Goal: Information Seeking & Learning: Check status

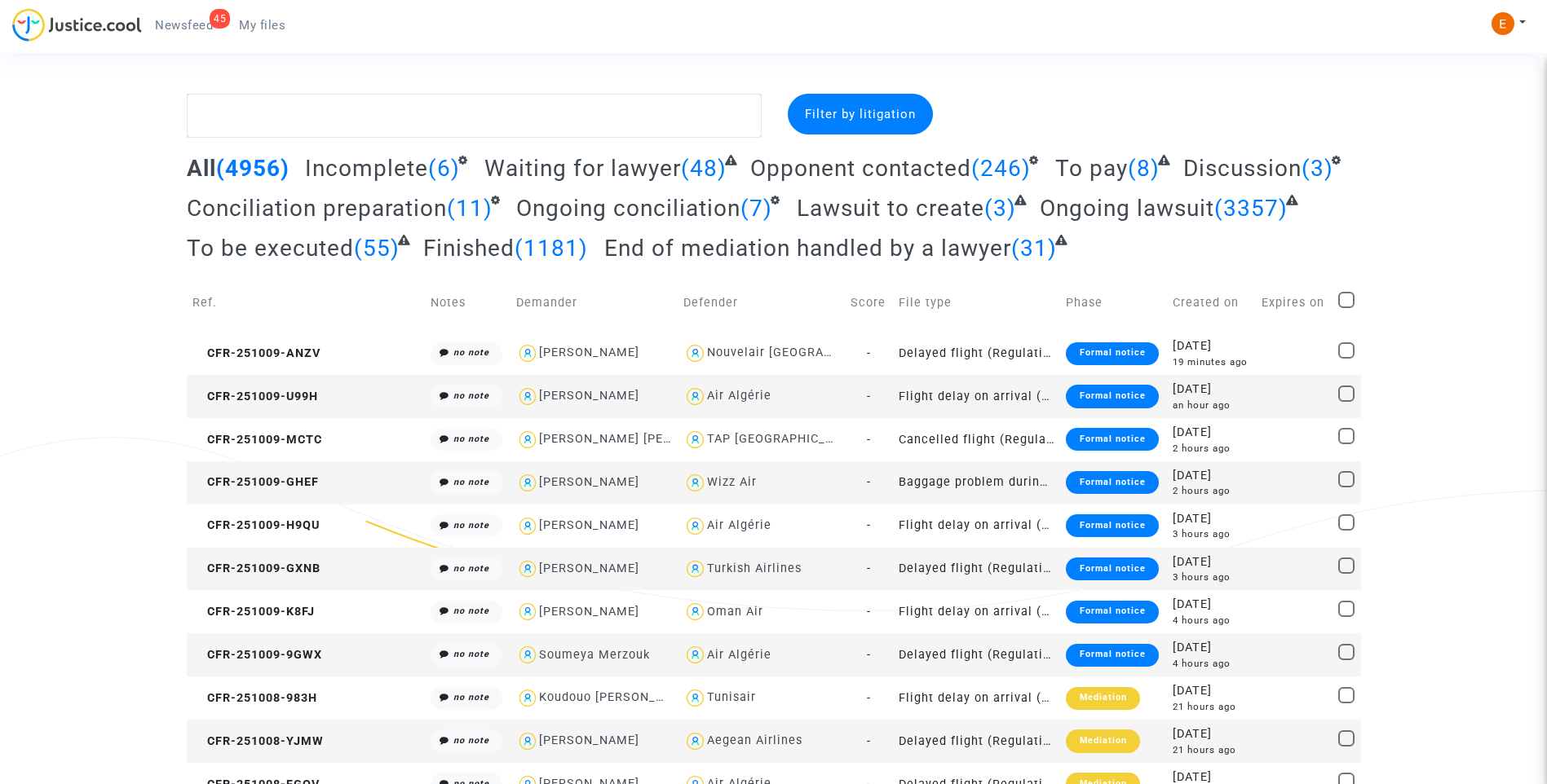
click at [201, 28] on span "Newsfeed" at bounding box center [184, 25] width 58 height 14
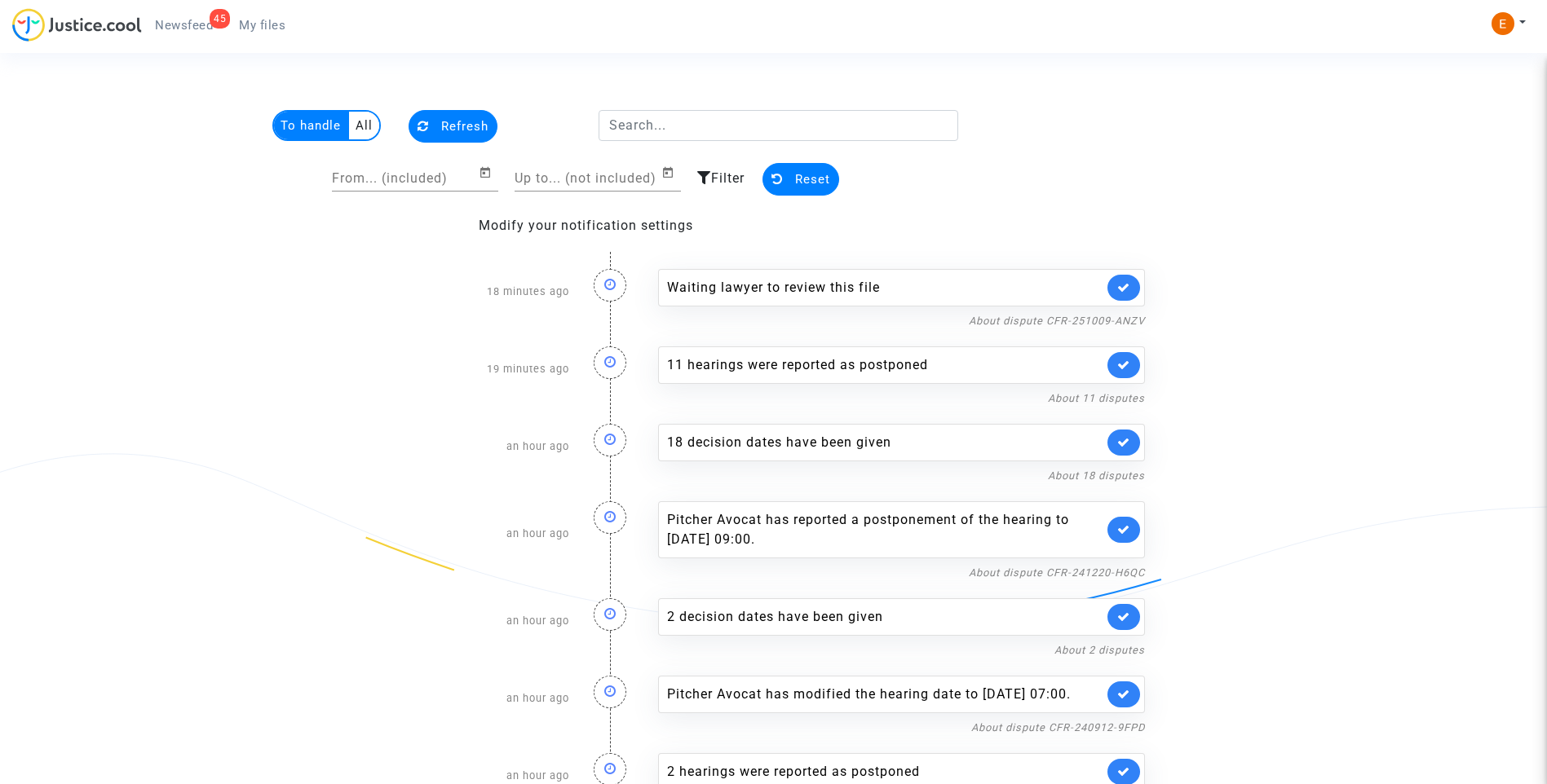
click at [1122, 294] on link at bounding box center [1123, 287] width 32 height 26
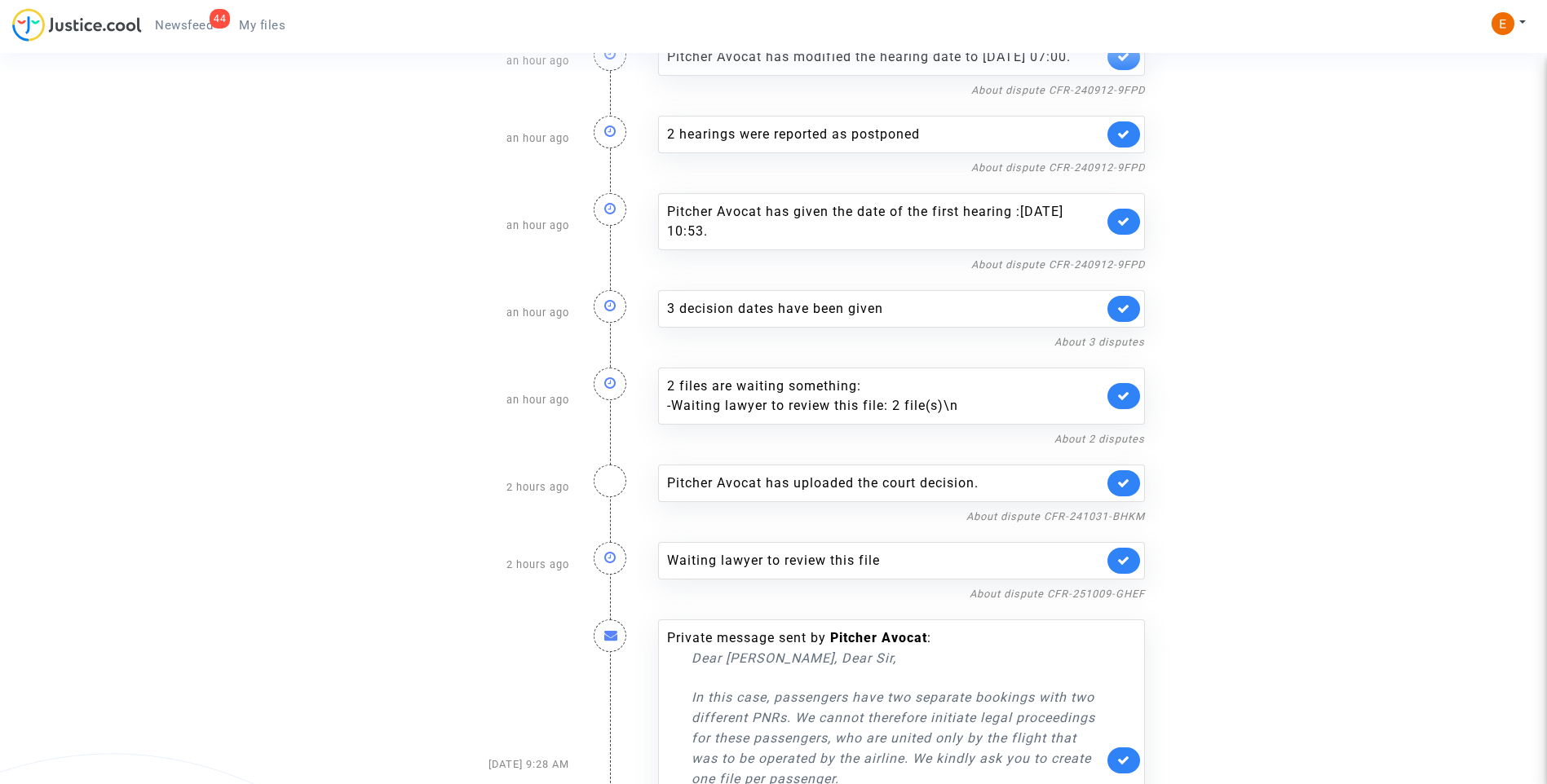
scroll to position [559, 0]
click at [1123, 576] on link at bounding box center [1123, 562] width 32 height 26
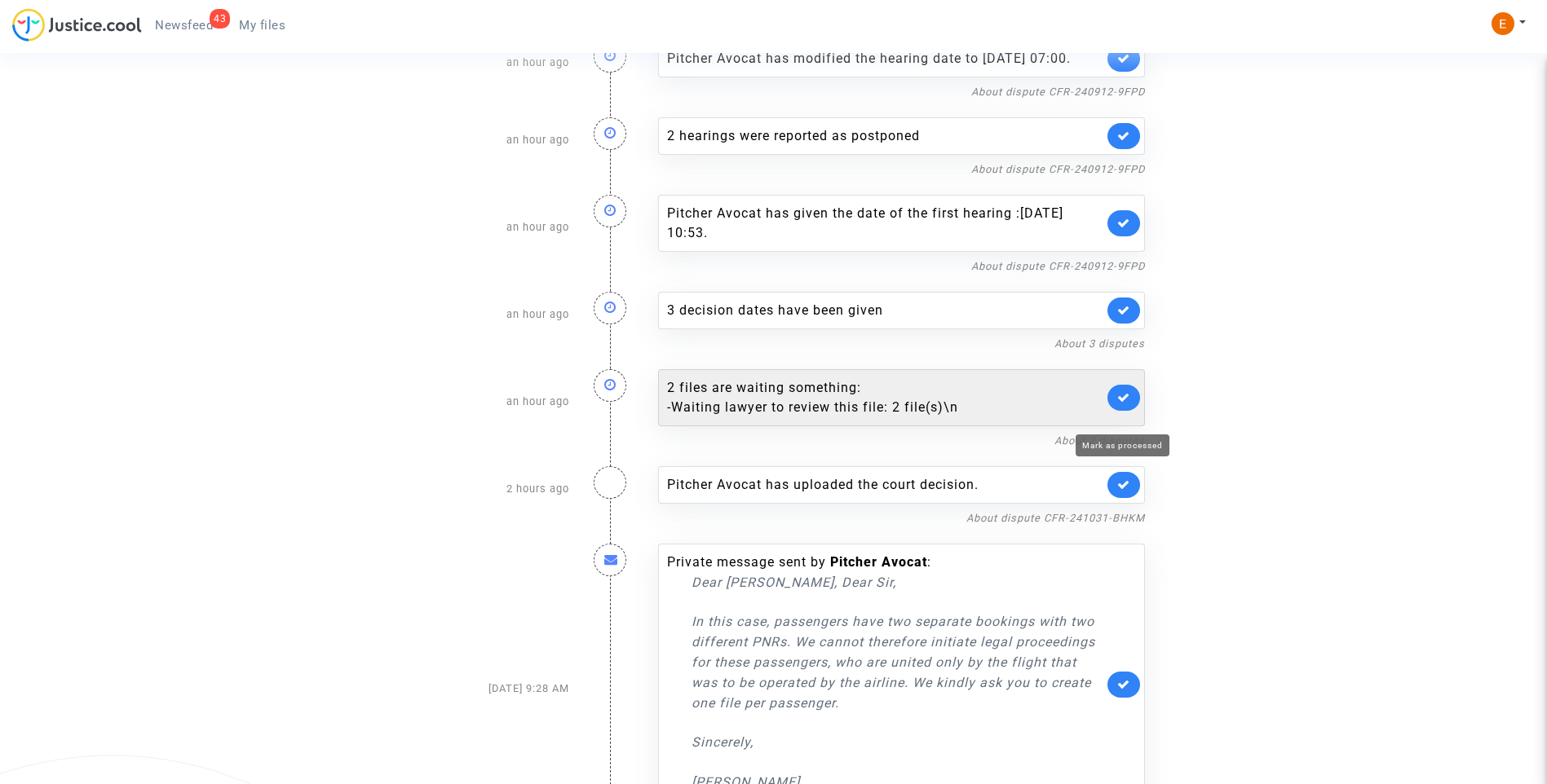
click at [1125, 404] on icon at bounding box center [1123, 397] width 13 height 13
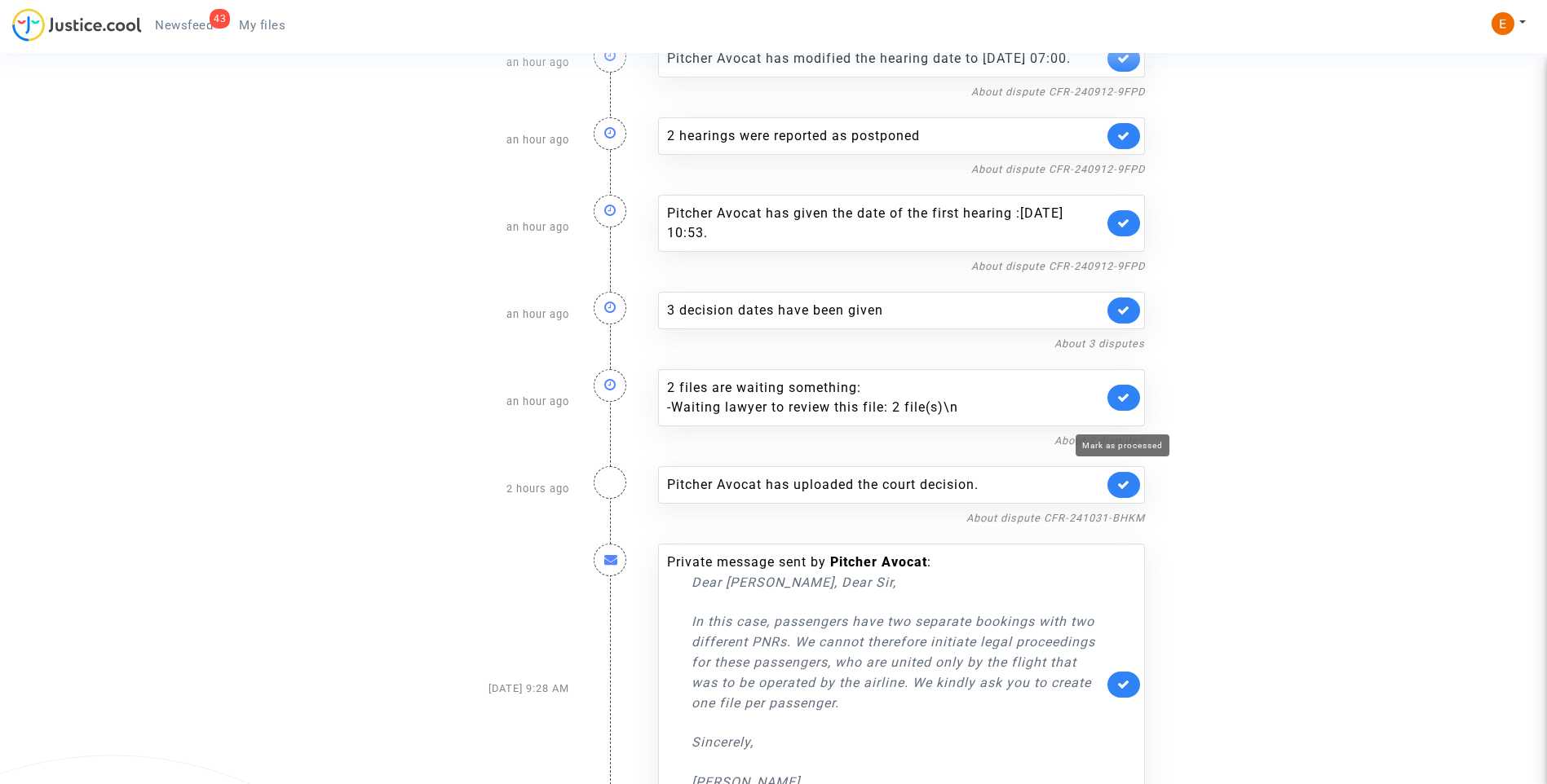
scroll to position [547, 0]
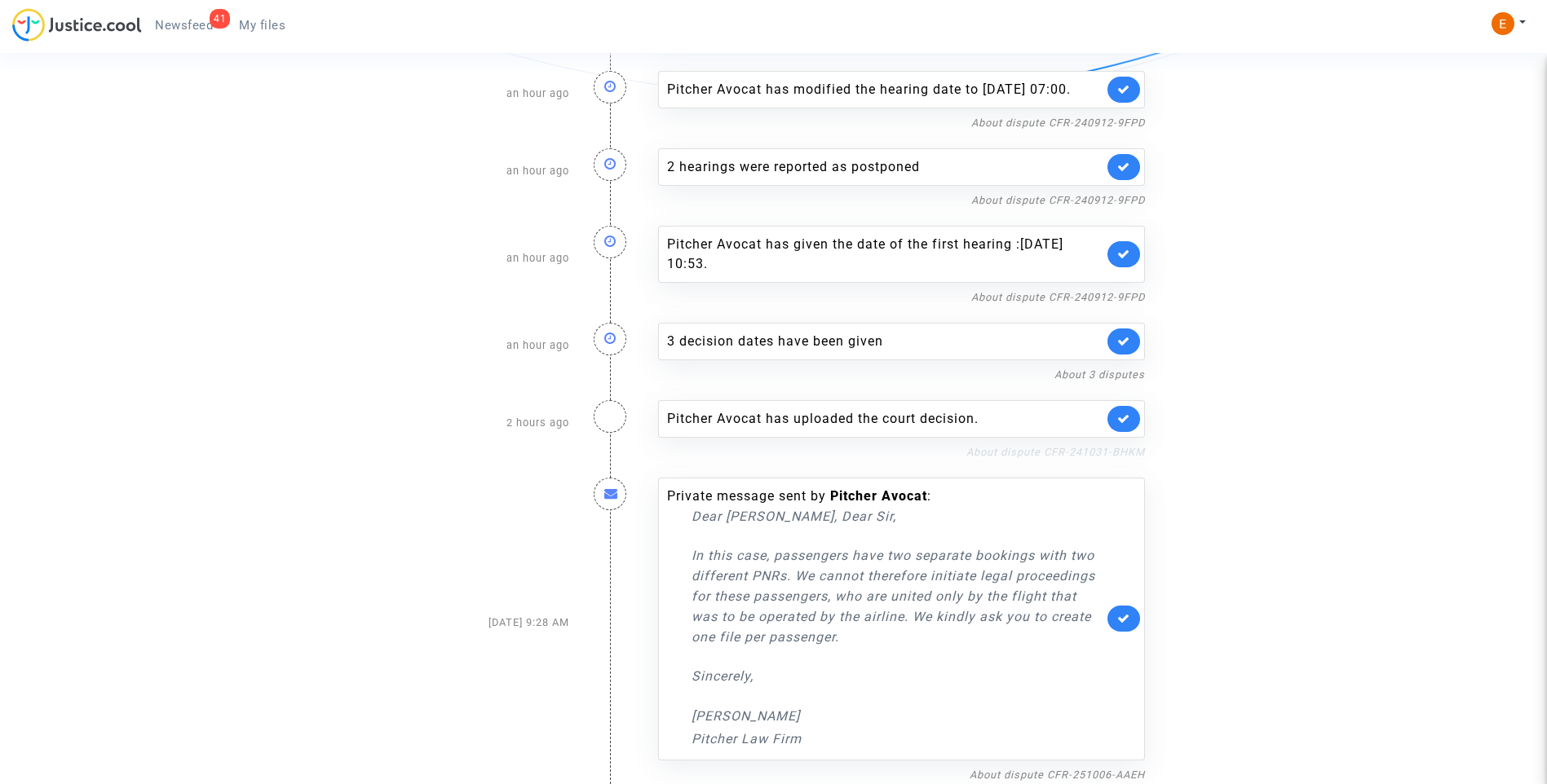
click at [1108, 455] on link "About dispute CFR-241031-BHKM" at bounding box center [1056, 452] width 178 height 13
click at [1126, 421] on icon at bounding box center [1123, 419] width 13 height 13
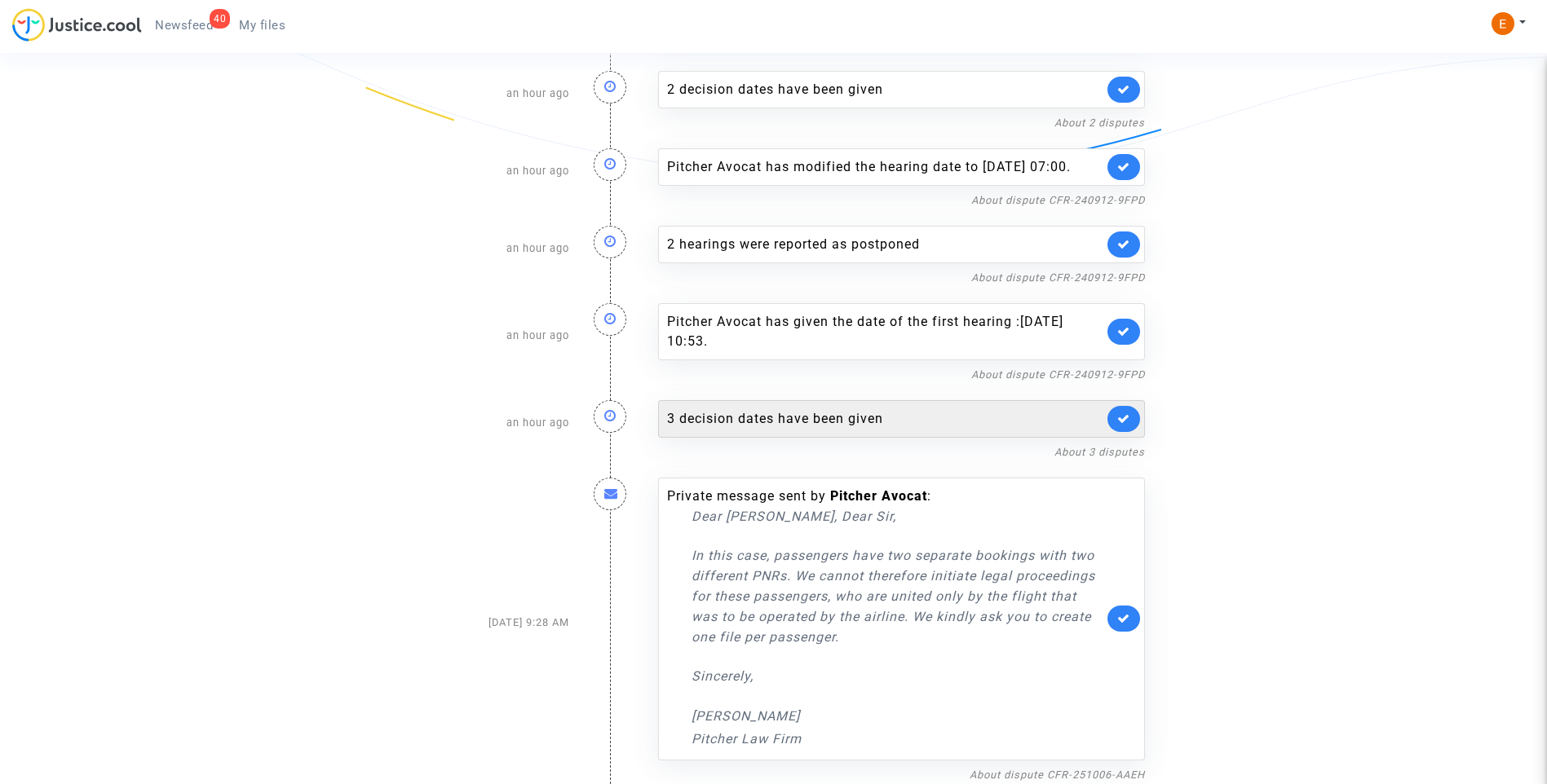
click at [823, 421] on div "3 decision dates have been given" at bounding box center [885, 419] width 436 height 20
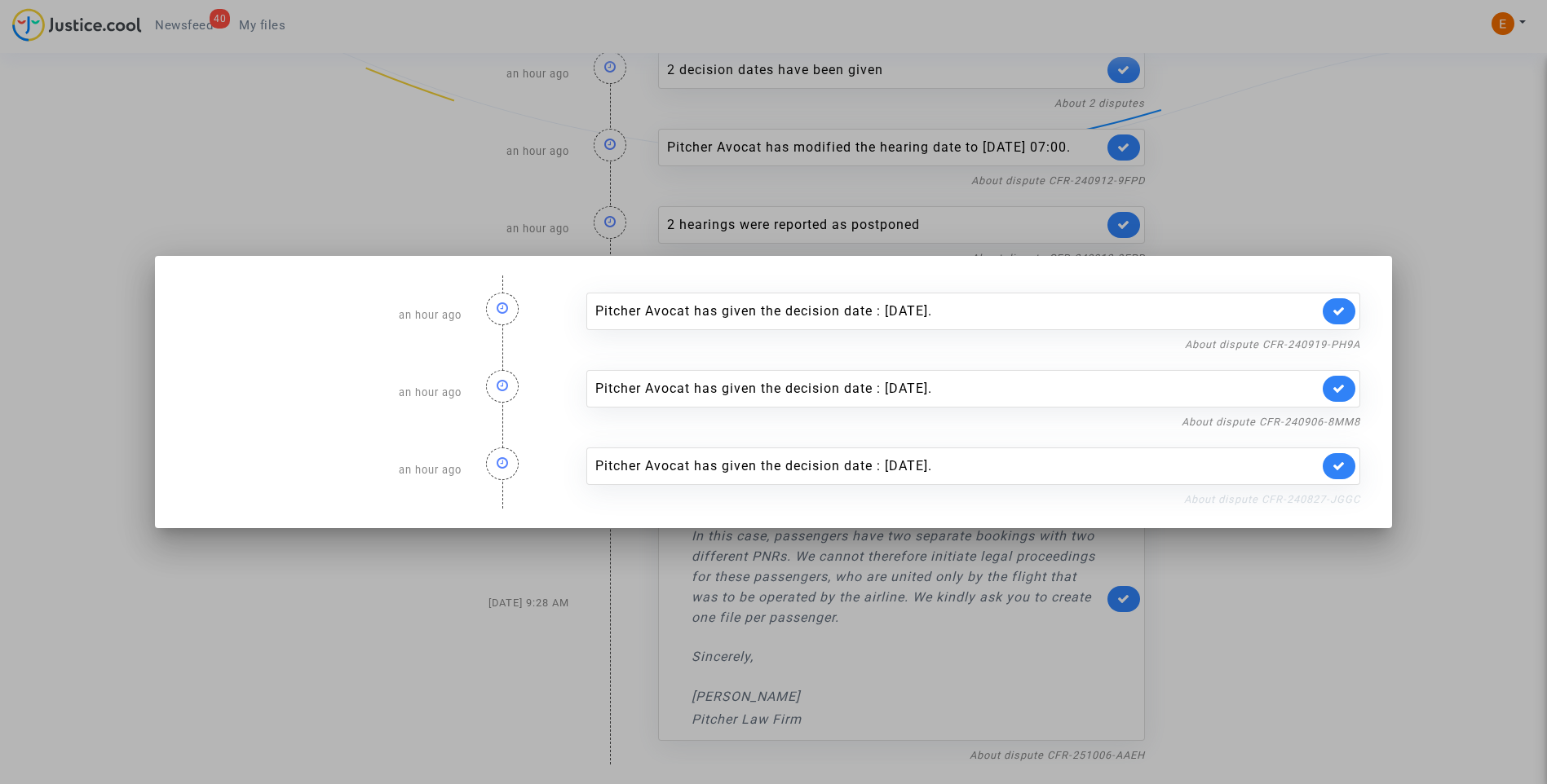
click at [1256, 499] on link "About dispute CFR-240827-JGGC" at bounding box center [1271, 499] width 176 height 13
click at [1337, 465] on icon at bounding box center [1339, 466] width 13 height 13
click at [1314, 422] on link "About dispute CFR-240906-8MM8" at bounding box center [1271, 422] width 178 height 13
click at [1345, 382] on icon at bounding box center [1339, 388] width 13 height 13
click at [1339, 341] on link "About dispute CFR-240919-PH9A" at bounding box center [1272, 344] width 175 height 13
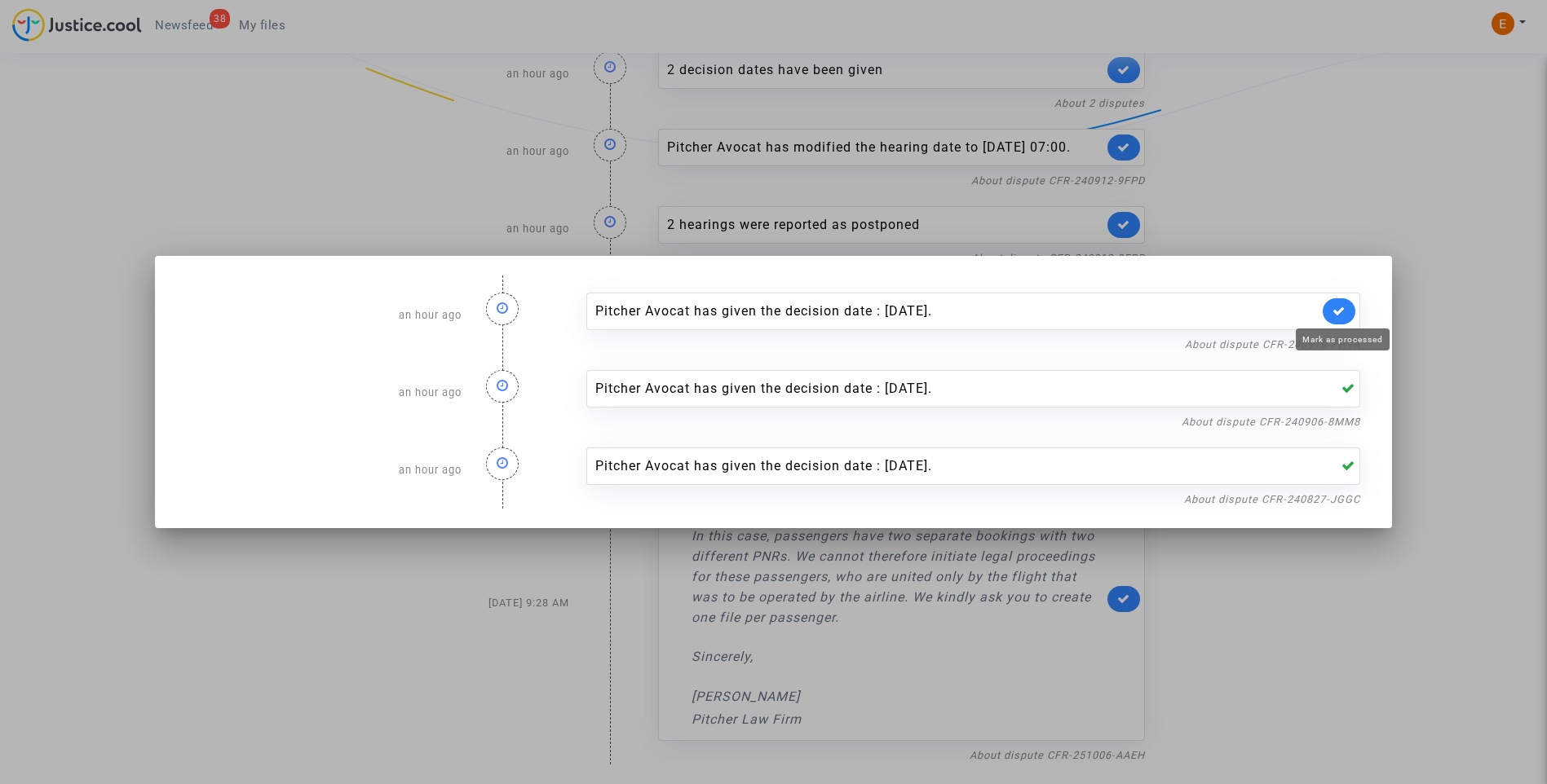
click at [1344, 314] on icon at bounding box center [1339, 311] width 13 height 13
click at [1338, 196] on div at bounding box center [774, 392] width 1547 height 784
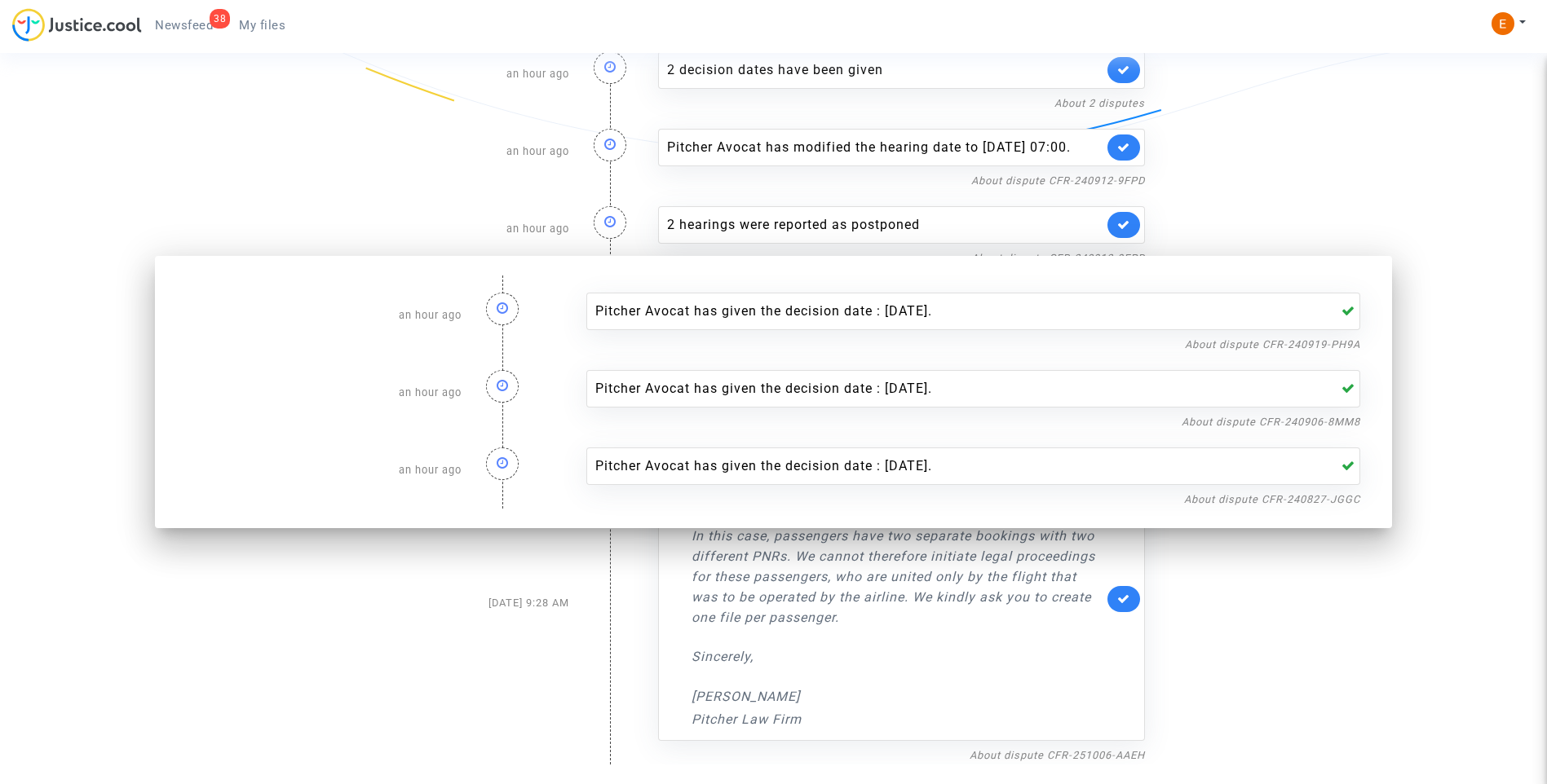
scroll to position [469, 0]
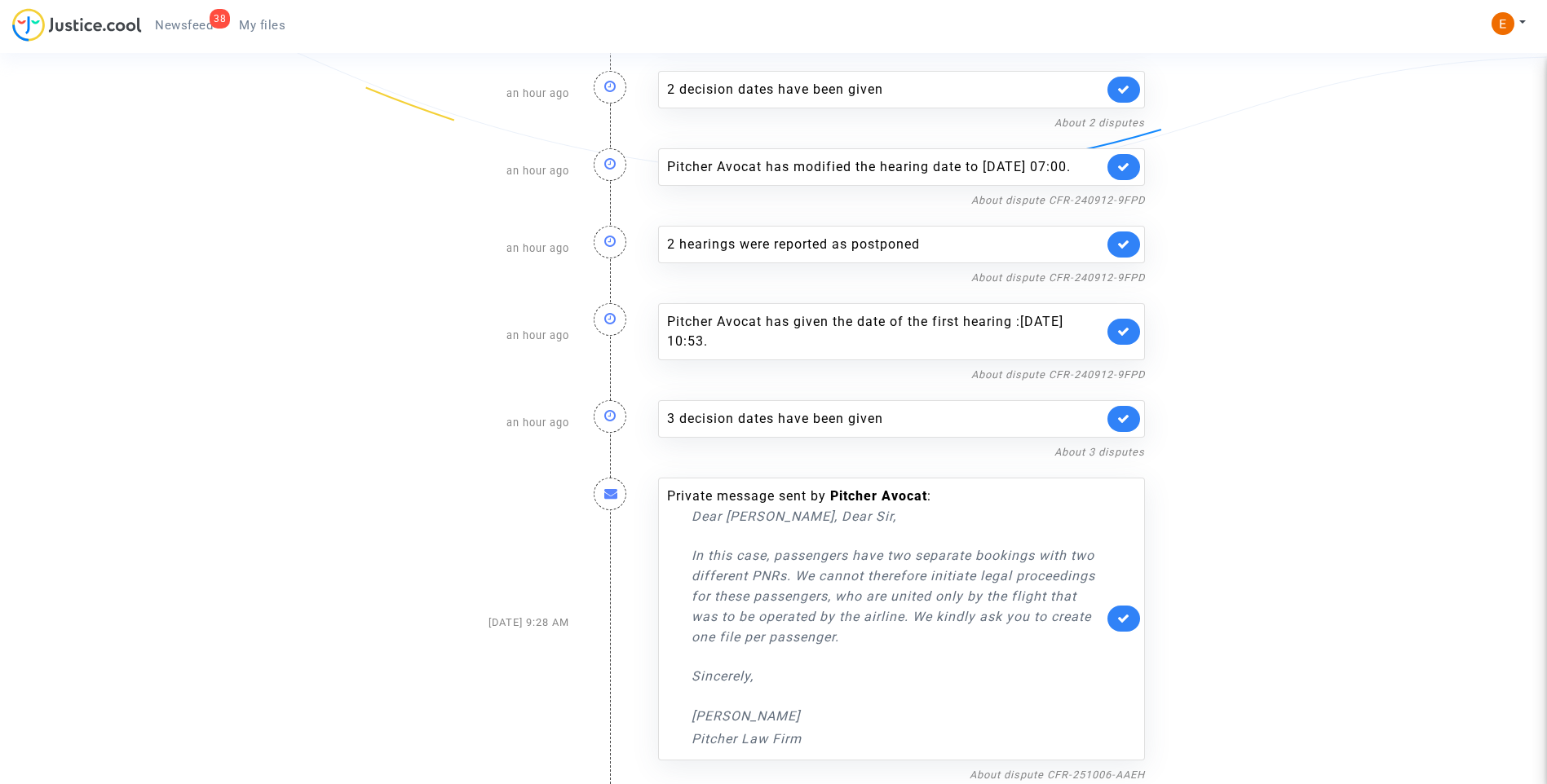
drag, startPoint x: 264, startPoint y: 31, endPoint x: 203, endPoint y: 30, distance: 61.0
click at [264, 31] on span "My files" at bounding box center [262, 25] width 47 height 14
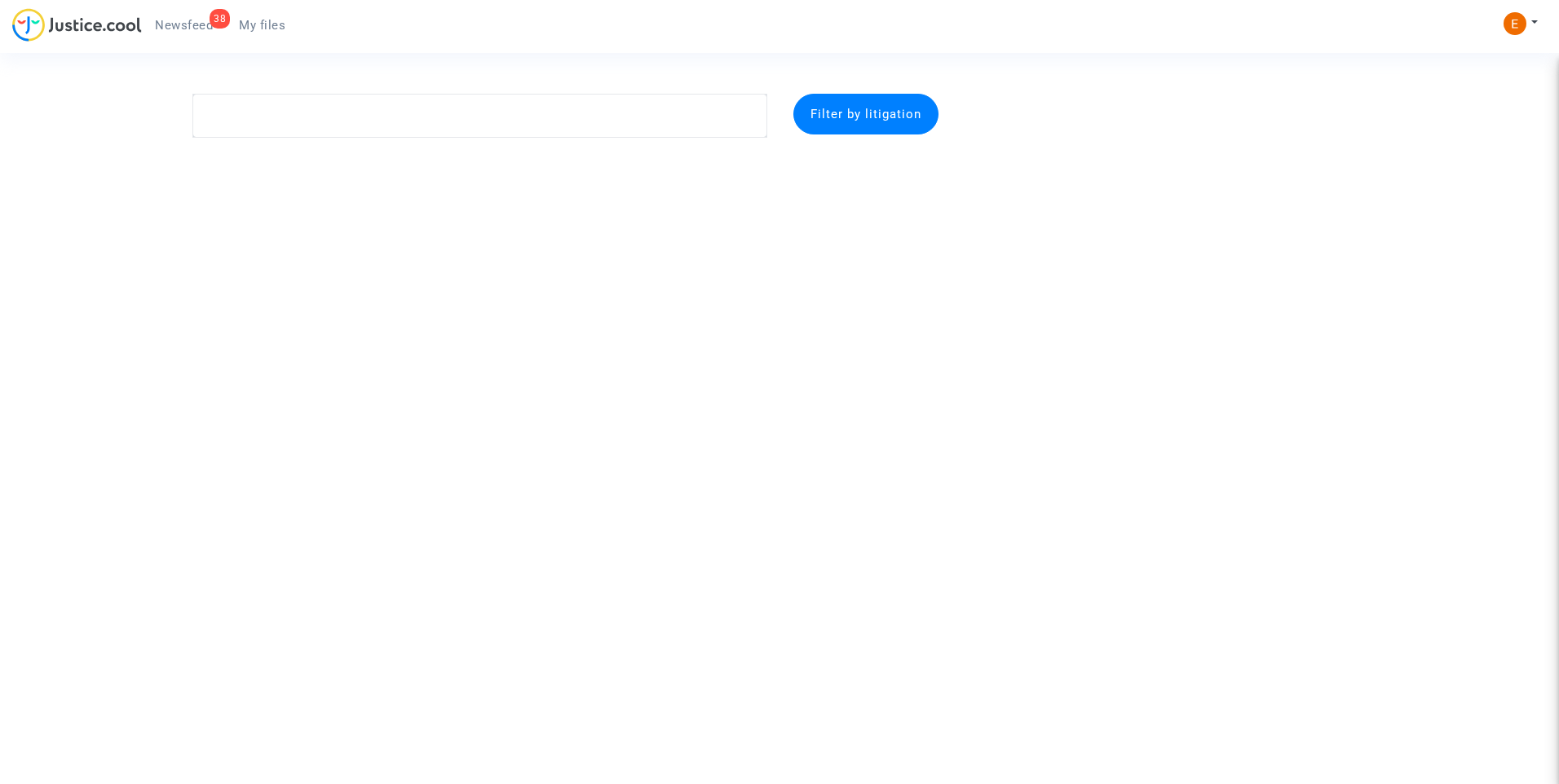
click at [182, 25] on span "Newsfeed" at bounding box center [184, 25] width 58 height 14
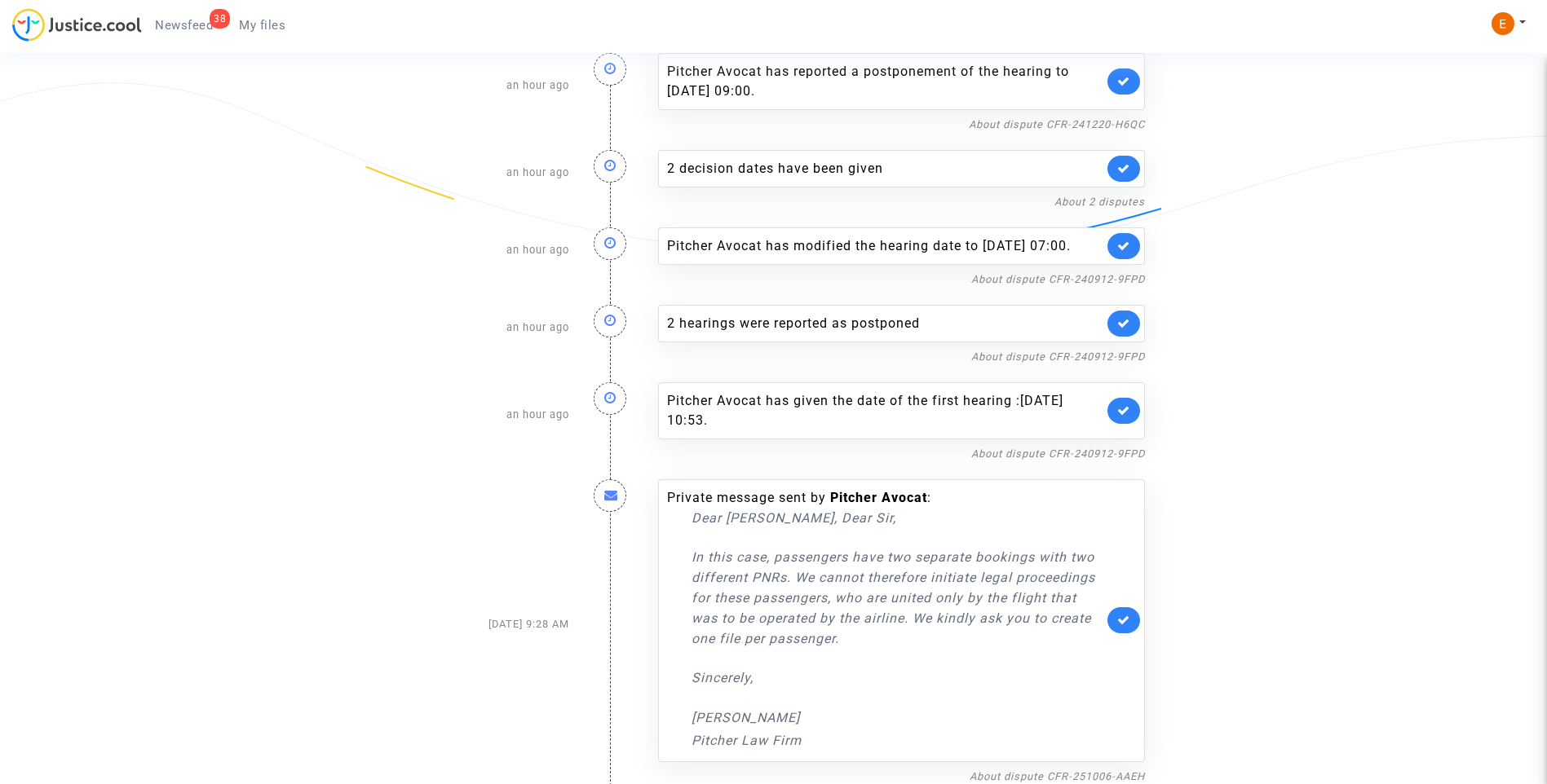
scroll to position [392, 0]
click at [1028, 448] on link "About dispute CFR-240912-9FPD" at bounding box center [1057, 452] width 174 height 13
click at [1124, 409] on icon at bounding box center [1123, 409] width 13 height 13
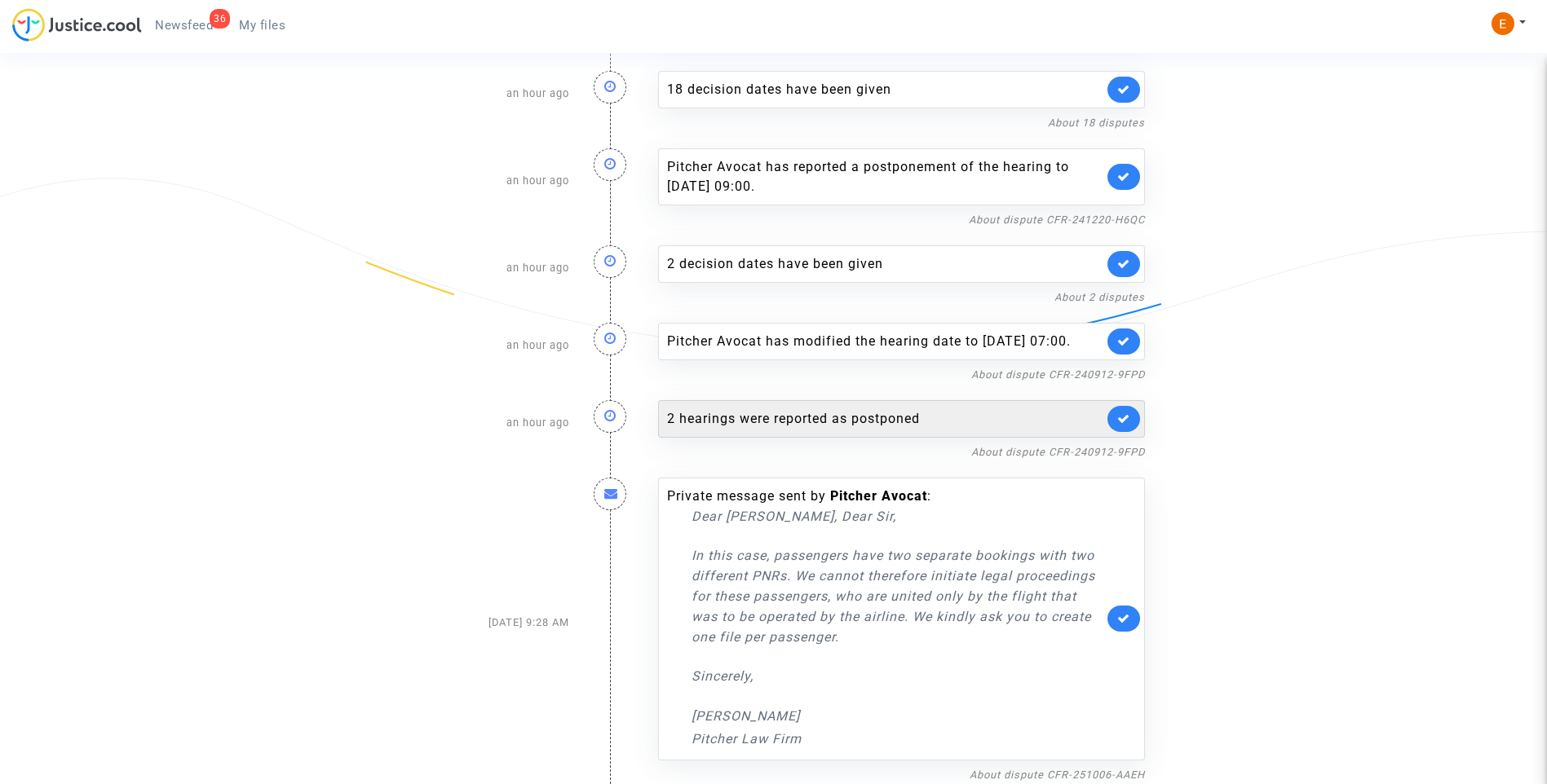
click at [887, 415] on div "2 hearings were reported as postponed" at bounding box center [885, 419] width 436 height 20
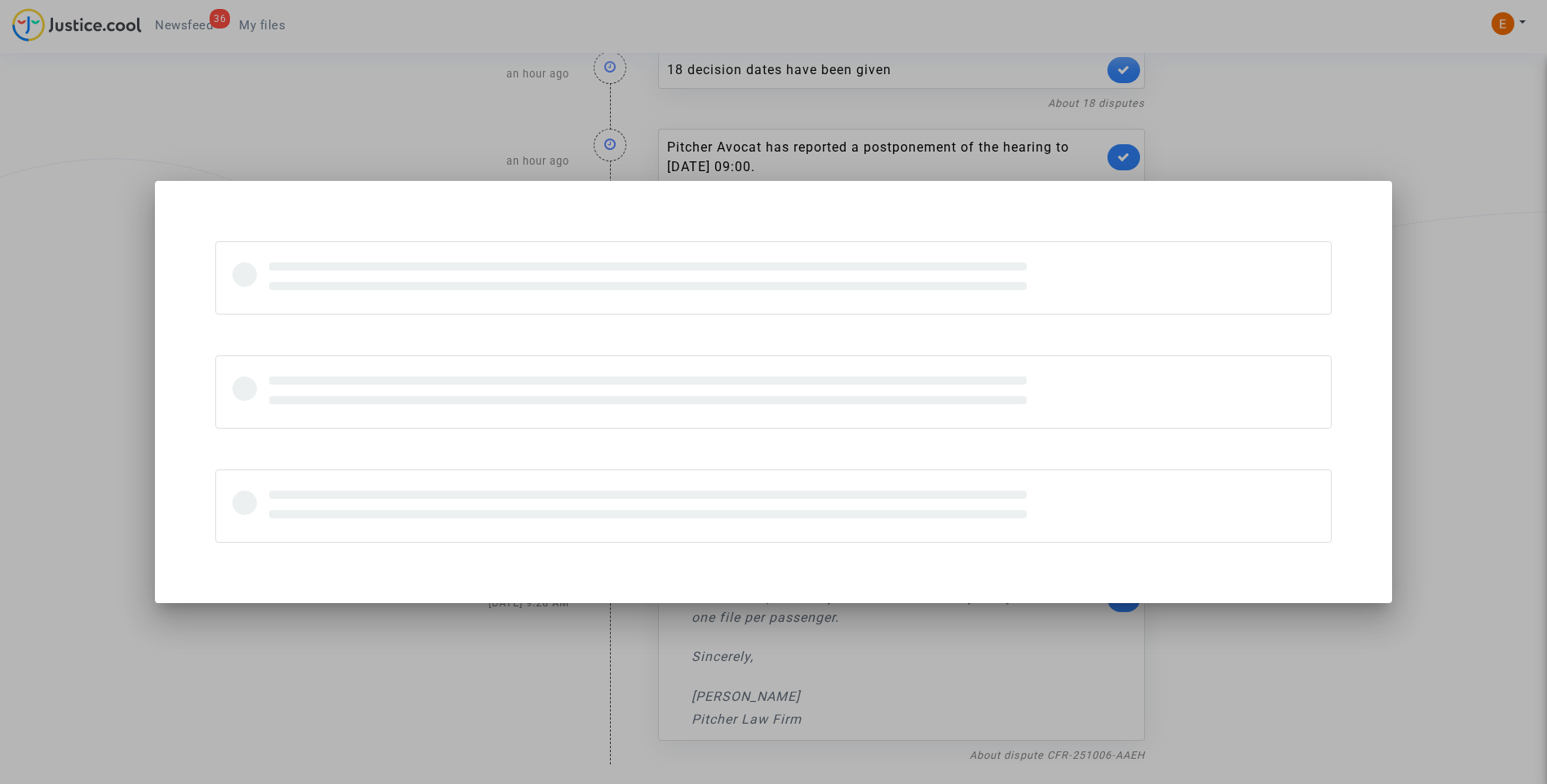
scroll to position [0, 0]
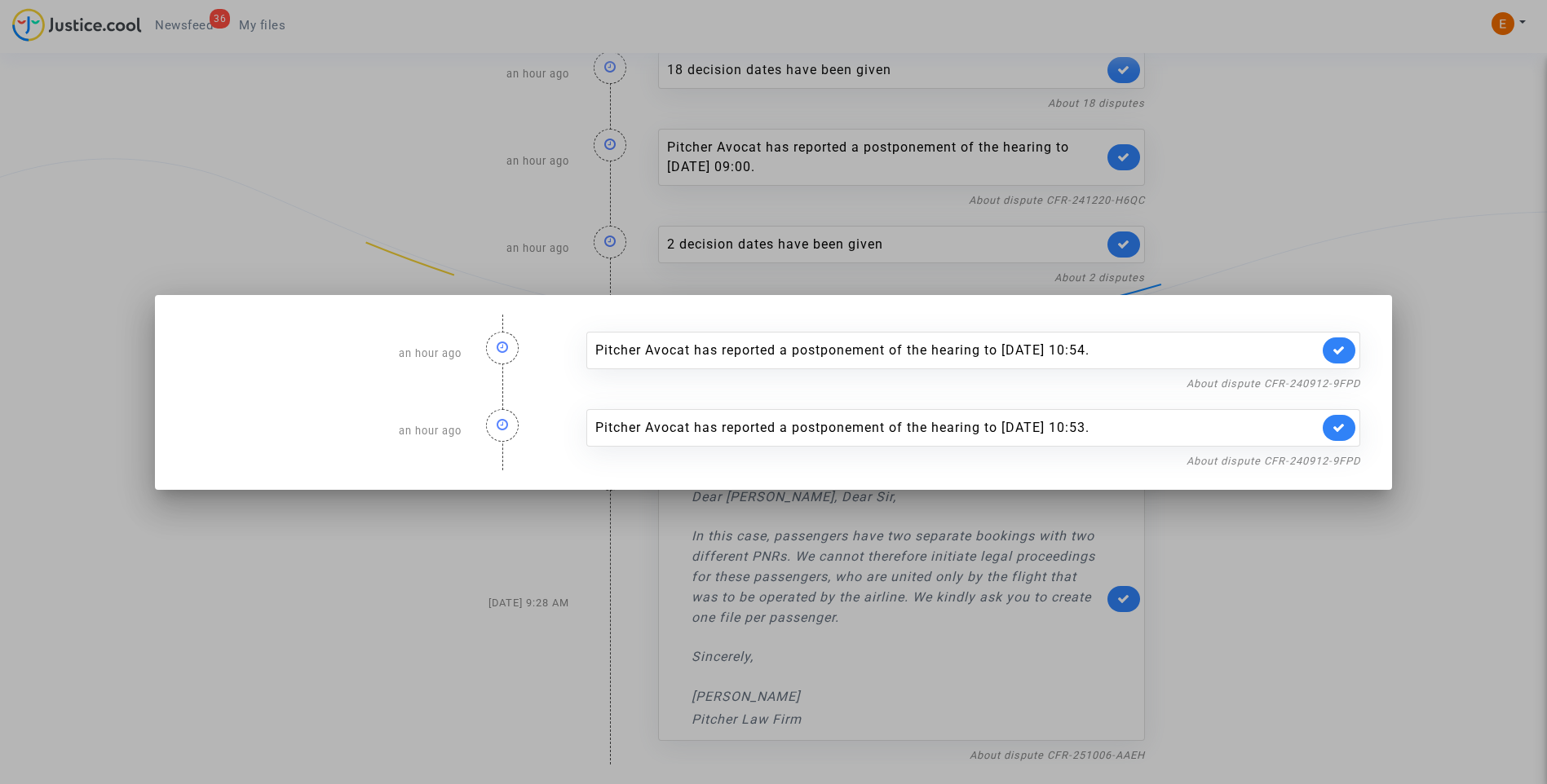
click at [1301, 196] on div at bounding box center [774, 392] width 1547 height 784
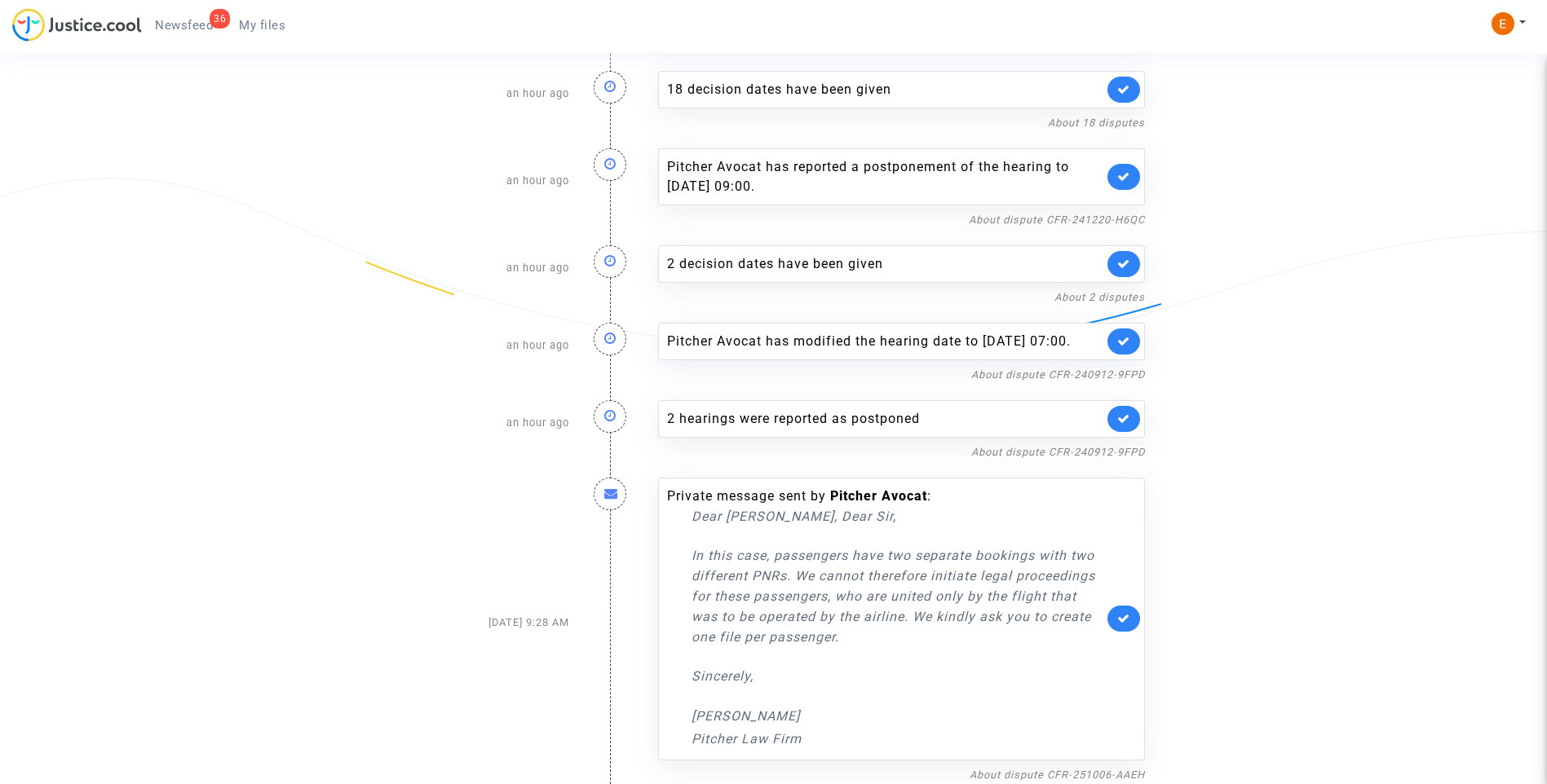
drag, startPoint x: 1116, startPoint y: 425, endPoint x: 1124, endPoint y: 412, distance: 15.3
click at [1117, 425] on link at bounding box center [1123, 418] width 32 height 26
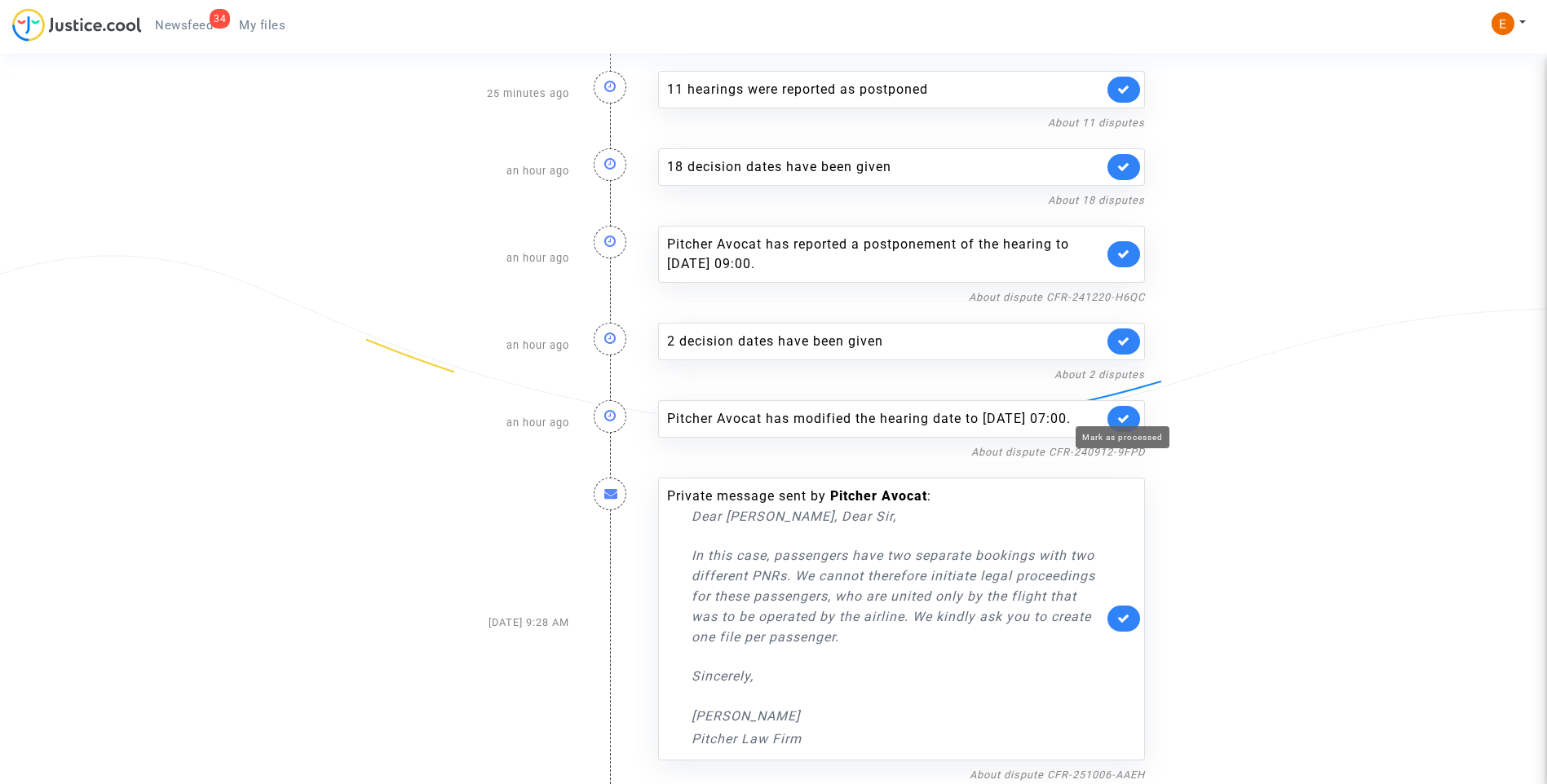
click at [1125, 406] on link at bounding box center [1123, 418] width 32 height 26
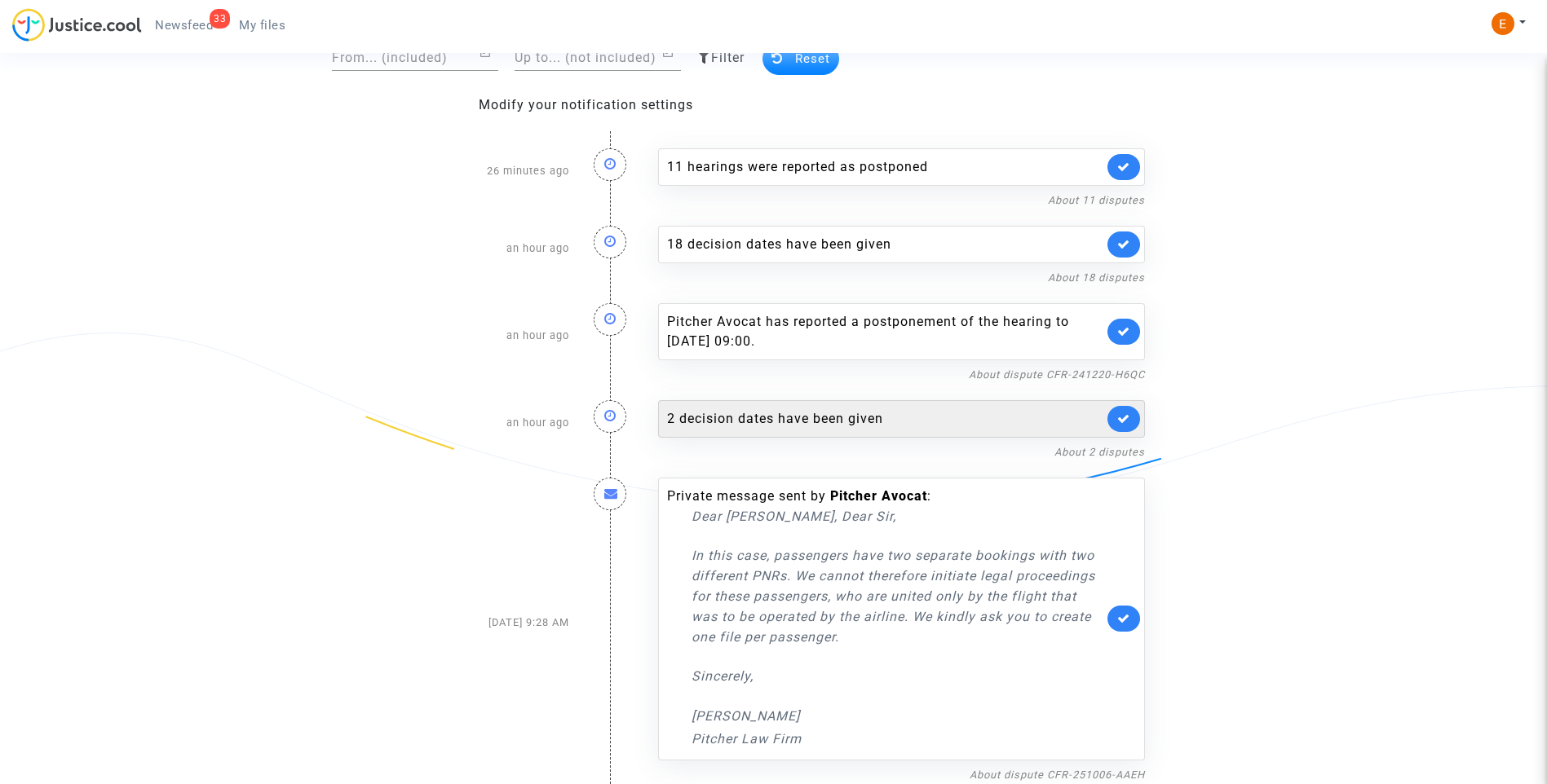
click at [779, 416] on div "2 decision dates have been given" at bounding box center [885, 419] width 436 height 20
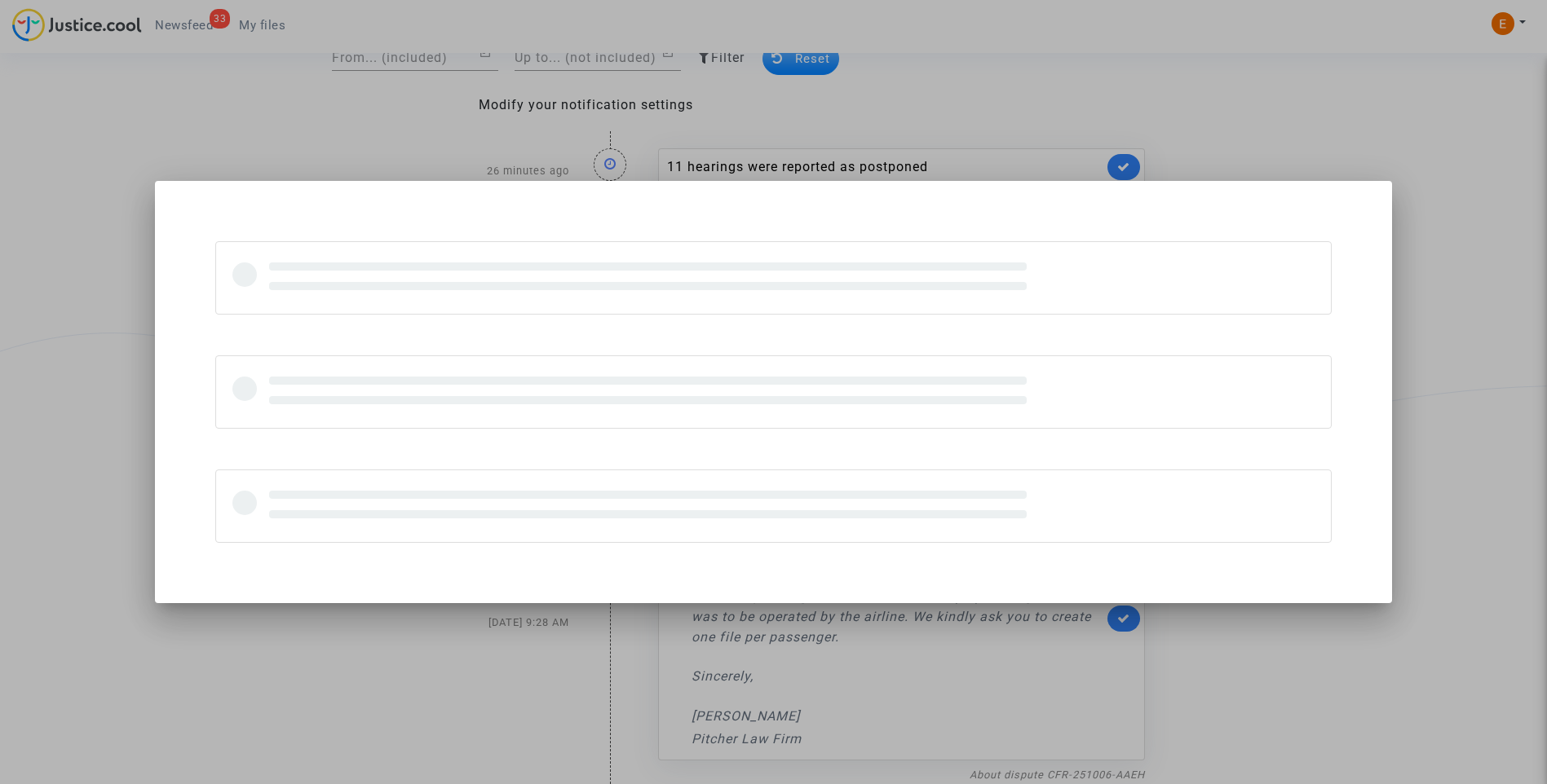
scroll to position [0, 0]
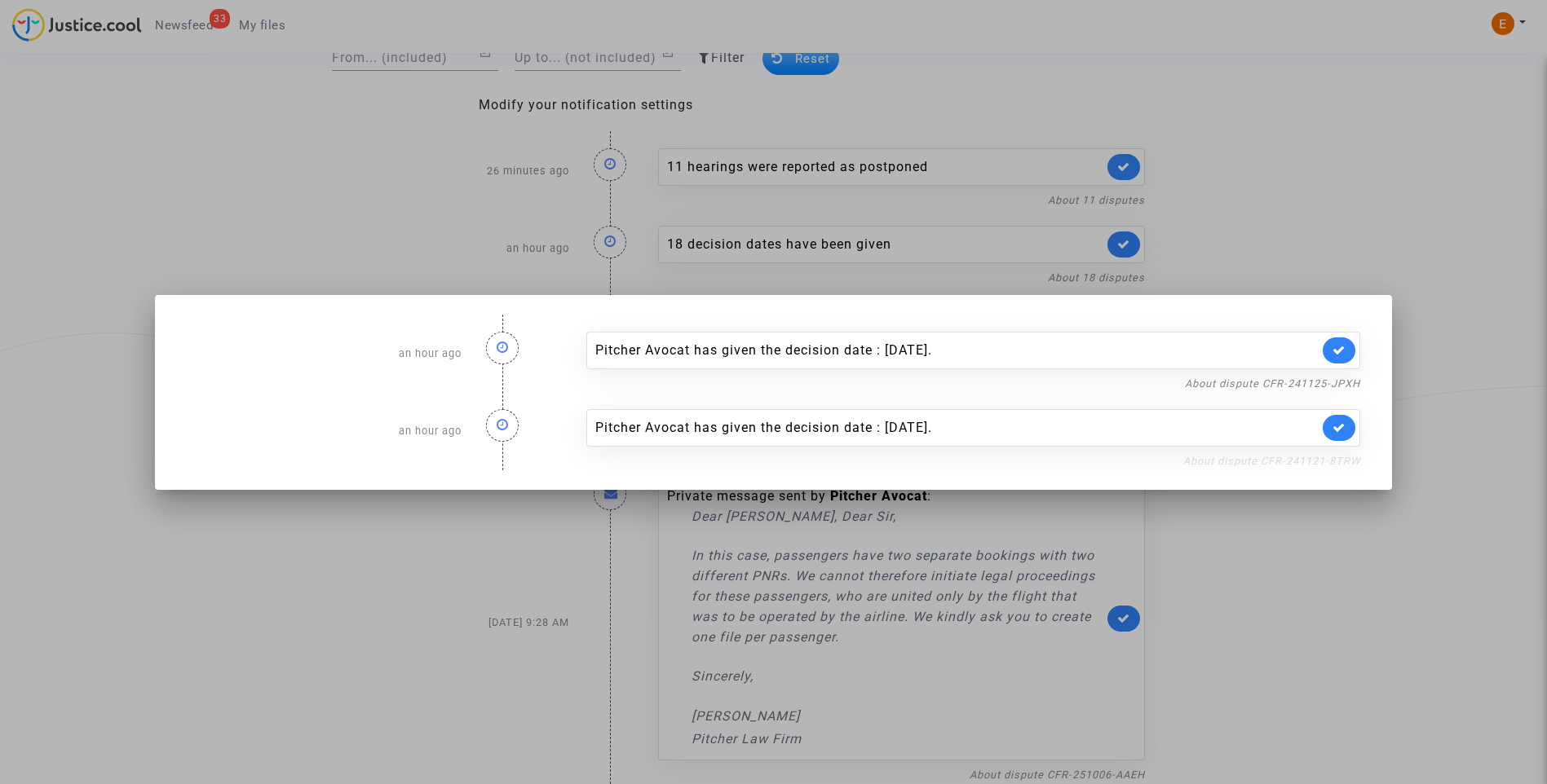
click at [1251, 462] on link "About dispute CFR-241121-8TRW" at bounding box center [1271, 461] width 177 height 13
click at [1343, 427] on icon at bounding box center [1339, 428] width 13 height 13
click at [1336, 376] on nf-filterlink "About dispute CFR-241125-JPXH" at bounding box center [1272, 382] width 175 height 15
click at [1331, 381] on link "About dispute CFR-241125-JPXH" at bounding box center [1272, 384] width 175 height 13
click at [1345, 342] on link at bounding box center [1339, 350] width 32 height 26
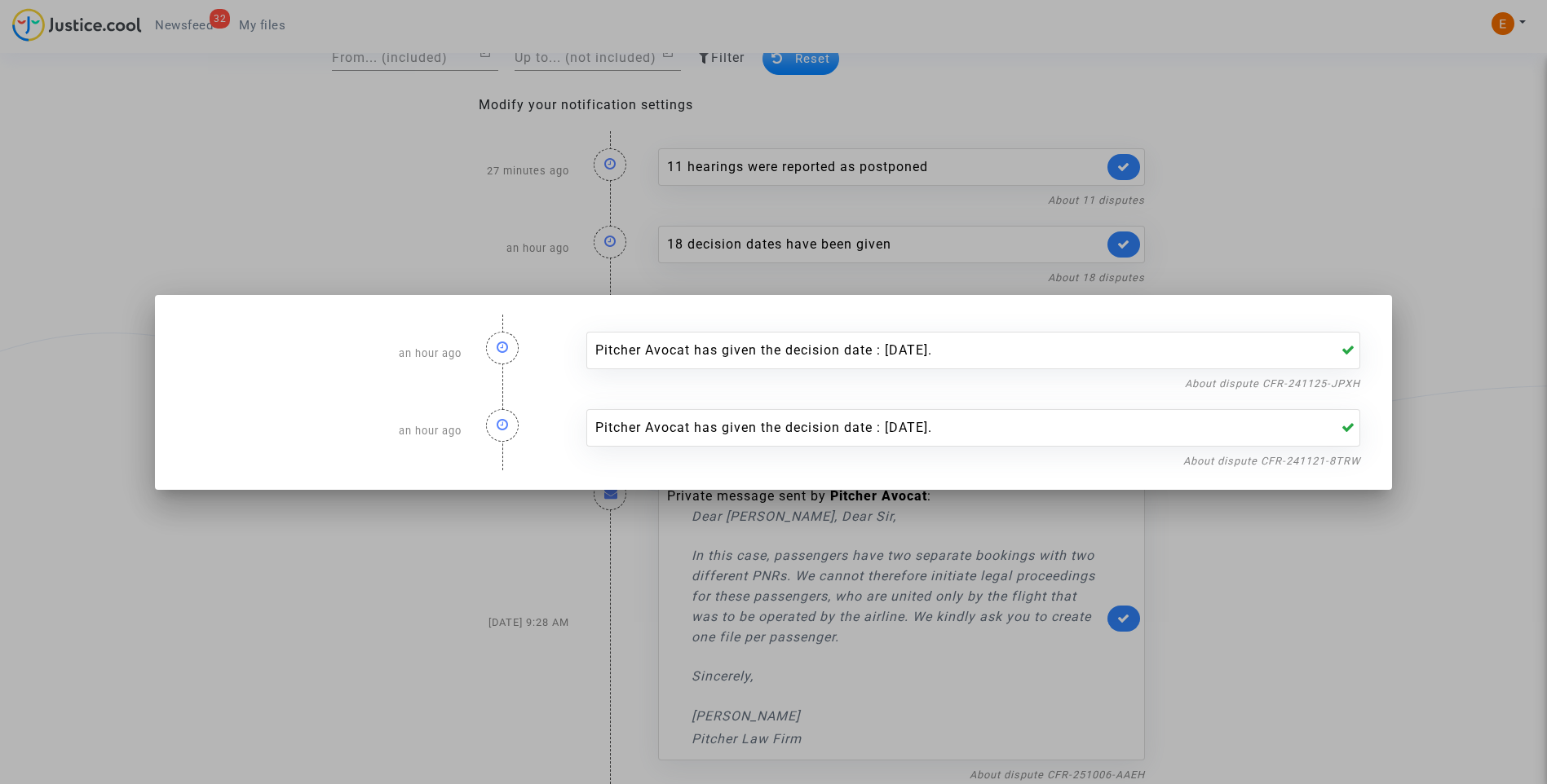
click at [1304, 234] on div at bounding box center [774, 392] width 1547 height 784
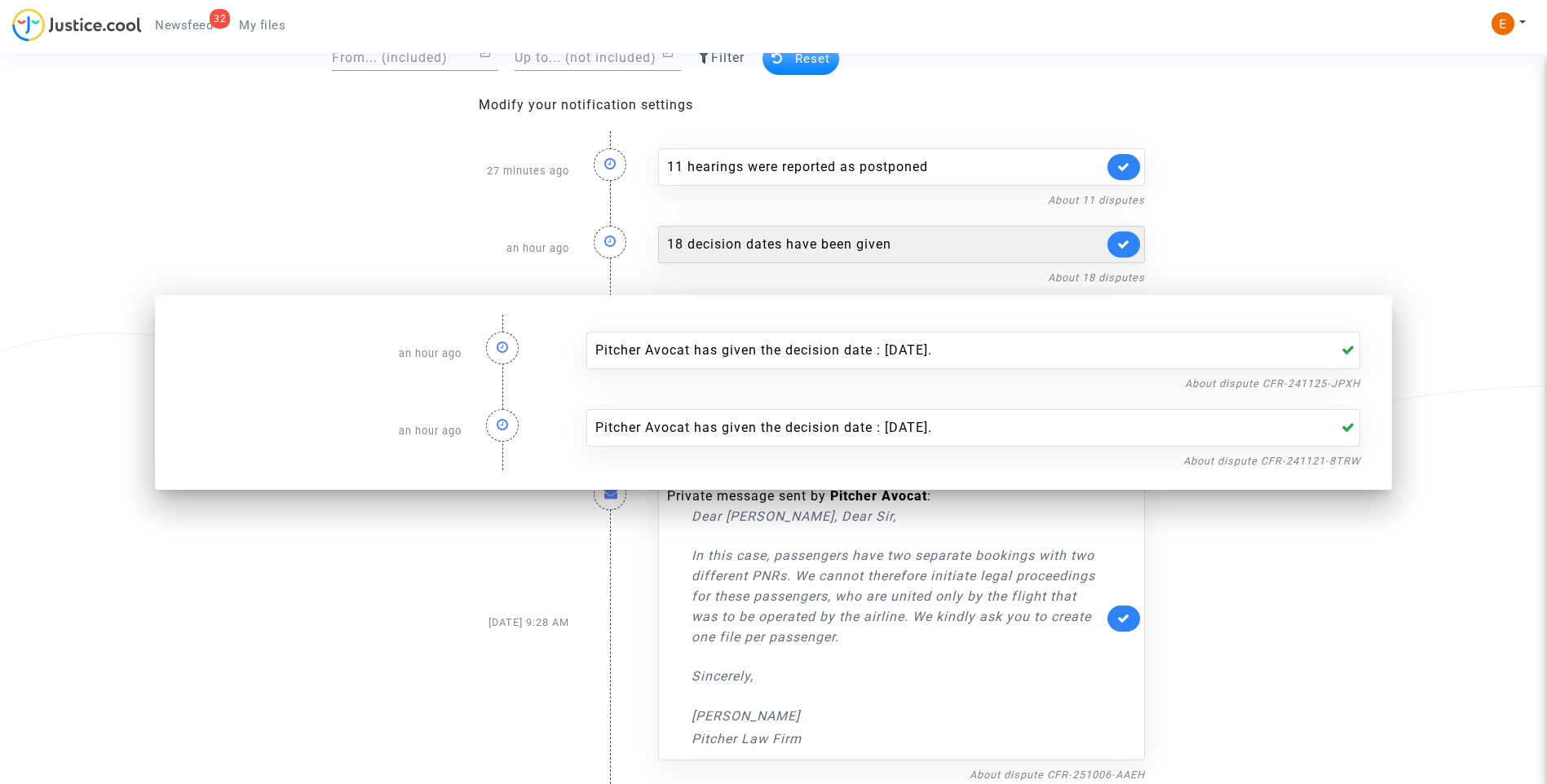
scroll to position [121, 0]
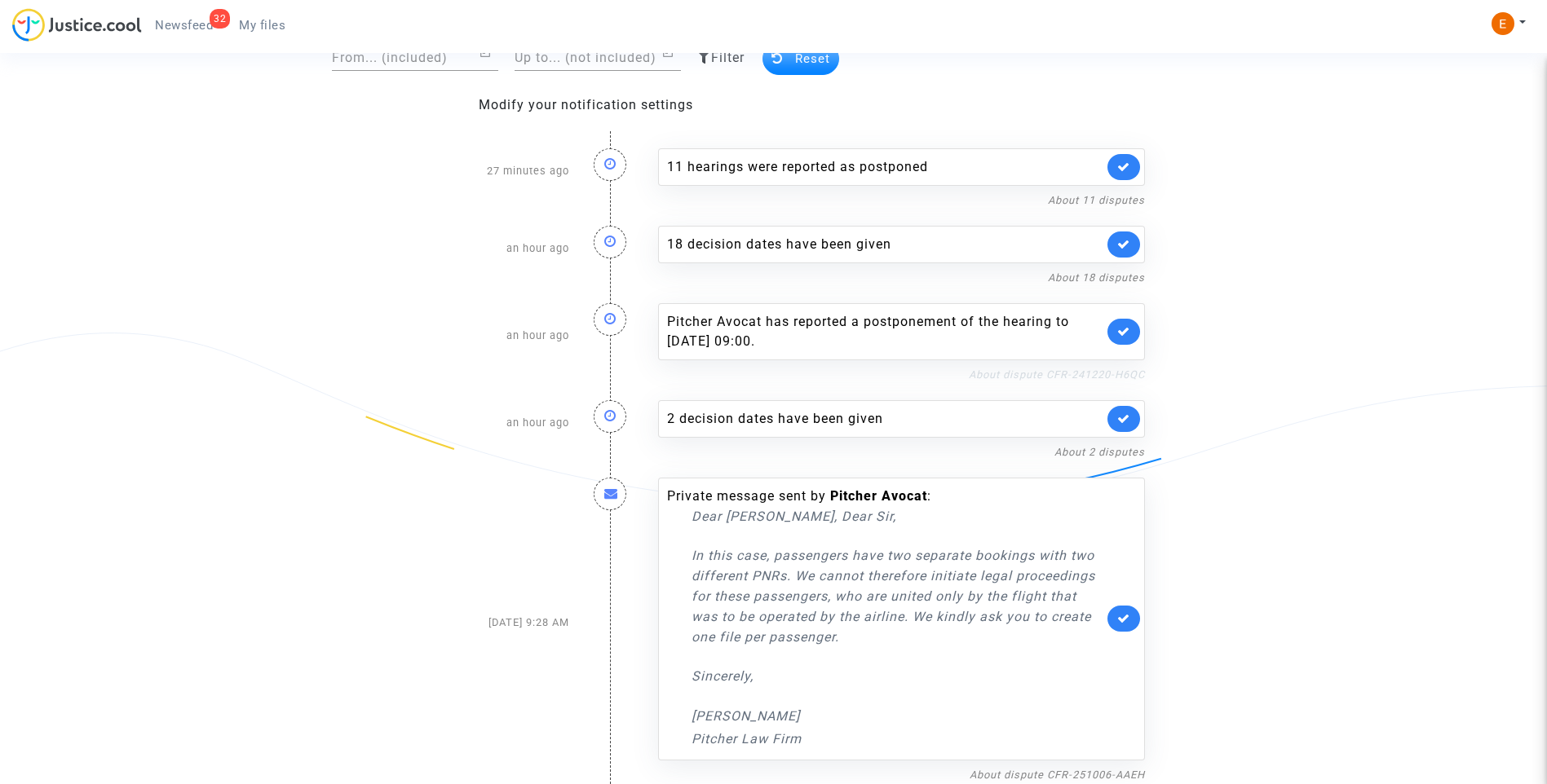
click at [1083, 378] on link "About dispute CFR-241220-H6QC" at bounding box center [1056, 375] width 176 height 13
click at [1130, 332] on link at bounding box center [1123, 332] width 32 height 26
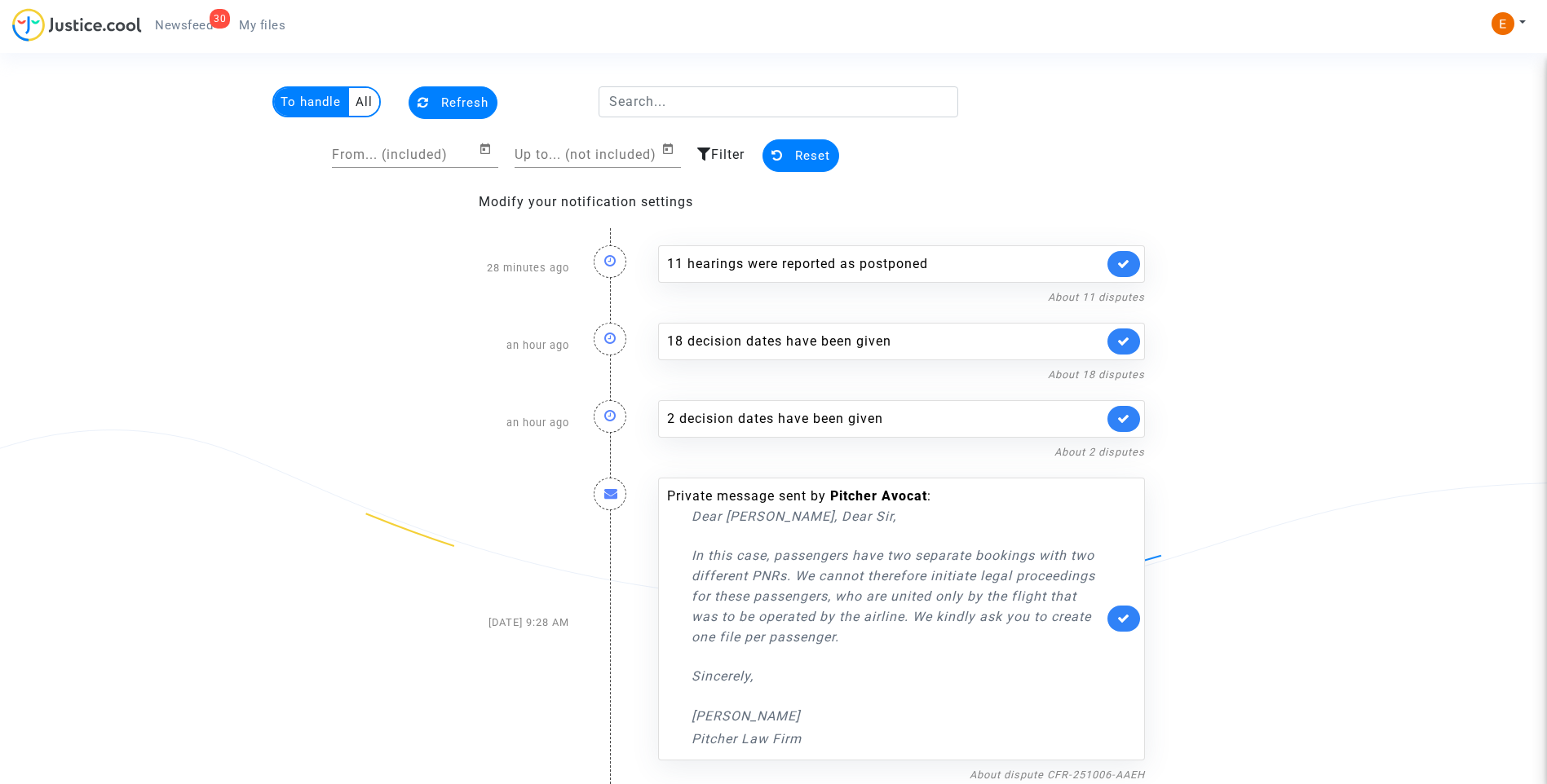
click at [261, 24] on span "My files" at bounding box center [262, 25] width 47 height 14
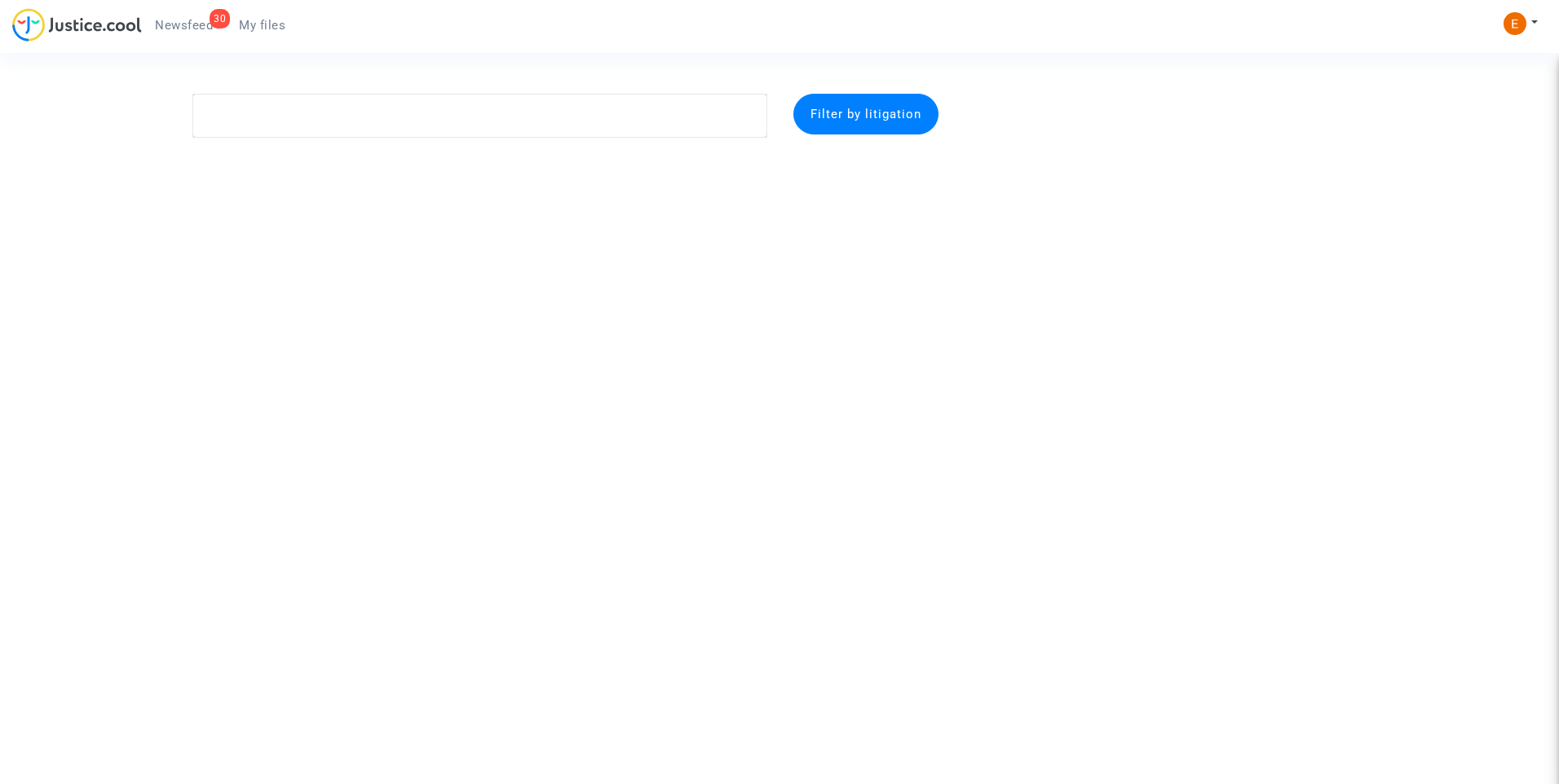
click at [202, 16] on link "30 Newsfeed" at bounding box center [183, 24] width 84 height 24
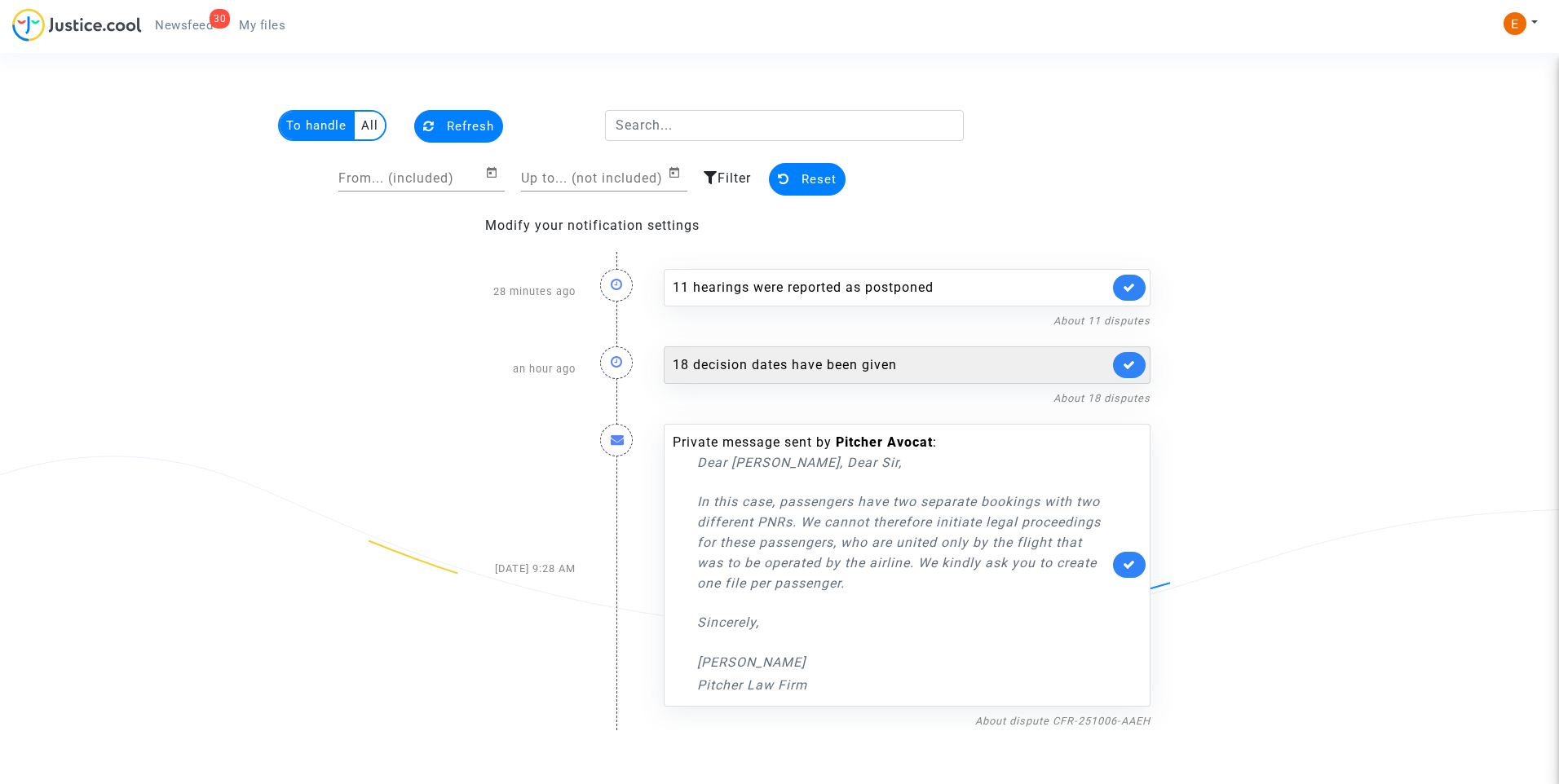
click at [894, 368] on div "18 decision dates have been given" at bounding box center [891, 365] width 436 height 20
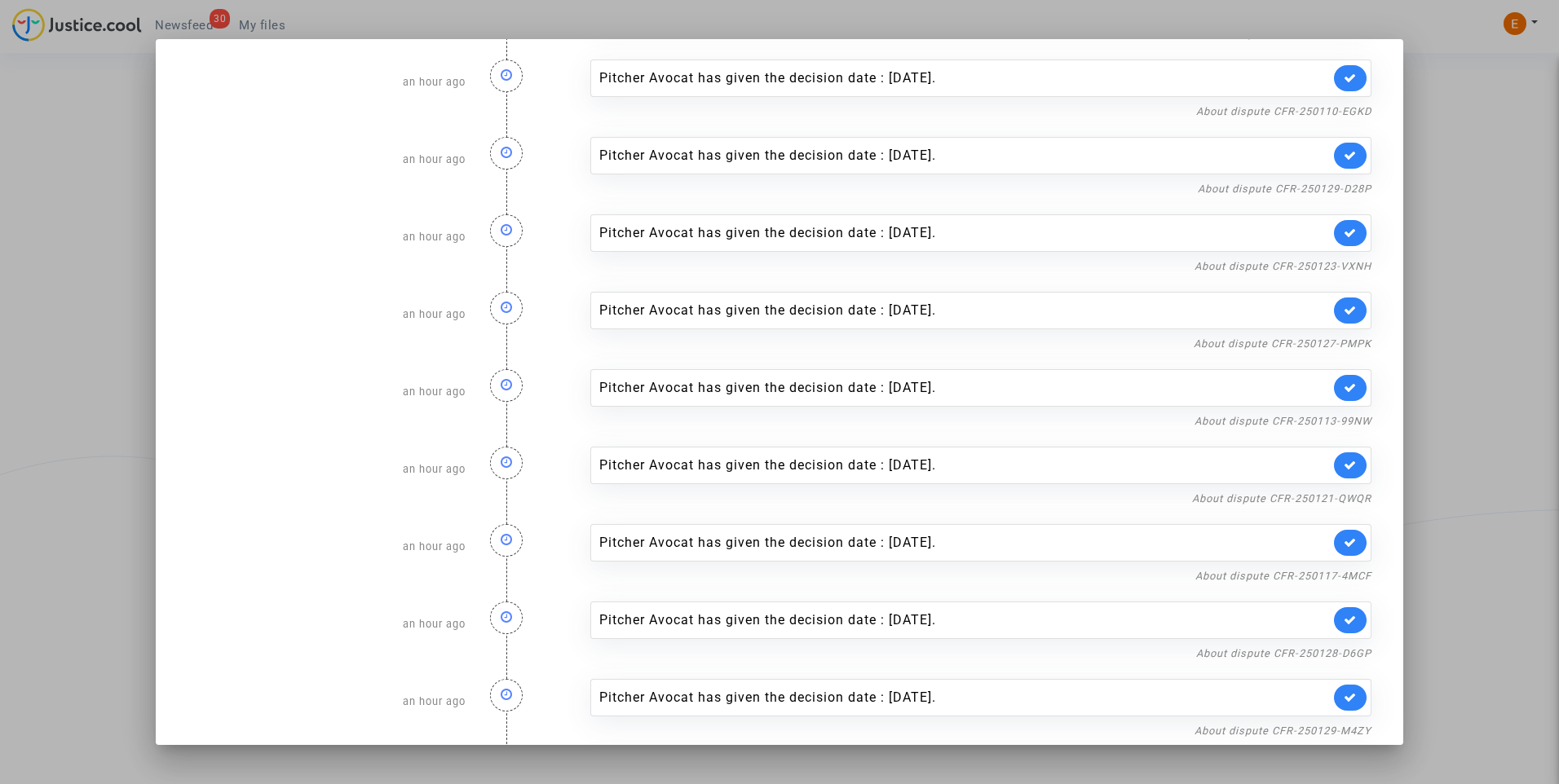
scroll to position [728, 0]
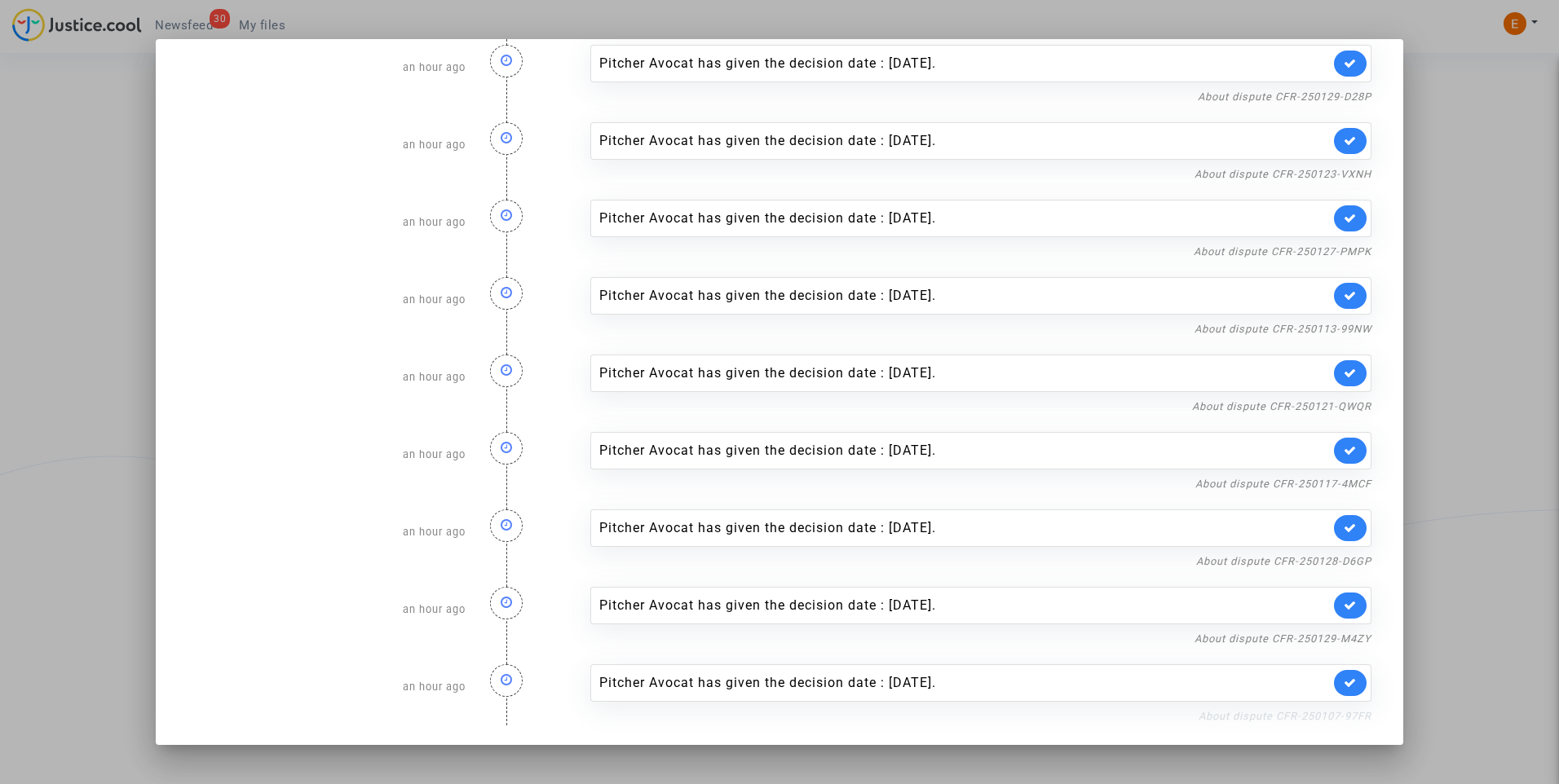
click at [1262, 714] on link "About dispute CFR-250107-97FR" at bounding box center [1286, 716] width 173 height 13
click at [1349, 673] on link at bounding box center [1351, 682] width 32 height 26
click at [1284, 641] on link "About dispute CFR-250129-M4ZY" at bounding box center [1283, 639] width 177 height 13
click at [1346, 599] on link at bounding box center [1351, 606] width 32 height 26
click at [1334, 562] on link "About dispute CFR-250128-D6GP" at bounding box center [1284, 561] width 175 height 13
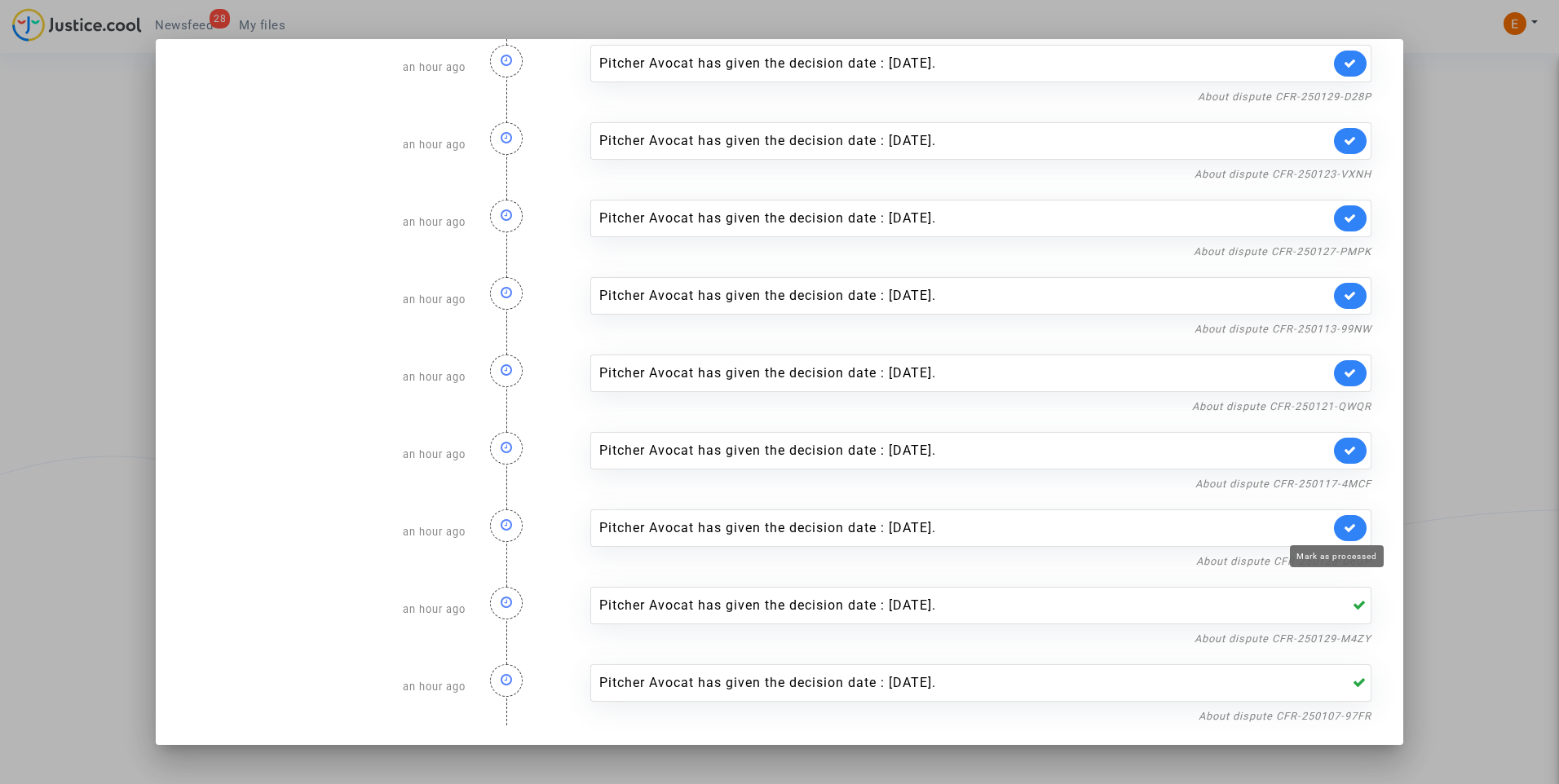
click at [1344, 529] on icon at bounding box center [1351, 528] width 13 height 13
click at [1299, 489] on link "About dispute CFR-250117-4MCF" at bounding box center [1283, 484] width 176 height 13
click at [1340, 441] on link at bounding box center [1351, 451] width 32 height 26
click at [1334, 407] on link "About dispute CFR-250121-QWQR" at bounding box center [1281, 406] width 179 height 13
click at [1334, 367] on link at bounding box center [1351, 373] width 32 height 26
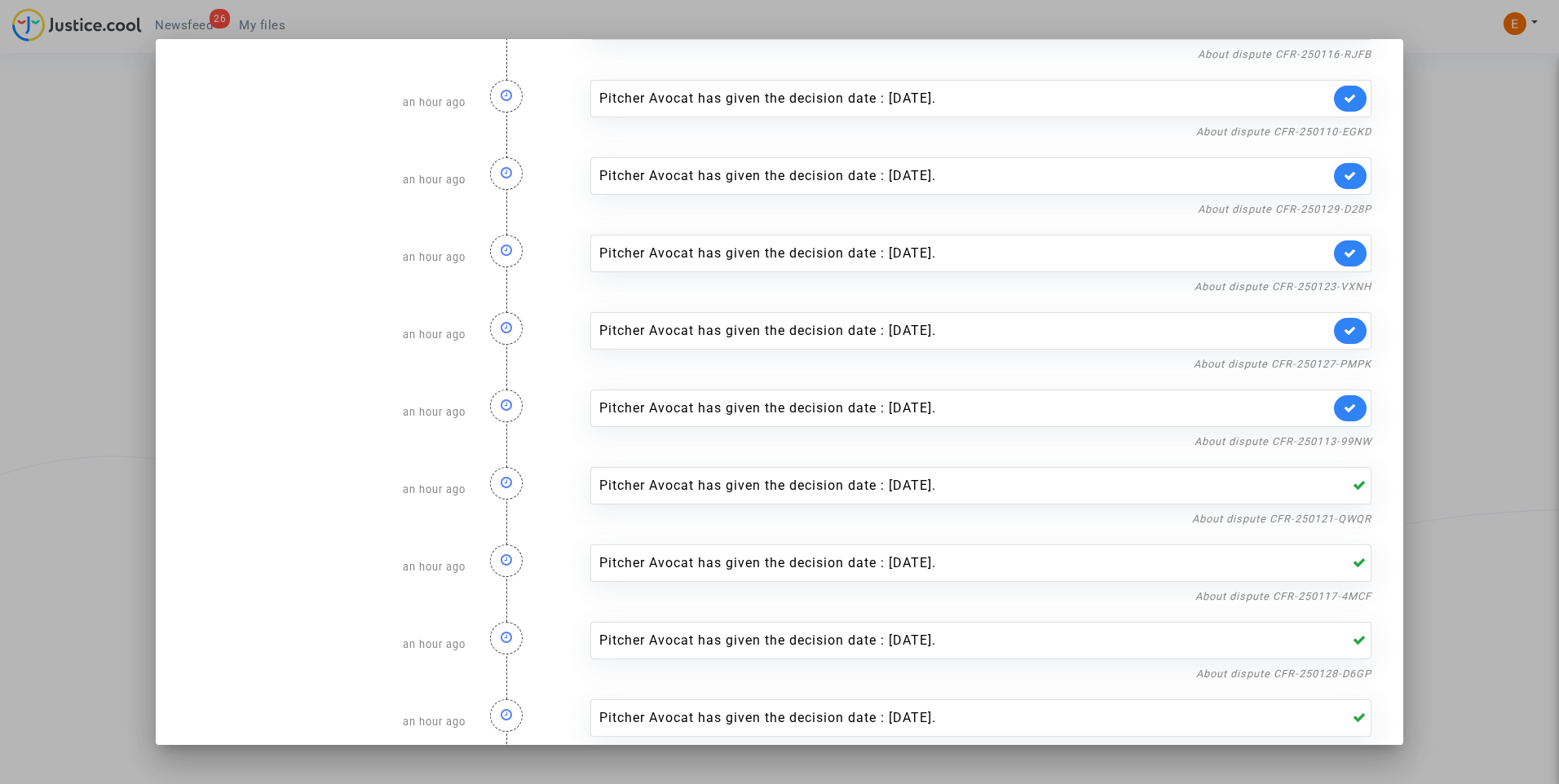
scroll to position [483, 0]
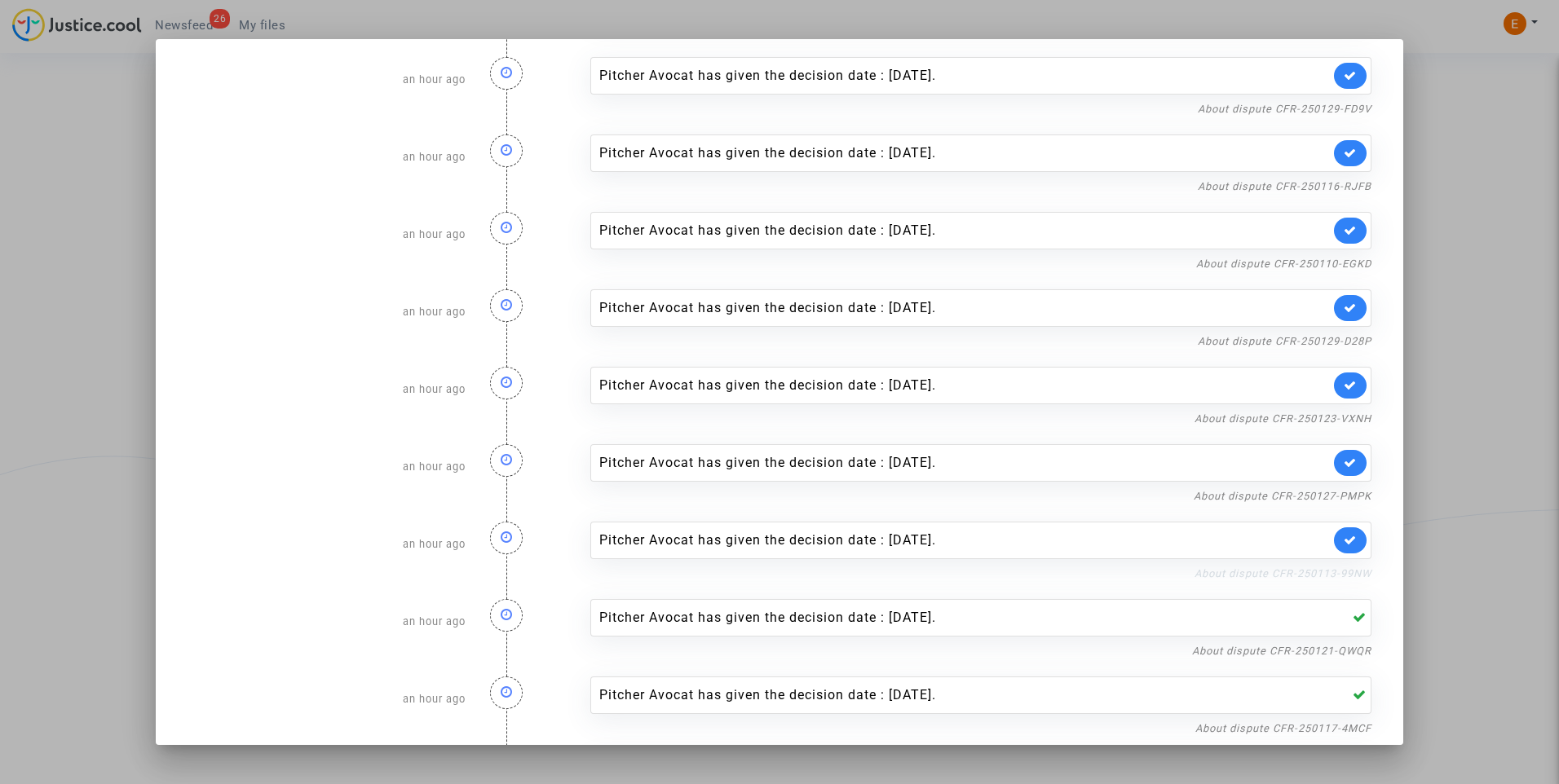
click at [1348, 572] on link "About dispute CFR-250113-99NW" at bounding box center [1283, 573] width 177 height 13
drag, startPoint x: 1341, startPoint y: 538, endPoint x: 1343, endPoint y: 512, distance: 26.1
click at [1344, 538] on icon at bounding box center [1351, 540] width 13 height 13
click at [1341, 493] on link "About dispute CFR-250127-PMPK" at bounding box center [1282, 497] width 178 height 13
click at [1346, 464] on link at bounding box center [1351, 462] width 32 height 26
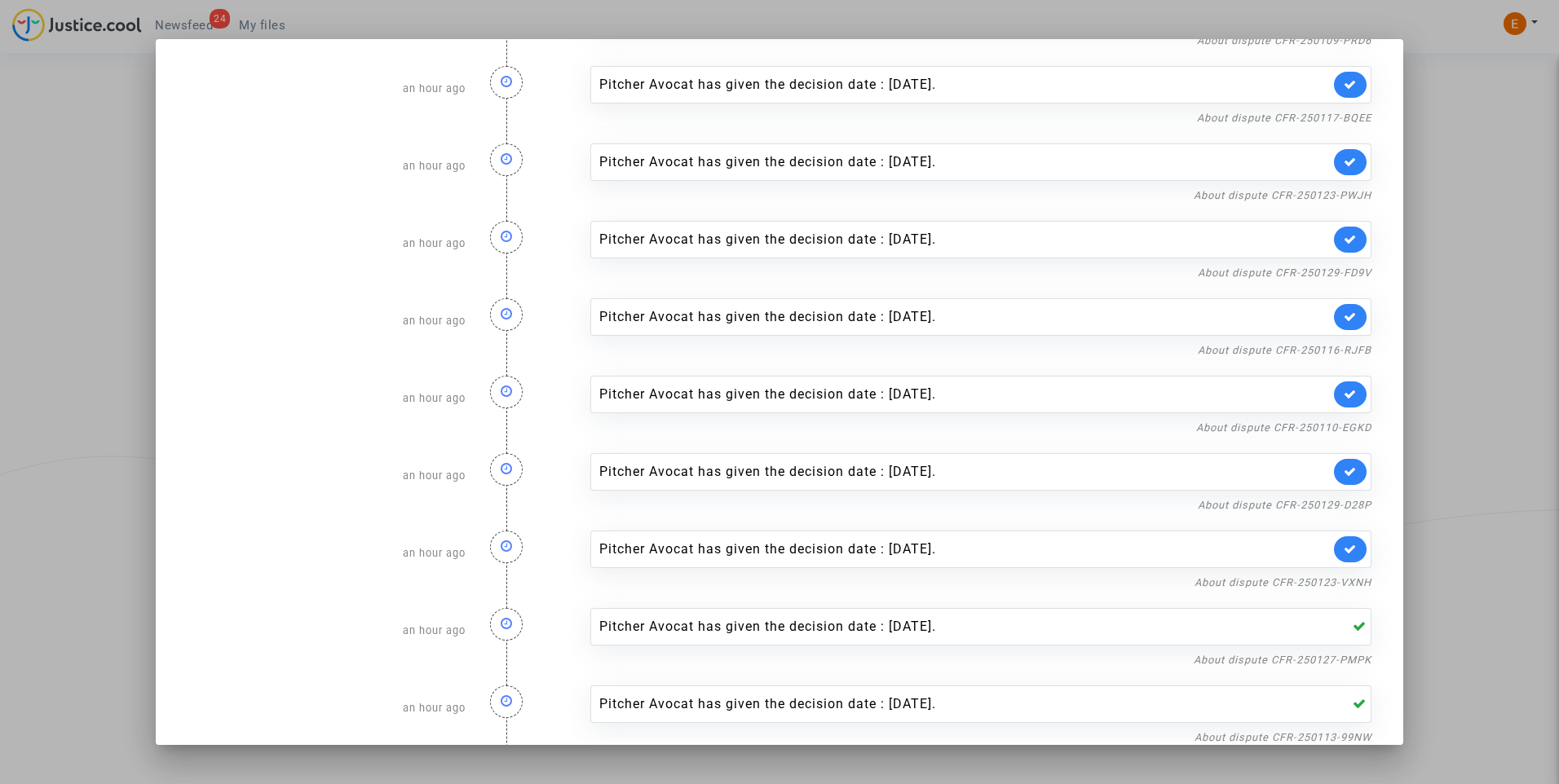
scroll to position [320, 0]
click at [1251, 584] on link "About dispute CFR-250123-VXNH" at bounding box center [1283, 582] width 177 height 13
click at [1353, 542] on link at bounding box center [1351, 548] width 32 height 26
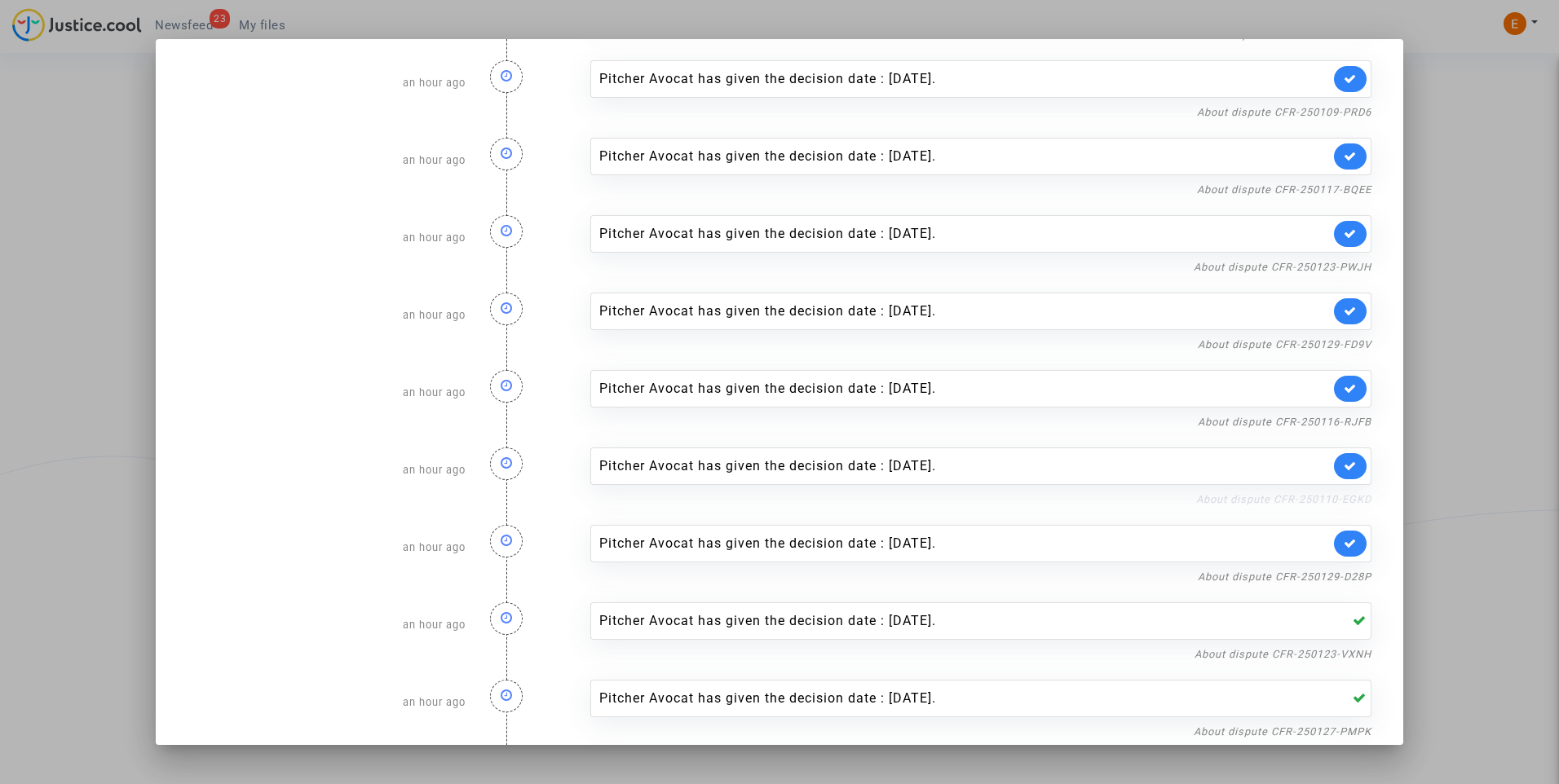
scroll to position [158, 0]
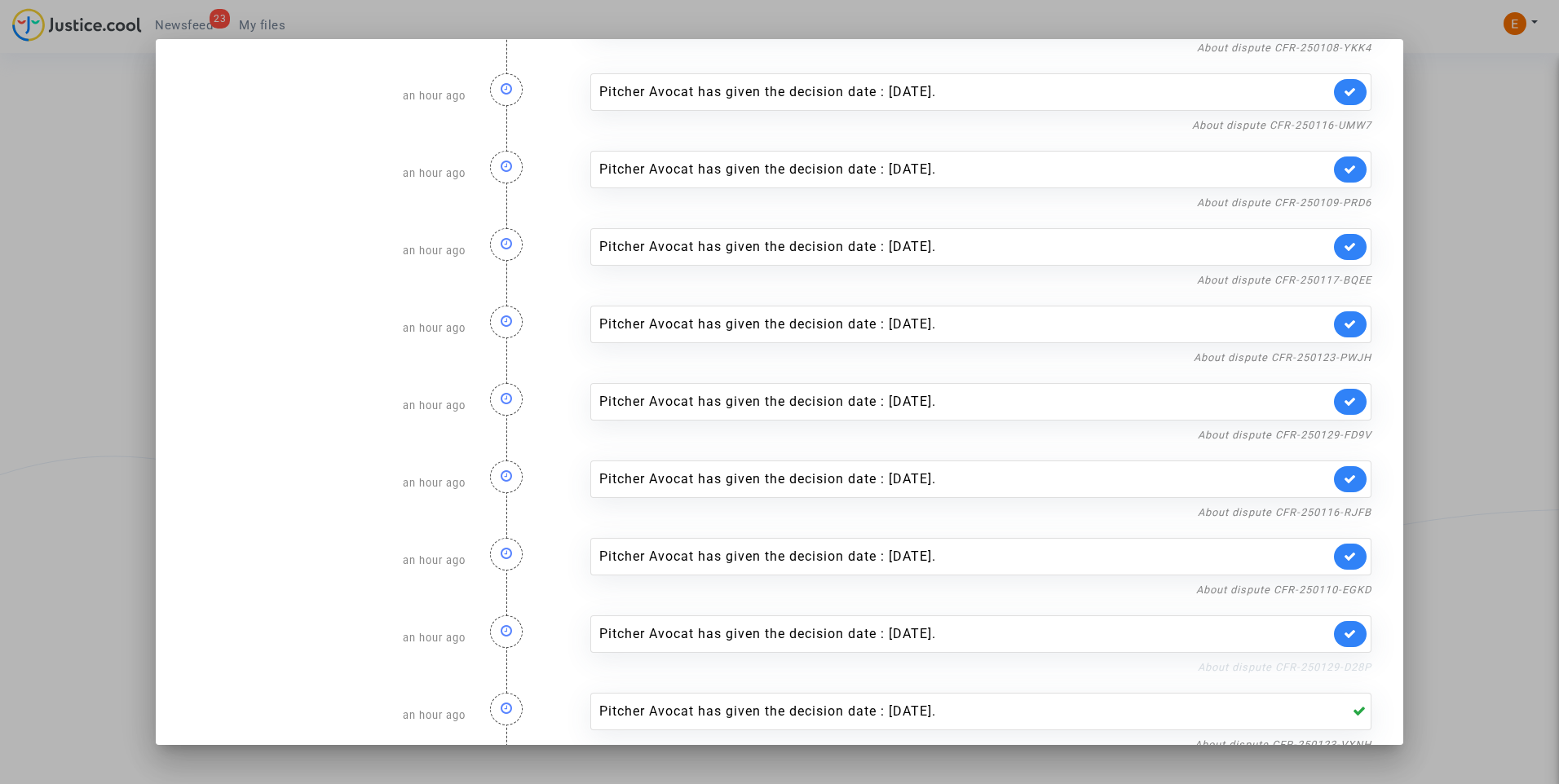
click at [1314, 668] on link "About dispute CFR-250129-D28P" at bounding box center [1285, 668] width 174 height 13
drag, startPoint x: 1348, startPoint y: 639, endPoint x: 1277, endPoint y: 636, distance: 71.1
click at [1349, 639] on link at bounding box center [1351, 634] width 32 height 26
click at [1272, 593] on link "About dispute CFR-250110-EGKD" at bounding box center [1284, 590] width 175 height 13
click at [1342, 564] on link at bounding box center [1351, 556] width 32 height 26
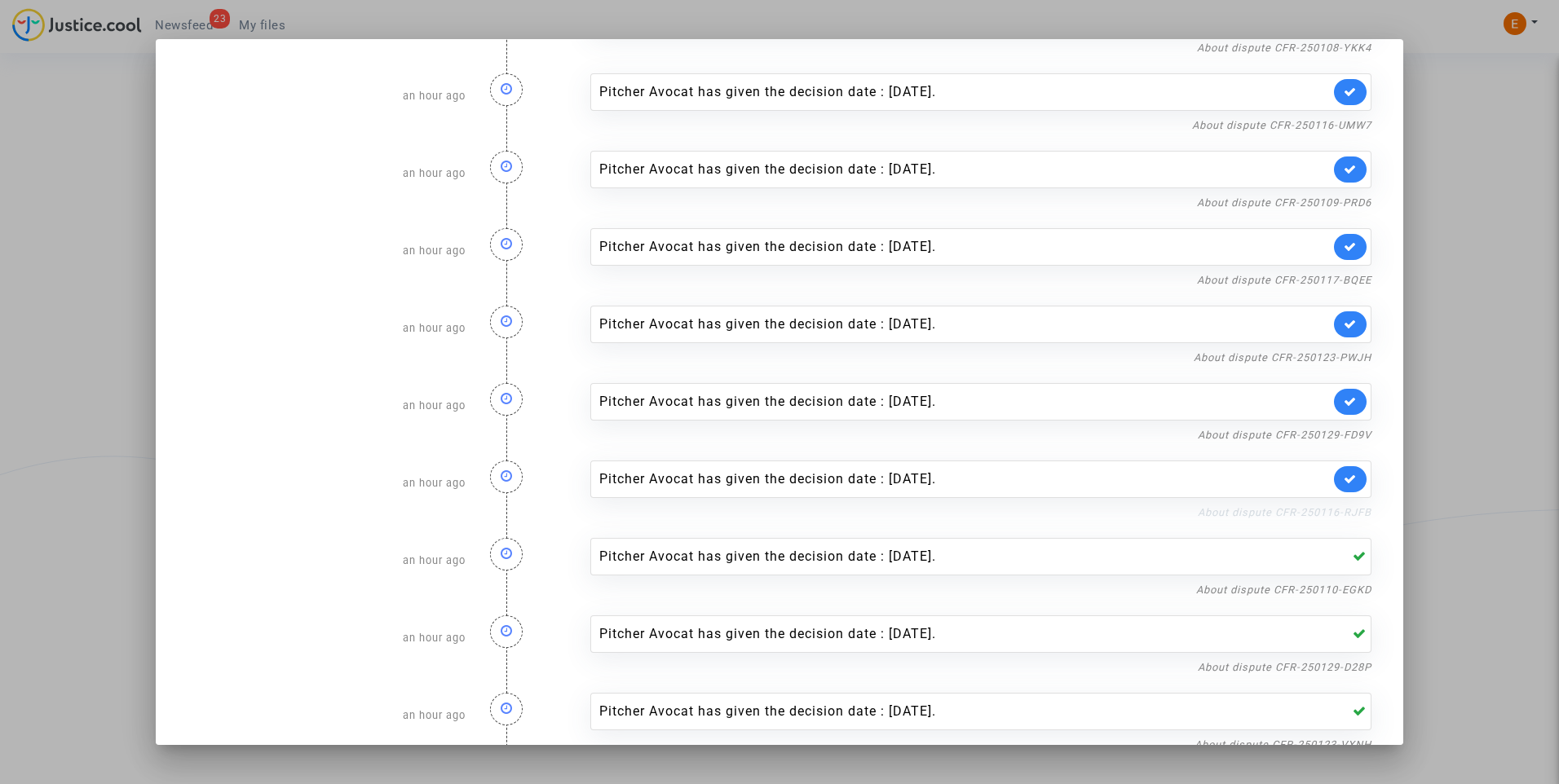
click at [1339, 510] on link "About dispute CFR-250116-RJFB" at bounding box center [1285, 513] width 174 height 13
click at [1344, 473] on link at bounding box center [1351, 479] width 32 height 26
click at [1325, 594] on link "About dispute CFR-250129-FD9V" at bounding box center [1285, 592] width 174 height 13
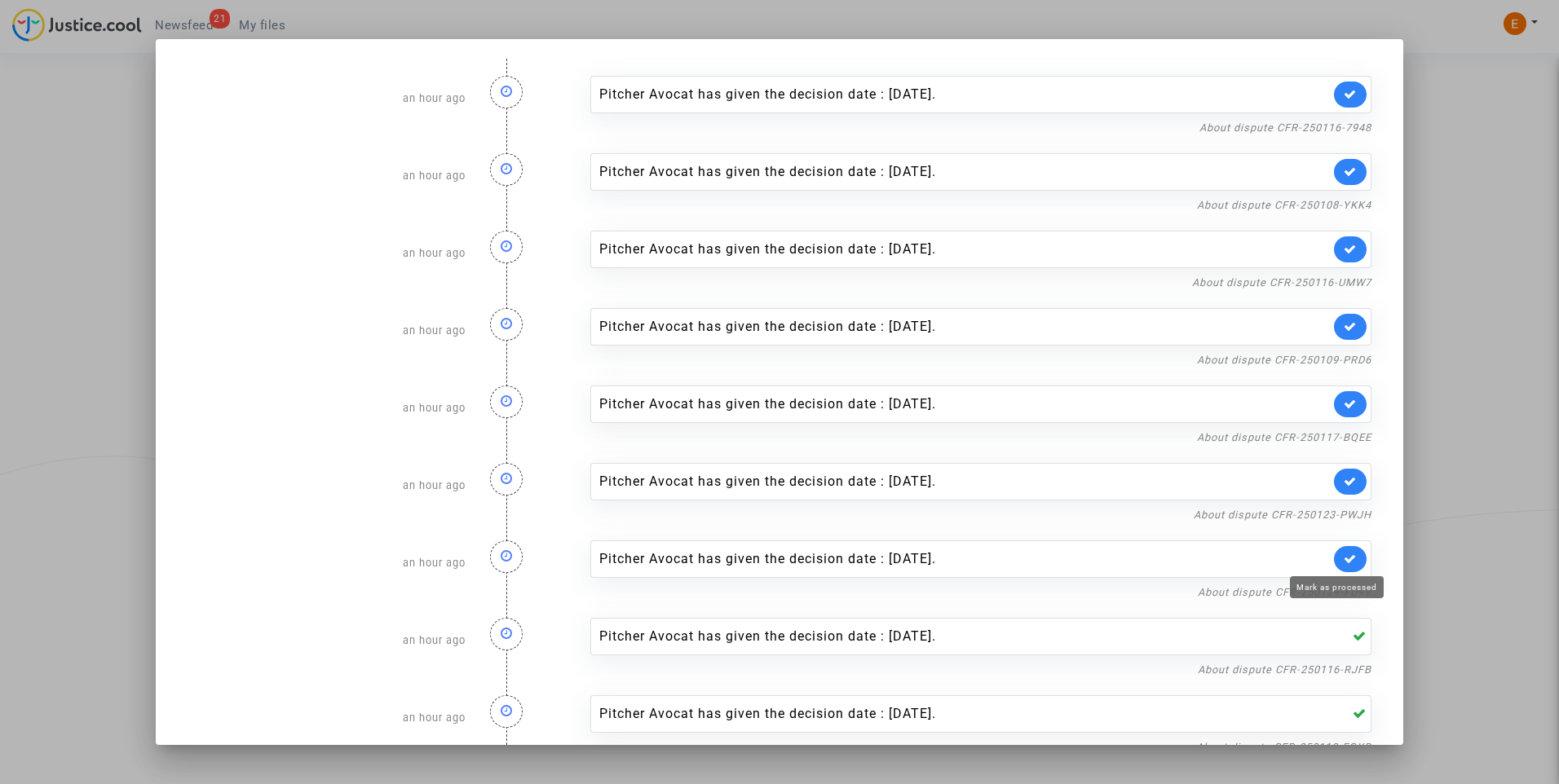
click at [1344, 561] on icon at bounding box center [1351, 559] width 13 height 13
click at [1324, 514] on link "About dispute CFR-250123-PWJH" at bounding box center [1282, 515] width 178 height 13
click at [1344, 483] on icon at bounding box center [1351, 481] width 13 height 13
click at [1330, 434] on link "About dispute CFR-250117-BQEE" at bounding box center [1285, 437] width 175 height 13
click at [1335, 397] on link at bounding box center [1351, 404] width 32 height 26
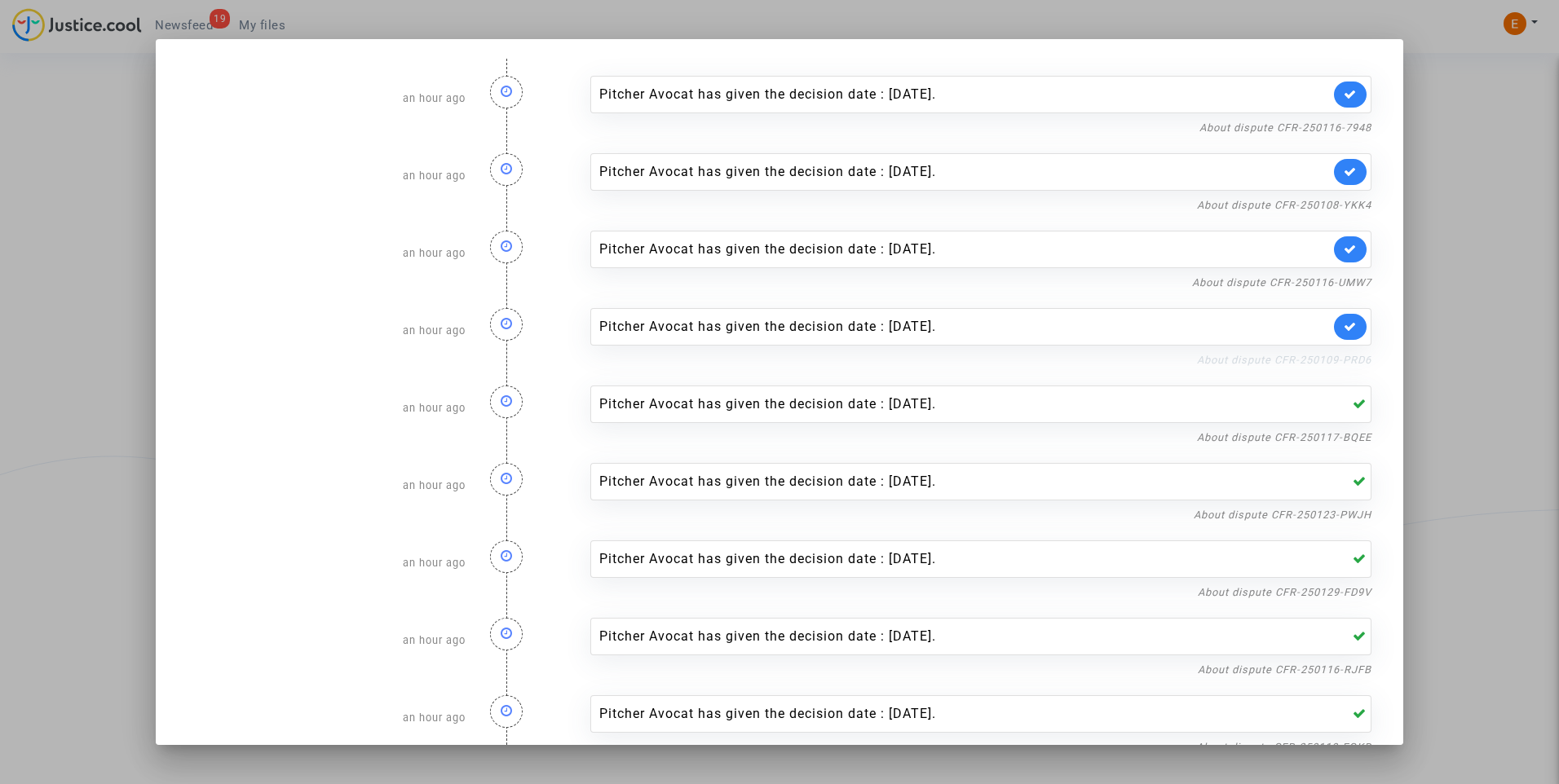
click at [1338, 355] on link "About dispute CFR-250109-PRD6" at bounding box center [1285, 360] width 175 height 13
click at [1351, 329] on link at bounding box center [1351, 326] width 32 height 26
click at [1345, 285] on link "About dispute CFR-250116-UMW7" at bounding box center [1281, 283] width 179 height 13
click at [1344, 247] on icon at bounding box center [1351, 250] width 13 height 13
click at [1336, 204] on link "About dispute CFR-250108-YKK4" at bounding box center [1285, 205] width 175 height 13
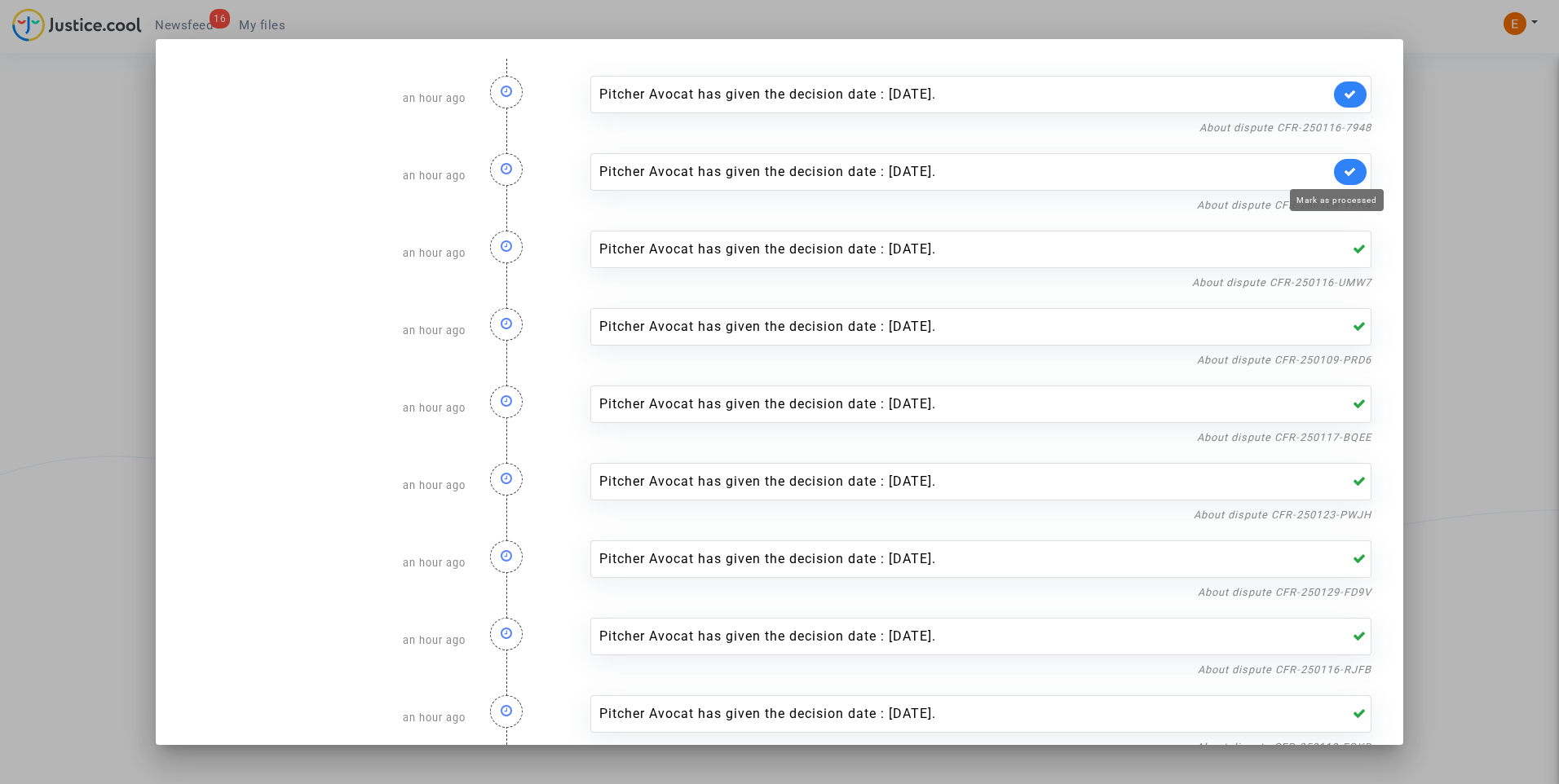
click at [1344, 176] on icon at bounding box center [1351, 172] width 13 height 13
click at [1335, 130] on link "About dispute CFR-250116-7948" at bounding box center [1285, 128] width 172 height 13
click at [1344, 92] on icon at bounding box center [1351, 95] width 13 height 13
click at [1460, 129] on div at bounding box center [779, 392] width 1559 height 784
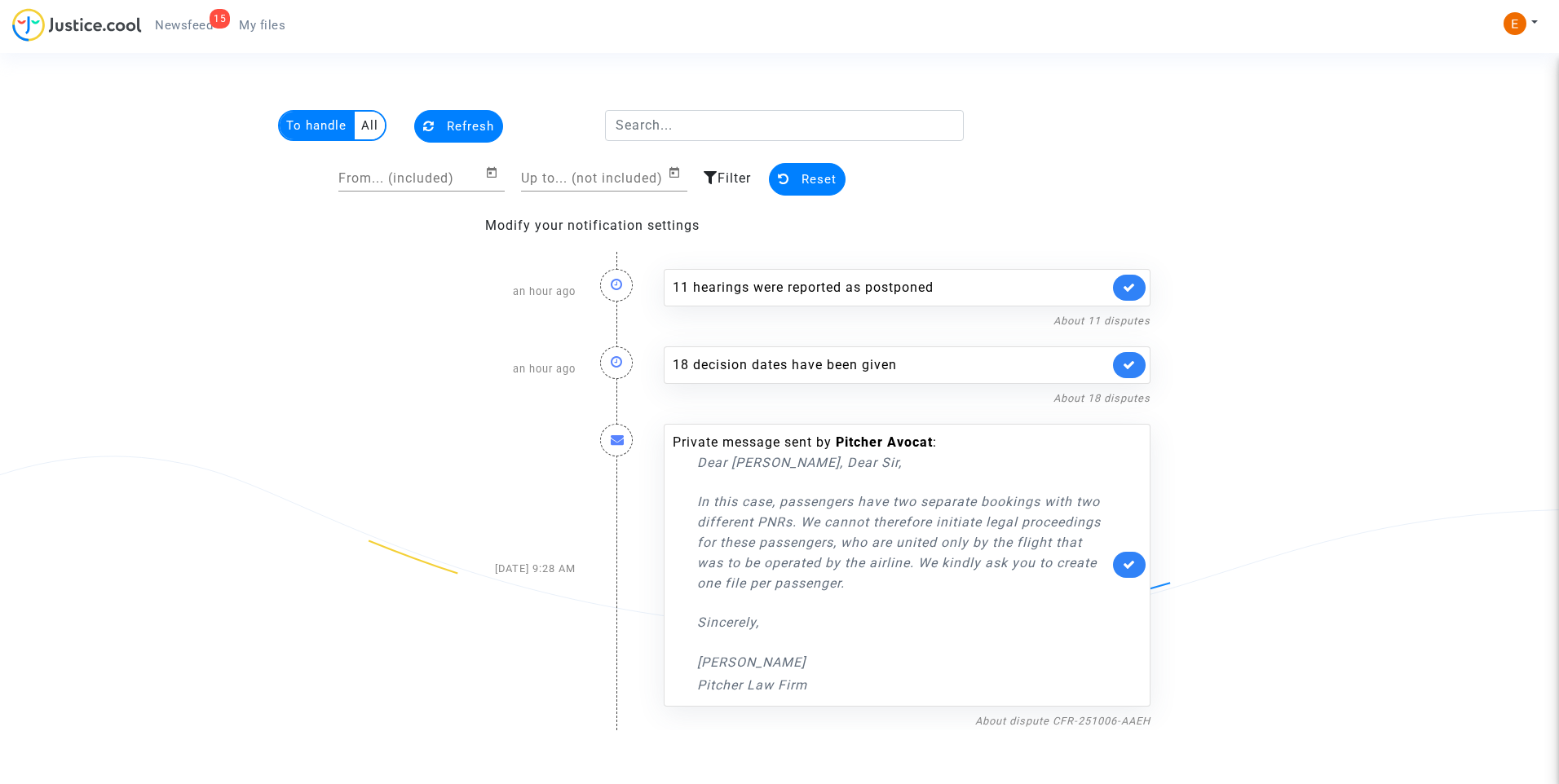
drag, startPoint x: 258, startPoint y: 30, endPoint x: 207, endPoint y: 30, distance: 51.0
click at [258, 30] on span "My files" at bounding box center [262, 25] width 47 height 14
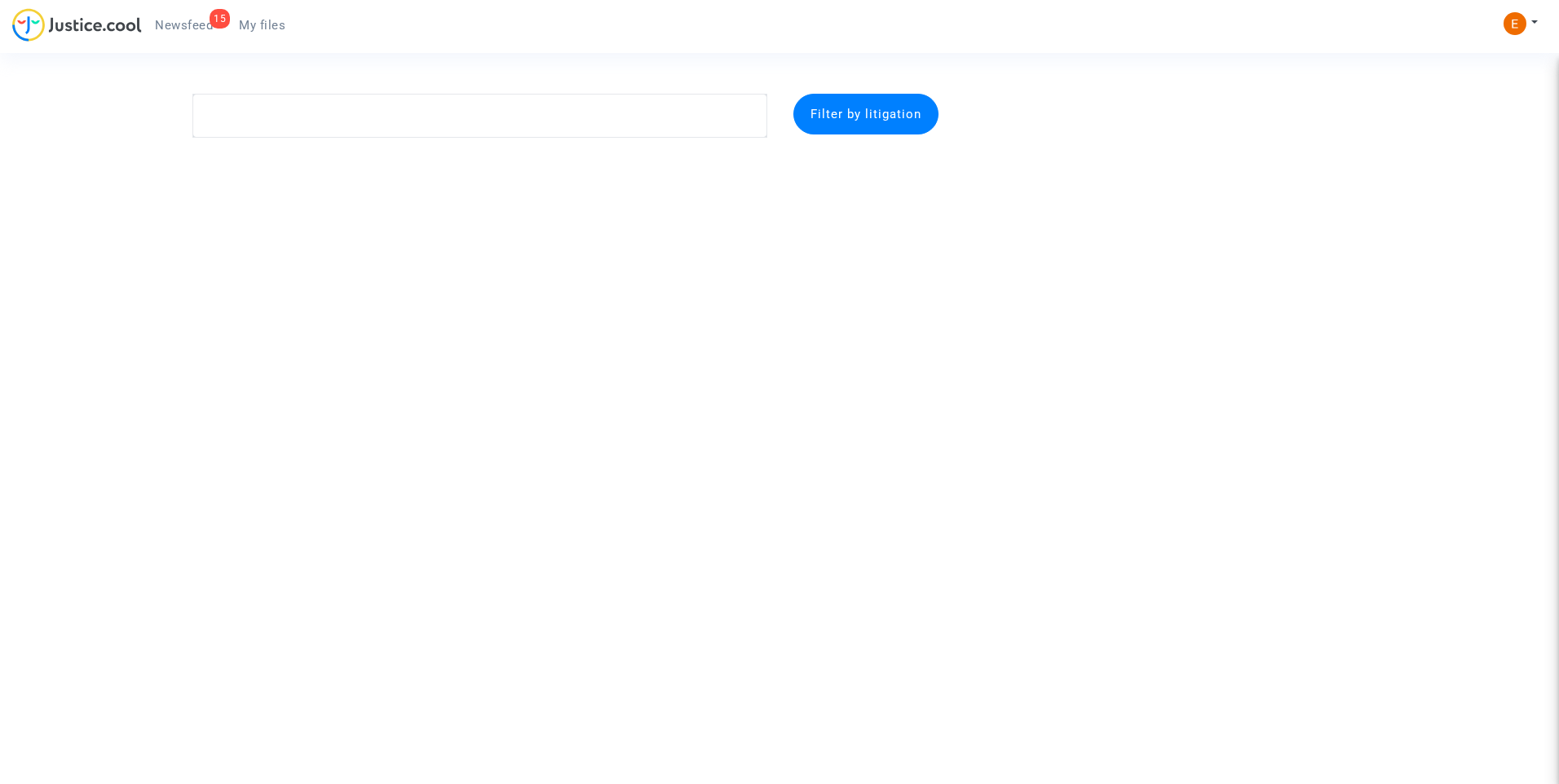
click at [191, 28] on span "Newsfeed" at bounding box center [184, 25] width 58 height 14
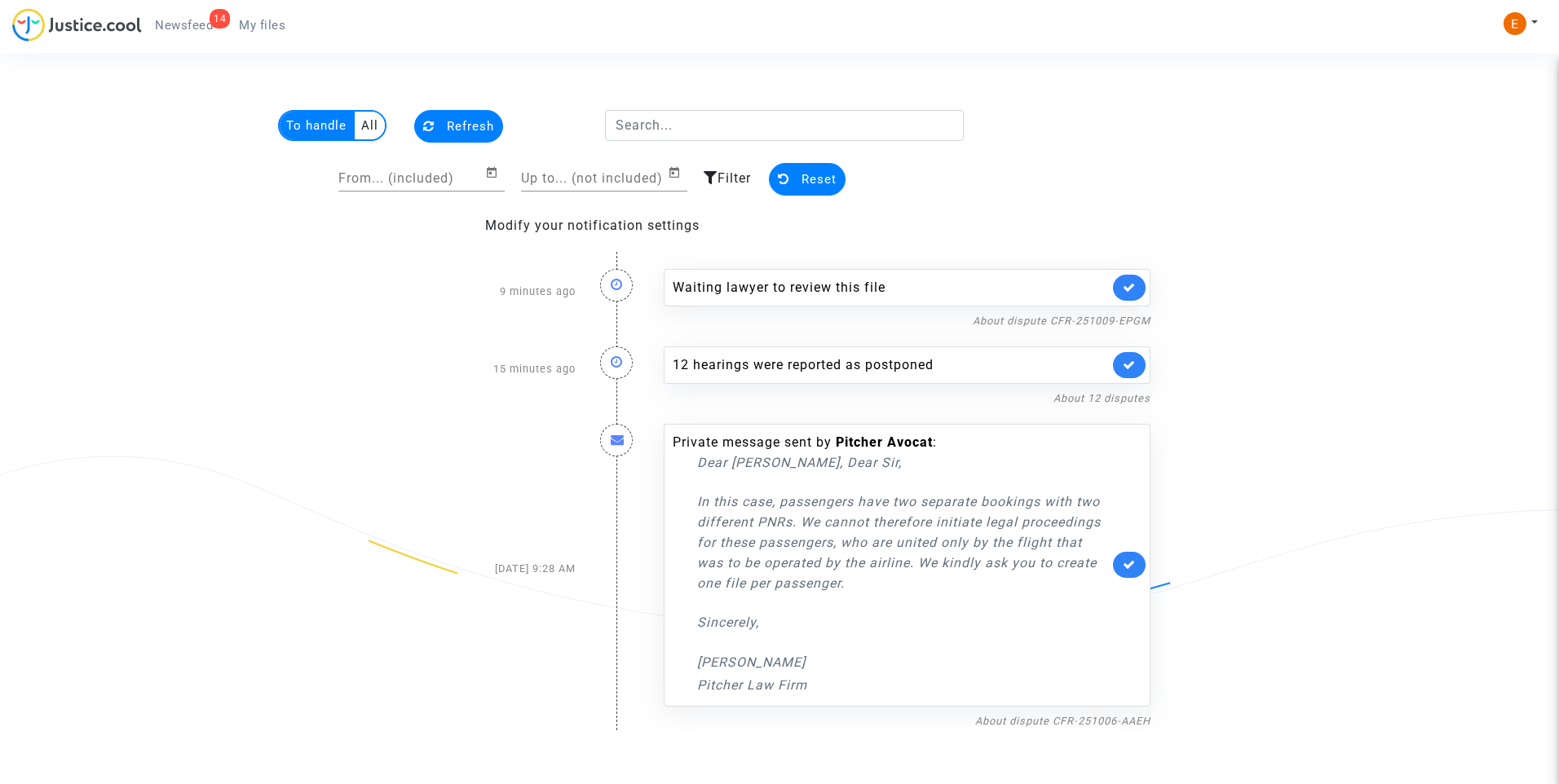
click at [1135, 276] on link at bounding box center [1130, 287] width 32 height 26
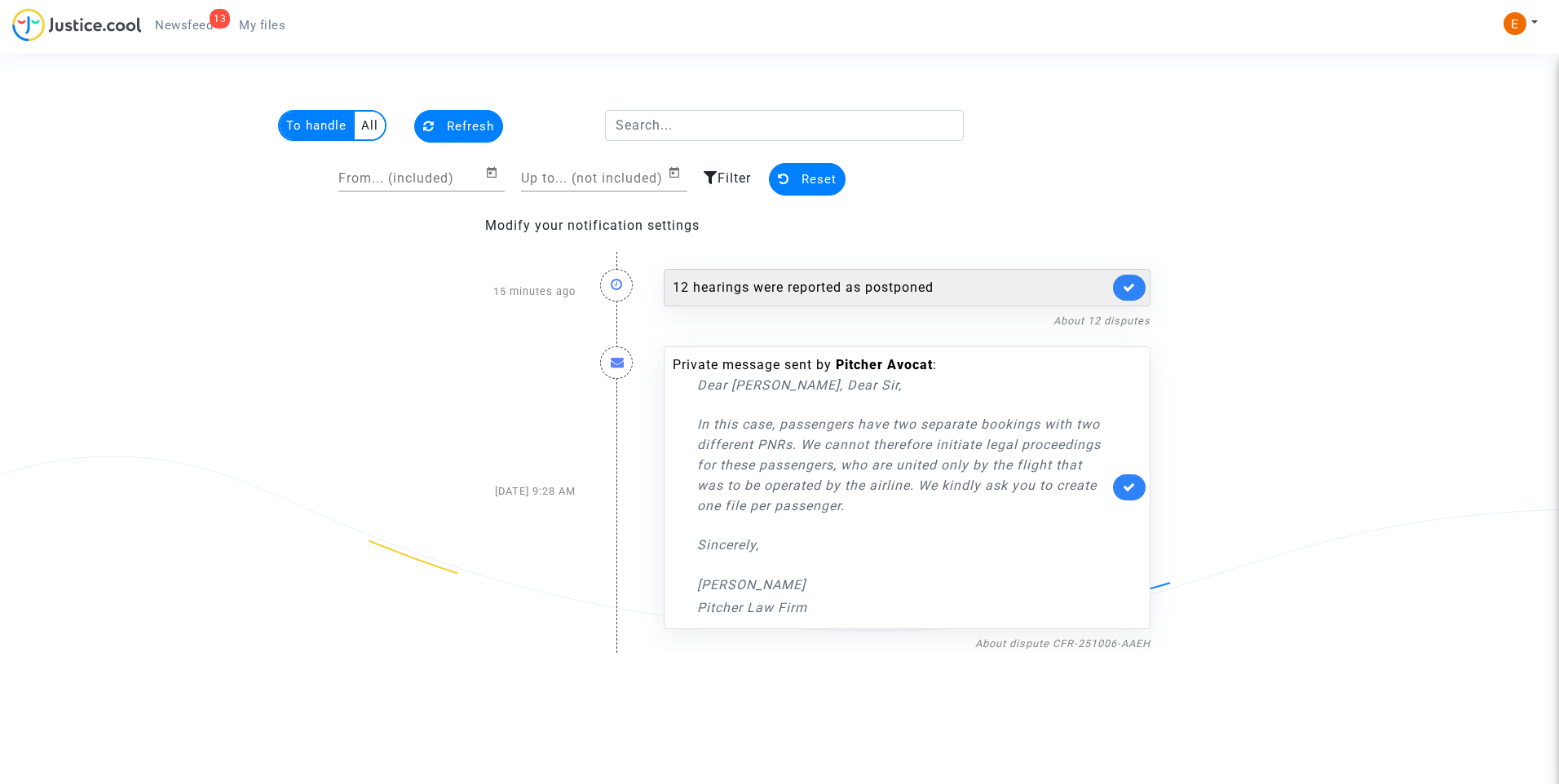
click at [828, 288] on div "12 hearings were reported as postponed" at bounding box center [891, 287] width 436 height 20
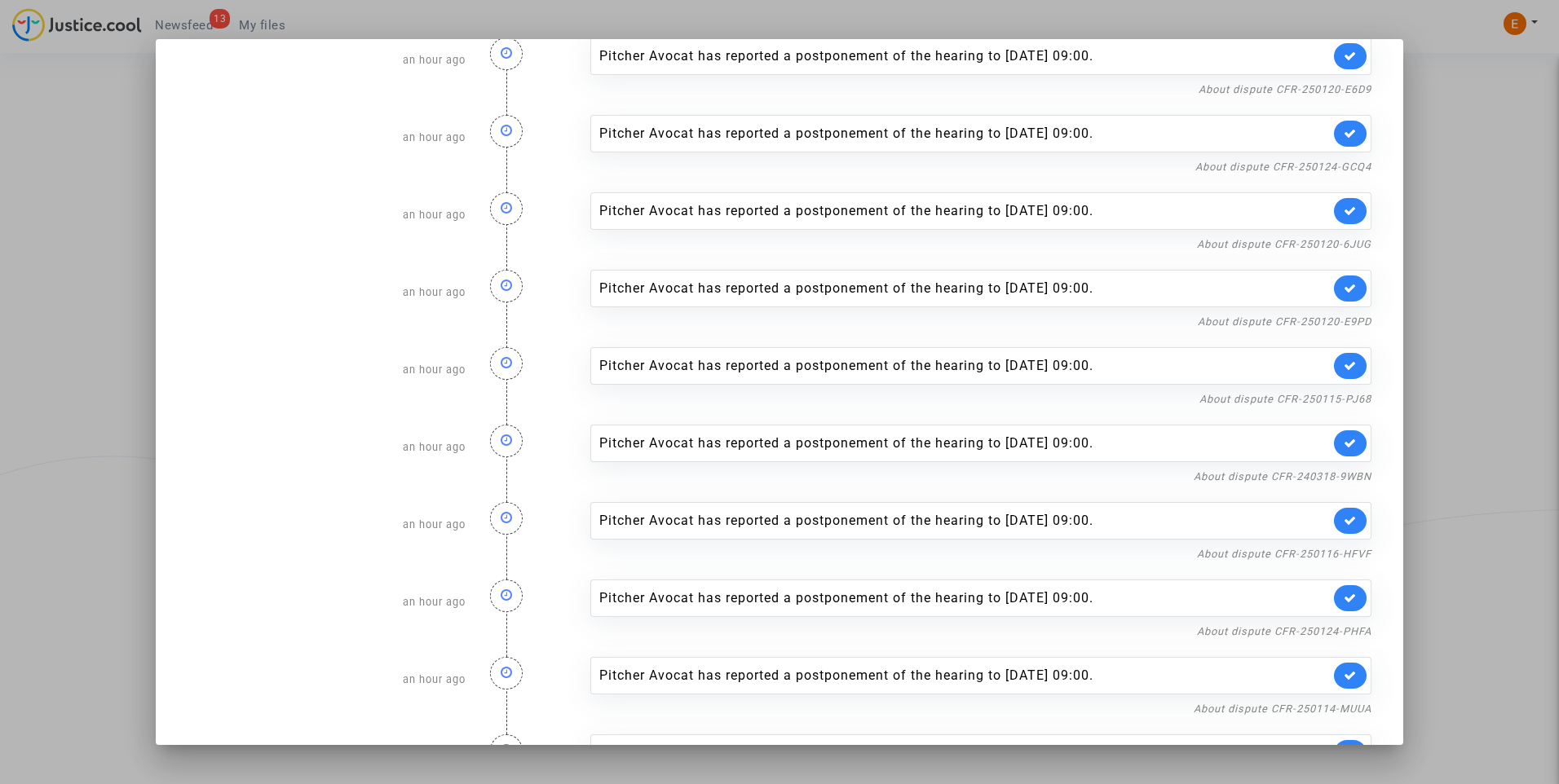
scroll to position [263, 0]
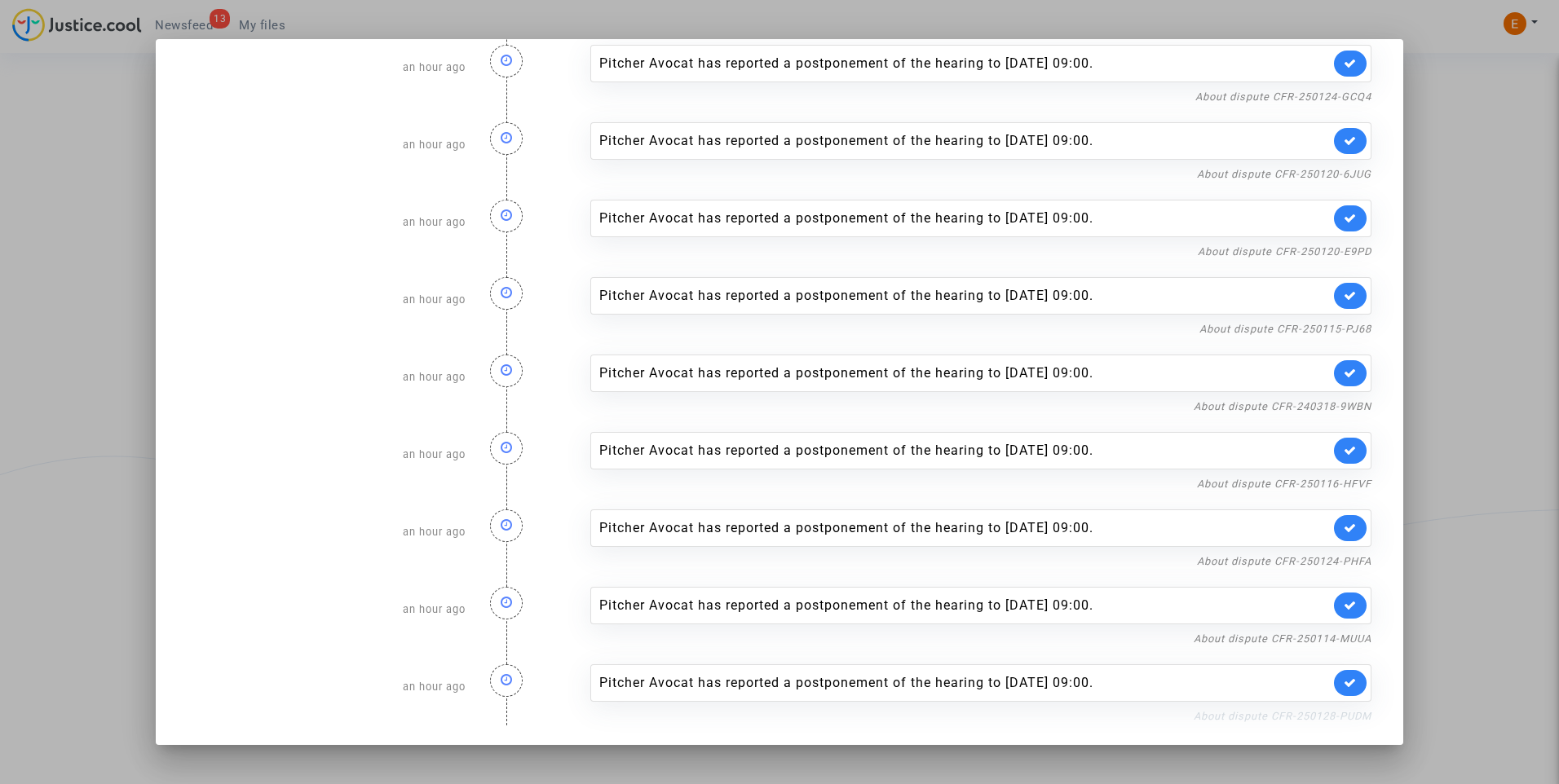
click at [1272, 717] on link "About dispute CFR-250128-PUDM" at bounding box center [1282, 716] width 178 height 13
click at [1343, 676] on link at bounding box center [1351, 682] width 32 height 26
click at [1338, 642] on link "About dispute CFR-250114-MUUA" at bounding box center [1282, 639] width 178 height 13
click at [1344, 609] on icon at bounding box center [1351, 606] width 13 height 13
click at [1338, 557] on link "About dispute CFR-250124-PHFA" at bounding box center [1285, 561] width 175 height 13
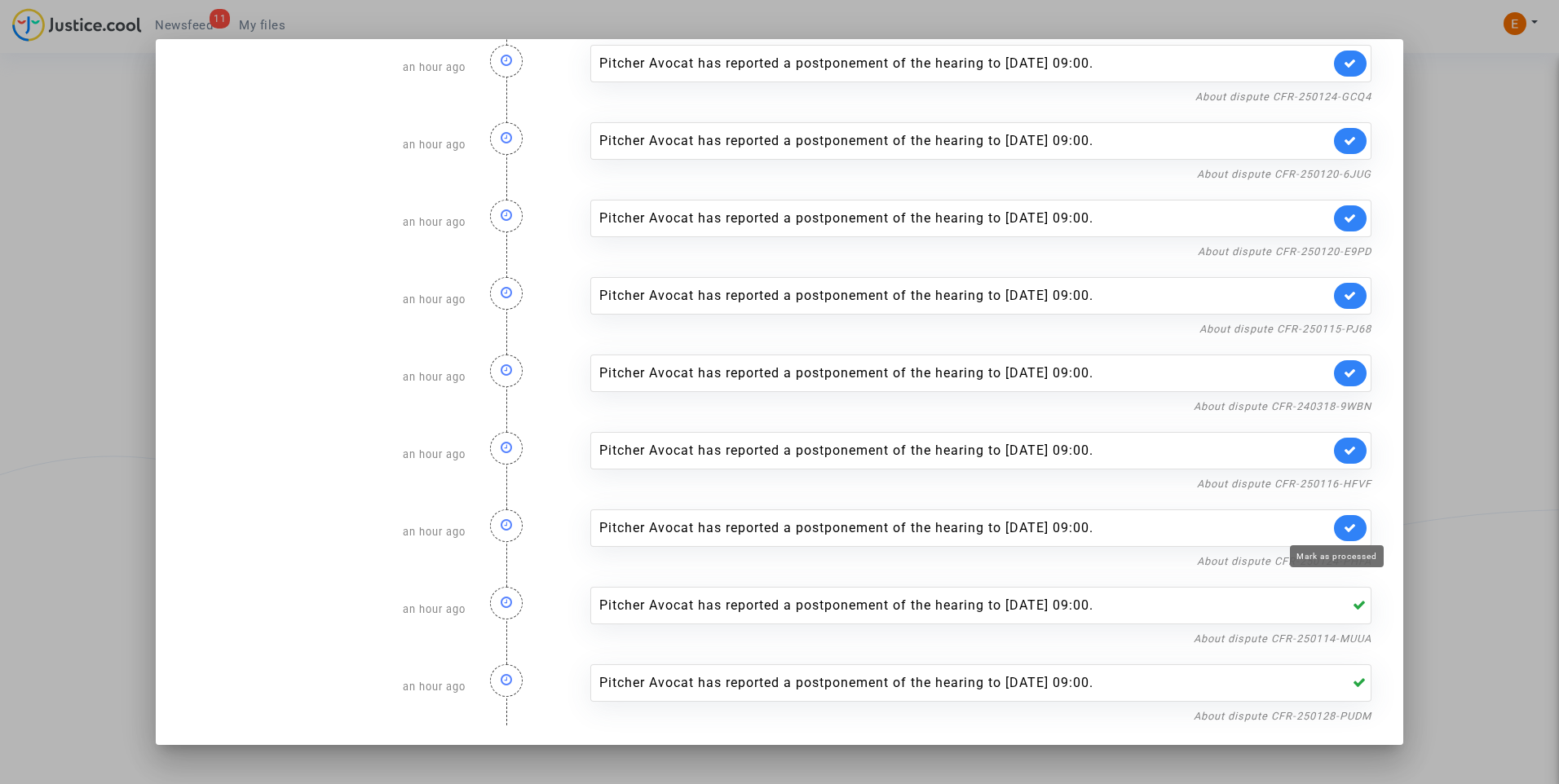
click at [1344, 529] on icon at bounding box center [1351, 528] width 13 height 13
click at [1339, 482] on link "About dispute CFR-250116-HFVF" at bounding box center [1285, 484] width 175 height 13
click at [1344, 451] on icon at bounding box center [1351, 451] width 13 height 13
click at [1326, 399] on nf-filterlink "About dispute CFR-240318-9WBN" at bounding box center [1282, 405] width 178 height 15
click at [1316, 405] on link "About dispute CFR-240318-9WBN" at bounding box center [1282, 406] width 178 height 13
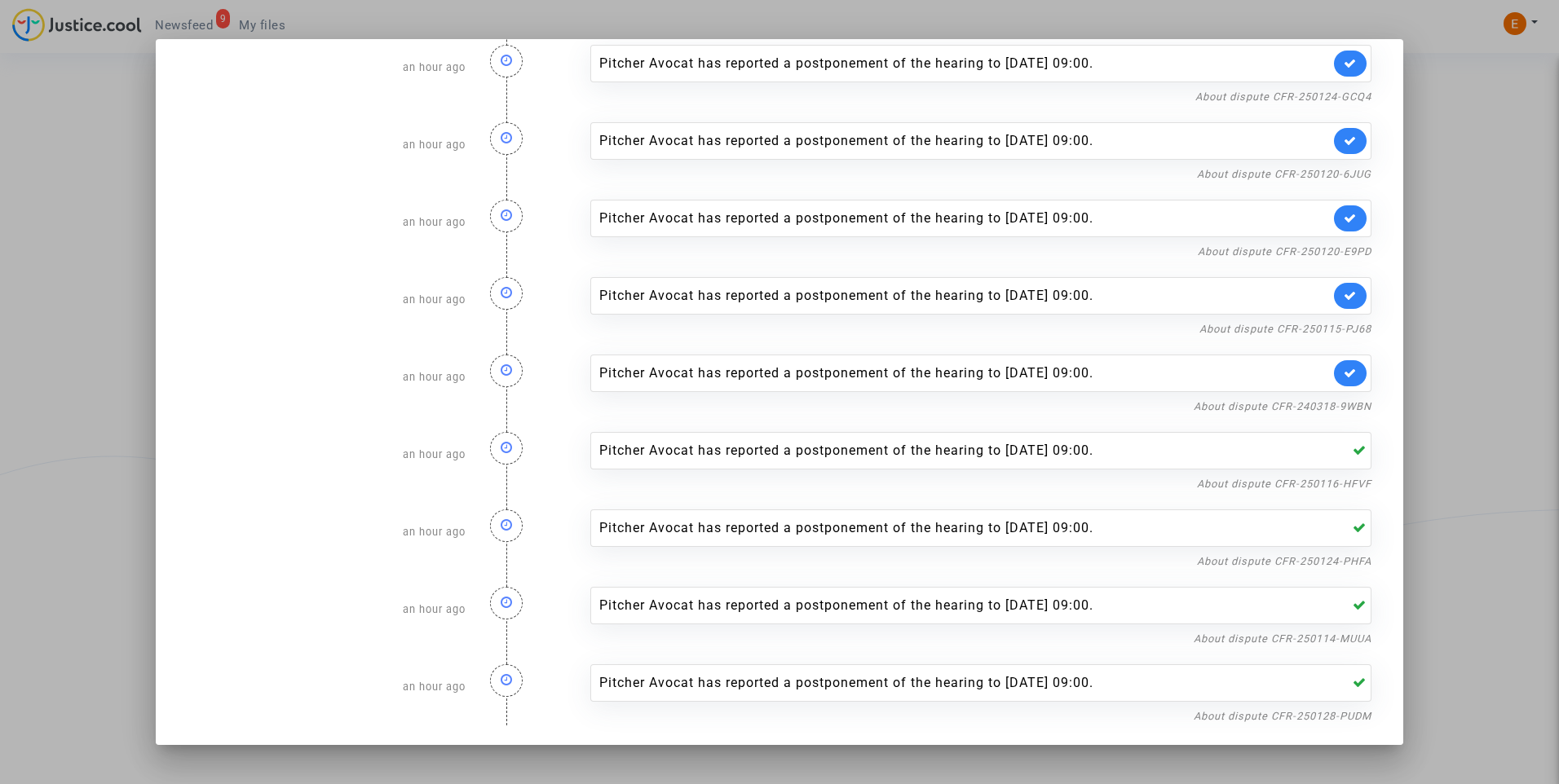
click at [1340, 380] on link at bounding box center [1351, 373] width 32 height 26
click at [1336, 325] on link "About dispute CFR-250115-PJ68" at bounding box center [1285, 329] width 172 height 13
click at [1334, 301] on link at bounding box center [1351, 296] width 32 height 26
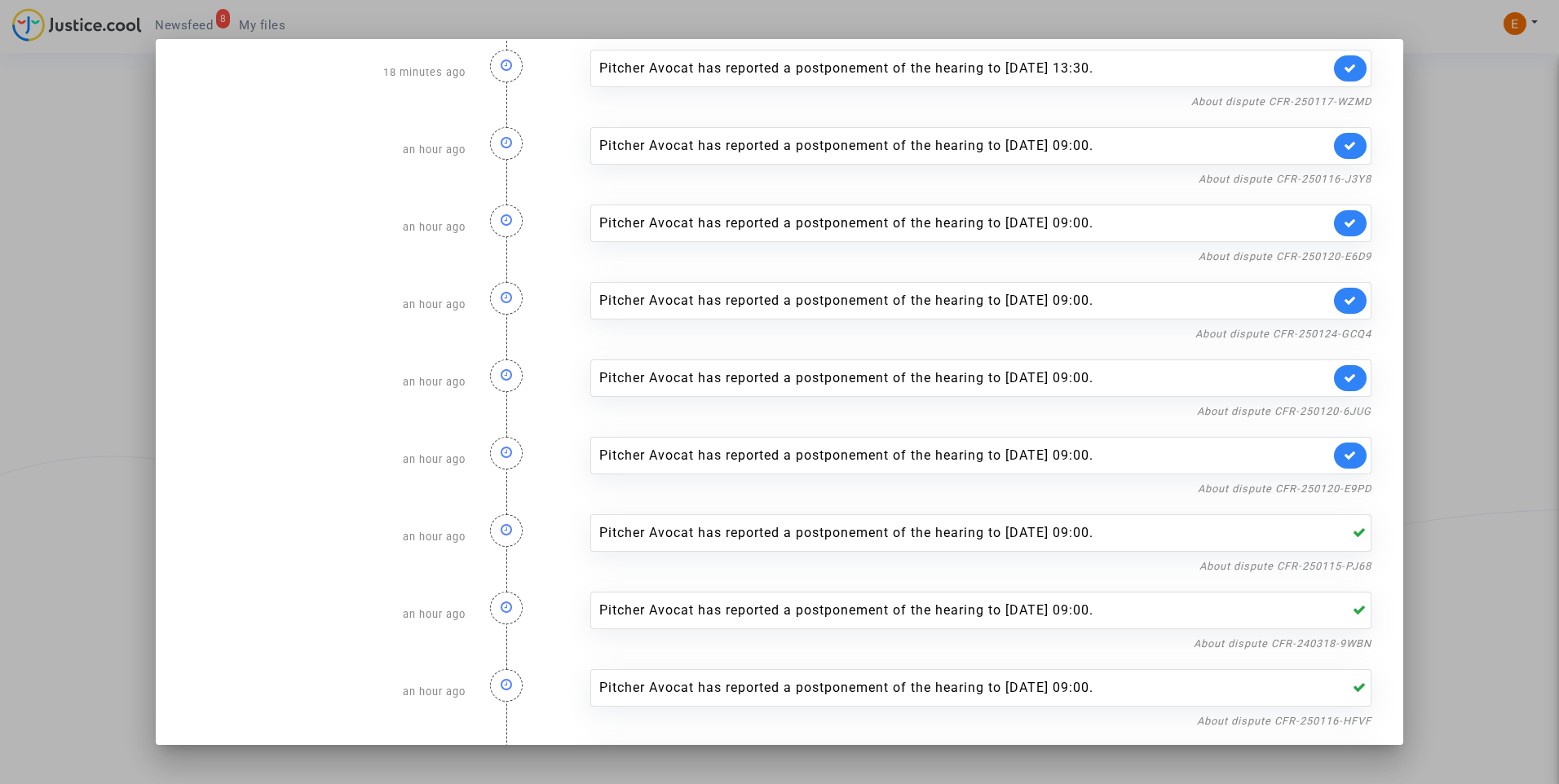
scroll to position [19, 0]
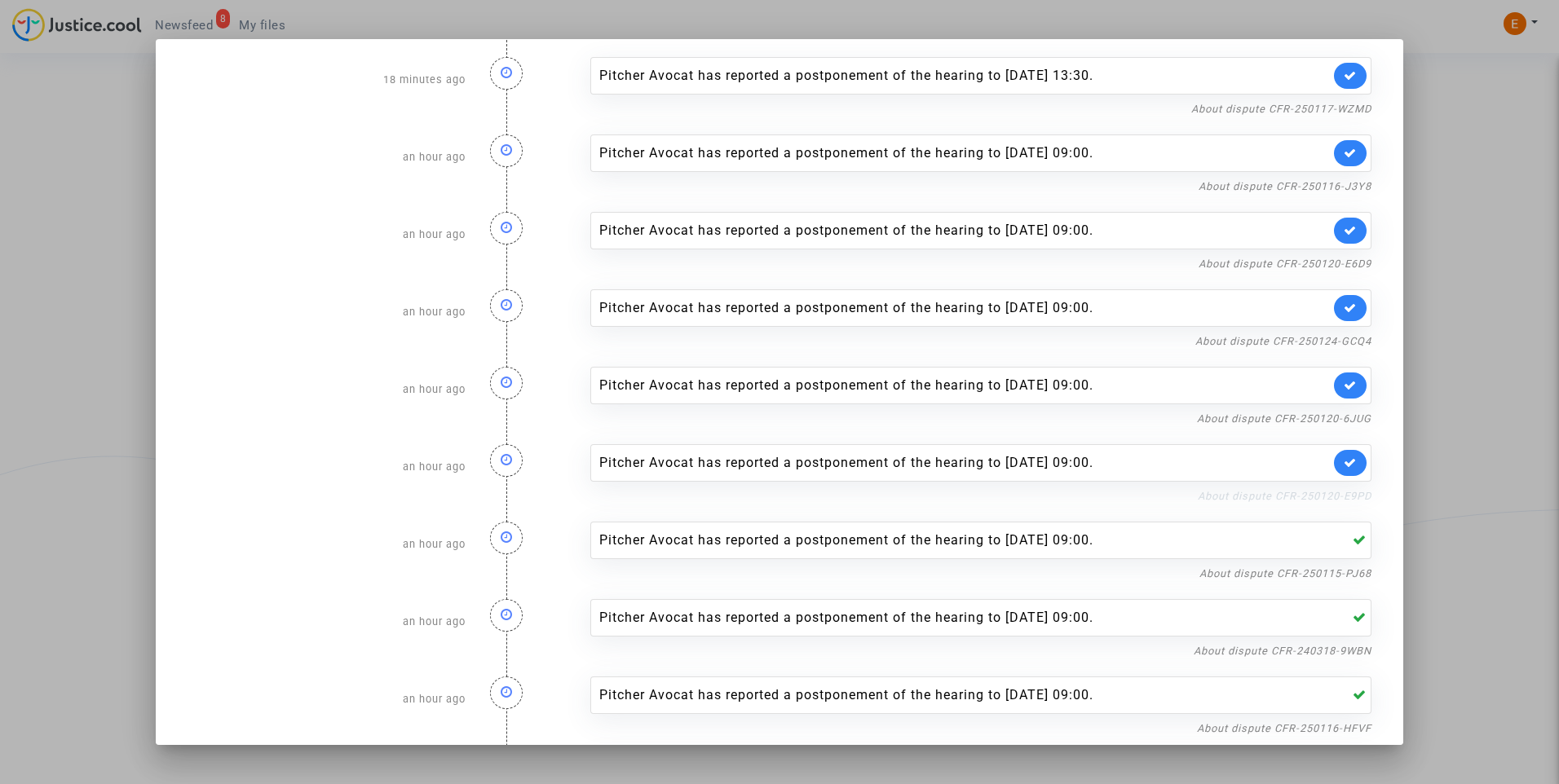
click at [1323, 491] on link "About dispute CFR-250120-E9PD" at bounding box center [1285, 497] width 174 height 13
click at [1344, 465] on icon at bounding box center [1351, 462] width 13 height 13
click at [1341, 418] on link "About dispute CFR-250120-6JUG" at bounding box center [1285, 419] width 175 height 13
click at [1344, 385] on icon at bounding box center [1351, 386] width 13 height 13
click at [1335, 338] on link "About dispute CFR-250124-GCQ4" at bounding box center [1283, 342] width 176 height 13
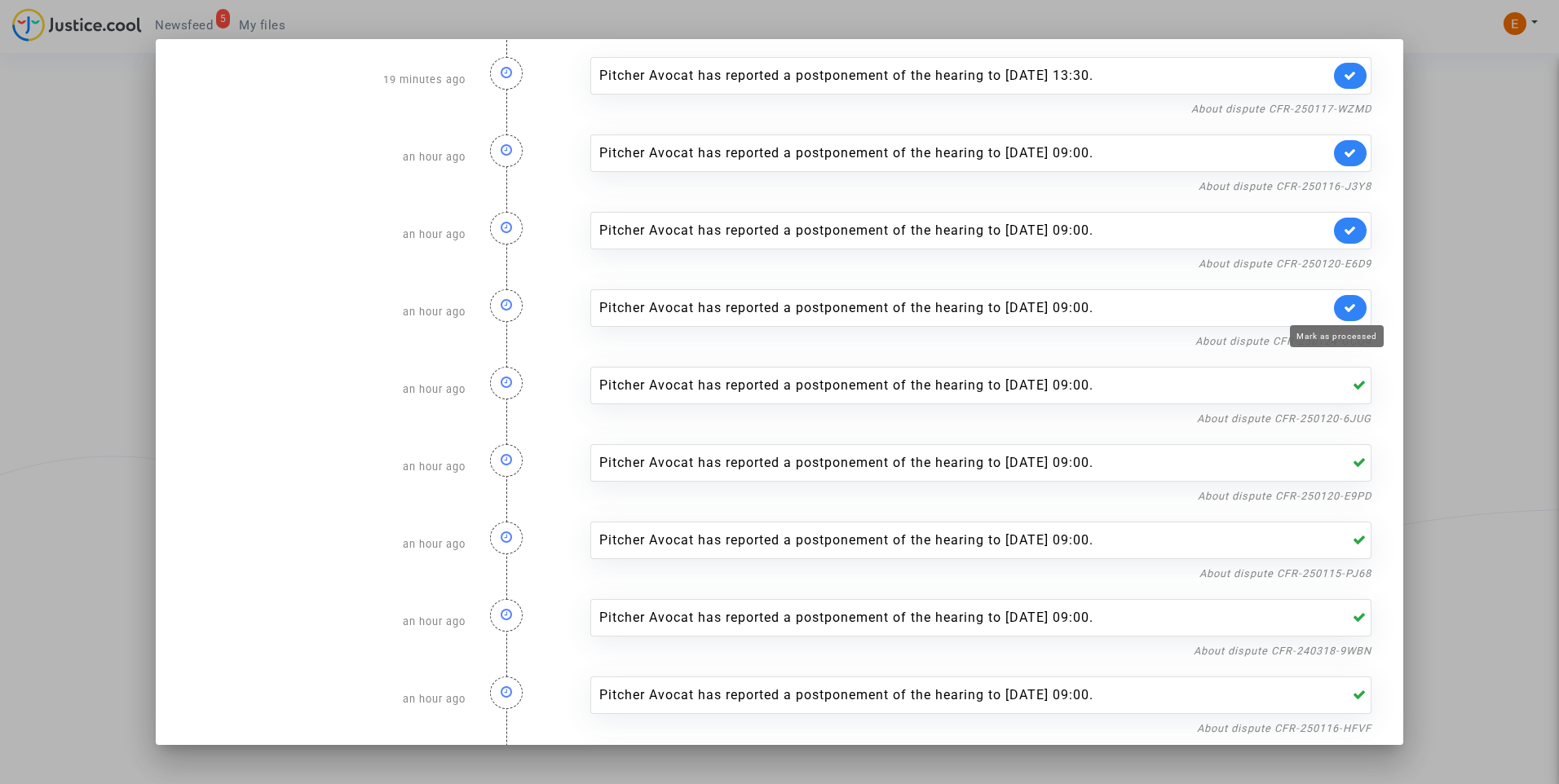
click at [1344, 305] on icon at bounding box center [1351, 308] width 13 height 13
click at [1333, 260] on link "About dispute CFR-250120-E6D9" at bounding box center [1286, 264] width 173 height 13
click at [1344, 230] on icon at bounding box center [1351, 231] width 13 height 13
click at [1331, 187] on link "About dispute CFR-250116-J3Y8" at bounding box center [1286, 187] width 173 height 13
click at [1344, 153] on icon at bounding box center [1351, 153] width 13 height 13
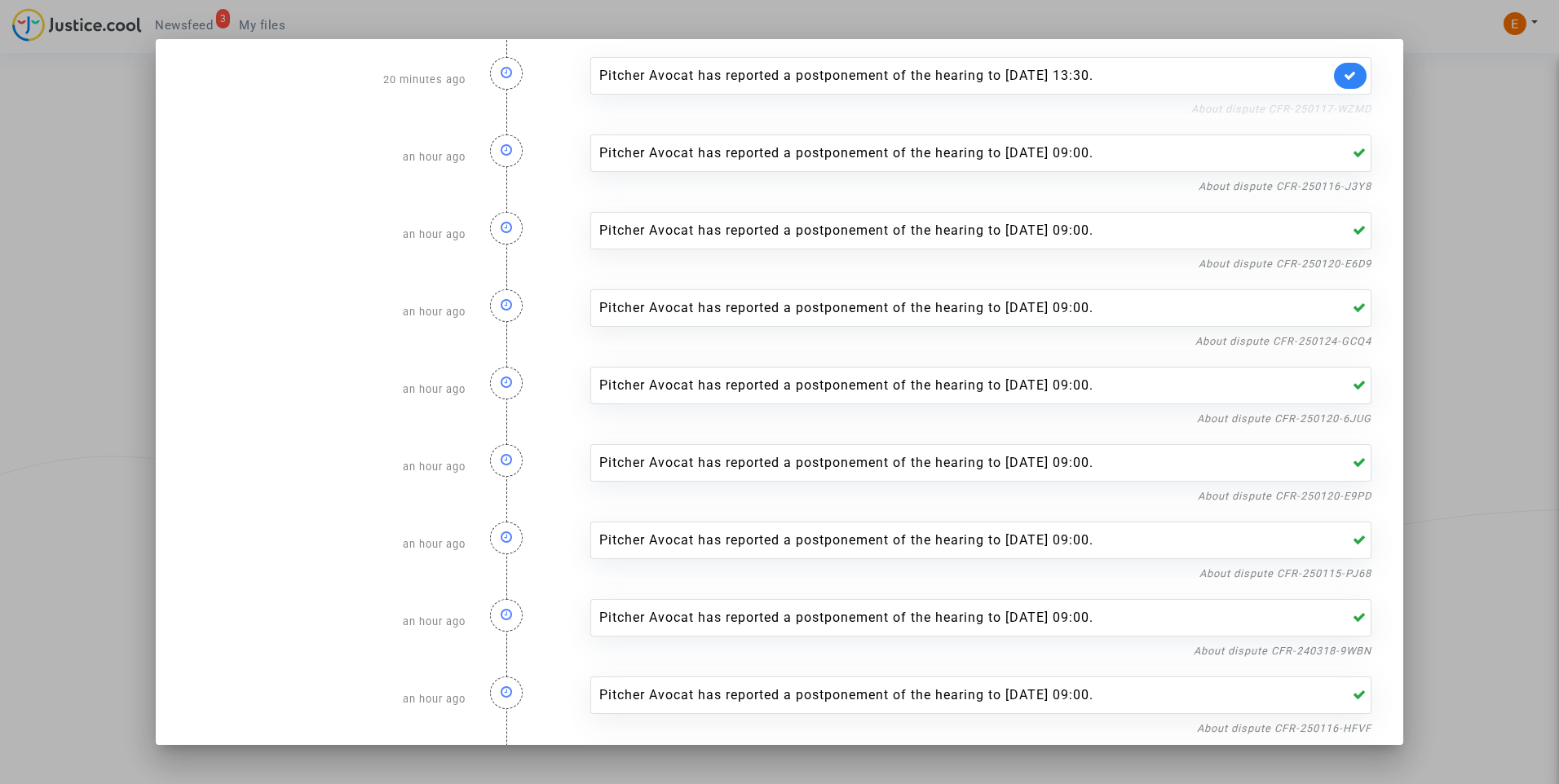
click at [1325, 106] on link "About dispute CFR-250117-WZMD" at bounding box center [1281, 109] width 180 height 13
drag, startPoint x: 1338, startPoint y: 73, endPoint x: 1444, endPoint y: 113, distance: 113.3
click at [1344, 73] on icon at bounding box center [1351, 76] width 13 height 13
click at [1449, 115] on div at bounding box center [779, 392] width 1559 height 784
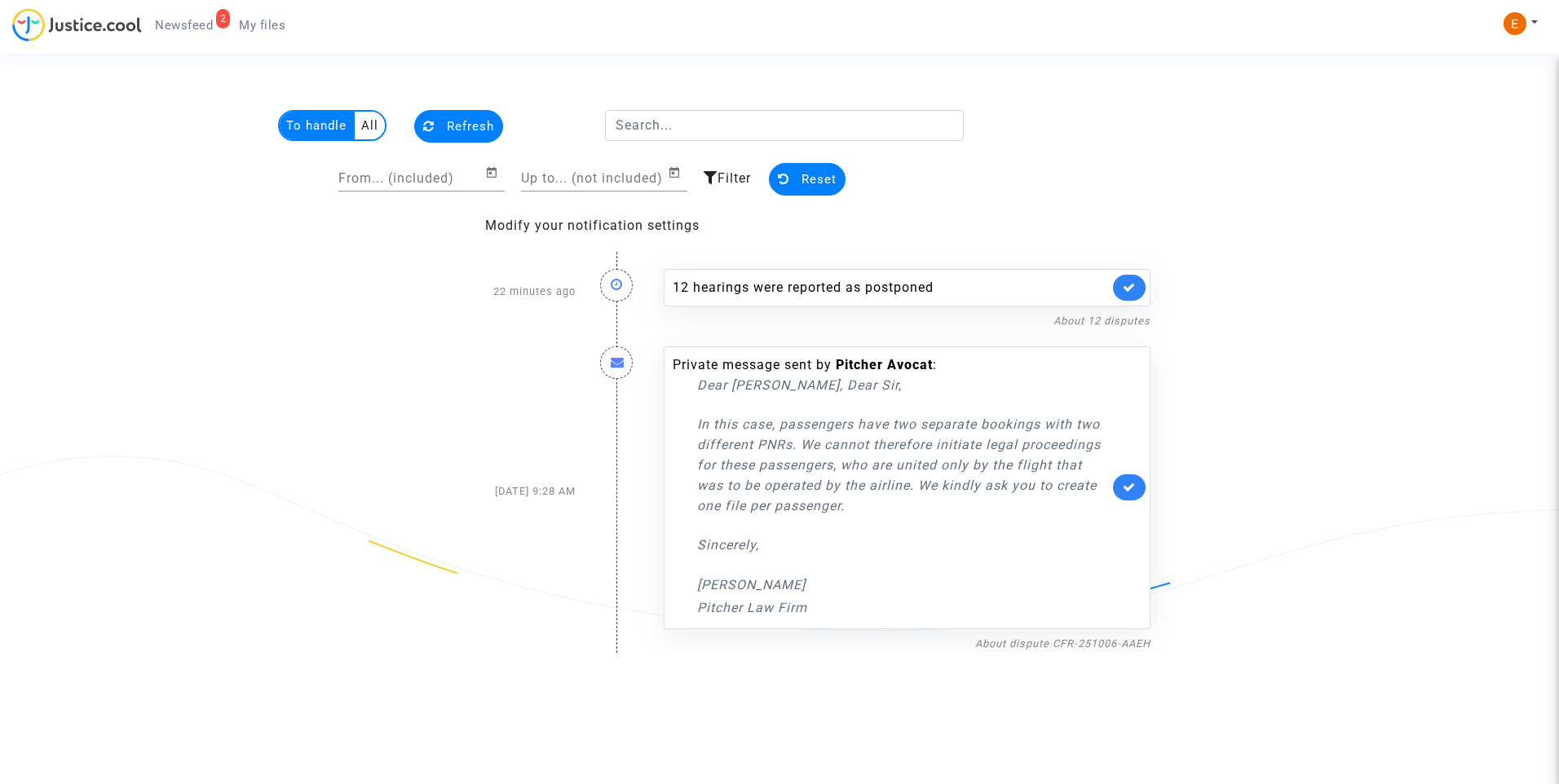
click at [278, 9] on ul "2 Newsfeed My files" at bounding box center [220, 23] width 157 height 30
click at [268, 16] on link "My files" at bounding box center [262, 24] width 72 height 24
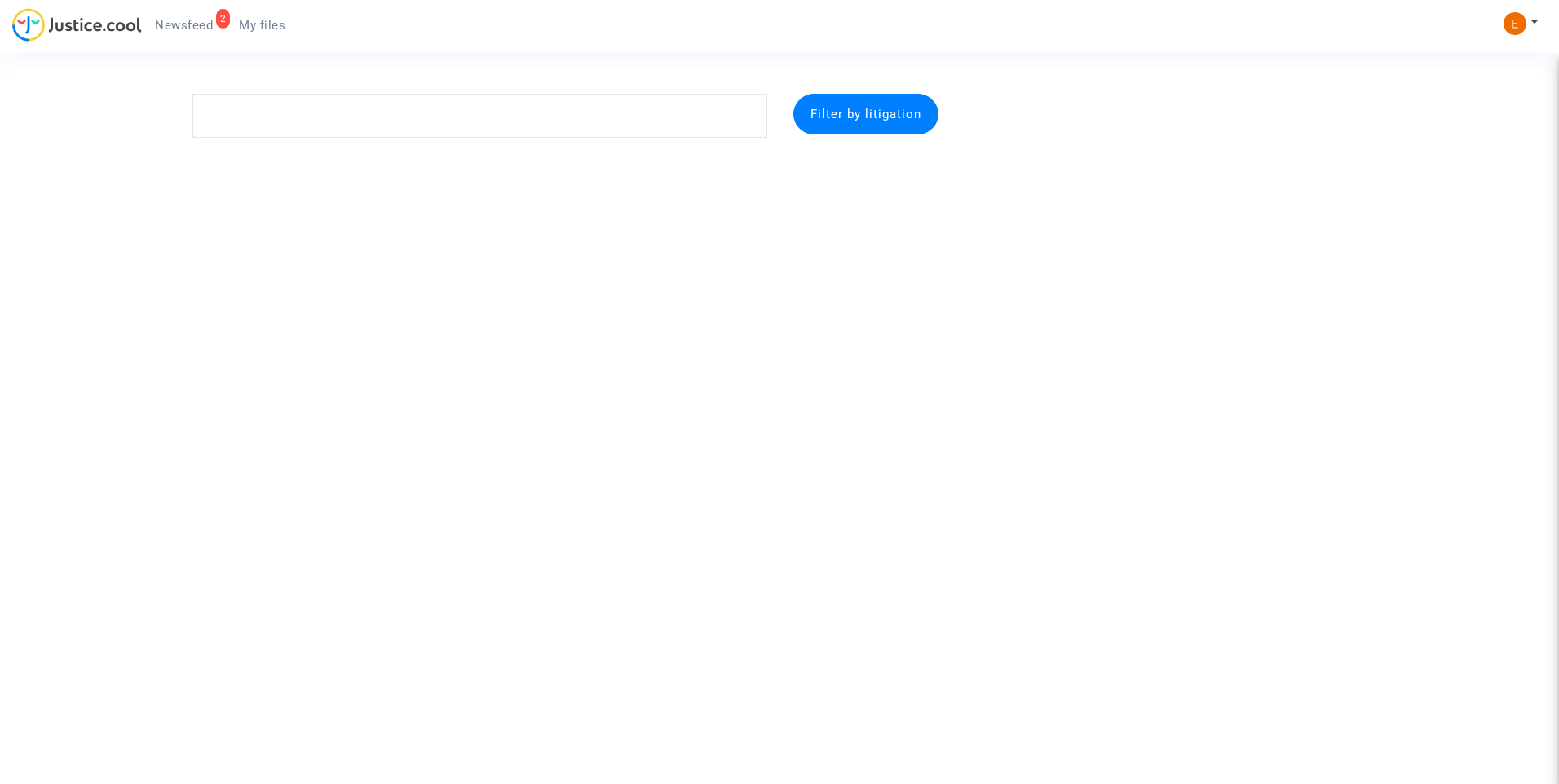
click at [191, 17] on link "2 Newsfeed" at bounding box center [183, 24] width 84 height 24
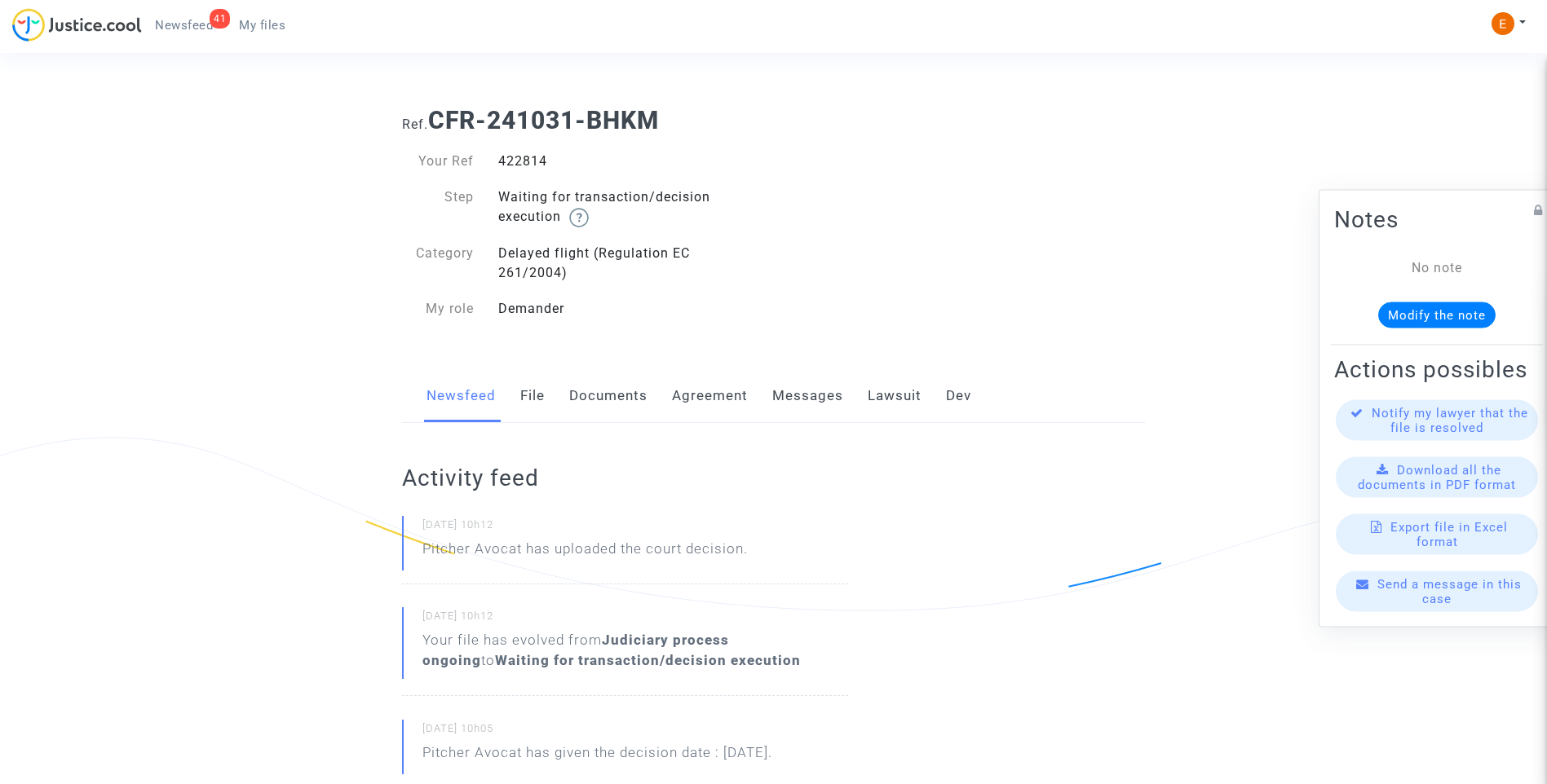
drag, startPoint x: 0, startPoint y: 0, endPoint x: 531, endPoint y: 160, distance: 554.6
click at [531, 160] on div "422814" at bounding box center [629, 161] width 288 height 20
copy div "422814"
click at [898, 401] on link "Lawsuit" at bounding box center [894, 397] width 54 height 54
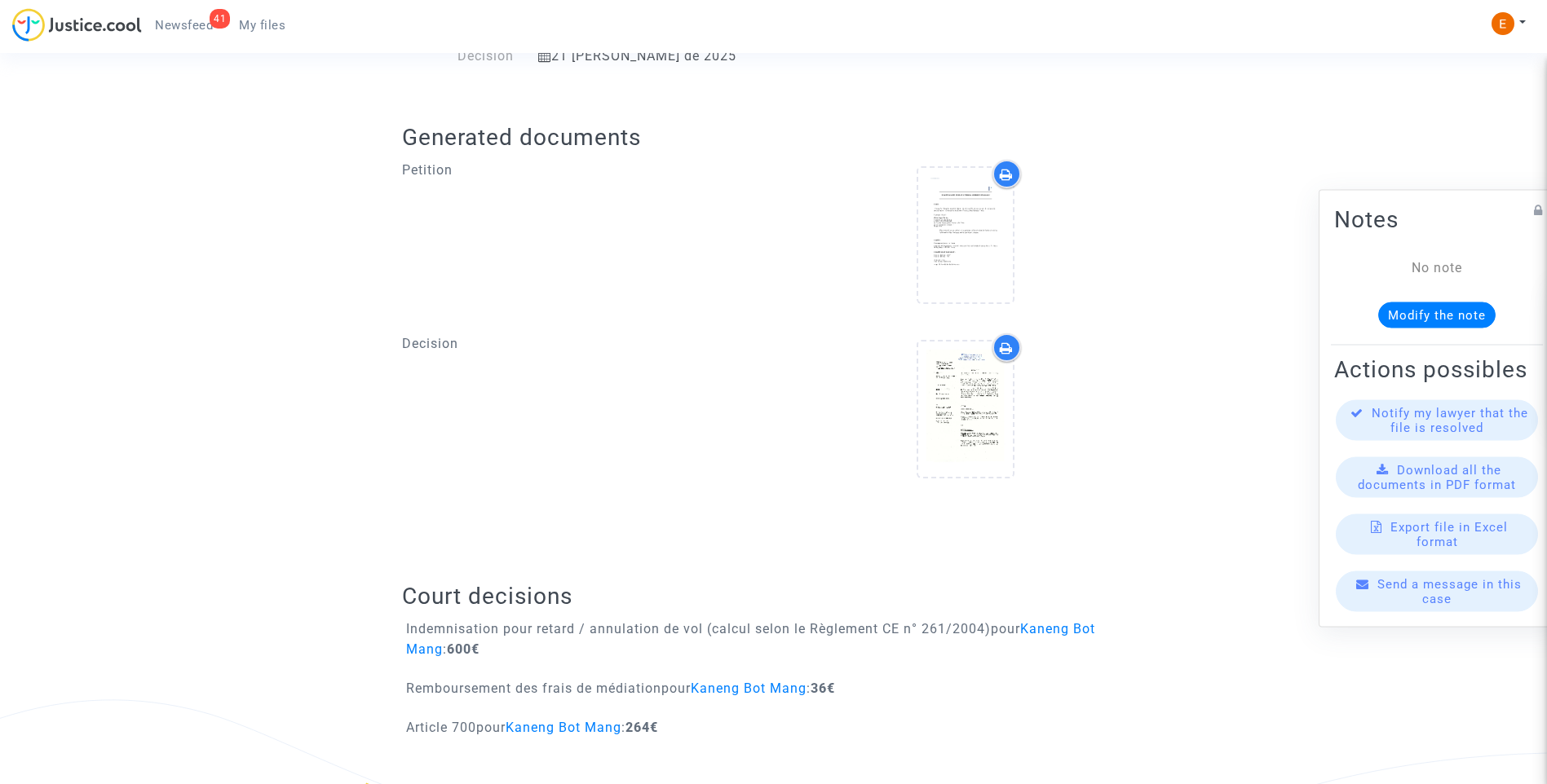
scroll to position [603, 0]
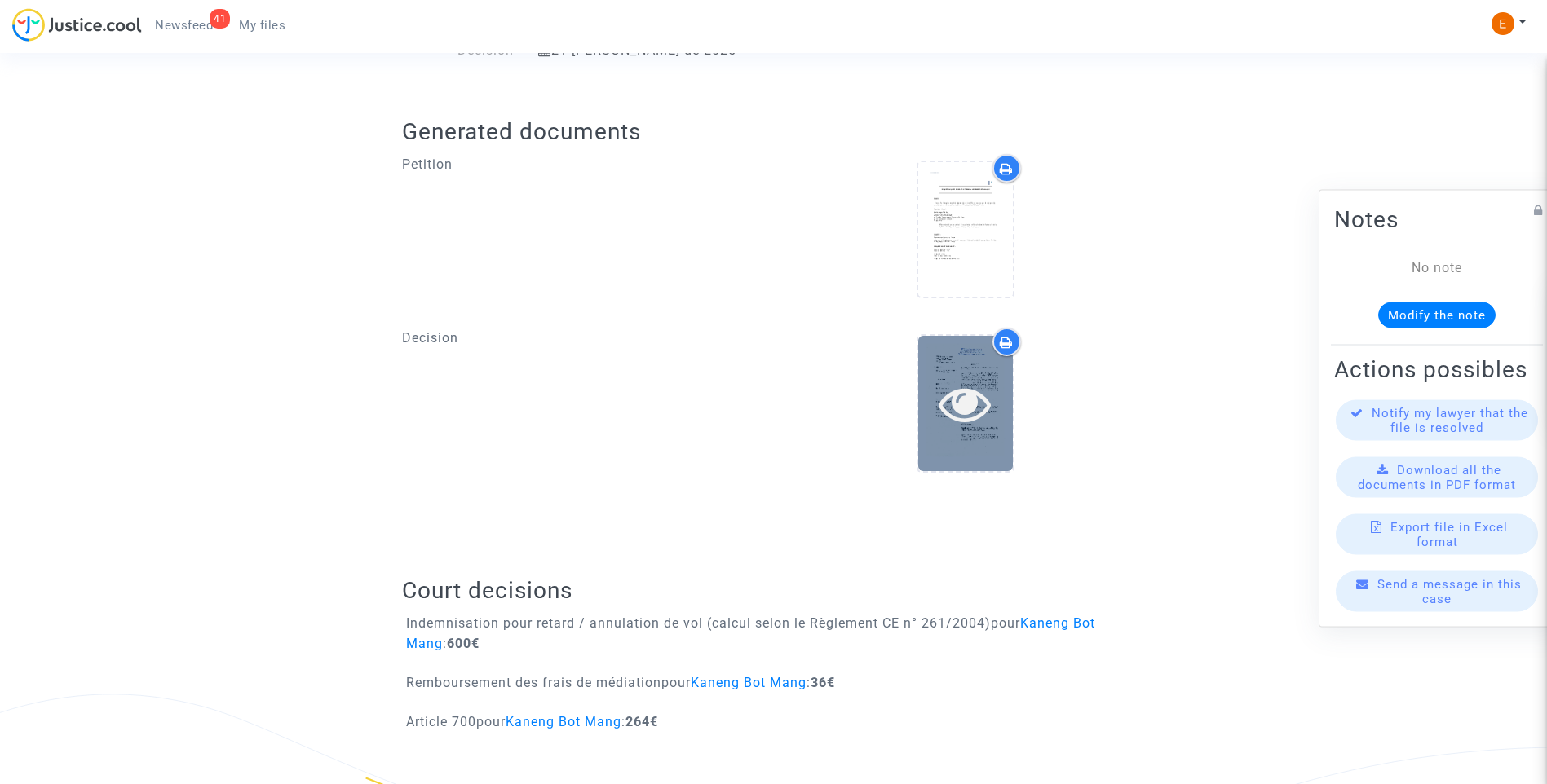
click at [962, 428] on icon at bounding box center [965, 404] width 53 height 52
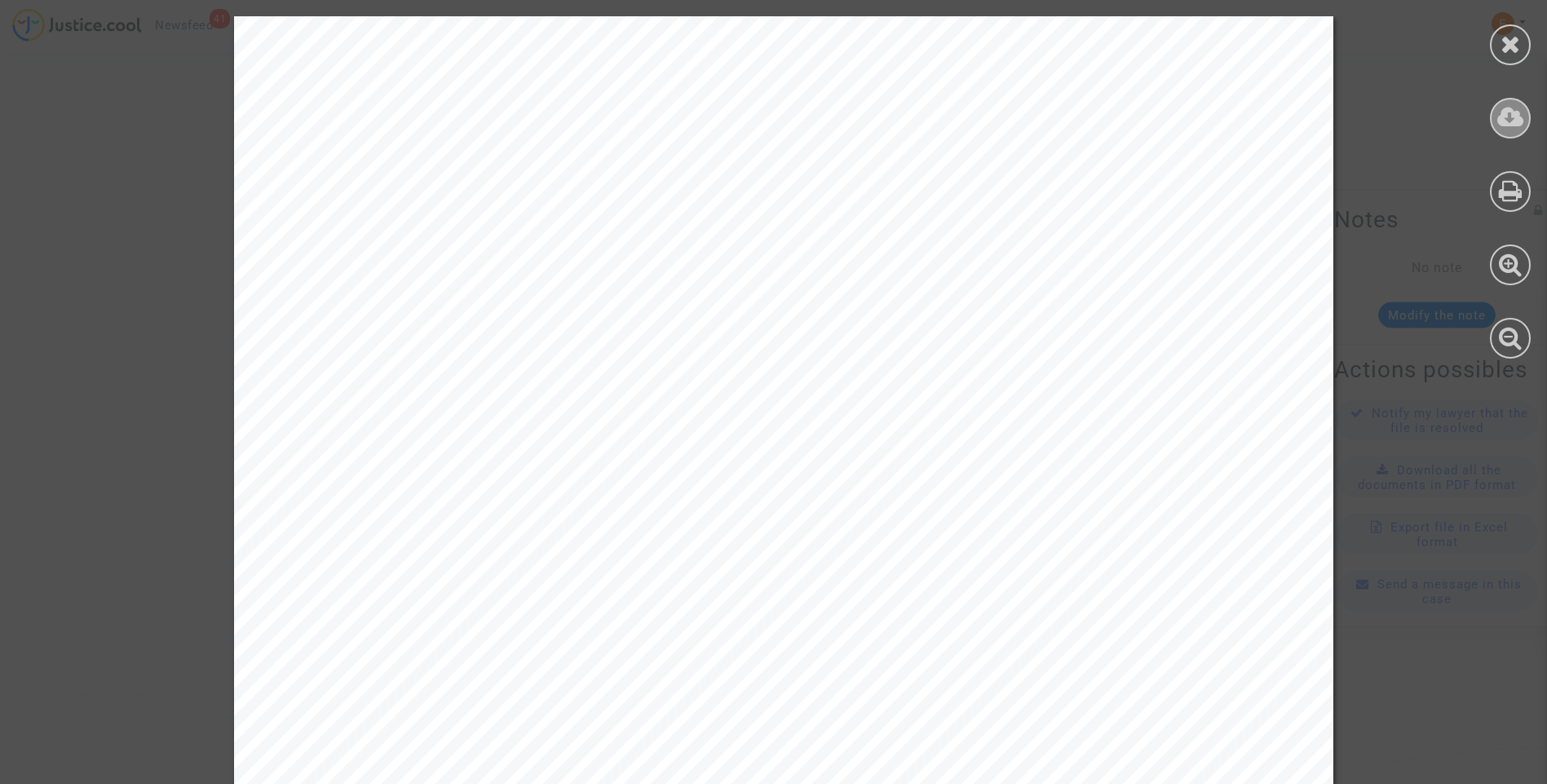
click at [1512, 124] on icon at bounding box center [1511, 117] width 27 height 24
click at [1495, 52] on div at bounding box center [1509, 44] width 41 height 41
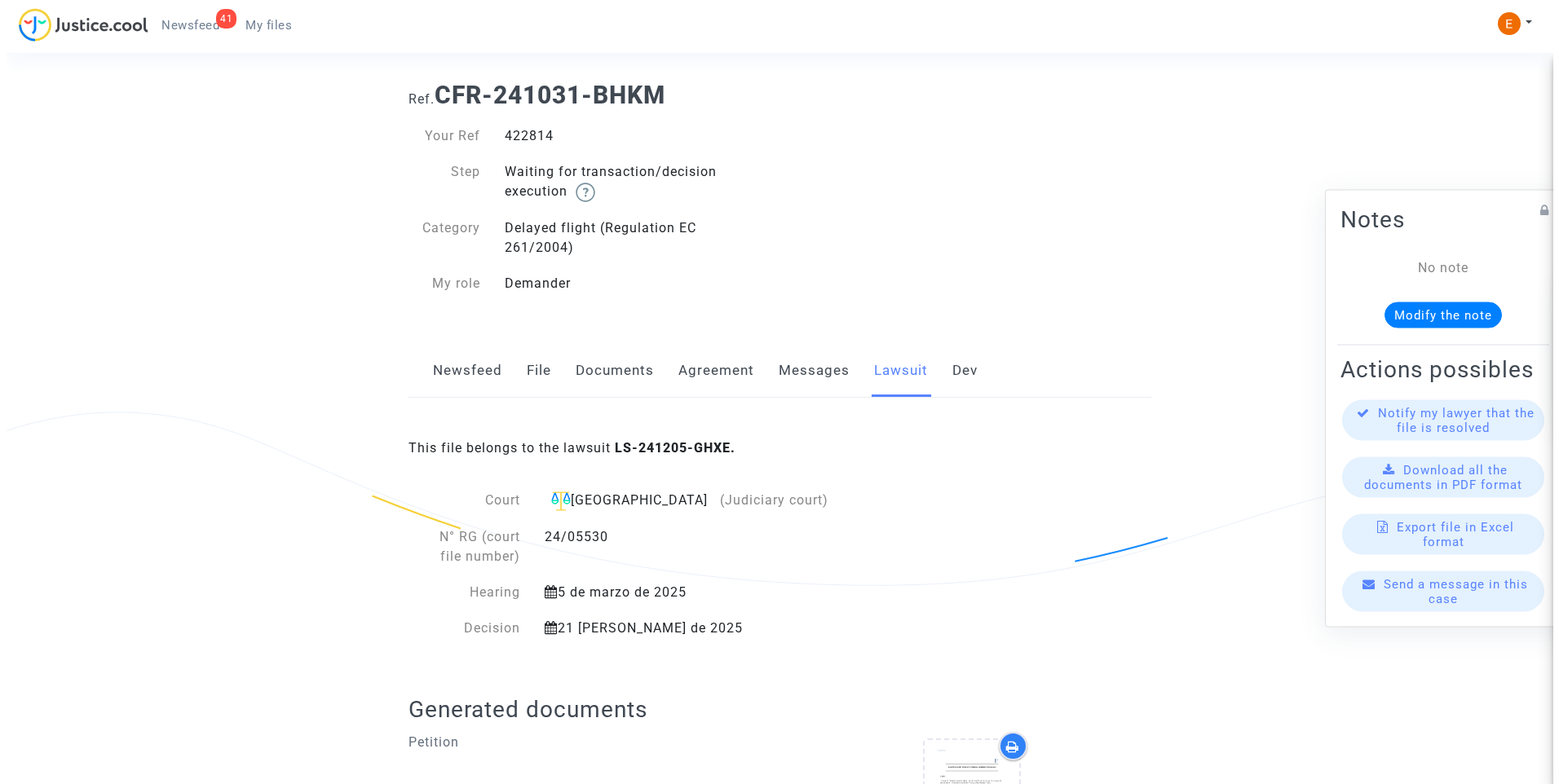
scroll to position [0, 0]
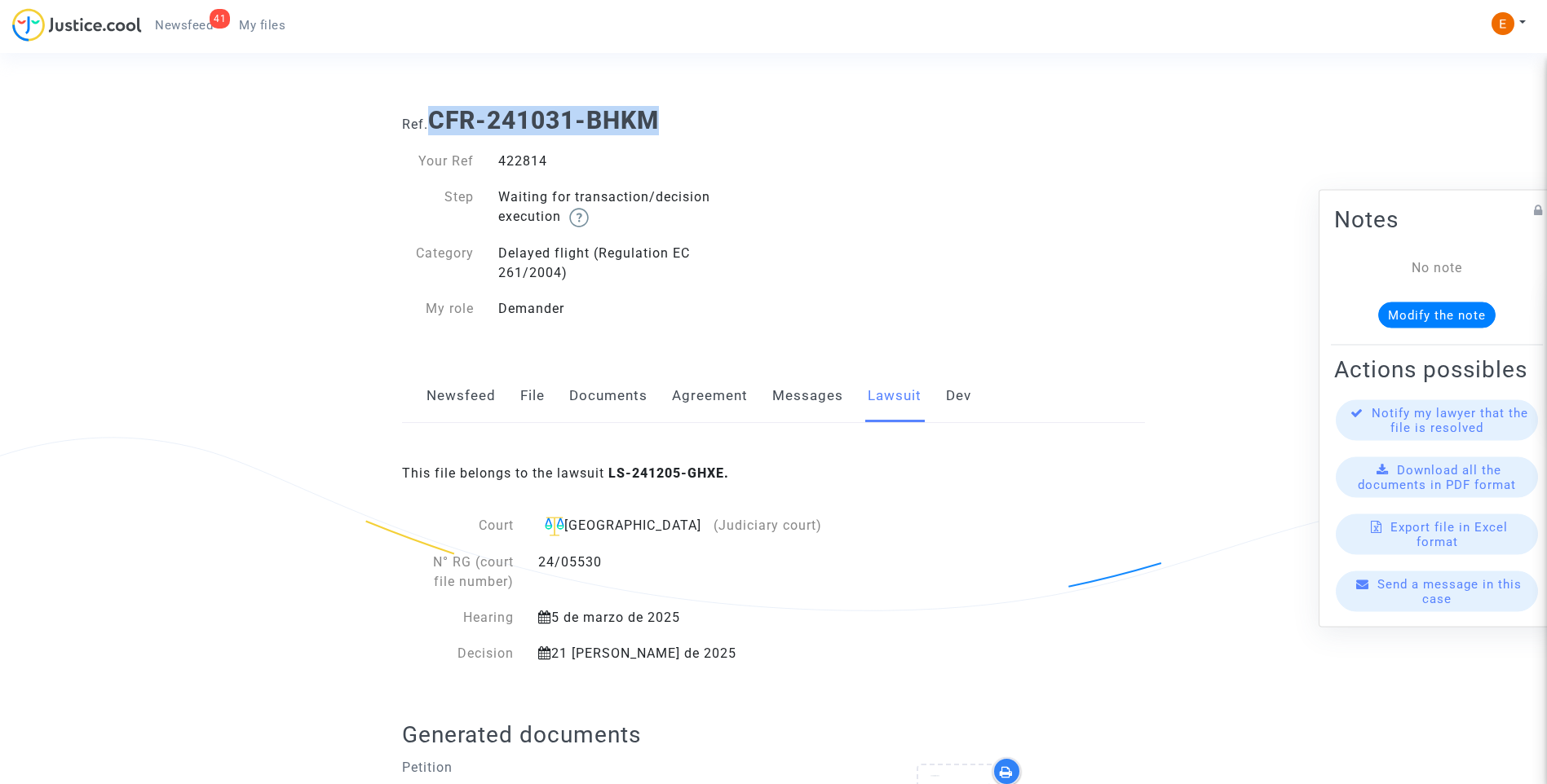
drag, startPoint x: 432, startPoint y: 114, endPoint x: 684, endPoint y: 121, distance: 252.1
click at [684, 121] on h1 "Ref. CFR-241031-BHKM" at bounding box center [774, 121] width 743 height 30
drag, startPoint x: 684, startPoint y: 121, endPoint x: 664, endPoint y: 123, distance: 20.1
copy b "CFR-241031-BHKM"
click at [266, 20] on span "My files" at bounding box center [262, 25] width 47 height 14
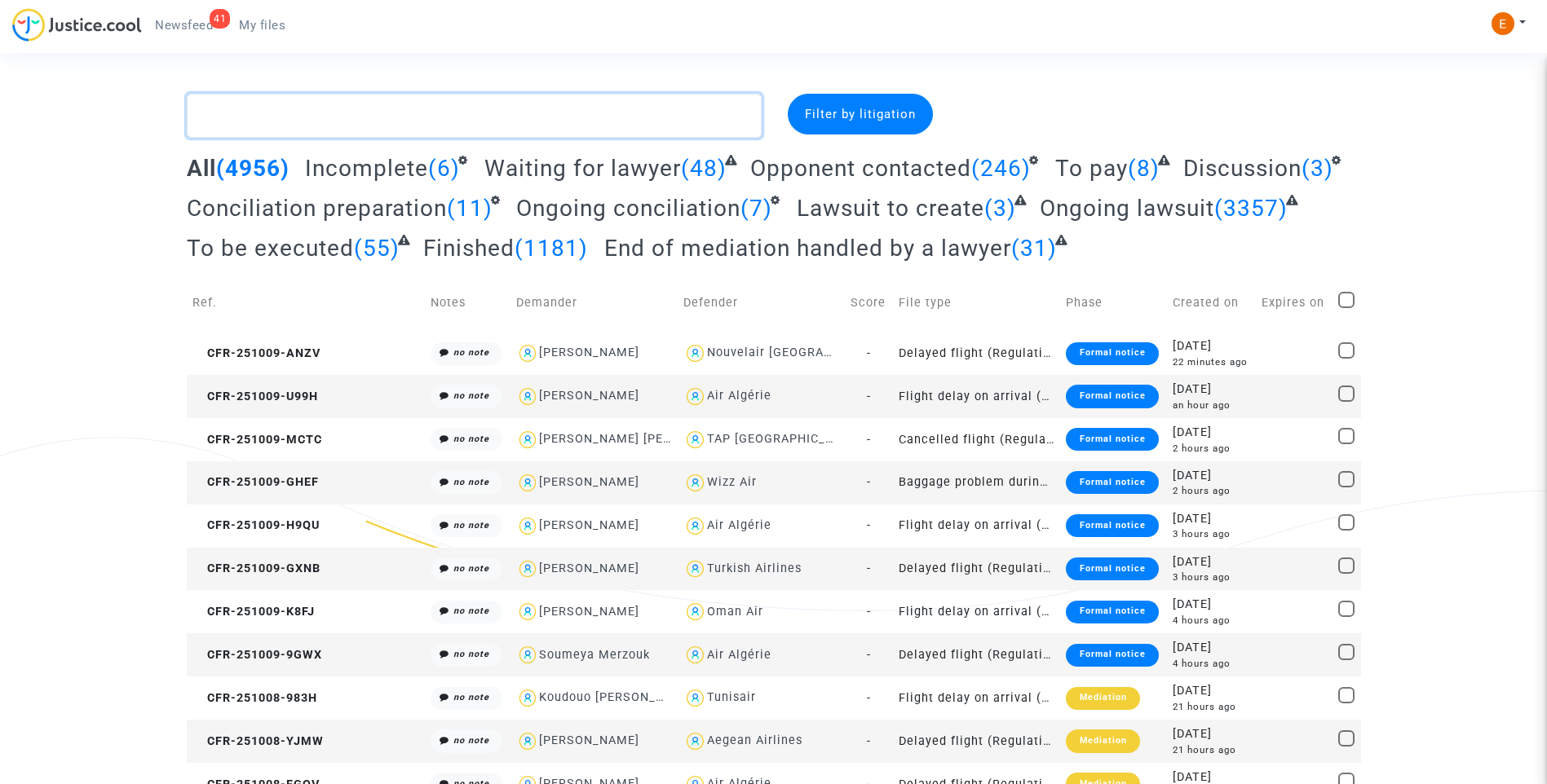
paste textarea "CFR-241031-BHKM"
type textarea "CFR-241031-BHKM"
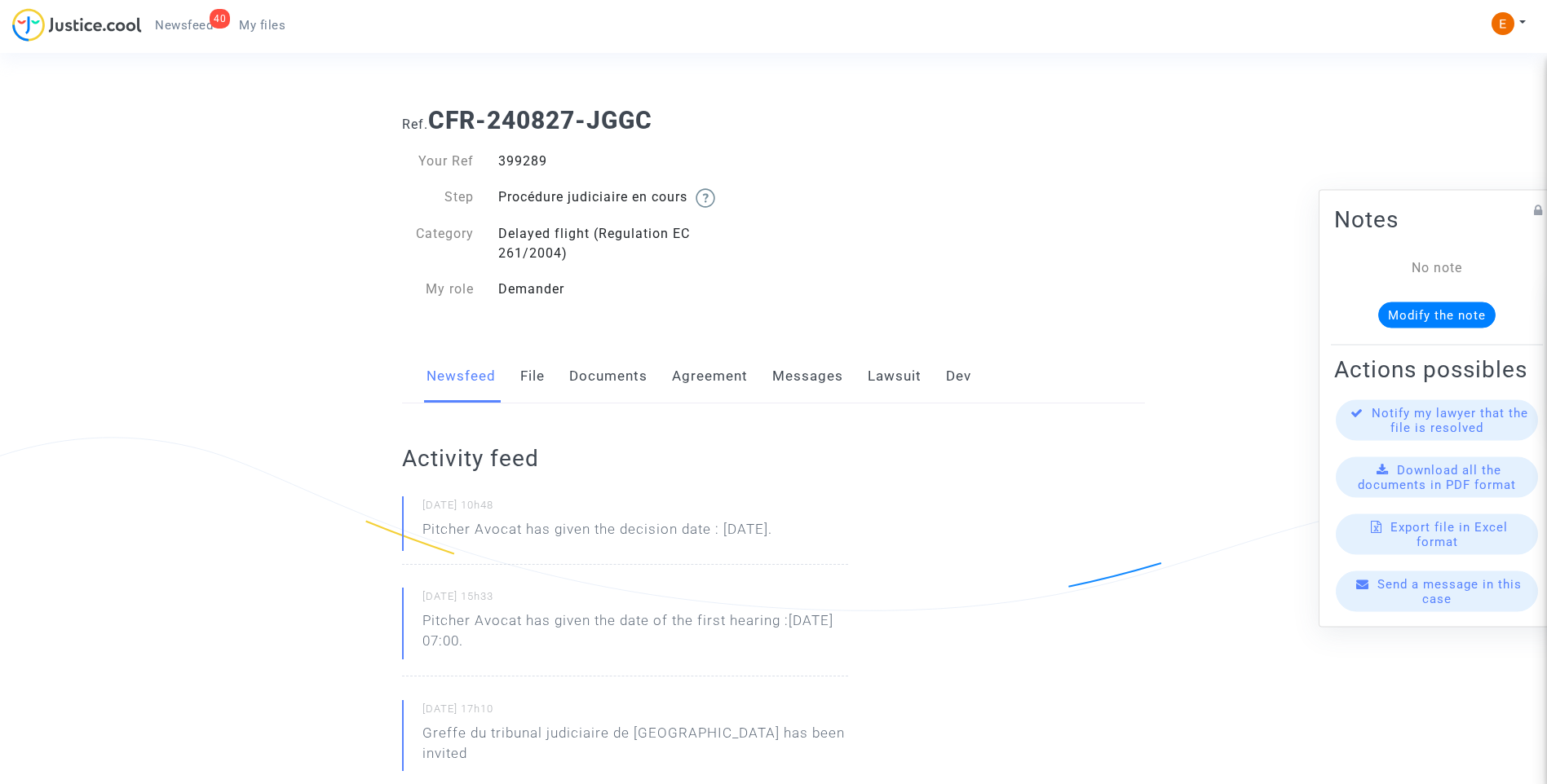
drag, startPoint x: 0, startPoint y: 0, endPoint x: 524, endPoint y: 165, distance: 549.4
drag, startPoint x: 881, startPoint y: 533, endPoint x: 363, endPoint y: 524, distance: 518.1
drag, startPoint x: 363, startPoint y: 524, endPoint x: 569, endPoint y: 501, distance: 207.3
drag, startPoint x: 569, startPoint y: 501, endPoint x: 917, endPoint y: 524, distance: 348.8
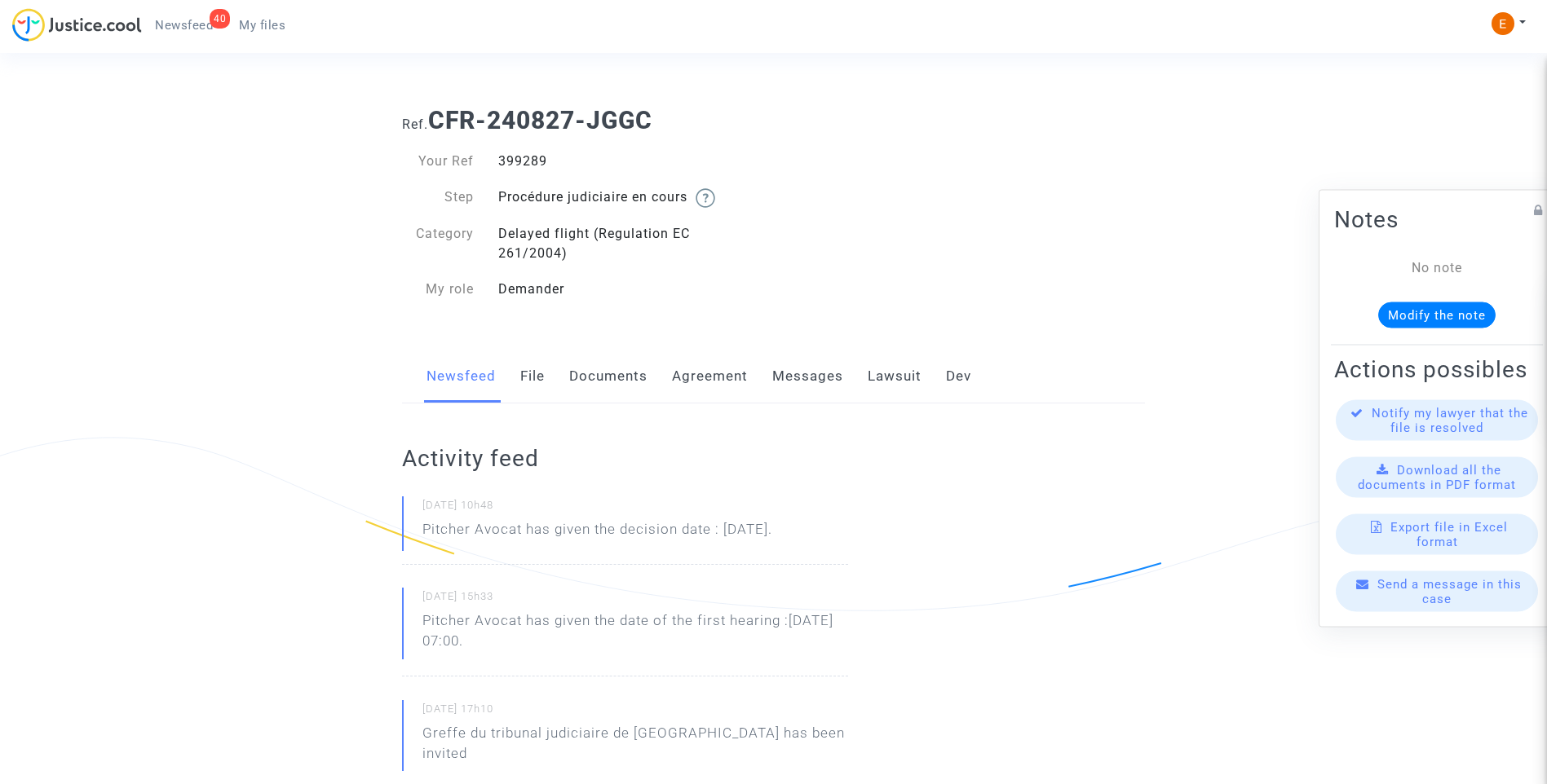
drag, startPoint x: 917, startPoint y: 524, endPoint x: 810, endPoint y: 524, distance: 107.0
click at [596, 543] on p "Pitcher Avocat has given the decision date : [PERSON_NAME][DATE]." at bounding box center [598, 533] width 350 height 29
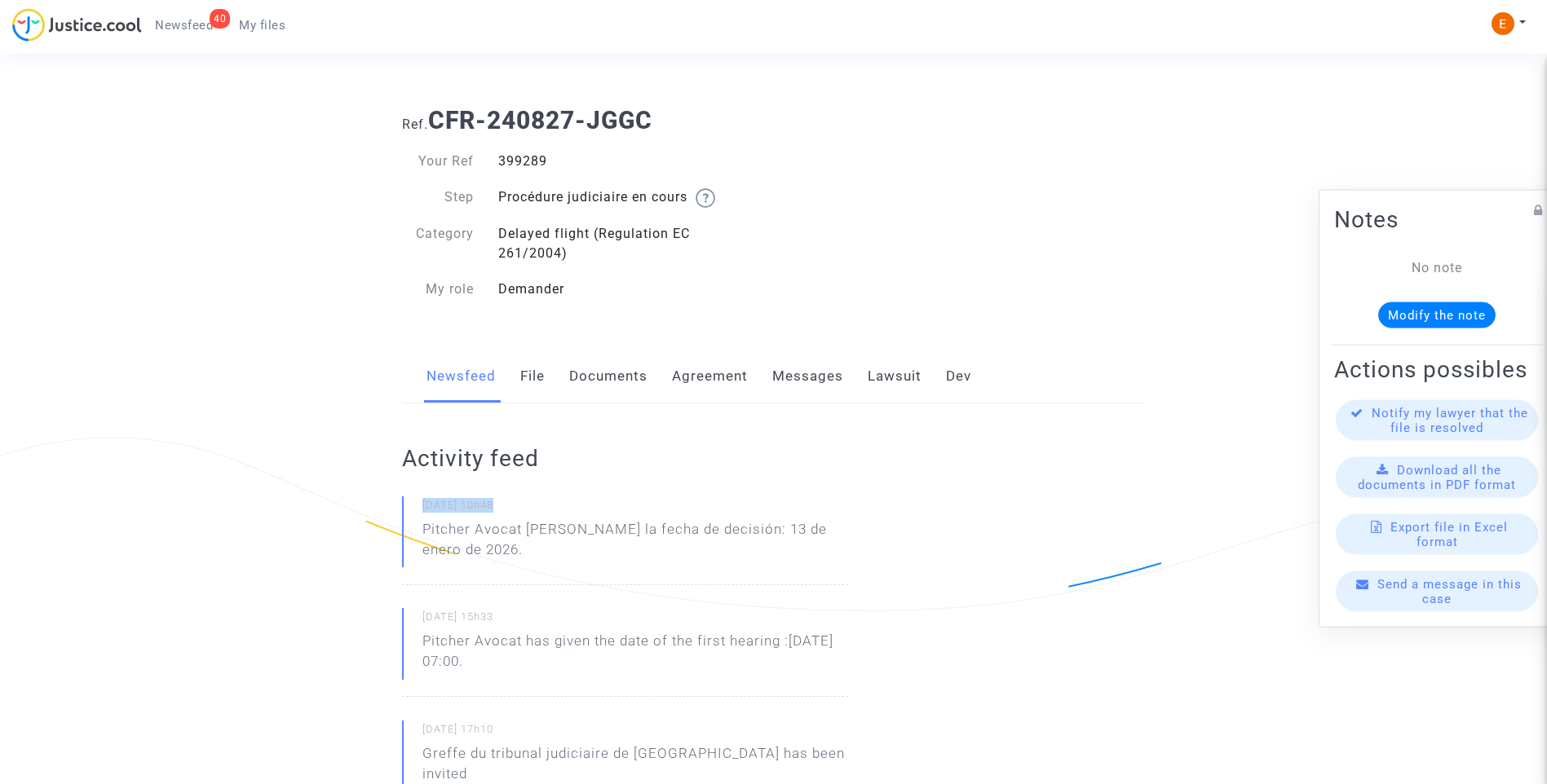
click at [527, 530] on p "Pitcher Avocat ha dado la fecha de decisión: 13 de enero de 2026." at bounding box center [636, 543] width 426 height 49
drag, startPoint x: 526, startPoint y: 526, endPoint x: 578, endPoint y: 542, distance: 54.4
click at [578, 542] on p "Pitcher Avocat ha dado la fecha de decisión: 13 de enero de 2026." at bounding box center [636, 543] width 426 height 49
drag, startPoint x: 578, startPoint y: 542, endPoint x: 570, endPoint y: 533, distance: 12.0
copy p "ha dado la fecha de decisión: 13 de enero de 2026."
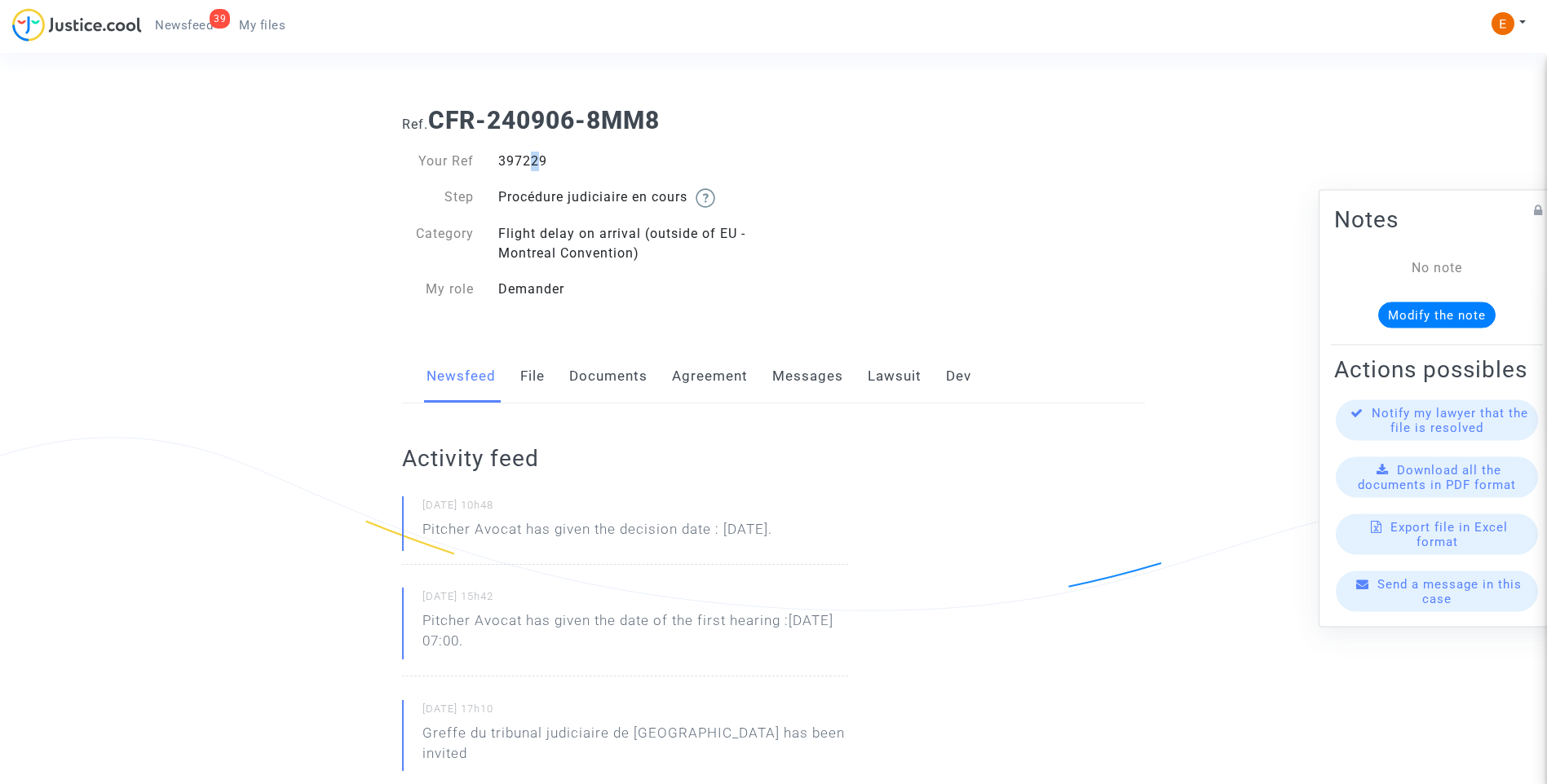
click at [526, 167] on div "397229" at bounding box center [629, 161] width 288 height 20
click at [519, 165] on div "397229" at bounding box center [629, 161] width 288 height 20
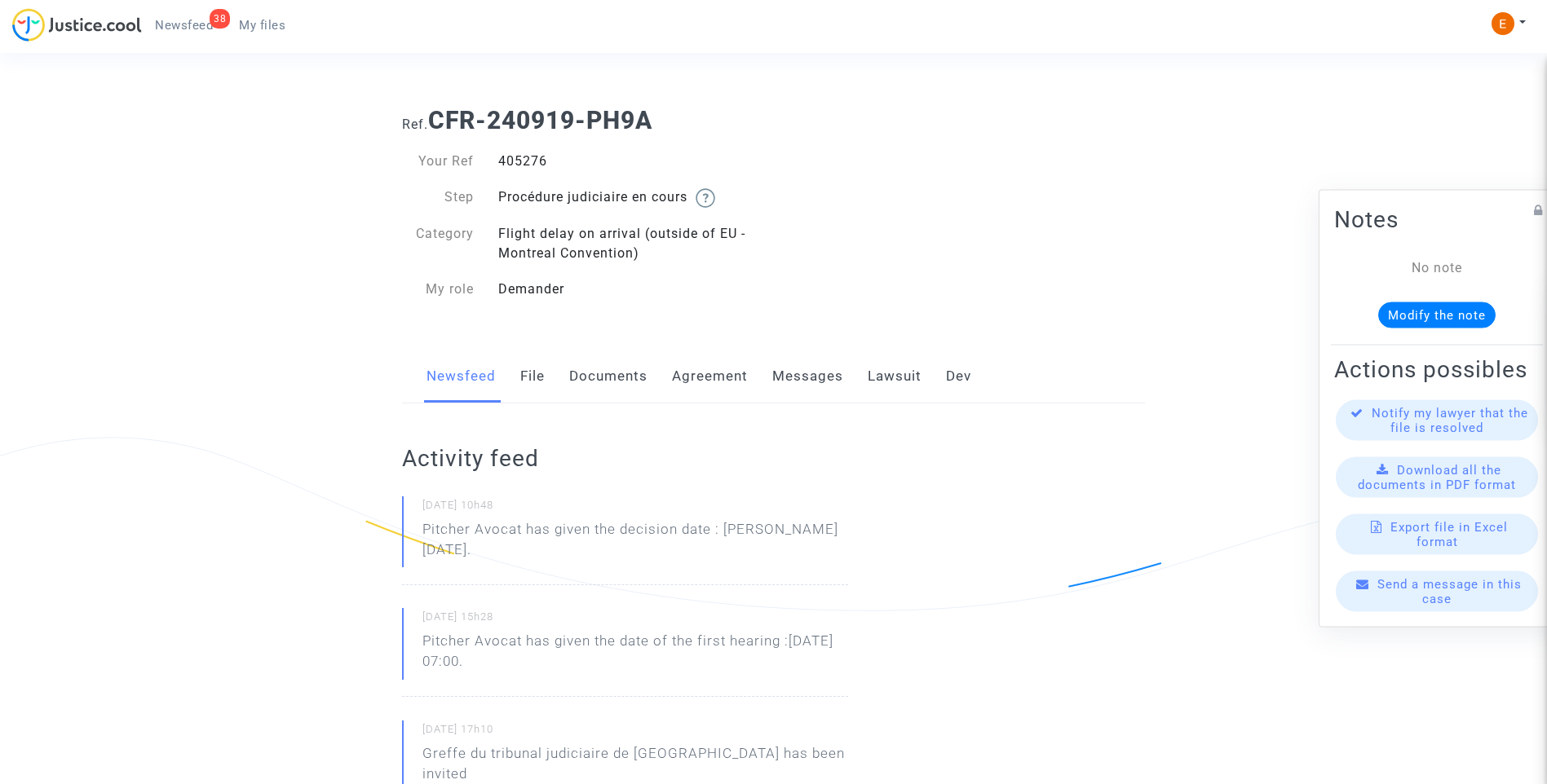
click at [510, 162] on div "405276" at bounding box center [629, 161] width 288 height 20
copy div "405276"
drag, startPoint x: 911, startPoint y: 531, endPoint x: 407, endPoint y: 524, distance: 504.0
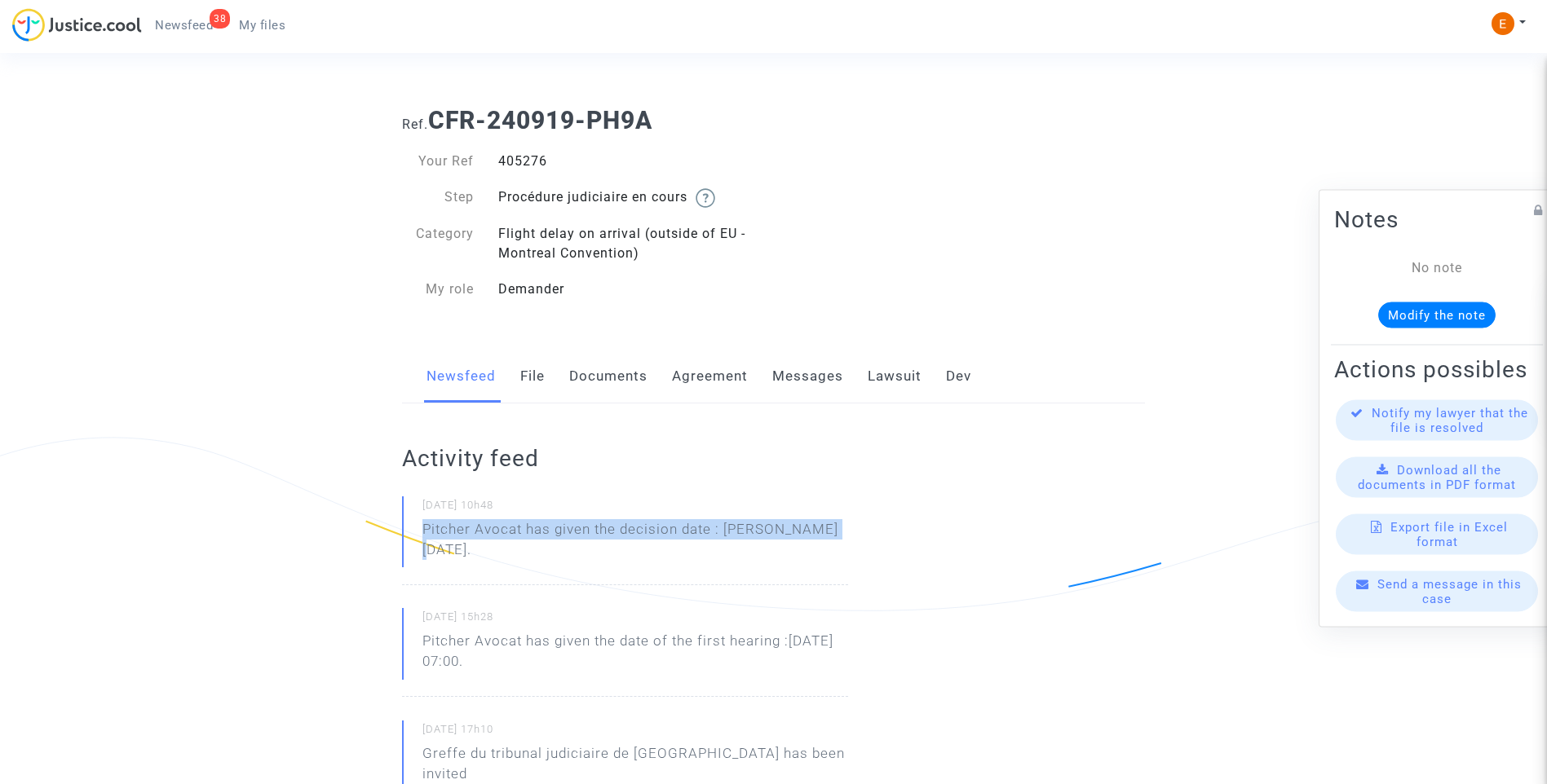
drag, startPoint x: 407, startPoint y: 524, endPoint x: 445, endPoint y: 524, distance: 38.0
click at [520, 529] on p "Pitcher Avocat ha dado la fecha de decisión: 13 de enero de 2026." at bounding box center [636, 543] width 426 height 49
drag, startPoint x: 525, startPoint y: 526, endPoint x: 544, endPoint y: 550, distance: 30.6
click at [544, 550] on p "Pitcher Avocat ha dado la fecha de decisión: 13 de enero de 2026." at bounding box center [636, 543] width 426 height 49
drag, startPoint x: 544, startPoint y: 550, endPoint x: 538, endPoint y: 529, distance: 21.8
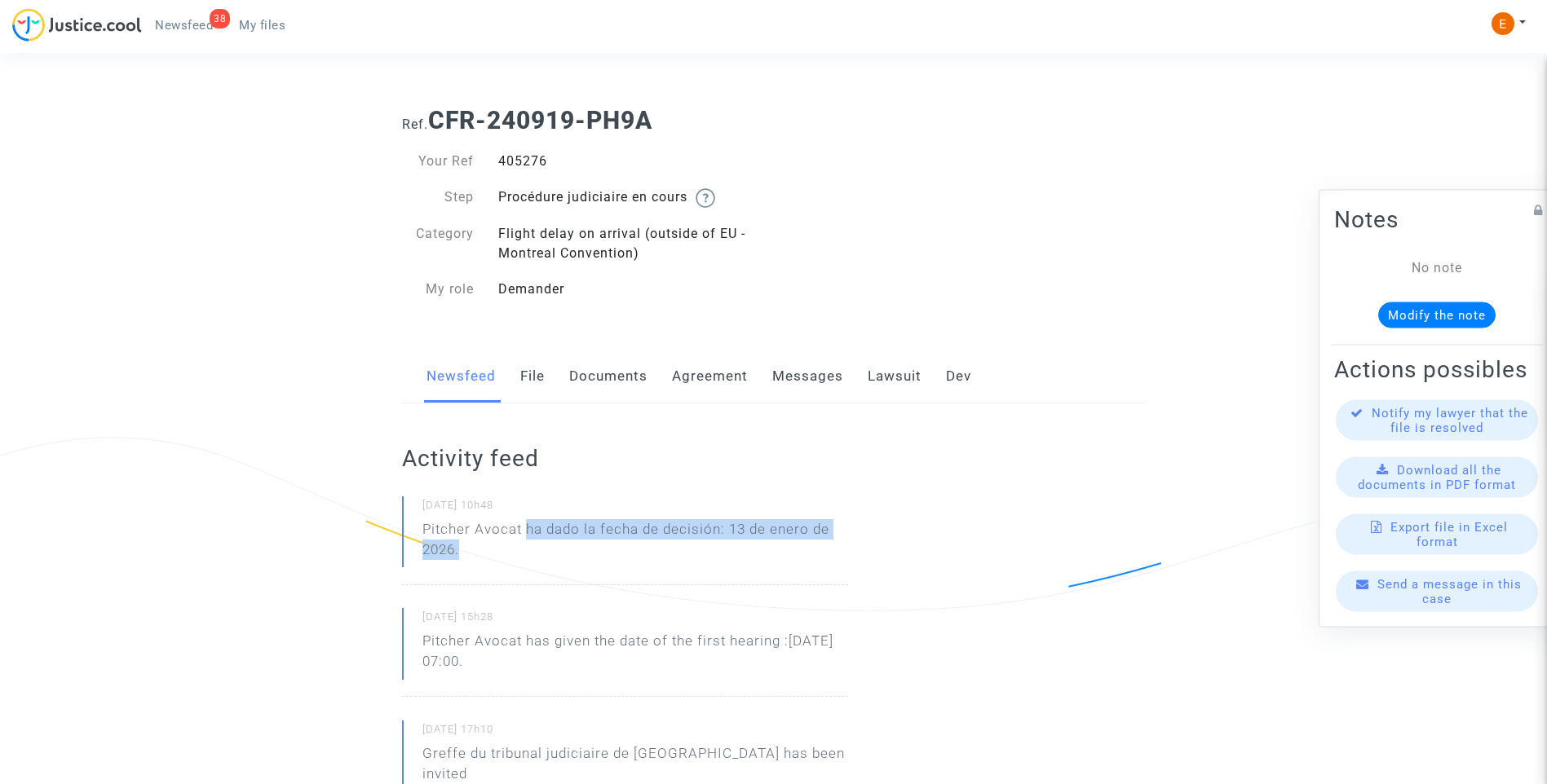
copy p "ha dado la fecha de decisión: 13 de enero de 2026."
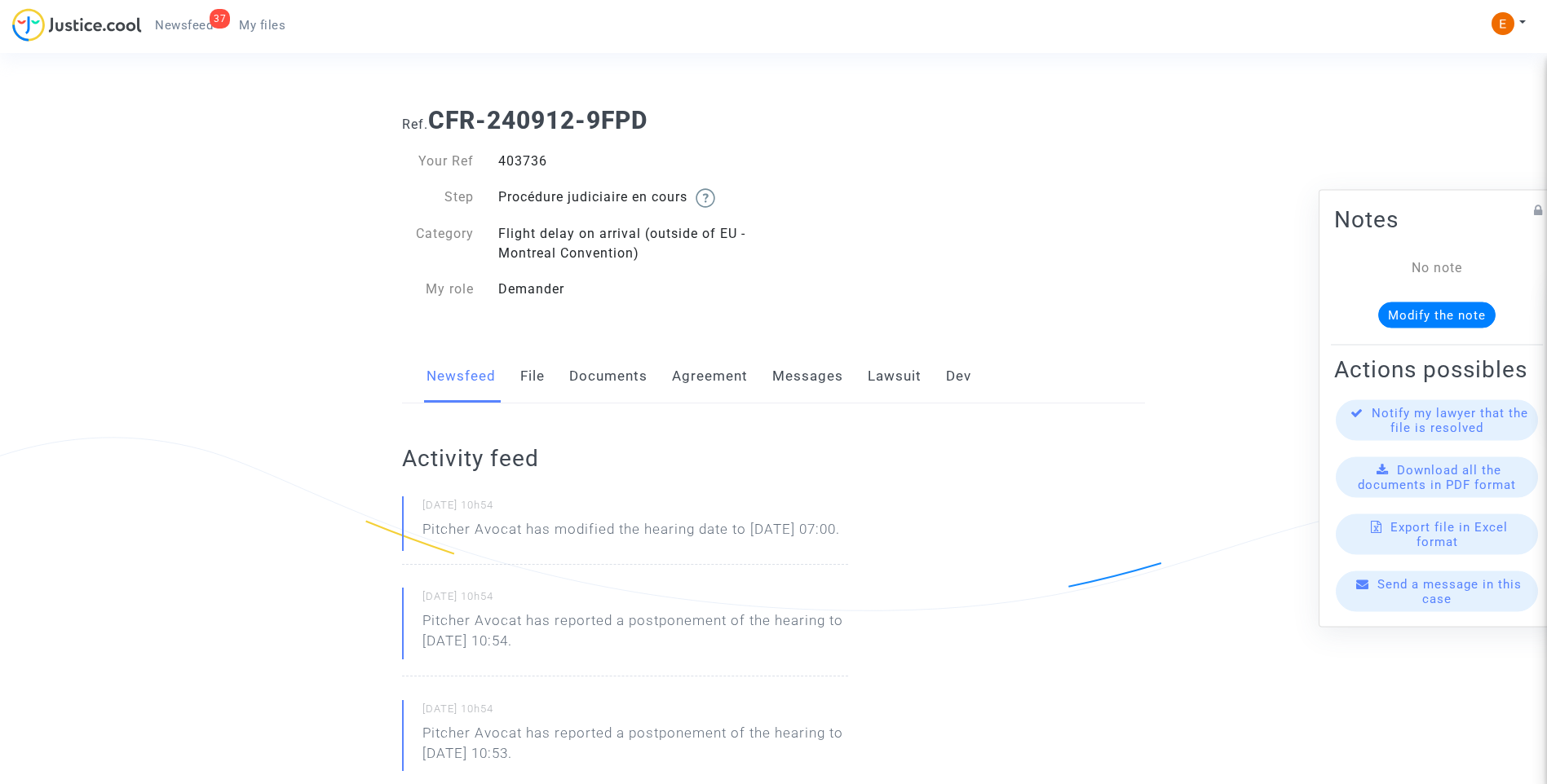
drag, startPoint x: 0, startPoint y: 0, endPoint x: 516, endPoint y: 159, distance: 539.9
click at [516, 159] on div "403736" at bounding box center [629, 161] width 288 height 20
copy div "403736"
drag, startPoint x: 496, startPoint y: 547, endPoint x: 414, endPoint y: 532, distance: 83.4
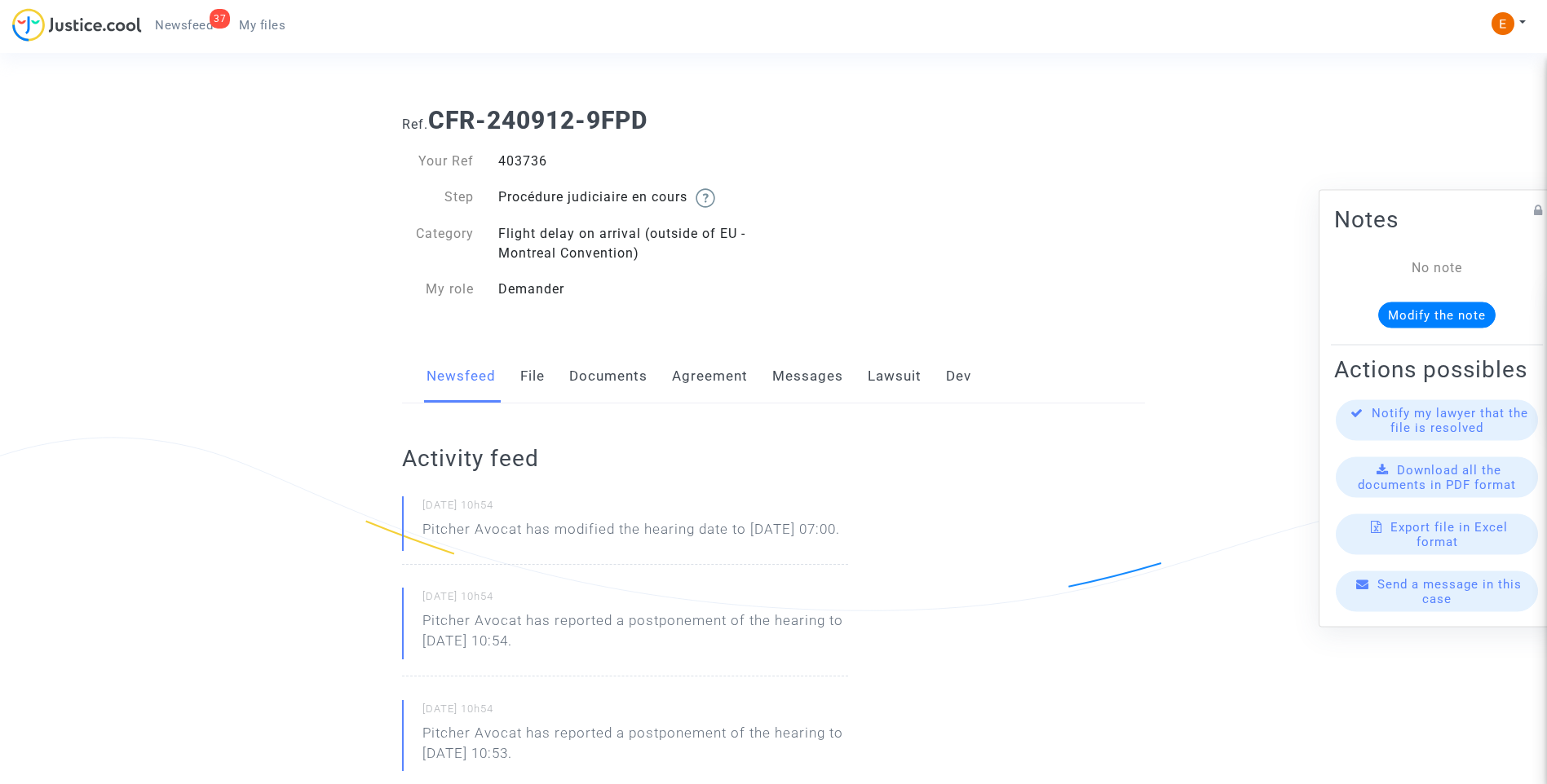
click at [414, 532] on div "[DATE] 10h54 Pitcher Avocat has modified the hearing date to [DATE] 07:00." at bounding box center [625, 531] width 446 height 68
drag, startPoint x: 414, startPoint y: 532, endPoint x: 457, endPoint y: 542, distance: 44.1
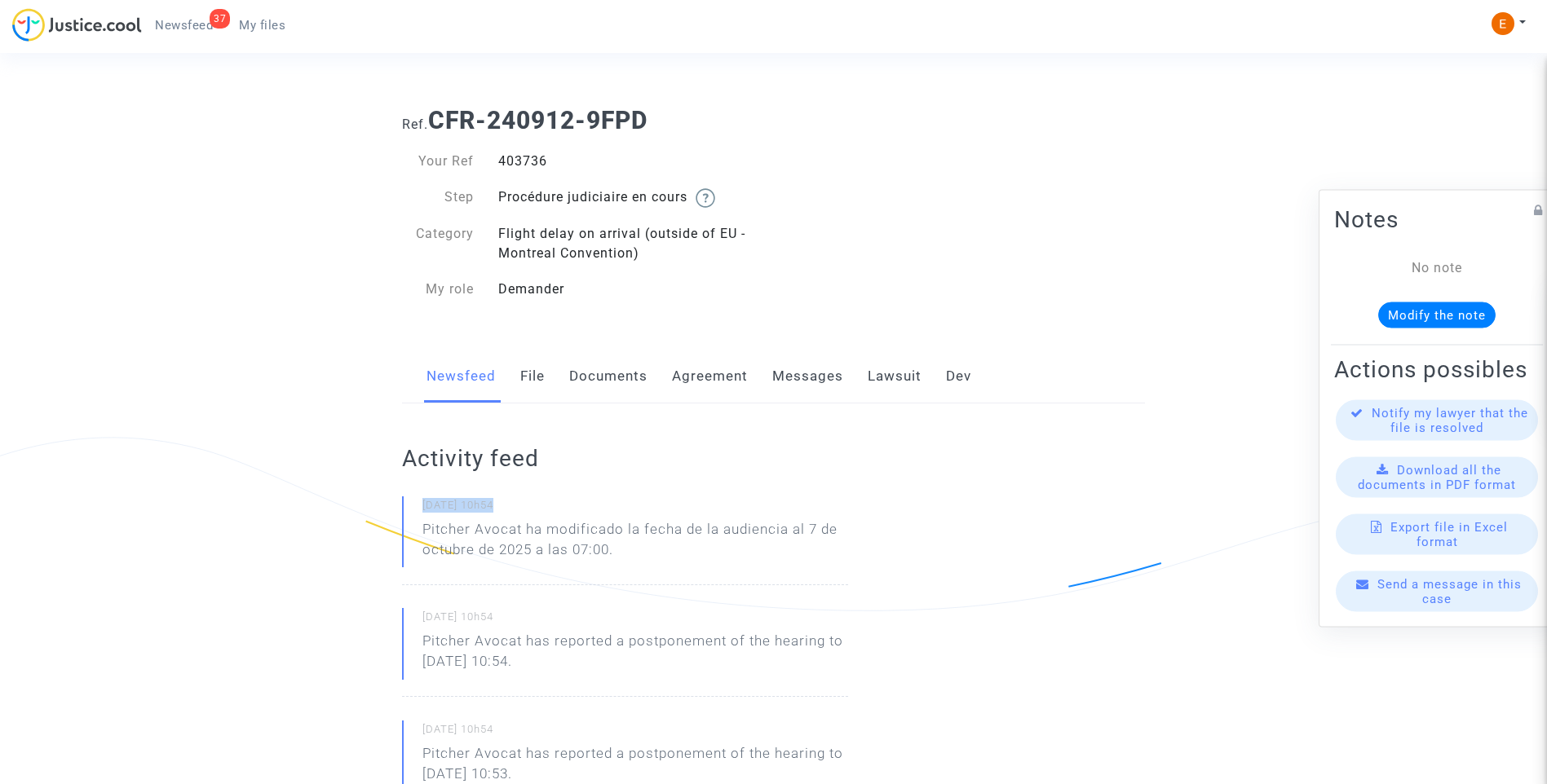
click at [520, 533] on p "Pitcher Avocat ha modificado la fecha de la audiencia al 7 de octubre de 2025 a…" at bounding box center [636, 543] width 426 height 49
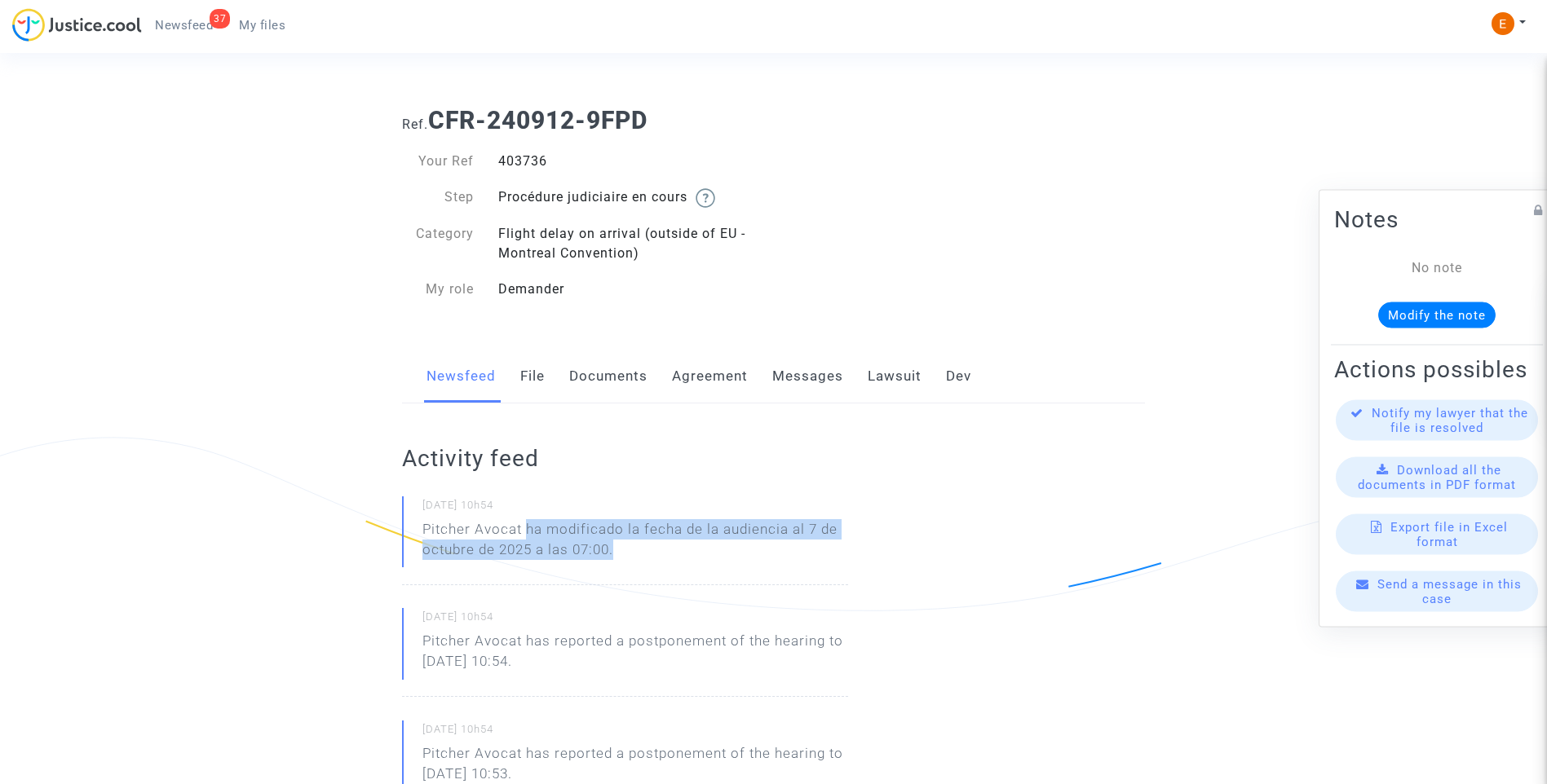
drag, startPoint x: 526, startPoint y: 530, endPoint x: 699, endPoint y: 542, distance: 173.4
click at [699, 542] on p "Pitcher Avocat ha modificado la fecha de la audiencia al 7 de octubre de 2025 a…" at bounding box center [636, 543] width 426 height 49
drag, startPoint x: 699, startPoint y: 542, endPoint x: 609, endPoint y: 524, distance: 91.8
copy p "ha modificado la fecha de la audiencia al 7 de octubre de 2025 a las 07:00."
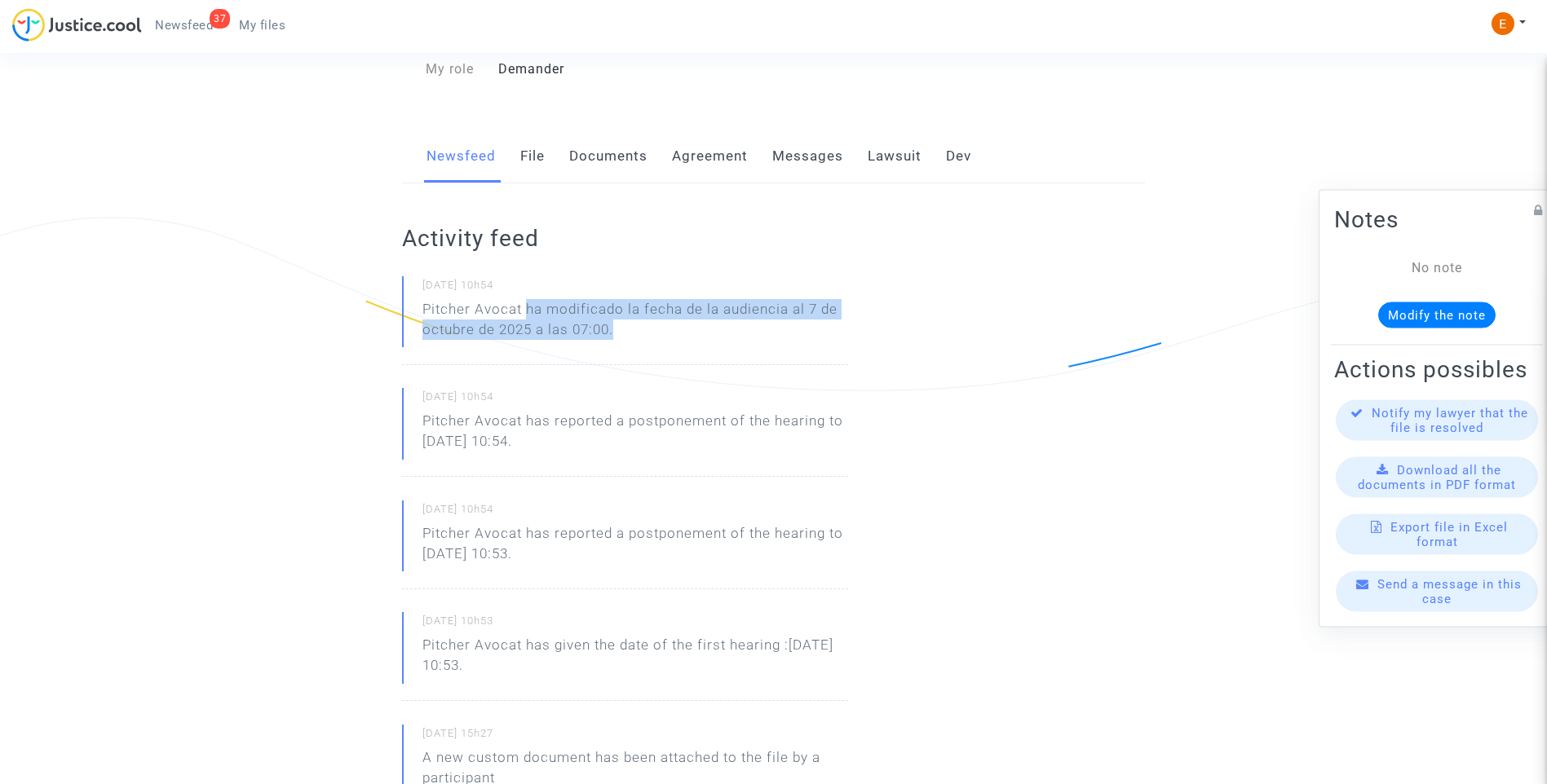
scroll to position [244, 0]
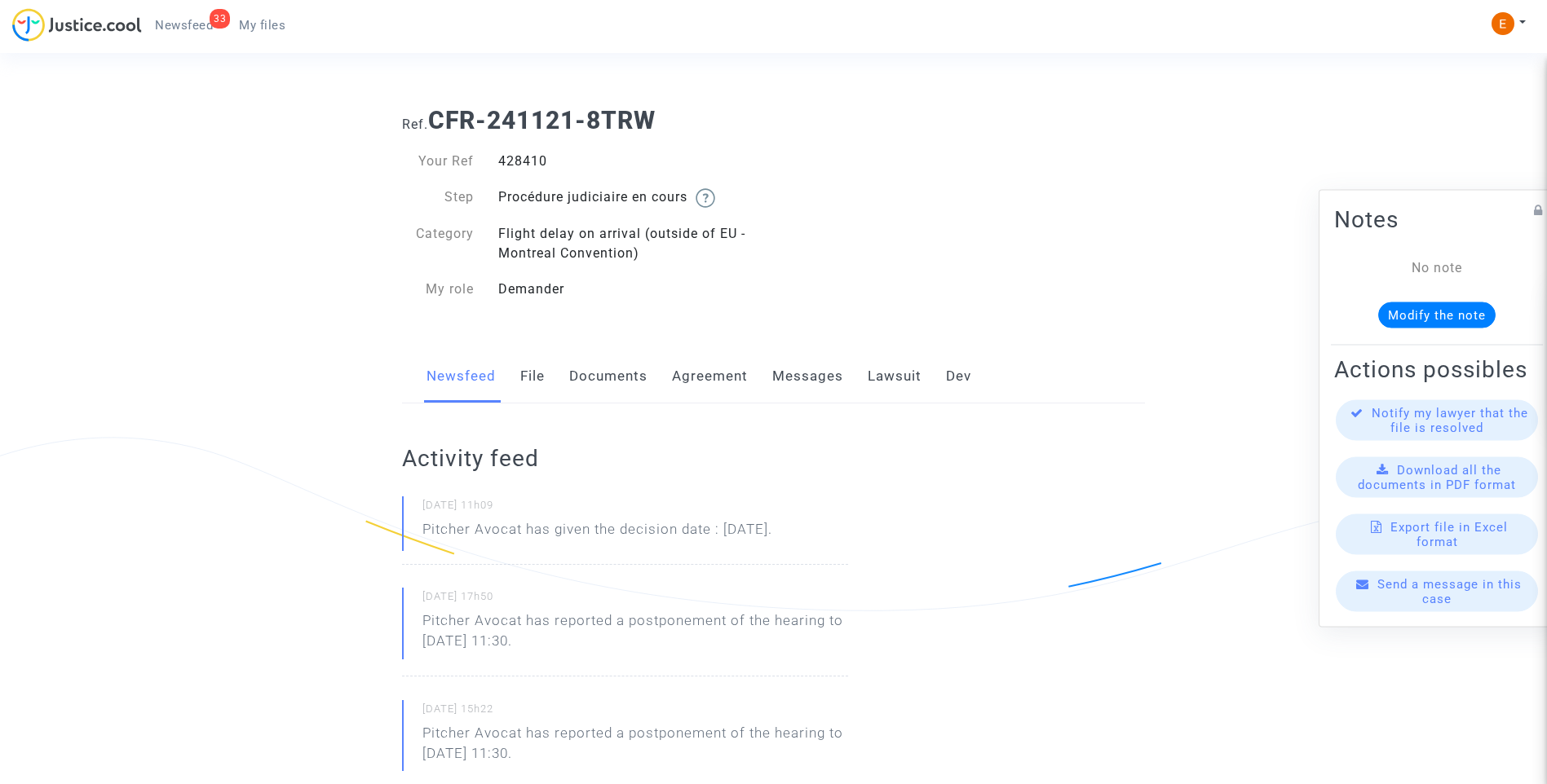
drag, startPoint x: 0, startPoint y: 0, endPoint x: 517, endPoint y: 160, distance: 541.2
drag, startPoint x: 886, startPoint y: 533, endPoint x: 418, endPoint y: 536, distance: 468.0
drag, startPoint x: 418, startPoint y: 536, endPoint x: 444, endPoint y: 535, distance: 26.0
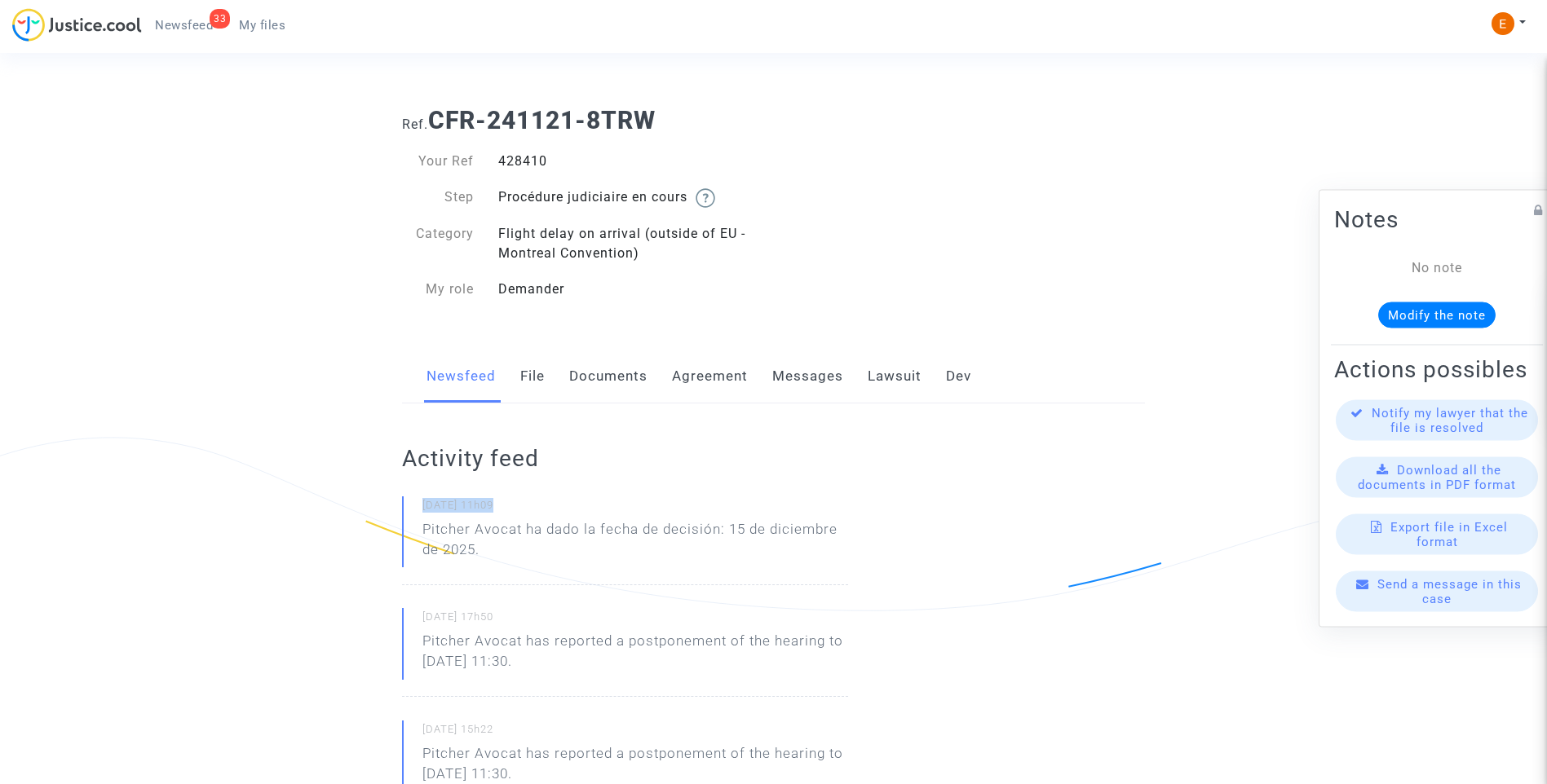
click at [541, 522] on p "Pitcher Avocat ha dado la fecha de decisión: 15 de diciembre de 2025." at bounding box center [636, 543] width 426 height 49
drag, startPoint x: 527, startPoint y: 525, endPoint x: 561, endPoint y: 542, distance: 38.0
click at [561, 542] on p "Pitcher Avocat ha dado la fecha de decisión: 15 de diciembre de 2025." at bounding box center [636, 543] width 426 height 49
drag, startPoint x: 561, startPoint y: 542, endPoint x: 554, endPoint y: 524, distance: 19.3
copy p "ha dado la fecha de decisión: 15 de diciembre de 2025."
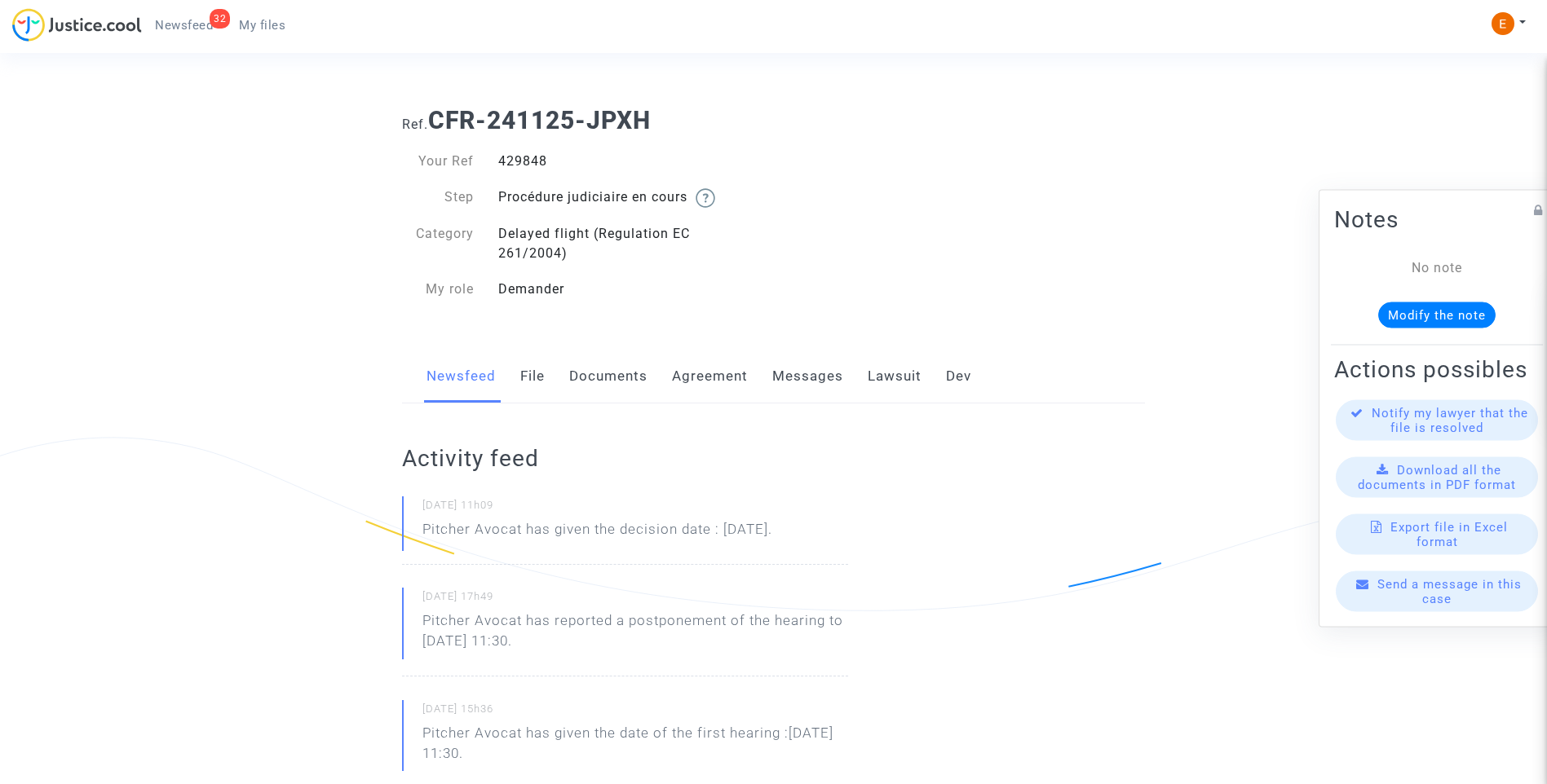
click at [516, 156] on div "429848" at bounding box center [629, 161] width 288 height 20
copy div "429848"
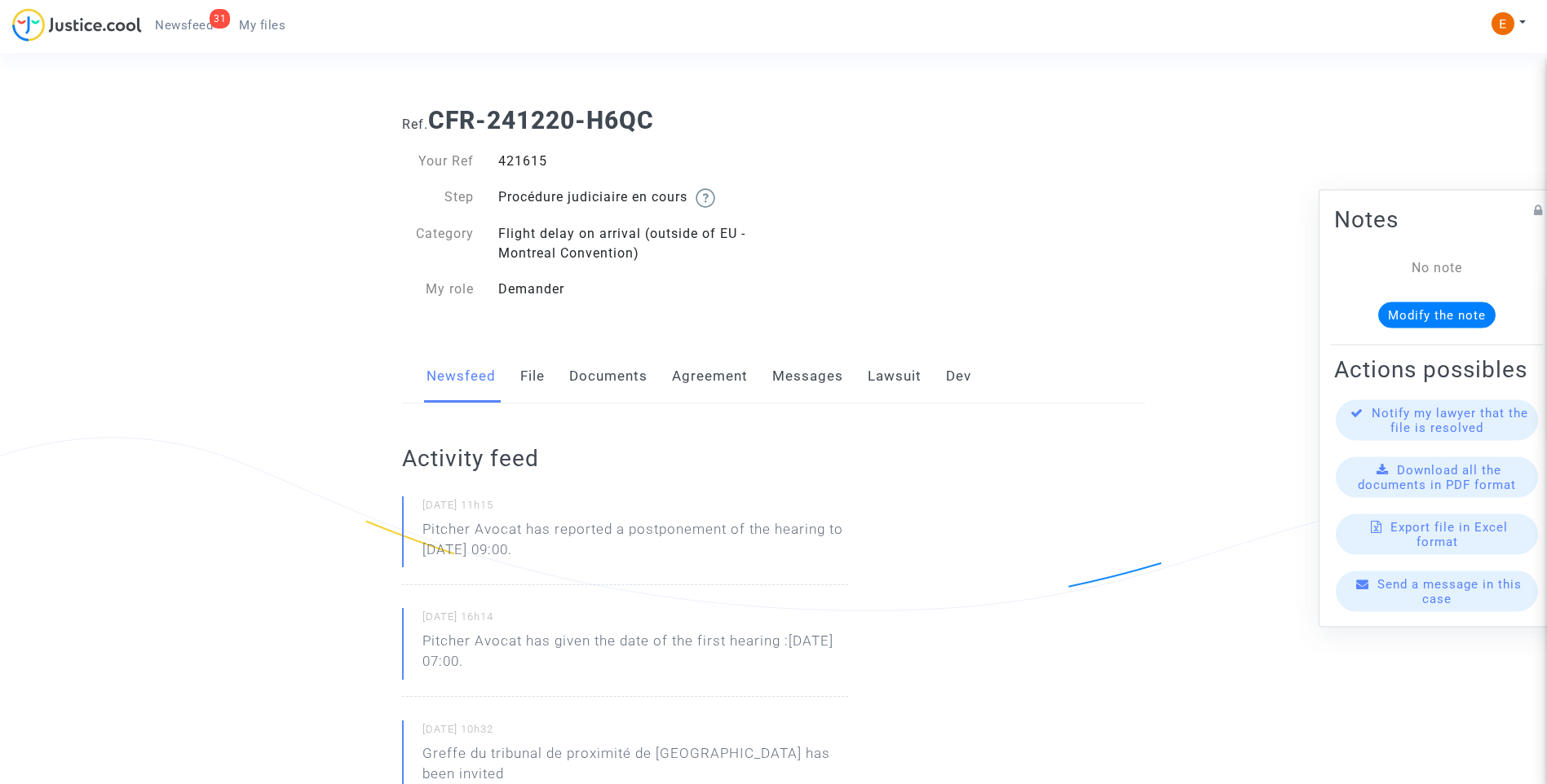
drag, startPoint x: 0, startPoint y: 0, endPoint x: 517, endPoint y: 168, distance: 543.6
click at [517, 168] on div "421615" at bounding box center [629, 161] width 288 height 20
copy div "421615"
drag, startPoint x: 608, startPoint y: 548, endPoint x: 413, endPoint y: 529, distance: 195.9
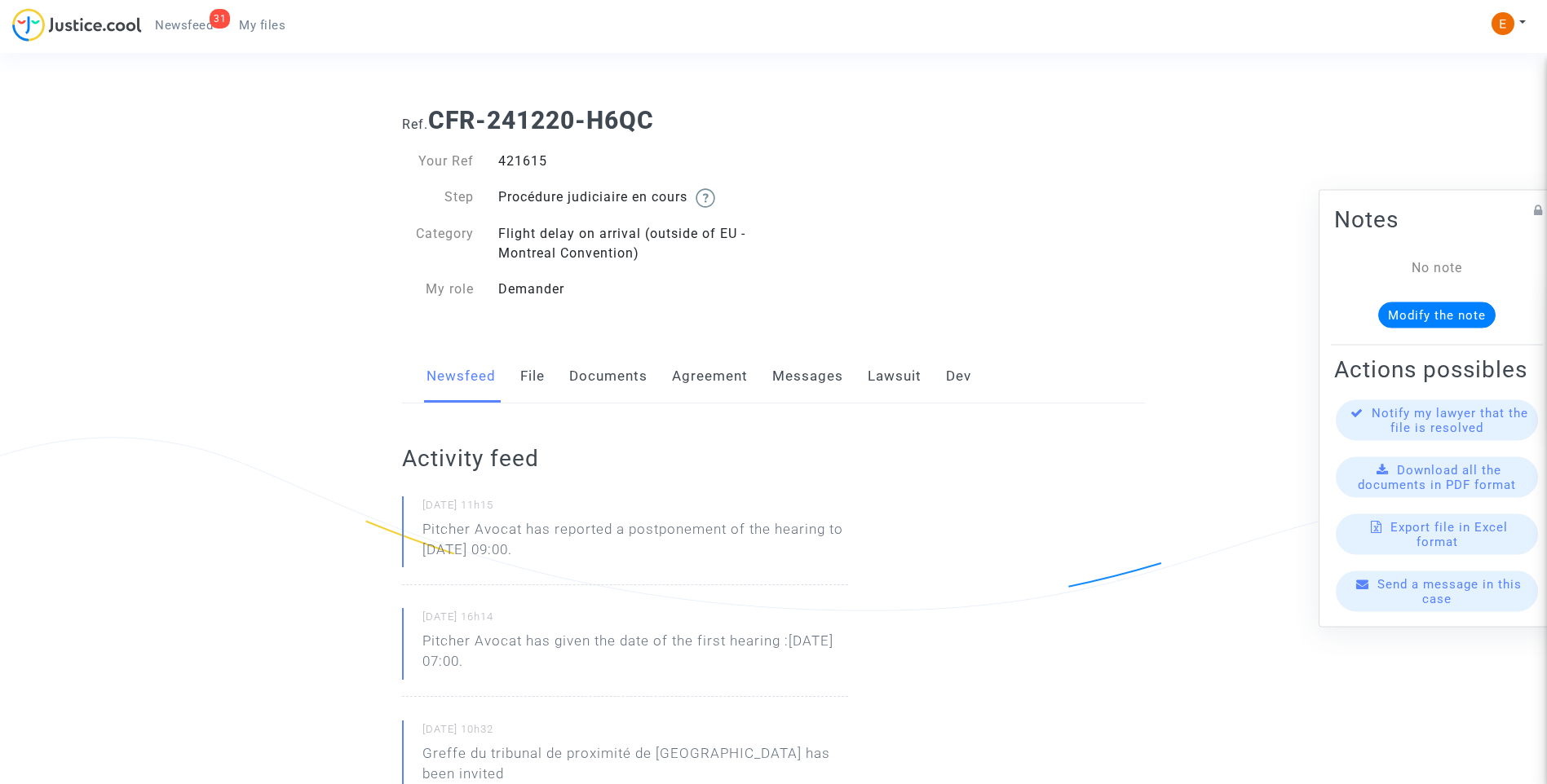
click at [413, 529] on div "[DATE] 11h15 Pitcher Avocat has reported a postponement of the hearing to [DATE…" at bounding box center [625, 541] width 446 height 89
drag, startPoint x: 413, startPoint y: 529, endPoint x: 490, endPoint y: 539, distance: 77.6
click at [538, 537] on p "Pitcher Avocat ha informado de un aplazamiento de la audiencia hasta el 20 de e…" at bounding box center [636, 543] width 426 height 49
click at [525, 525] on p "Pitcher Avocat ha informado de un aplazamiento de la audiencia hasta el 20 de e…" at bounding box center [636, 543] width 426 height 49
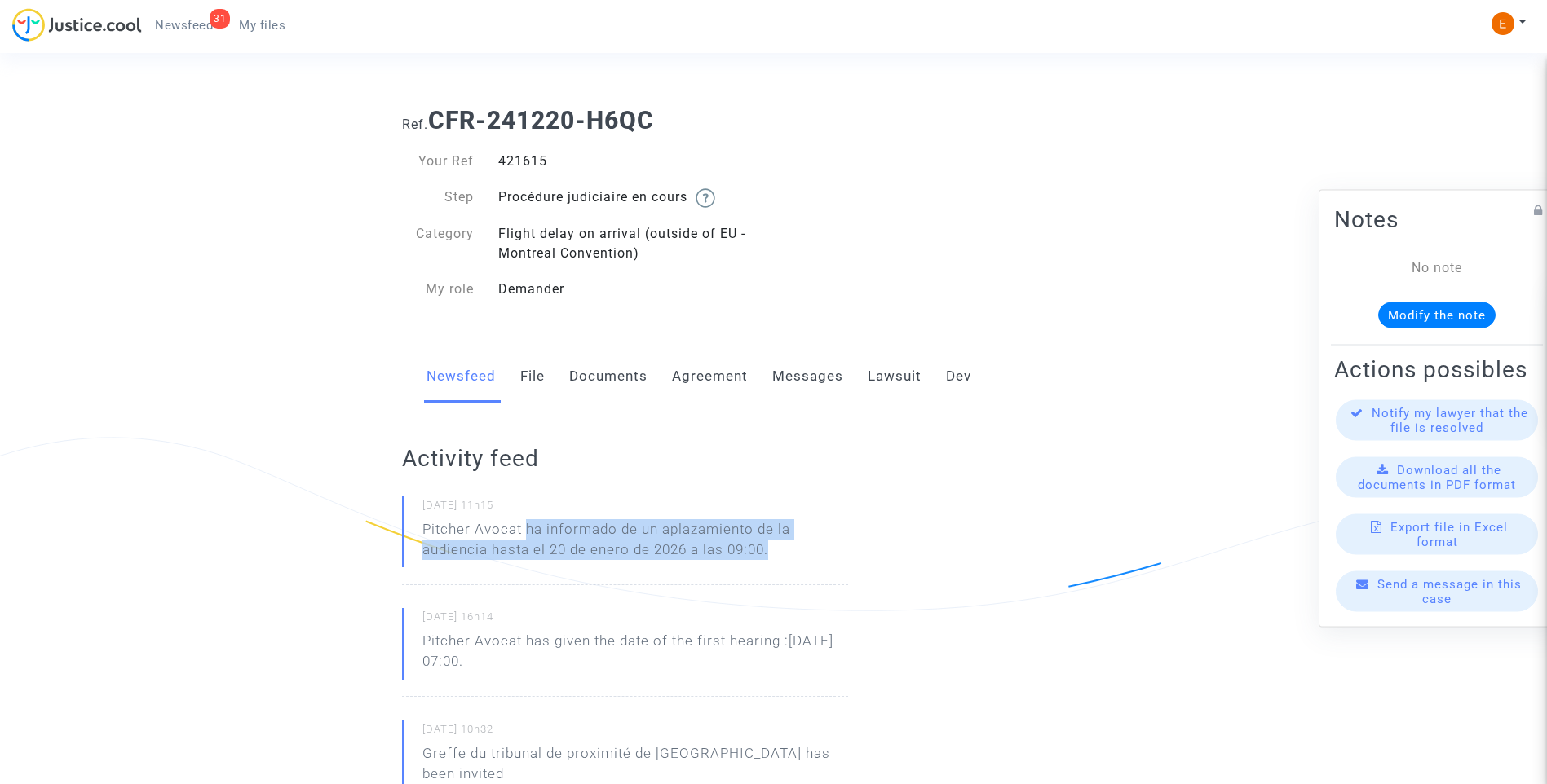
drag, startPoint x: 528, startPoint y: 527, endPoint x: 777, endPoint y: 552, distance: 250.3
click at [777, 552] on p "Pitcher Avocat ha informado de un aplazamiento de la audiencia hasta el 20 de e…" at bounding box center [636, 543] width 426 height 49
drag, startPoint x: 777, startPoint y: 552, endPoint x: 760, endPoint y: 558, distance: 18.0
copy p "ha informado de un aplazamiento de la audiencia hasta el 20 de enero de 2026 a …"
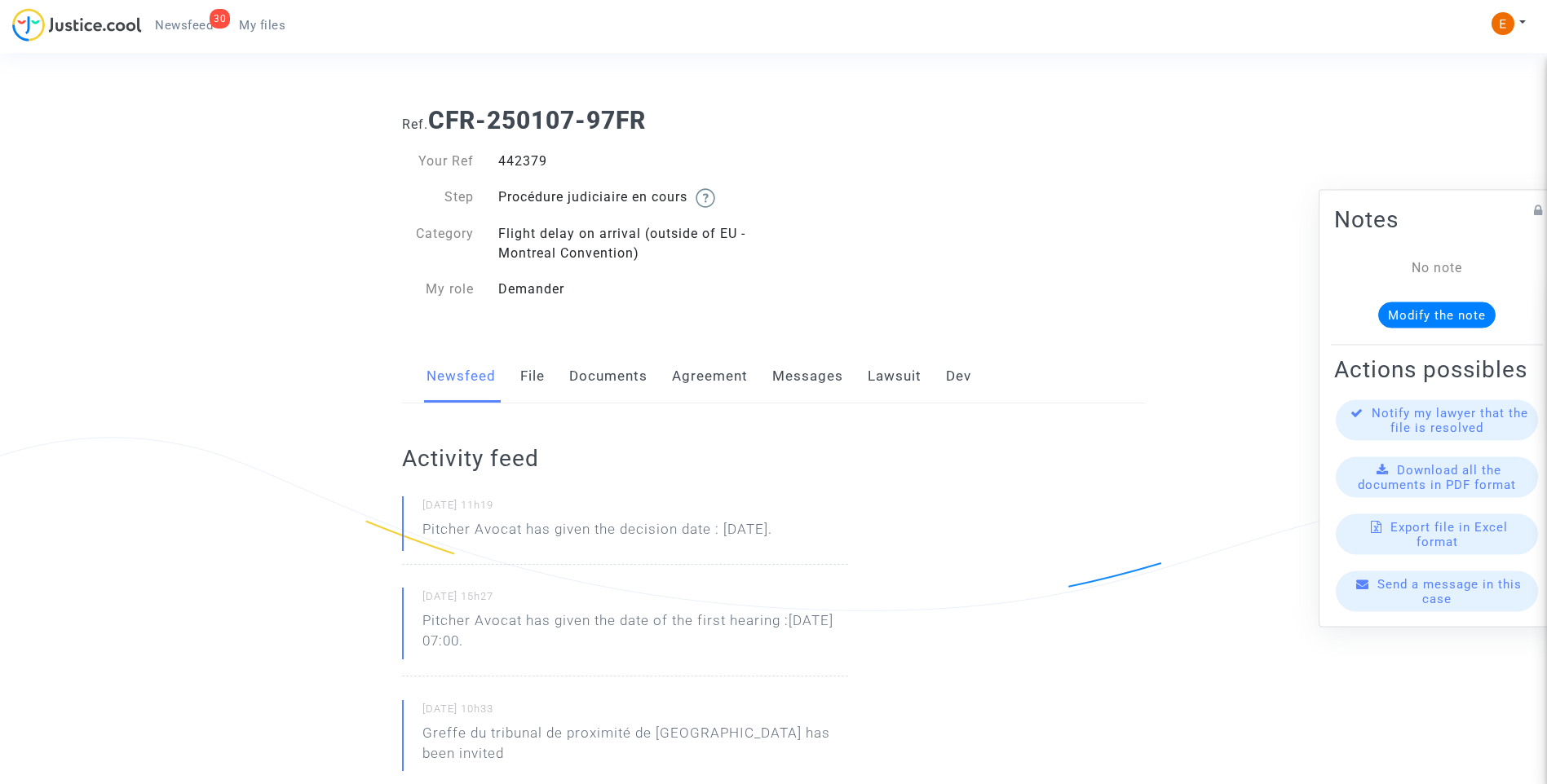
click at [528, 160] on div "442379" at bounding box center [629, 161] width 288 height 20
copy div "442379"
drag, startPoint x: 871, startPoint y: 533, endPoint x: 399, endPoint y: 533, distance: 472.0
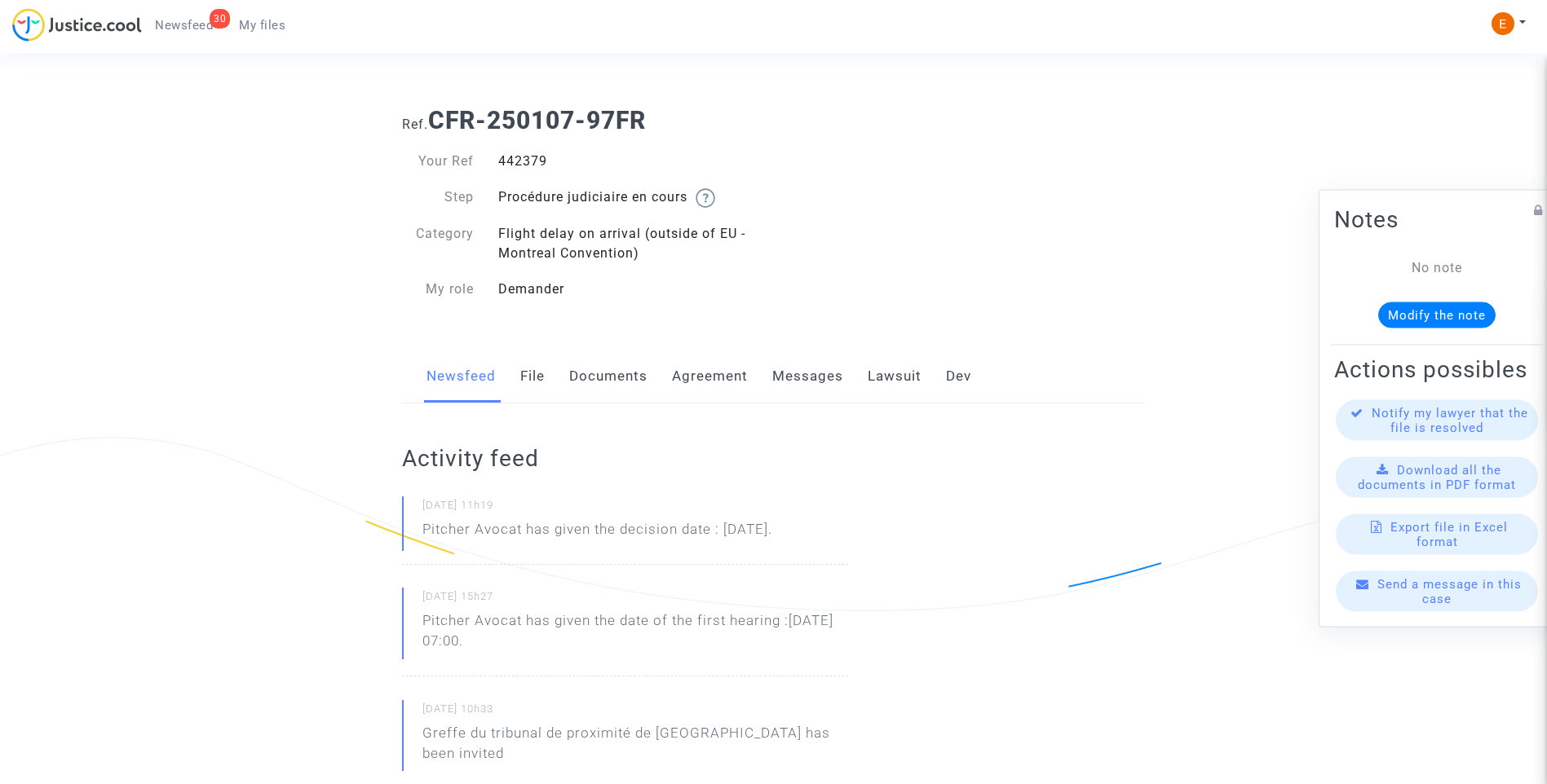
drag, startPoint x: 399, startPoint y: 533, endPoint x: 463, endPoint y: 533, distance: 64.0
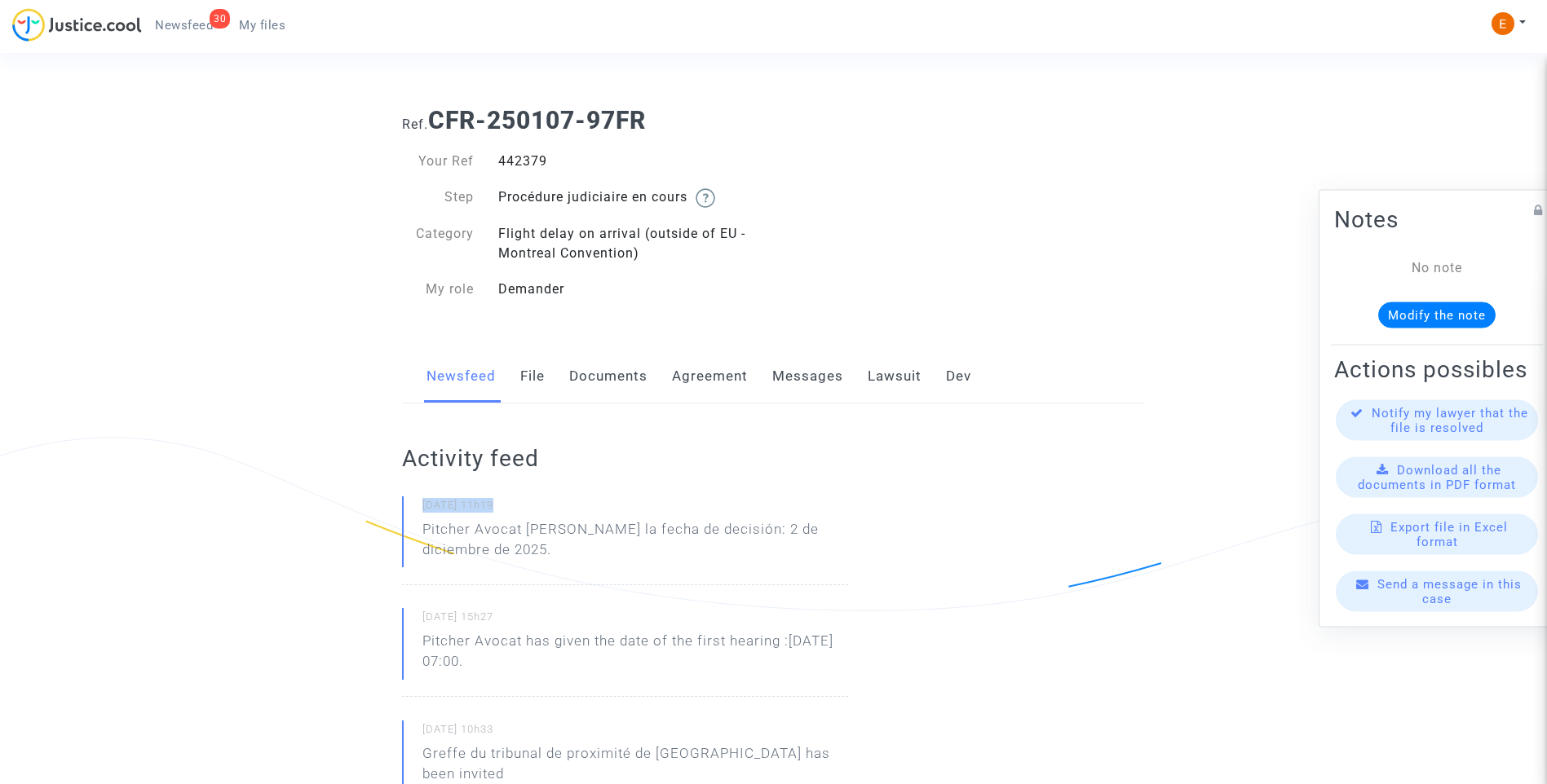
click at [538, 530] on p "Pitcher Avocat ha dado la fecha de decisión: 2 de diciembre de 2025." at bounding box center [636, 543] width 426 height 49
drag, startPoint x: 526, startPoint y: 530, endPoint x: 543, endPoint y: 550, distance: 26.2
click at [543, 550] on p "Pitcher Avocat ha dado la fecha de decisión: 2 de diciembre de 2025." at bounding box center [636, 543] width 426 height 49
drag, startPoint x: 543, startPoint y: 550, endPoint x: 542, endPoint y: 533, distance: 17.0
copy p "ha dado la fecha de decisión: 2 de diciembre de 2025."
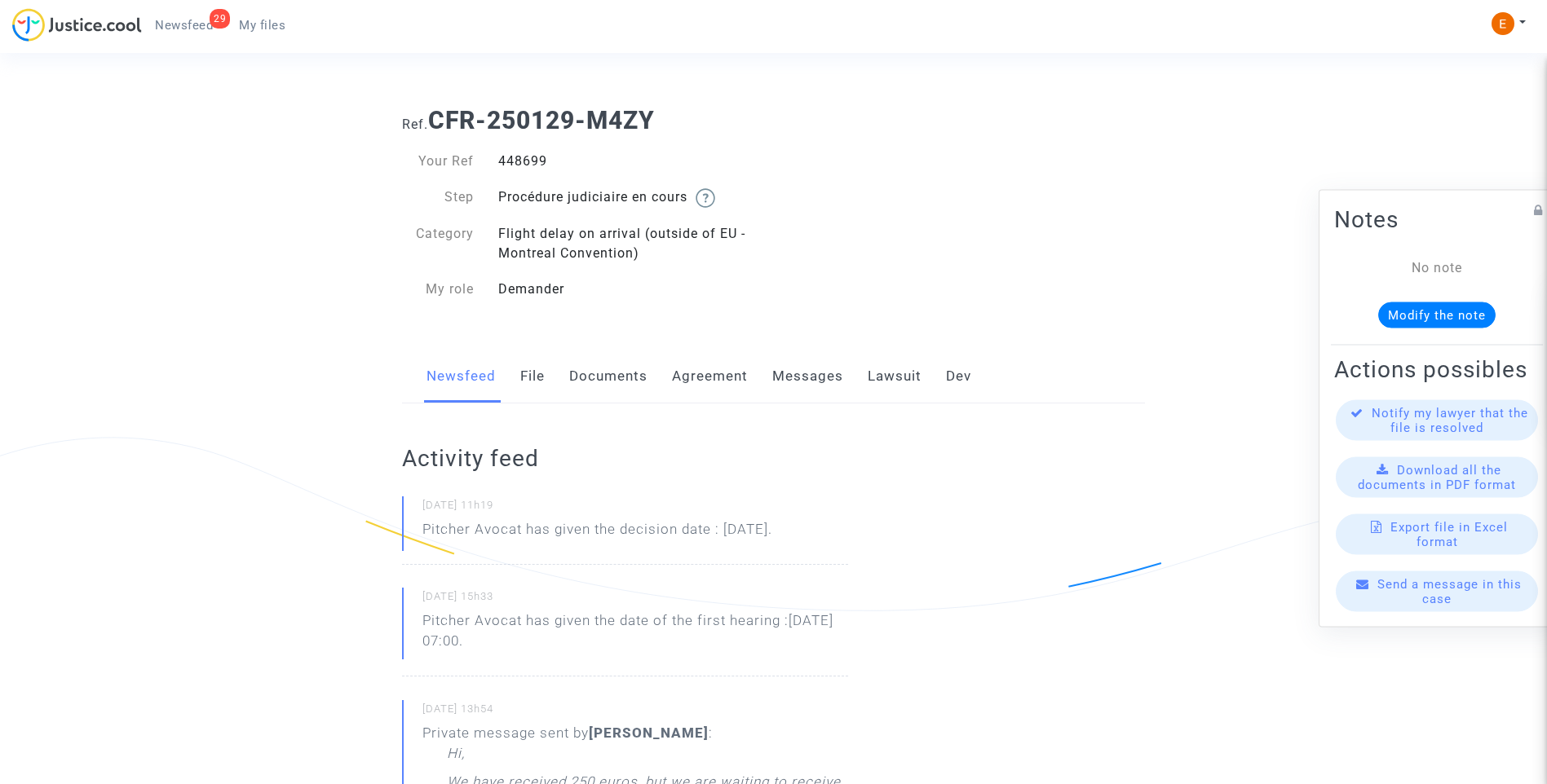
drag, startPoint x: 0, startPoint y: 0, endPoint x: 531, endPoint y: 159, distance: 554.3
click at [531, 159] on div "448699" at bounding box center [629, 161] width 288 height 20
click at [540, 157] on div "447737" at bounding box center [629, 161] width 288 height 20
copy div "447737"
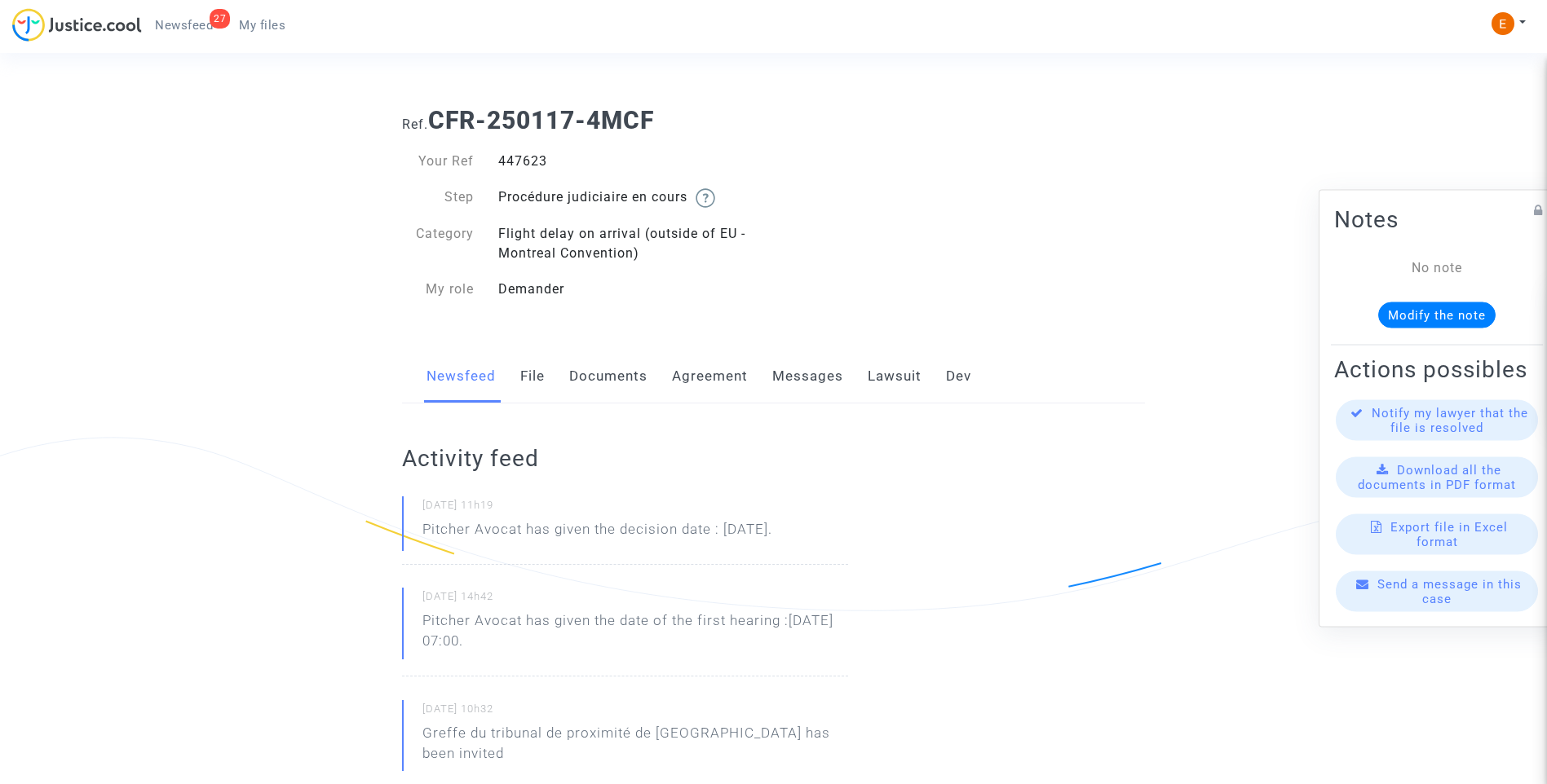
click at [517, 163] on div "447623" at bounding box center [629, 161] width 288 height 20
copy div "447623"
click at [540, 163] on div "470202" at bounding box center [629, 161] width 288 height 20
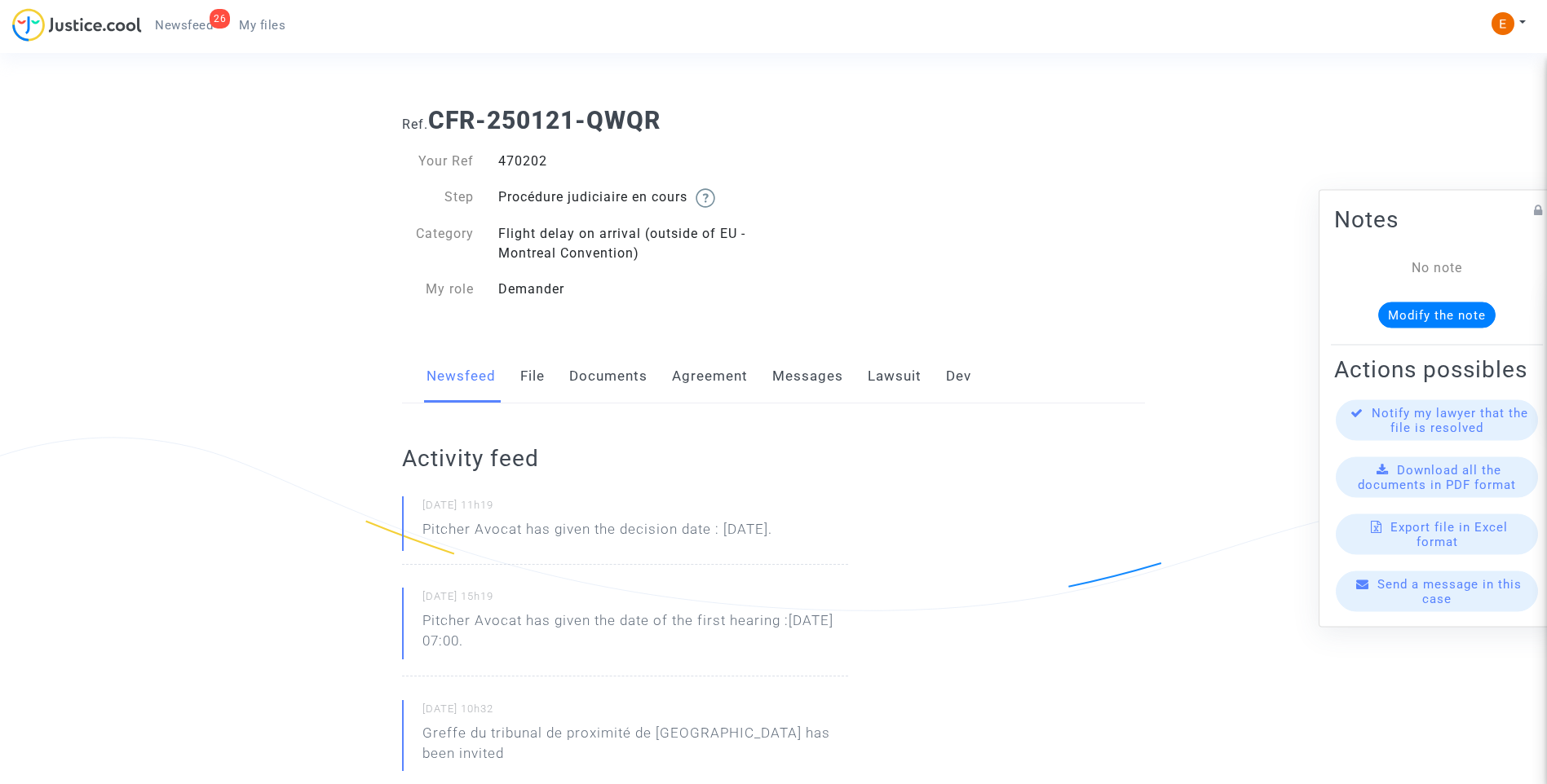
copy div "470202"
drag, startPoint x: 0, startPoint y: 0, endPoint x: 527, endPoint y: 162, distance: 551.3
click at [527, 162] on div "426396" at bounding box center [629, 161] width 288 height 20
copy div "426396"
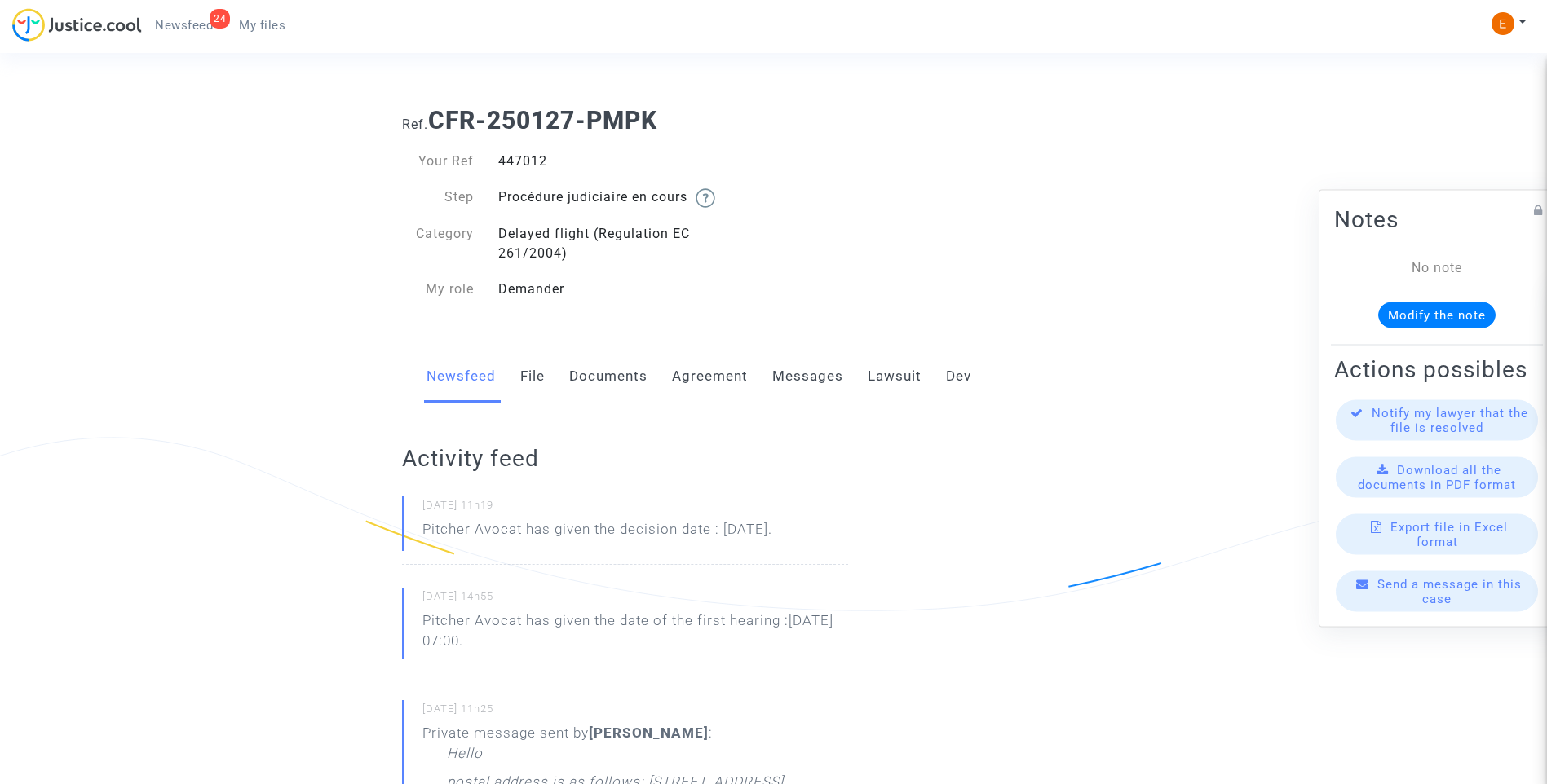
click at [529, 160] on div "447012" at bounding box center [629, 161] width 288 height 20
copy div "447012"
drag, startPoint x: 0, startPoint y: 0, endPoint x: 530, endPoint y: 167, distance: 555.7
click at [514, 160] on div "452448" at bounding box center [629, 161] width 288 height 20
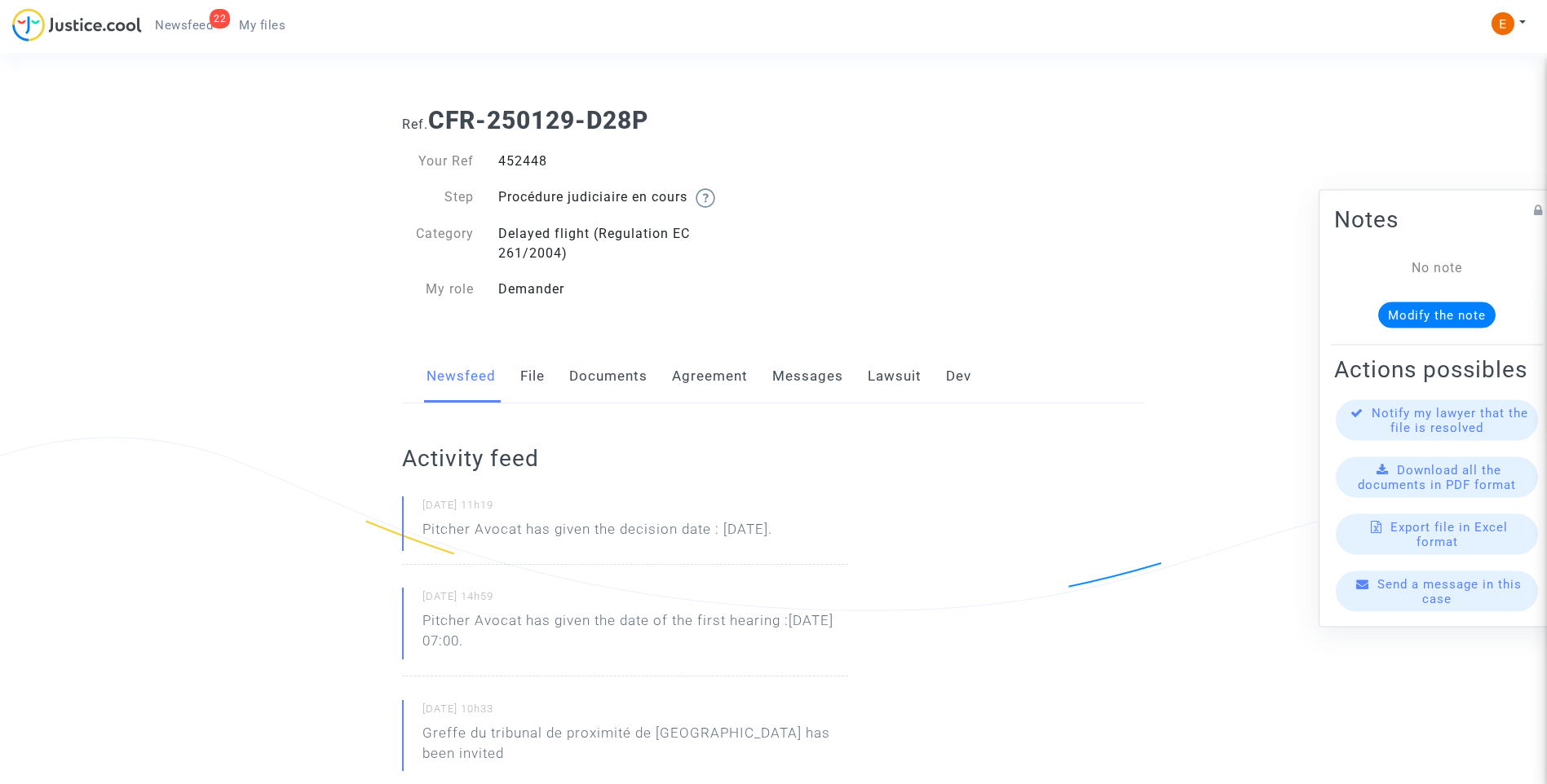
click at [514, 160] on div "452448" at bounding box center [629, 161] width 288 height 20
copy div "452448"
drag, startPoint x: 0, startPoint y: 0, endPoint x: 530, endPoint y: 156, distance: 552.5
click at [530, 156] on div "441712" at bounding box center [629, 161] width 288 height 20
click at [517, 157] on div "469121" at bounding box center [629, 161] width 288 height 20
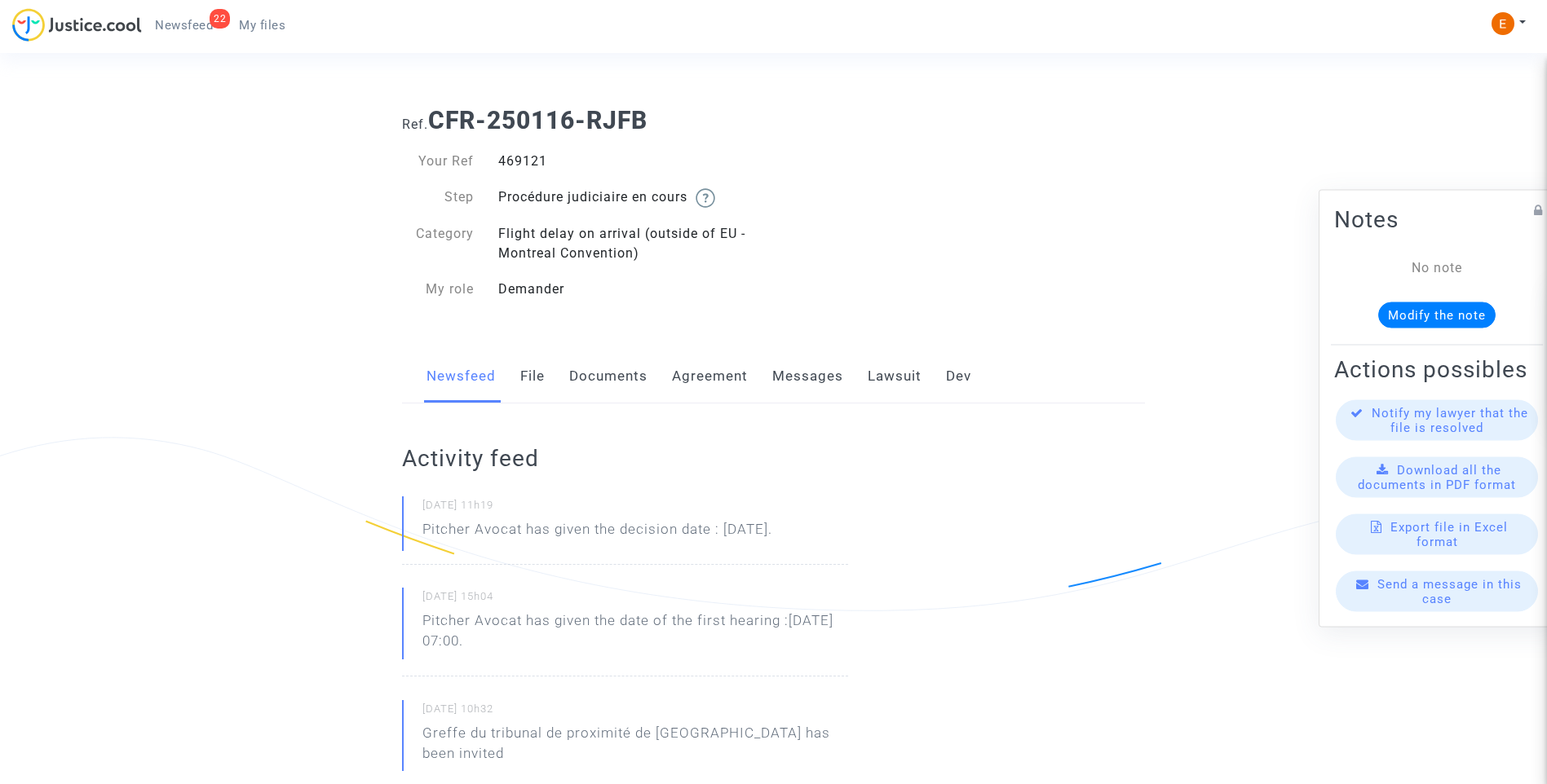
click at [517, 157] on div "469121" at bounding box center [629, 161] width 288 height 20
copy div "469121"
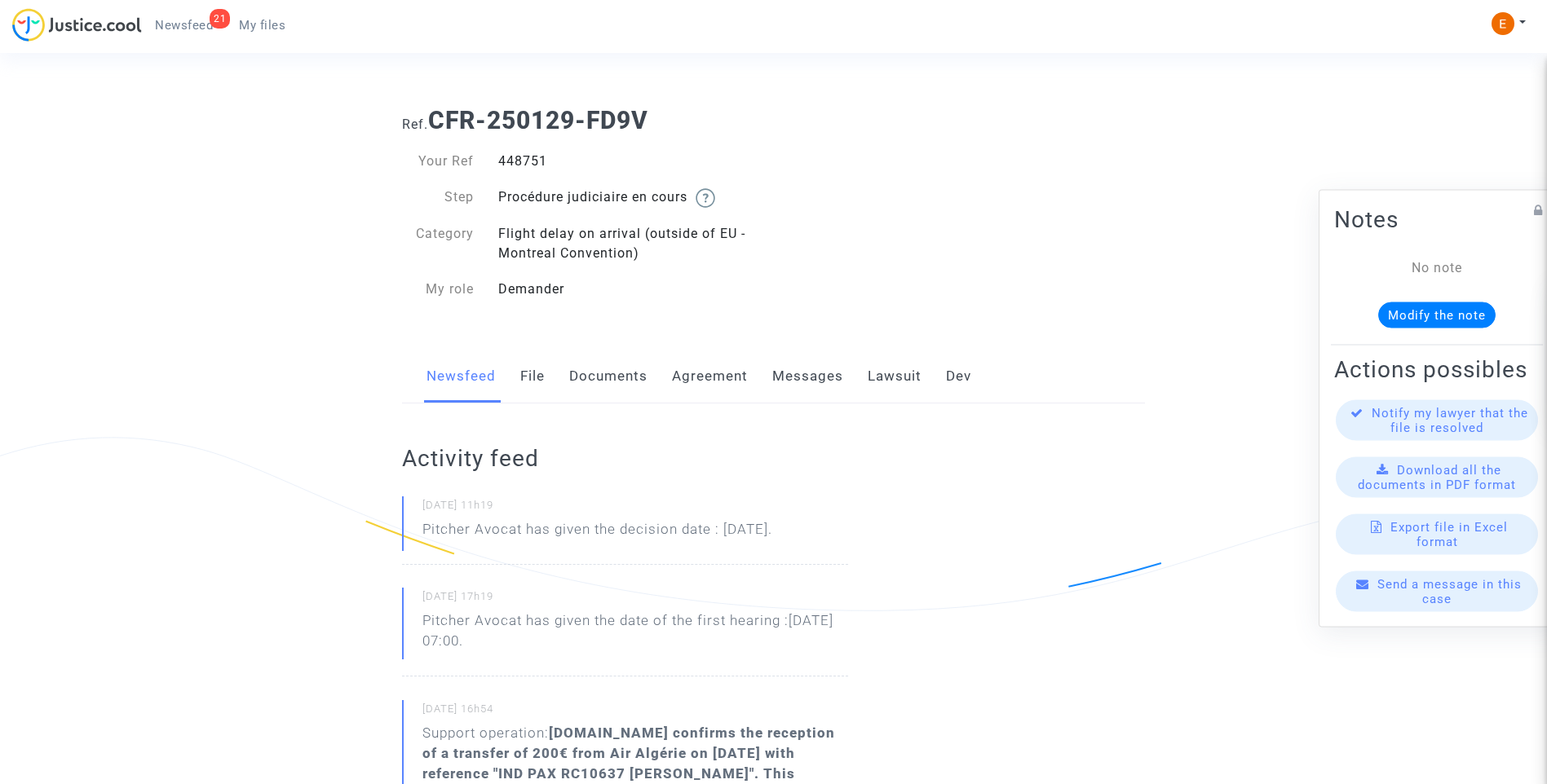
drag, startPoint x: 0, startPoint y: 0, endPoint x: 522, endPoint y: 164, distance: 547.2
click at [521, 164] on div "448751" at bounding box center [629, 161] width 288 height 20
click at [522, 164] on div "448751" at bounding box center [629, 161] width 288 height 20
copy div "448751"
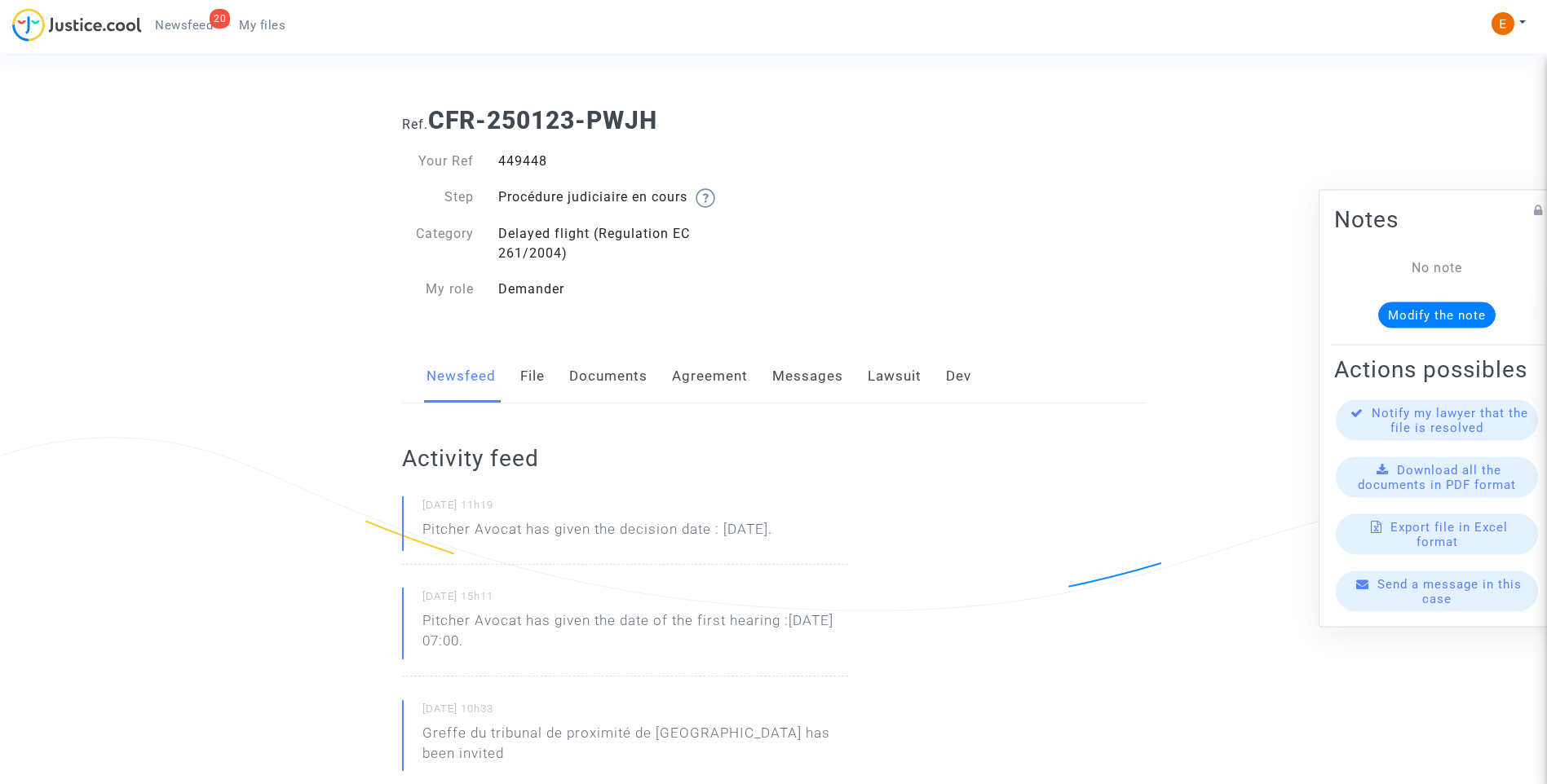
click at [536, 153] on div "449448" at bounding box center [629, 161] width 288 height 20
copy div "449448"
drag, startPoint x: 0, startPoint y: 0, endPoint x: 523, endPoint y: 154, distance: 545.2
click at [530, 159] on div "443429" at bounding box center [629, 161] width 288 height 20
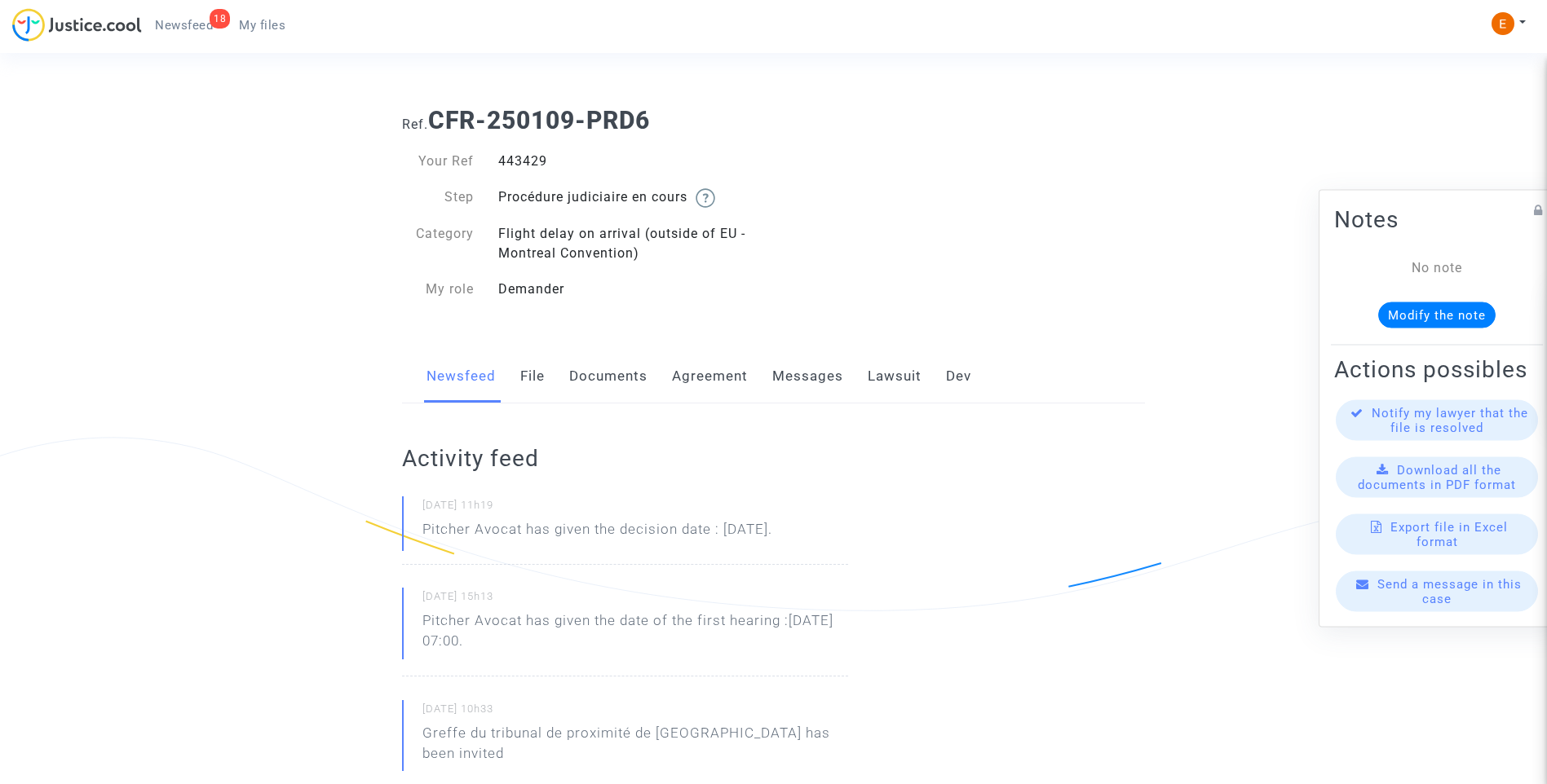
drag, startPoint x: 0, startPoint y: 0, endPoint x: 530, endPoint y: 159, distance: 553.3
click at [530, 159] on div "443429" at bounding box center [629, 161] width 288 height 20
copy div "443429"
click at [515, 159] on div "445155" at bounding box center [629, 161] width 288 height 20
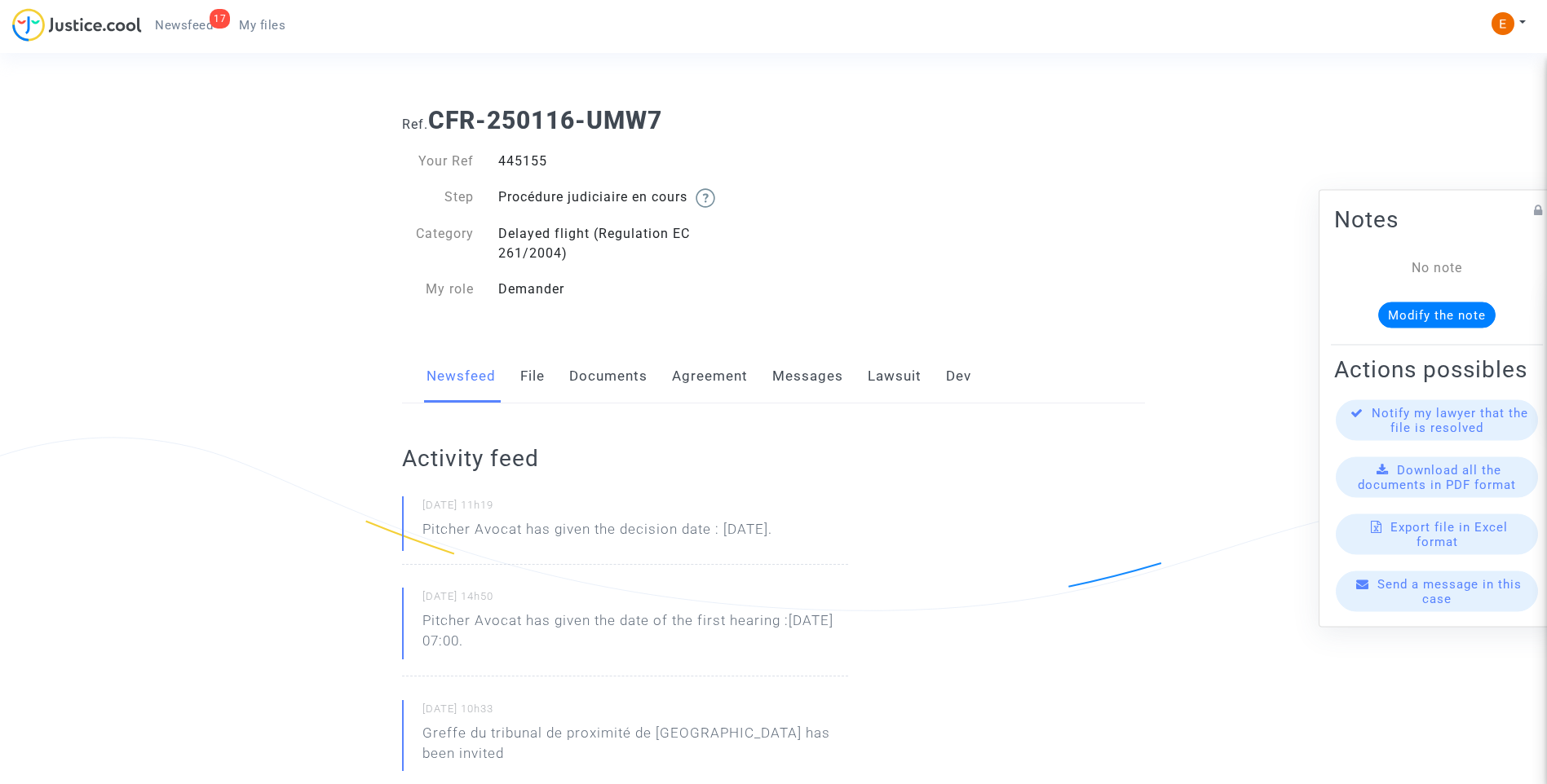
copy div "445155"
click at [532, 160] on div "446907" at bounding box center [629, 161] width 288 height 20
copy div "446907"
click at [533, 157] on div "445057" at bounding box center [629, 161] width 288 height 20
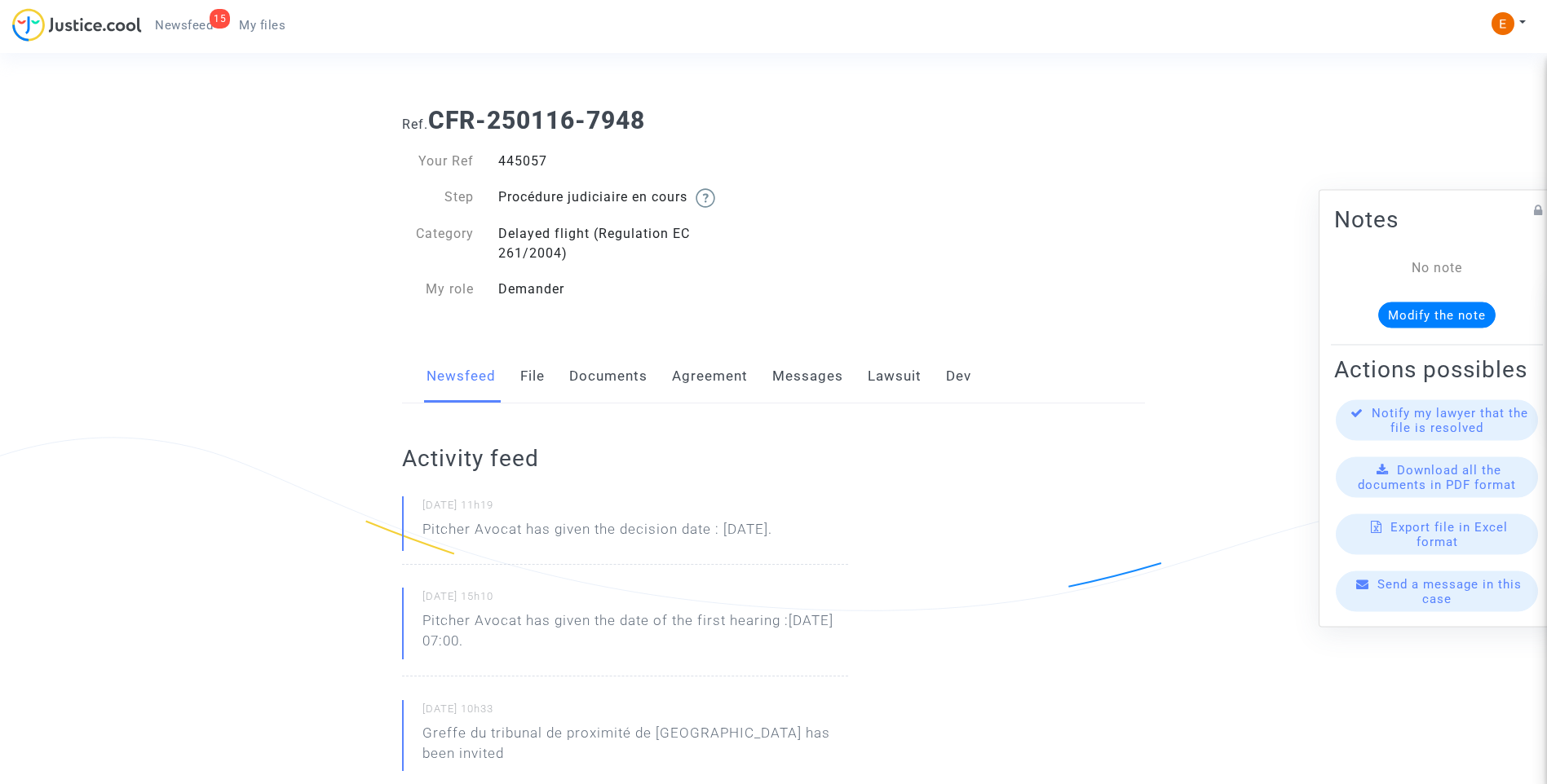
click at [533, 157] on div "445057" at bounding box center [629, 161] width 288 height 20
copy div "445057"
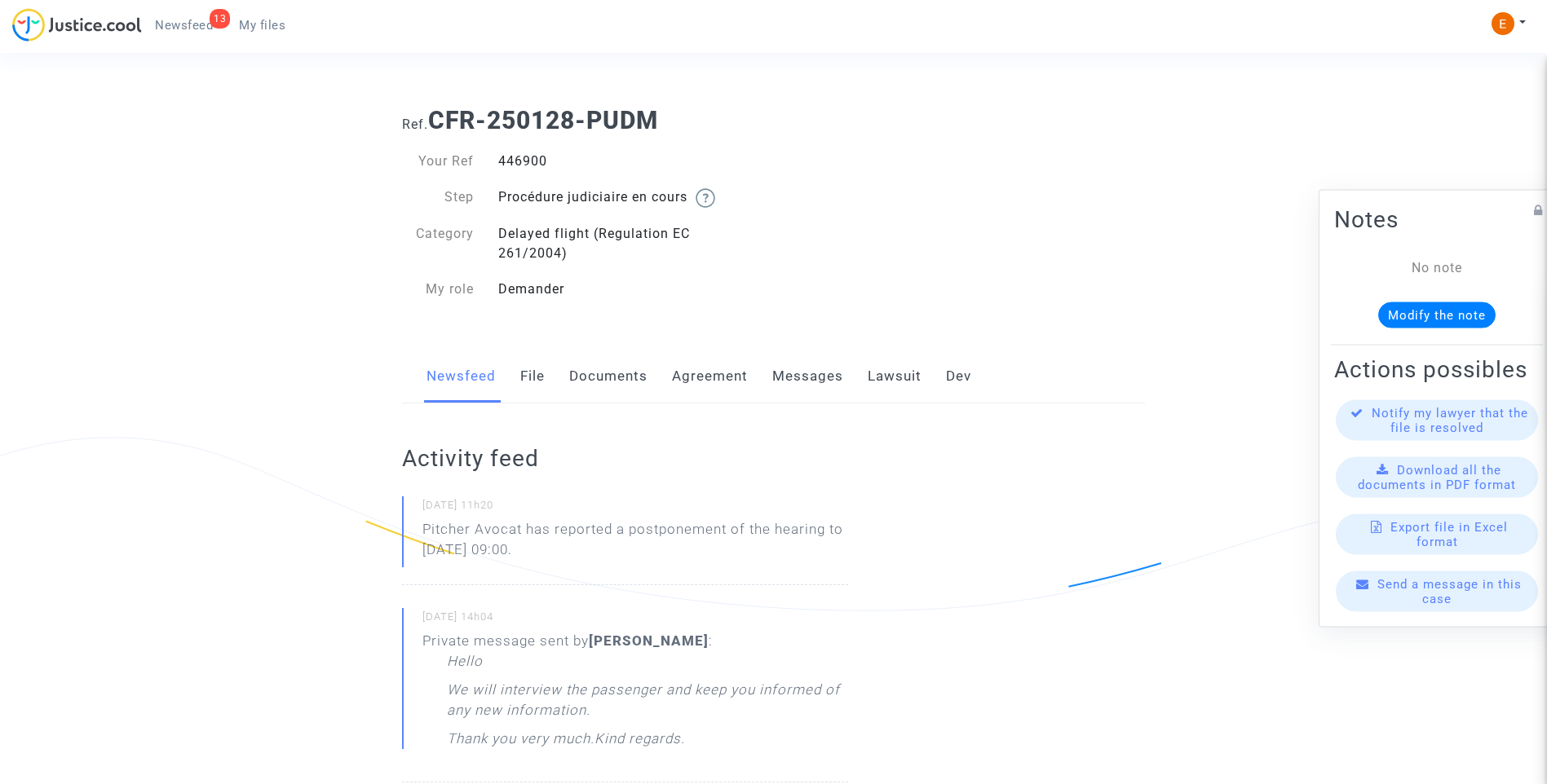
click at [530, 162] on div "446900" at bounding box center [629, 161] width 288 height 20
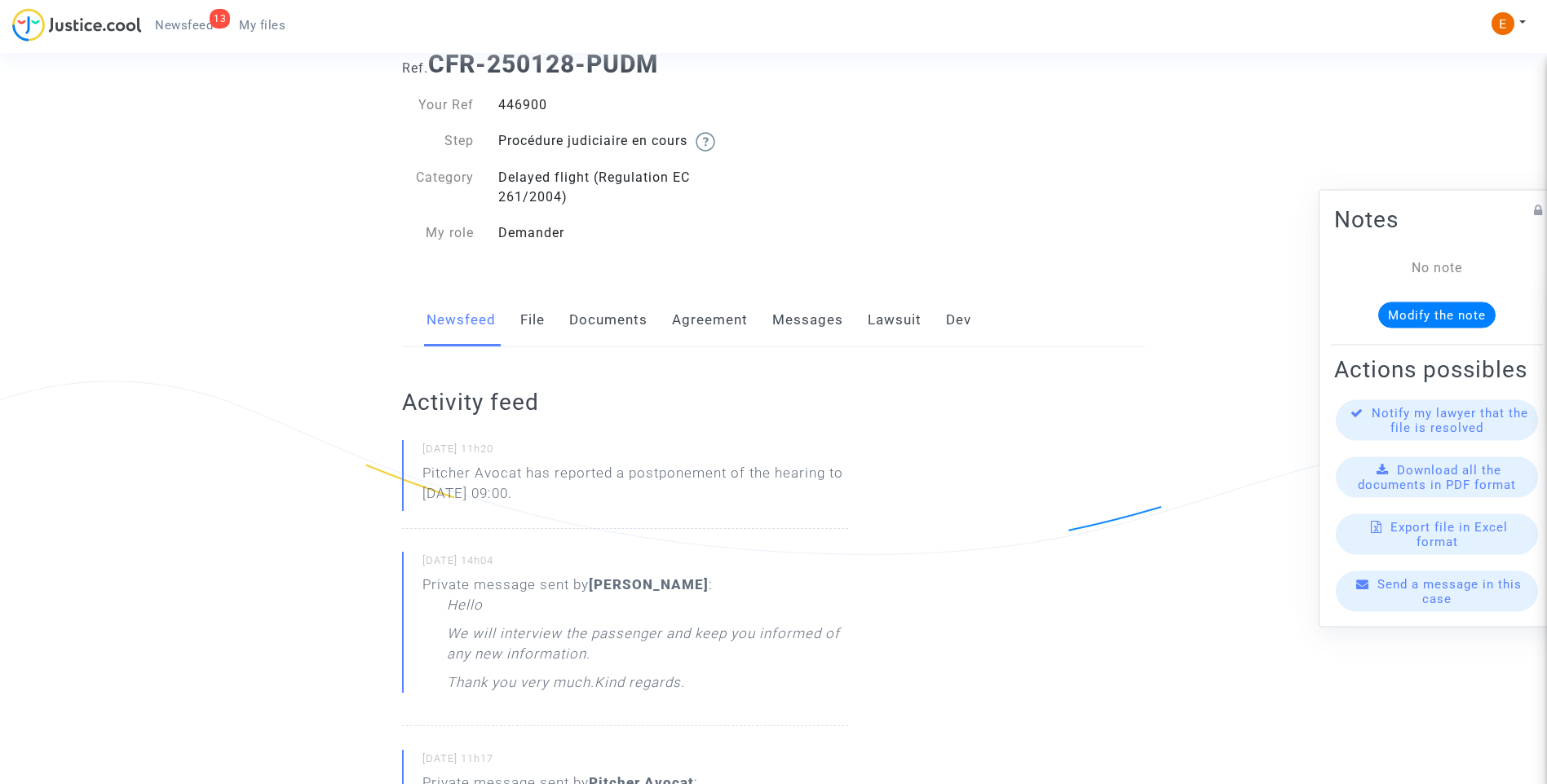
scroll to position [81, 0]
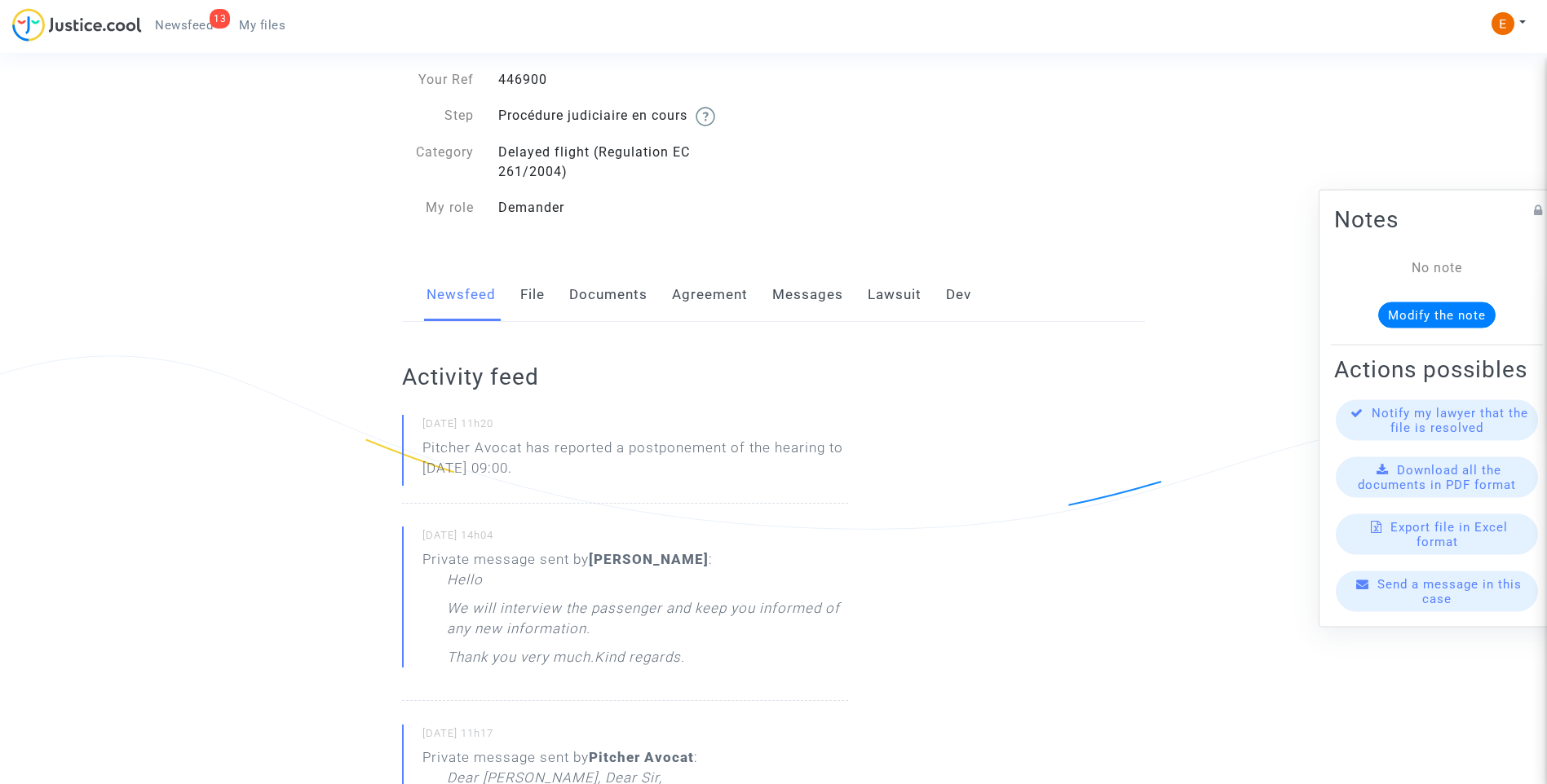
drag, startPoint x: 599, startPoint y: 473, endPoint x: 400, endPoint y: 447, distance: 200.7
drag, startPoint x: 400, startPoint y: 447, endPoint x: 471, endPoint y: 462, distance: 72.6
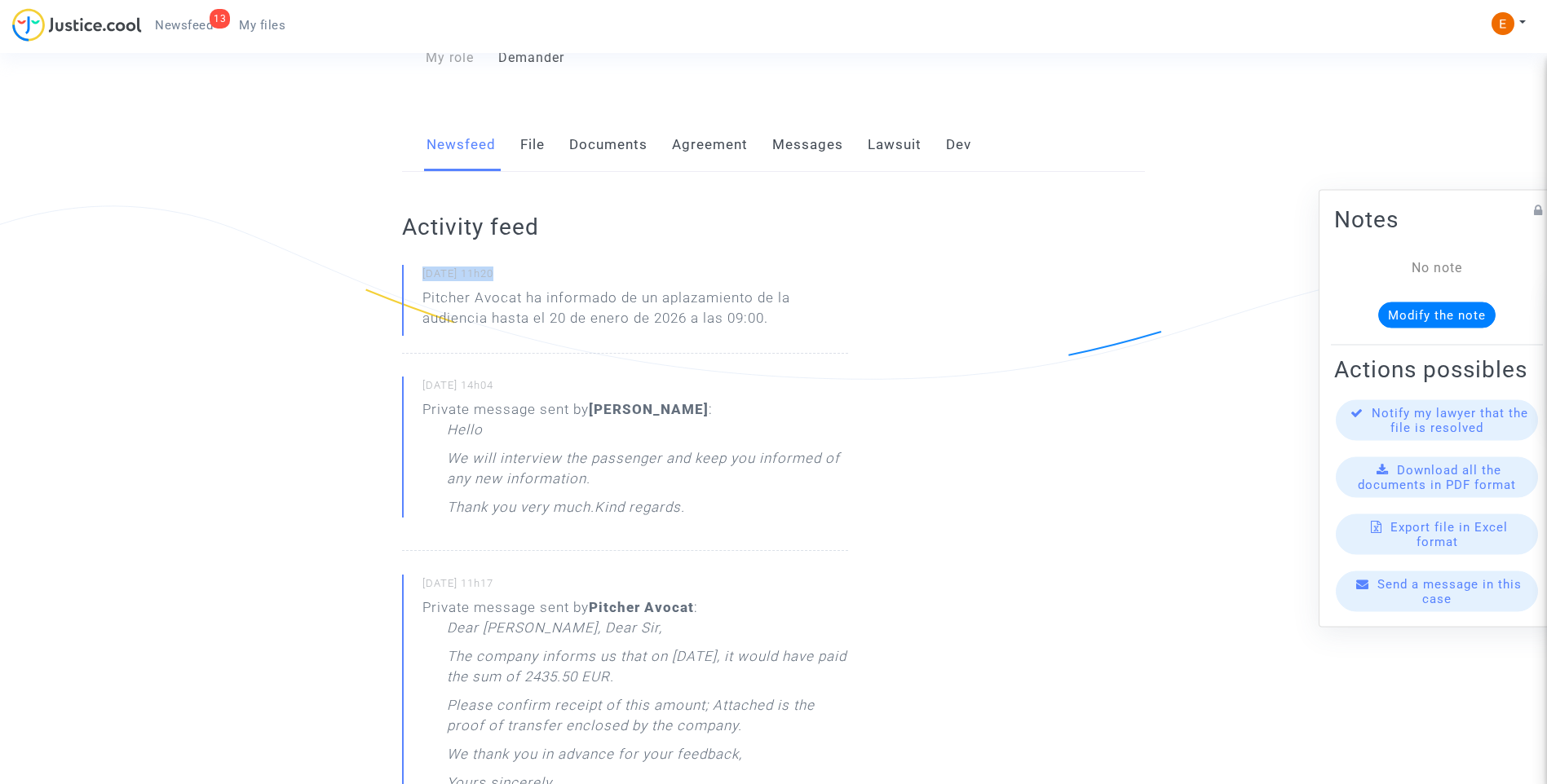
scroll to position [244, 0]
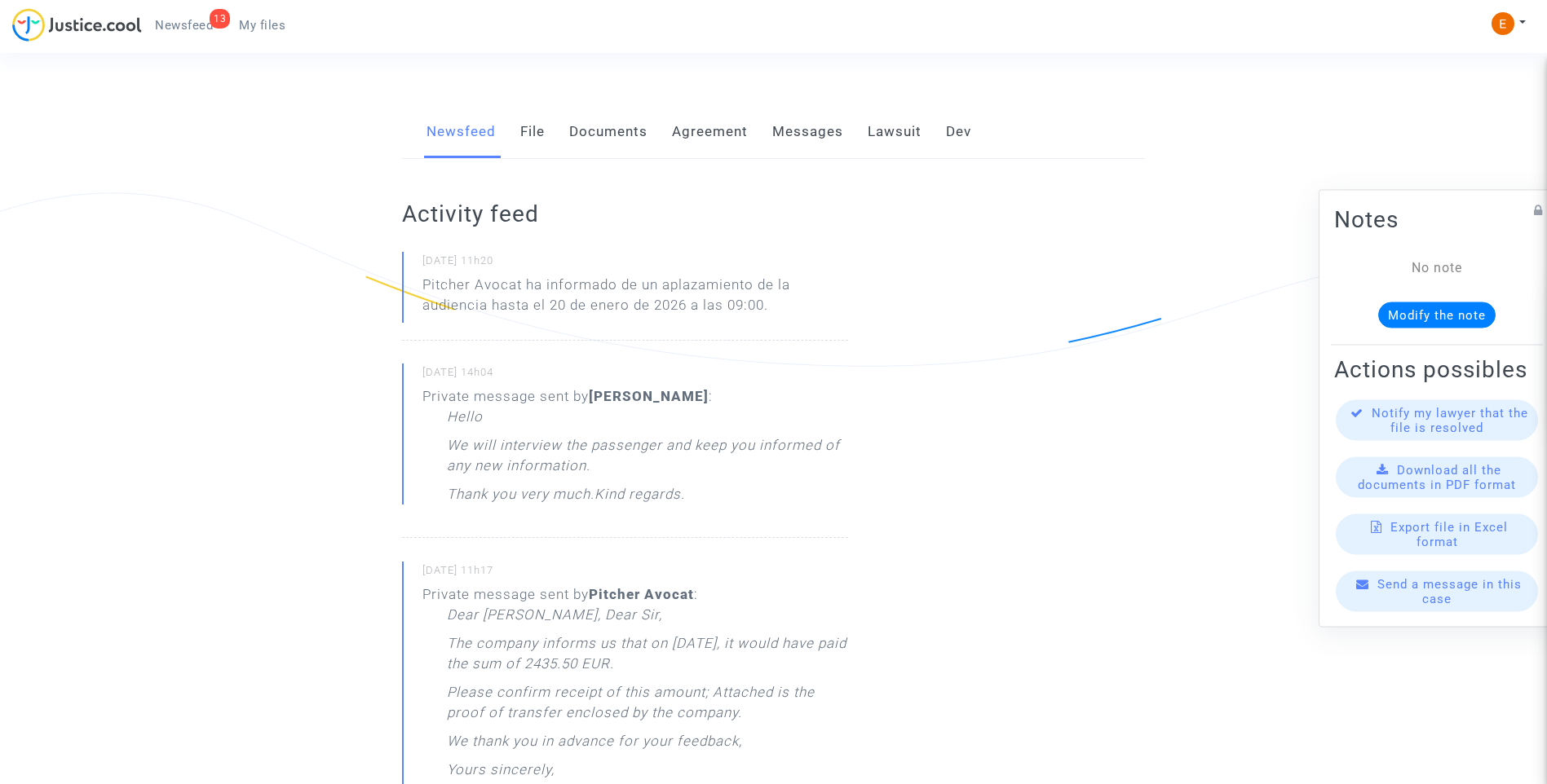
click at [695, 473] on p "We will interview the passenger and keep you informed of any new information." at bounding box center [647, 460] width 401 height 49
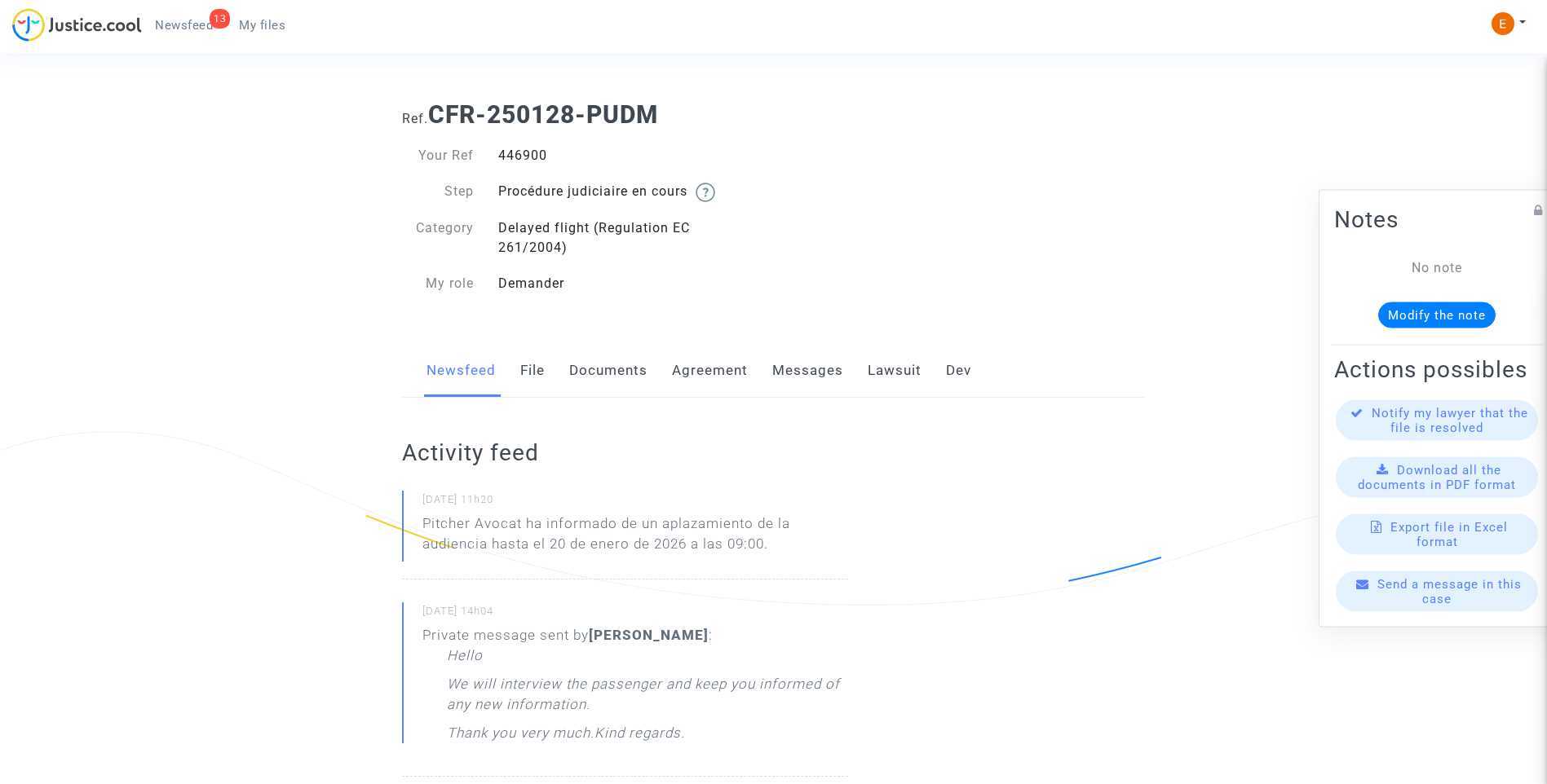
scroll to position [0, 0]
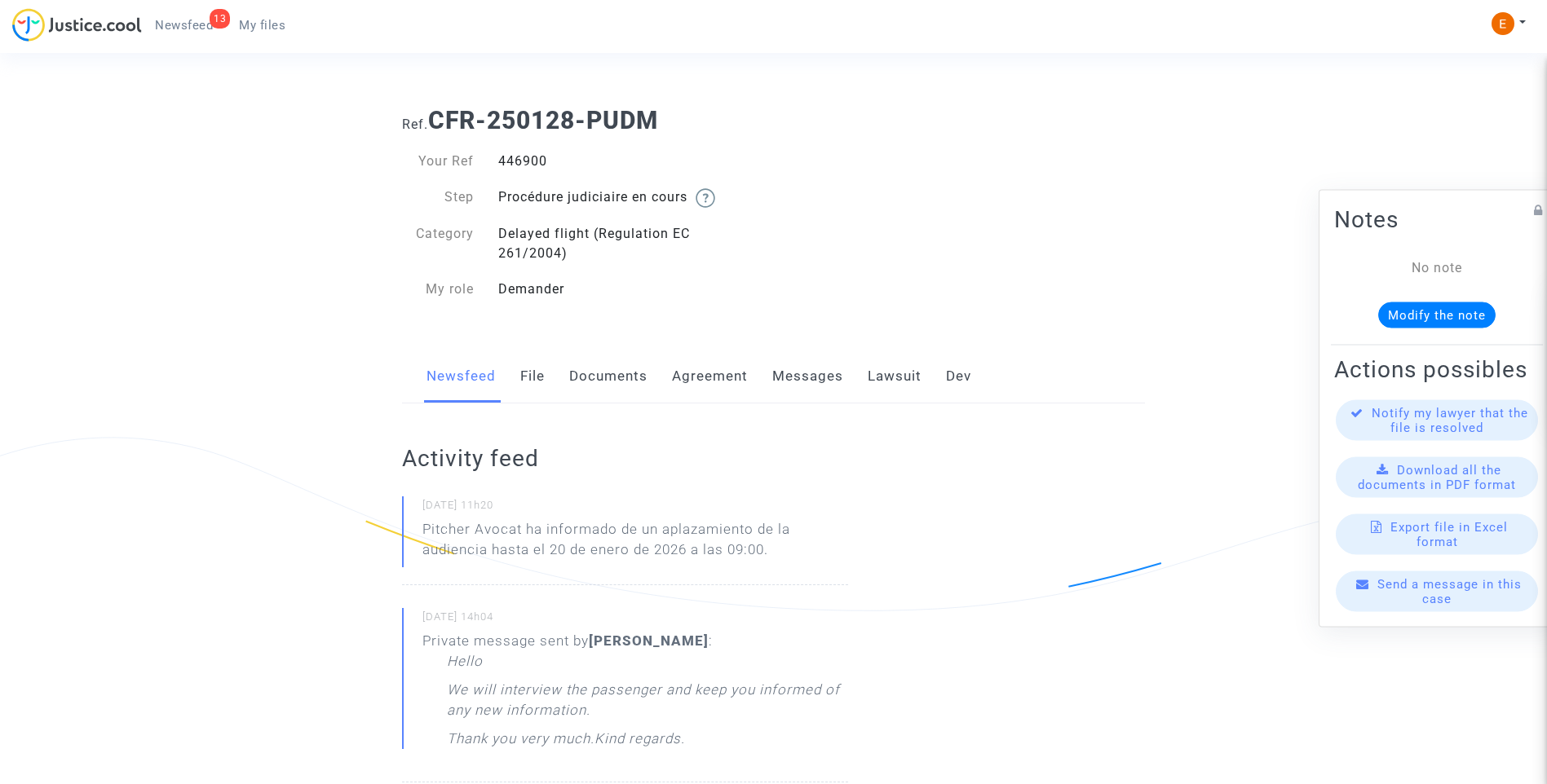
click at [527, 161] on div "446900" at bounding box center [629, 161] width 288 height 20
copy div "446900"
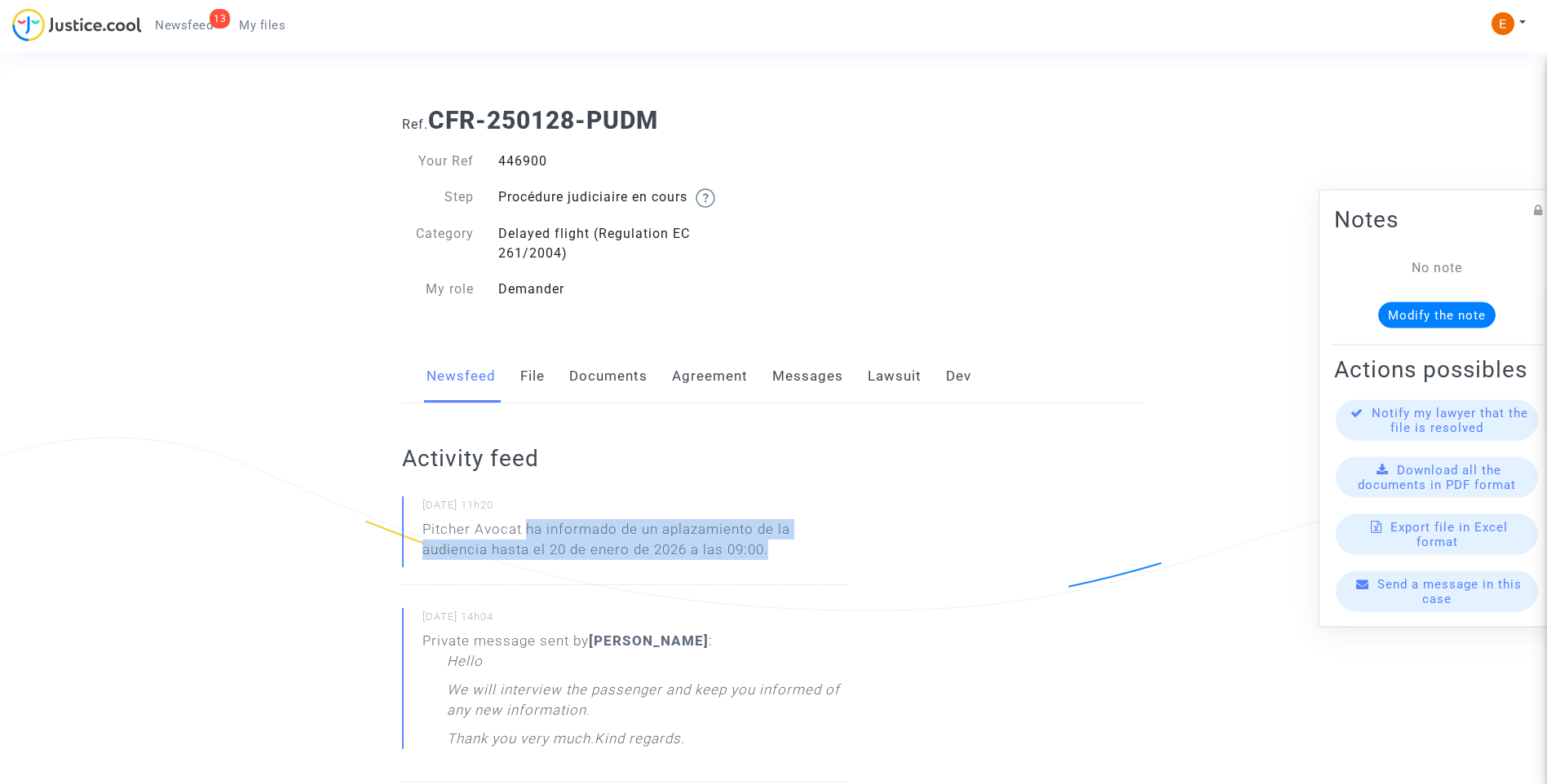
drag, startPoint x: 815, startPoint y: 551, endPoint x: 529, endPoint y: 530, distance: 286.8
click at [529, 530] on p "Pitcher Avocat ha informado de un aplazamiento de la audiencia hasta el 20 de e…" at bounding box center [636, 543] width 426 height 49
copy p "ha informado de un aplazamiento de la audiencia hasta el 20 de enero de 2026 a …"
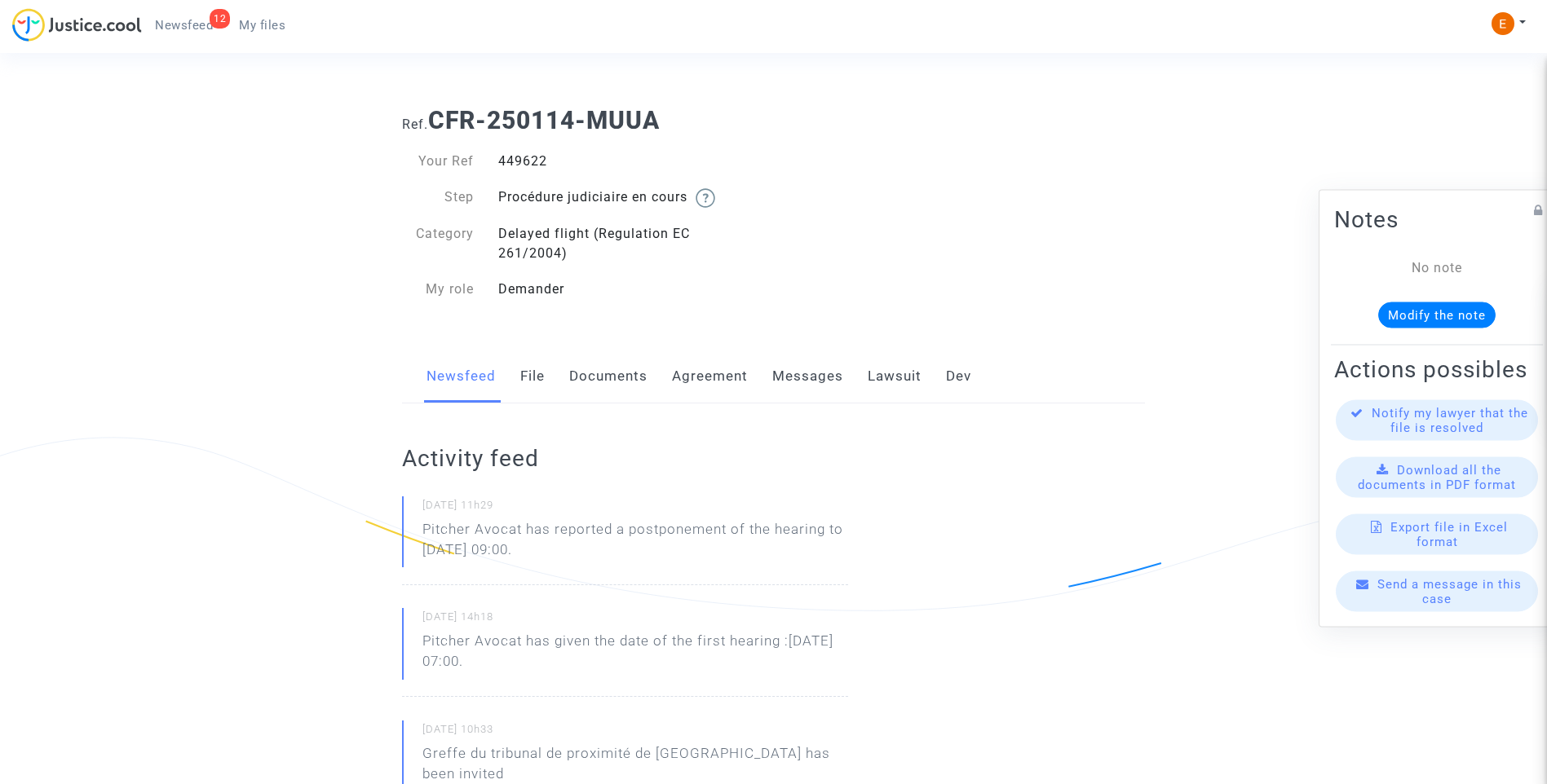
click at [525, 158] on div "449622" at bounding box center [629, 161] width 288 height 20
copy div "449622"
click at [526, 167] on div "447050" at bounding box center [629, 161] width 288 height 20
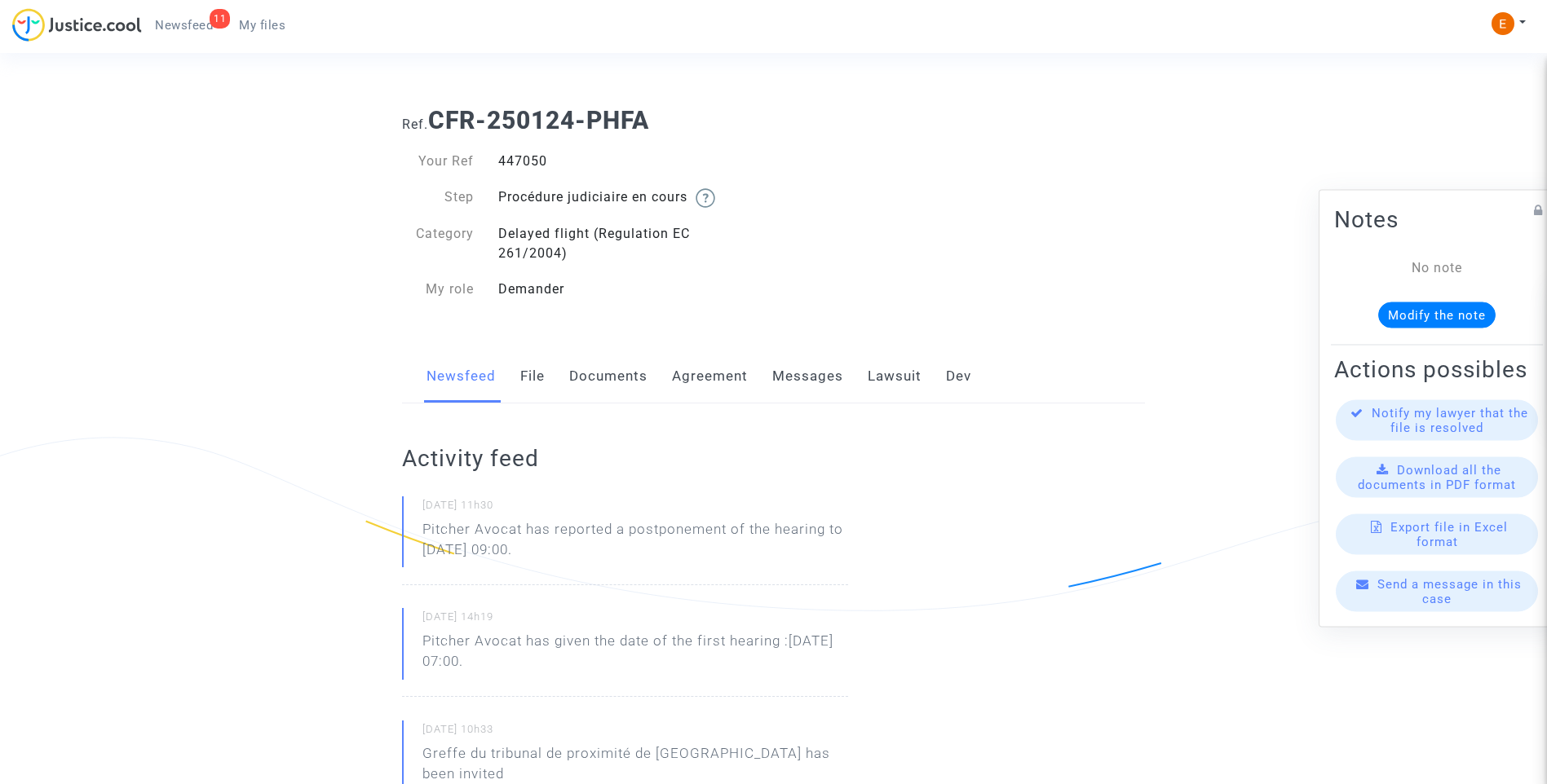
copy div "447050"
drag, startPoint x: 0, startPoint y: 0, endPoint x: 540, endPoint y: 162, distance: 563.8
click at [540, 162] on div "445209" at bounding box center [629, 161] width 288 height 20
copy div "445209"
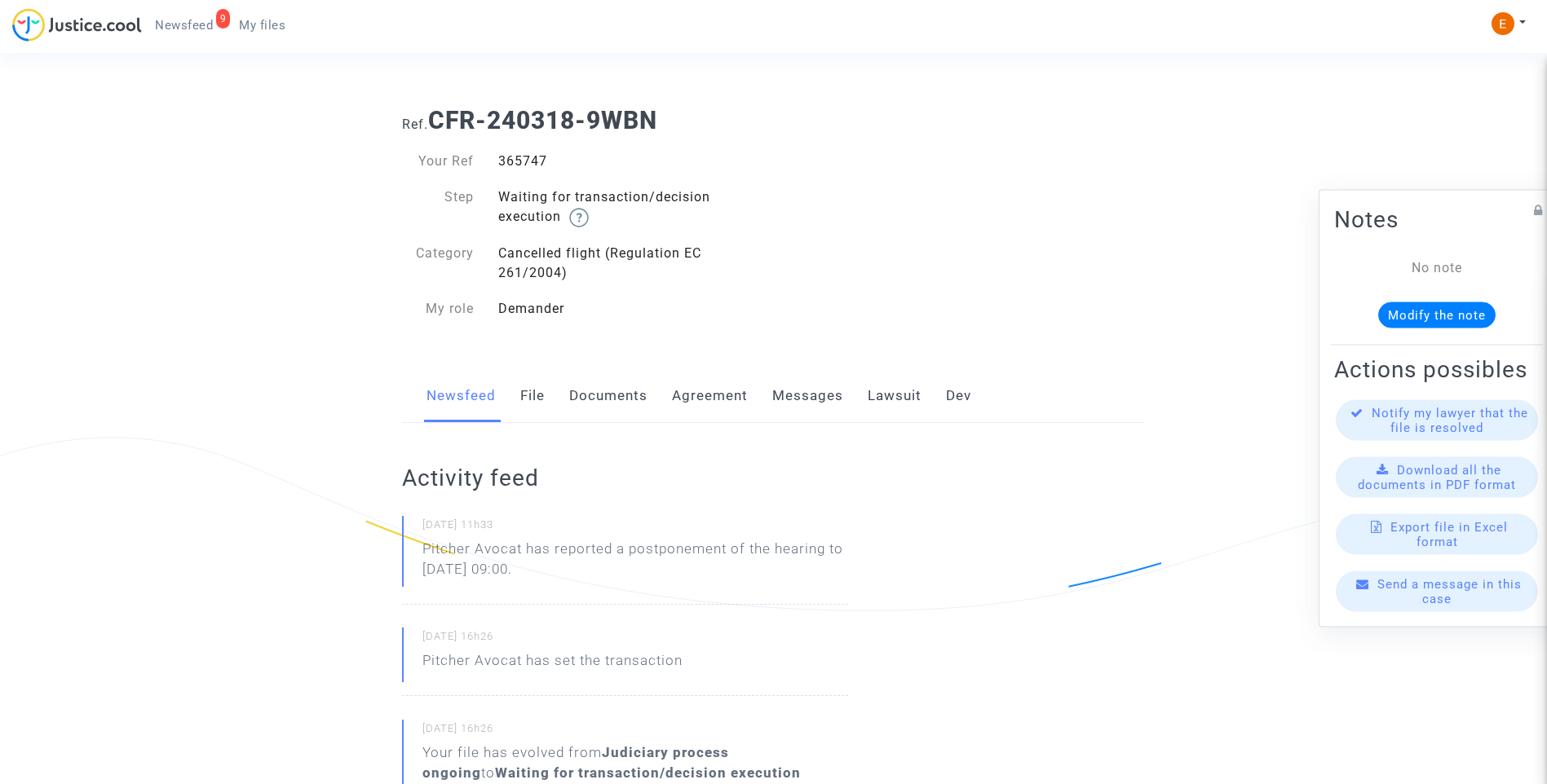
click at [513, 158] on div "365747" at bounding box center [629, 161] width 288 height 20
copy div "365747"
click at [533, 167] on div "449094" at bounding box center [629, 161] width 288 height 20
drag, startPoint x: 0, startPoint y: 0, endPoint x: 533, endPoint y: 167, distance: 558.5
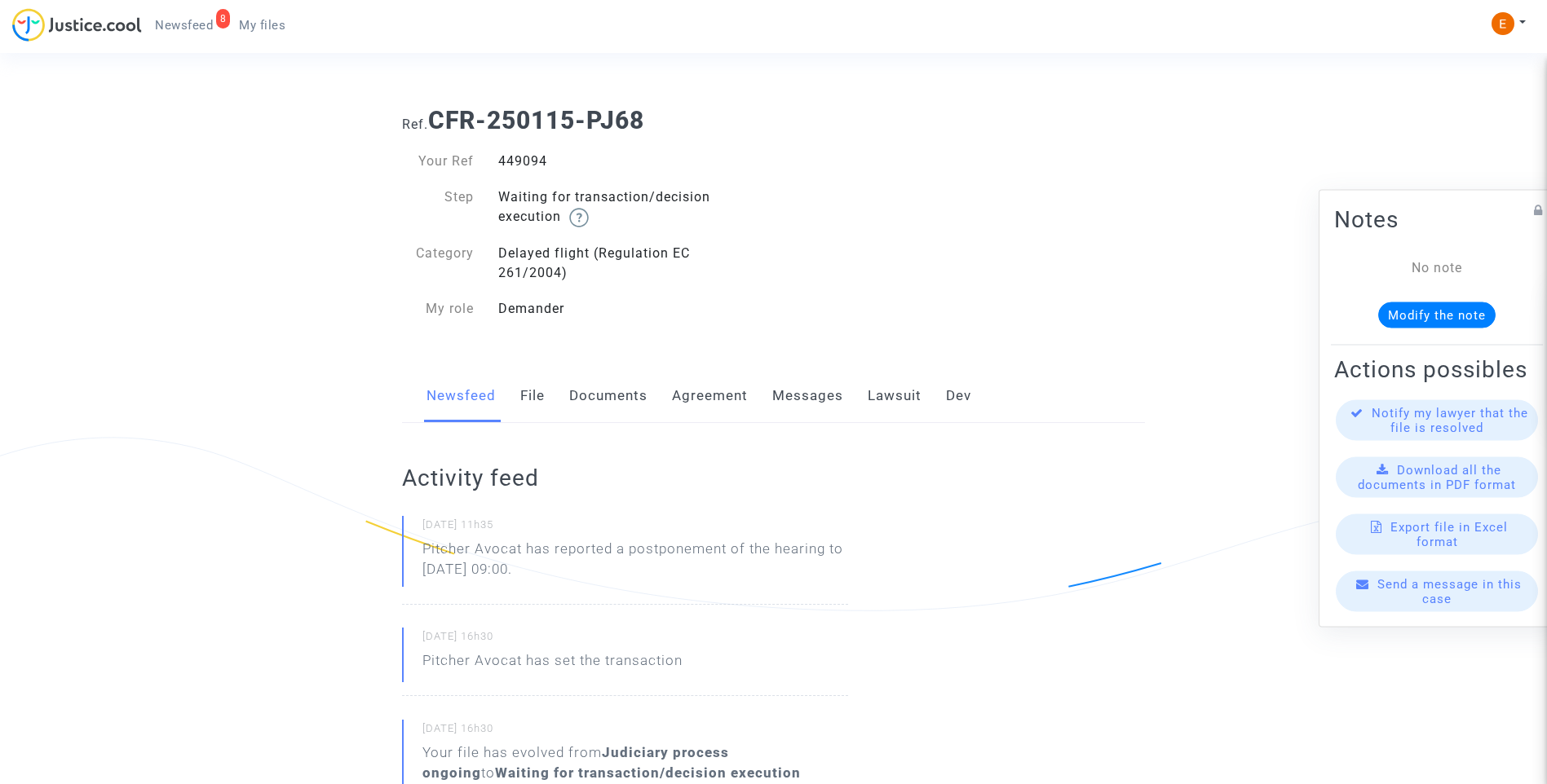
click at [533, 167] on div "449094" at bounding box center [629, 161] width 288 height 20
copy div "449094"
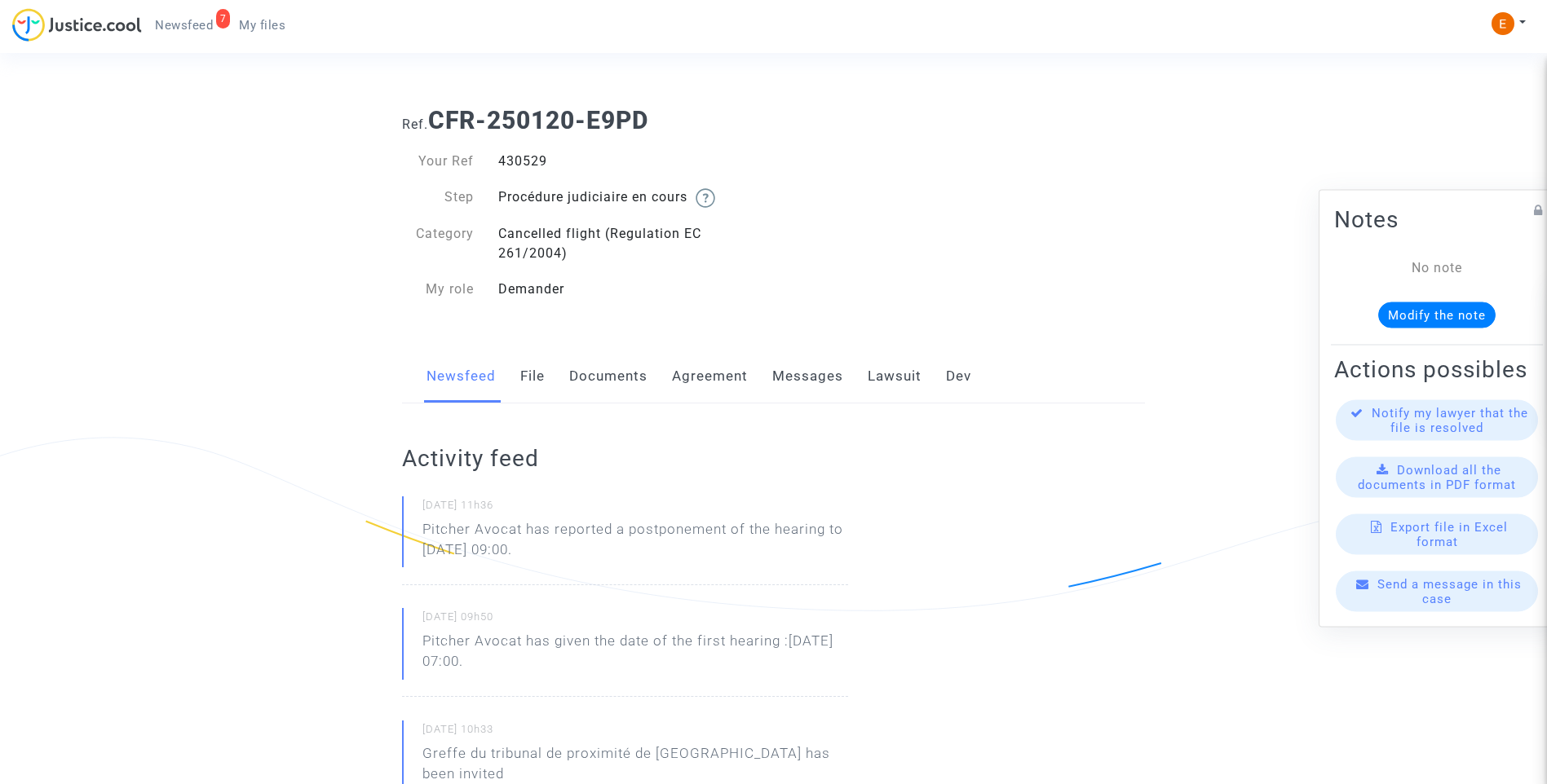
click at [516, 167] on div "430529" at bounding box center [629, 161] width 288 height 20
copy div "430529"
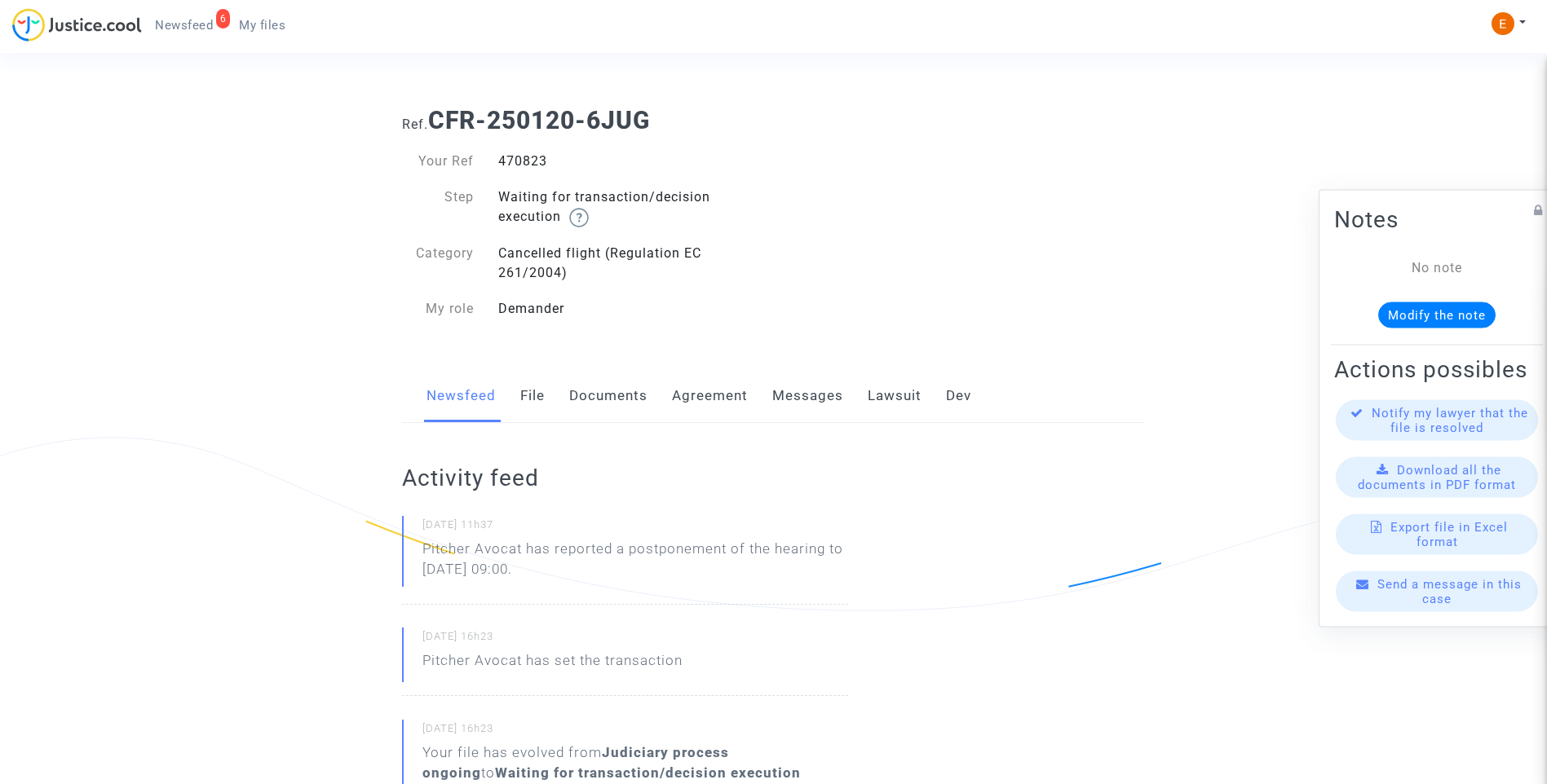
click at [529, 166] on div "470823" at bounding box center [629, 161] width 288 height 20
copy div "470823"
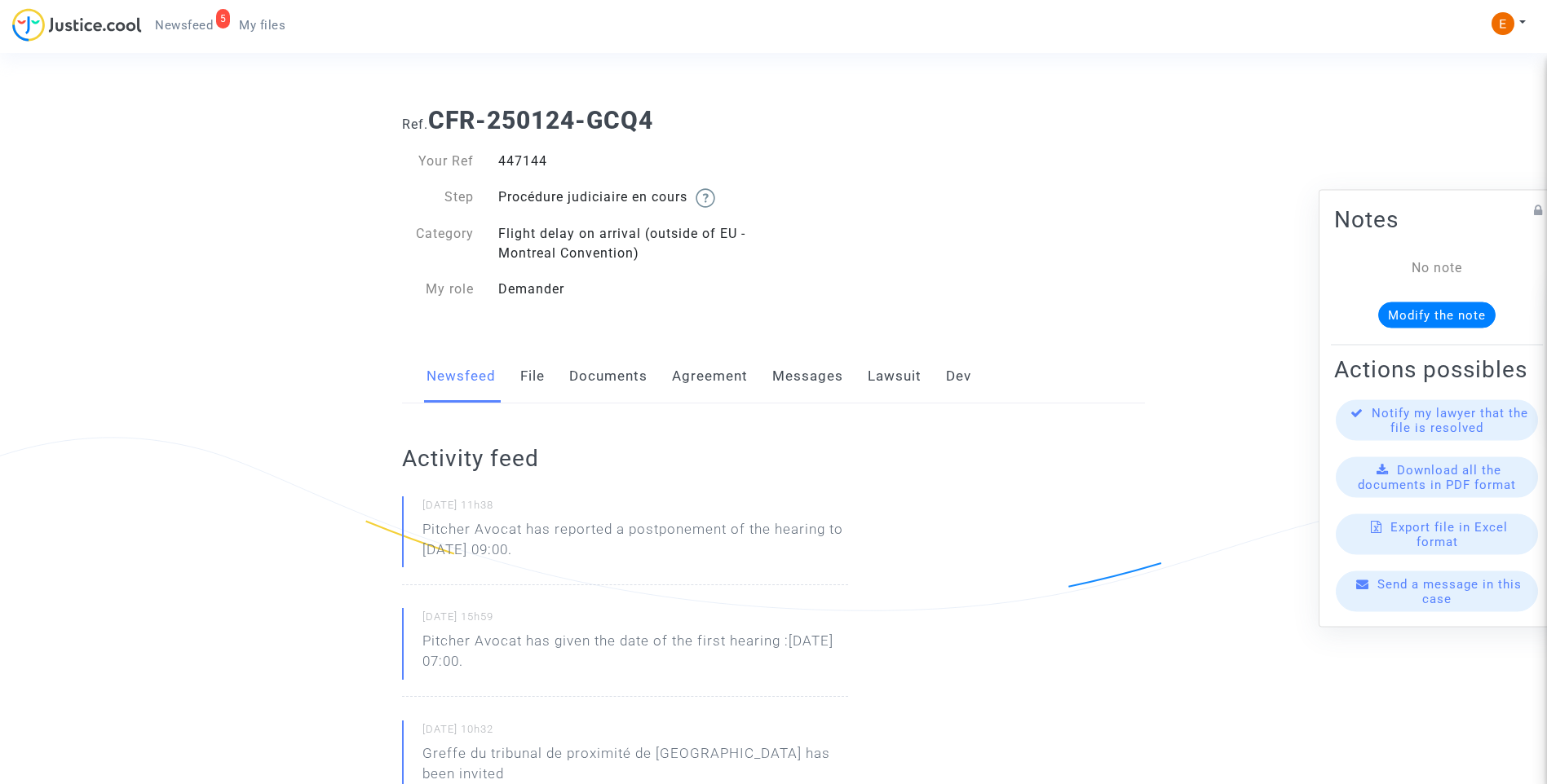
drag, startPoint x: 0, startPoint y: 0, endPoint x: 534, endPoint y: 155, distance: 556.0
click at [534, 155] on div "447144" at bounding box center [629, 161] width 288 height 20
copy div "447144"
click at [528, 162] on div "444482" at bounding box center [629, 161] width 288 height 20
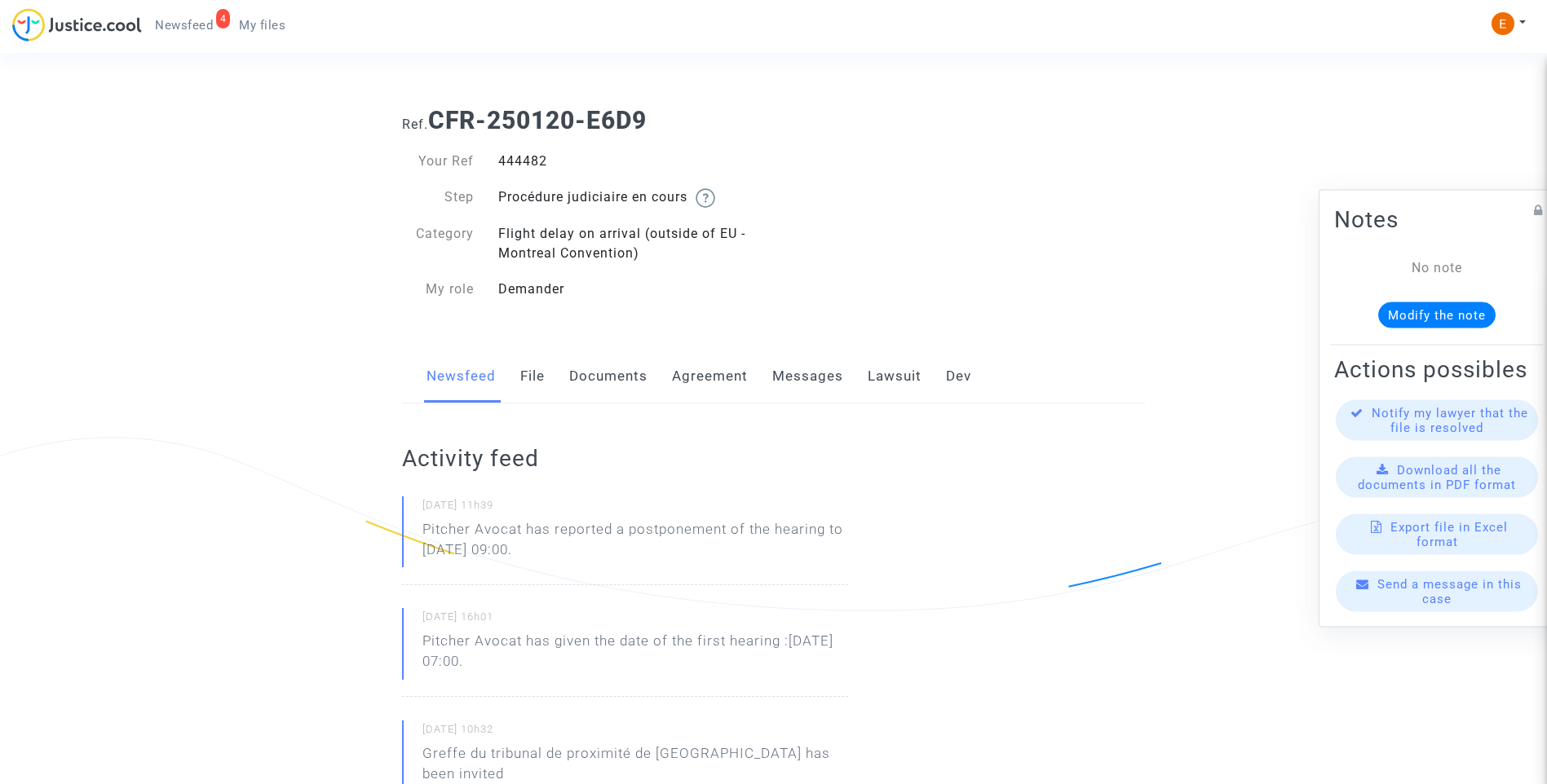
click at [528, 162] on div "444482" at bounding box center [629, 161] width 288 height 20
copy div "444482"
click at [534, 166] on div "429308" at bounding box center [629, 161] width 288 height 20
copy div "429308"
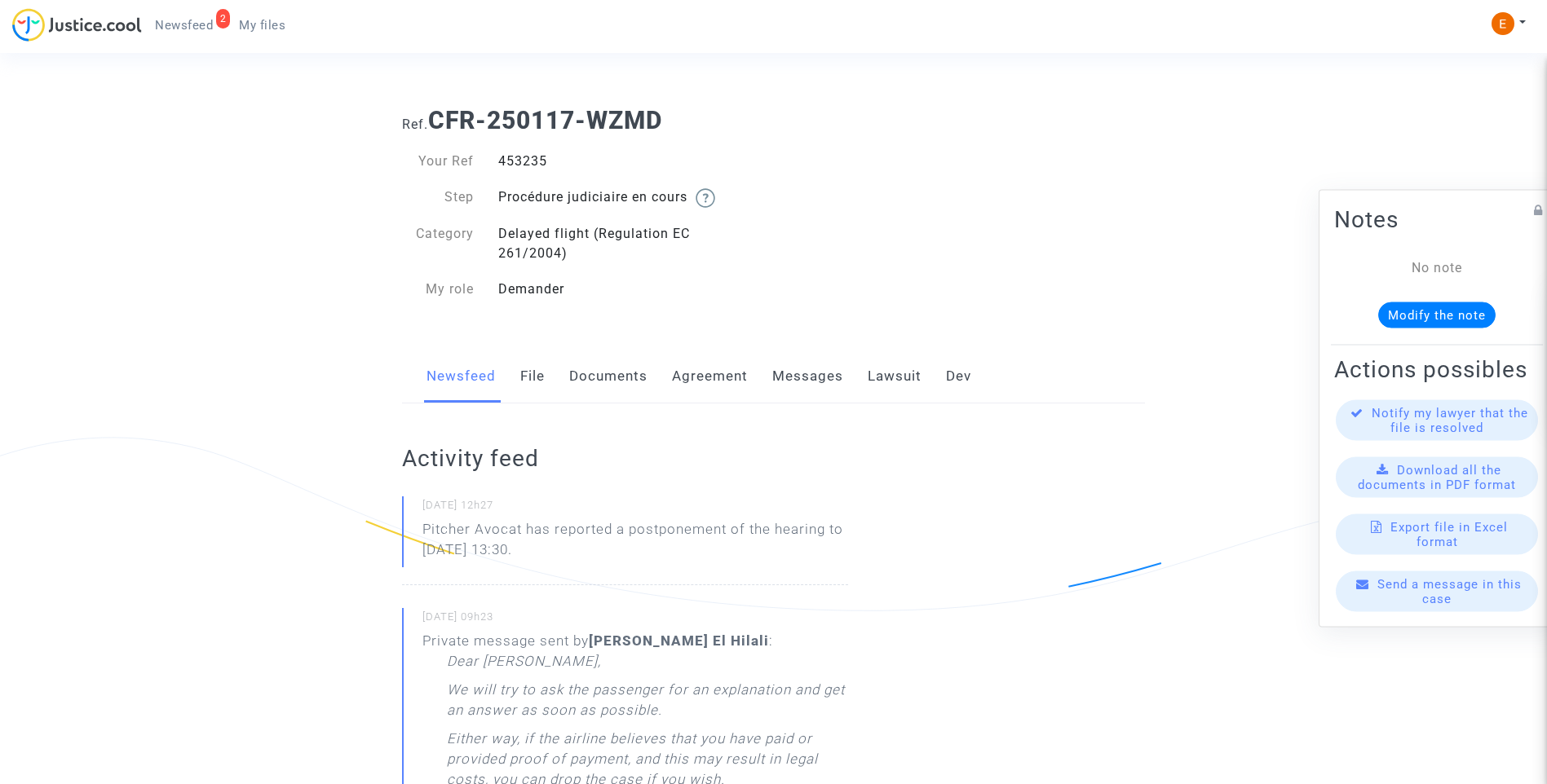
click at [533, 165] on div "453235" at bounding box center [629, 161] width 288 height 20
drag, startPoint x: 0, startPoint y: 0, endPoint x: 533, endPoint y: 165, distance: 558.0
drag, startPoint x: 613, startPoint y: 554, endPoint x: 375, endPoint y: 524, distance: 239.9
drag, startPoint x: 375, startPoint y: 524, endPoint x: 459, endPoint y: 533, distance: 84.5
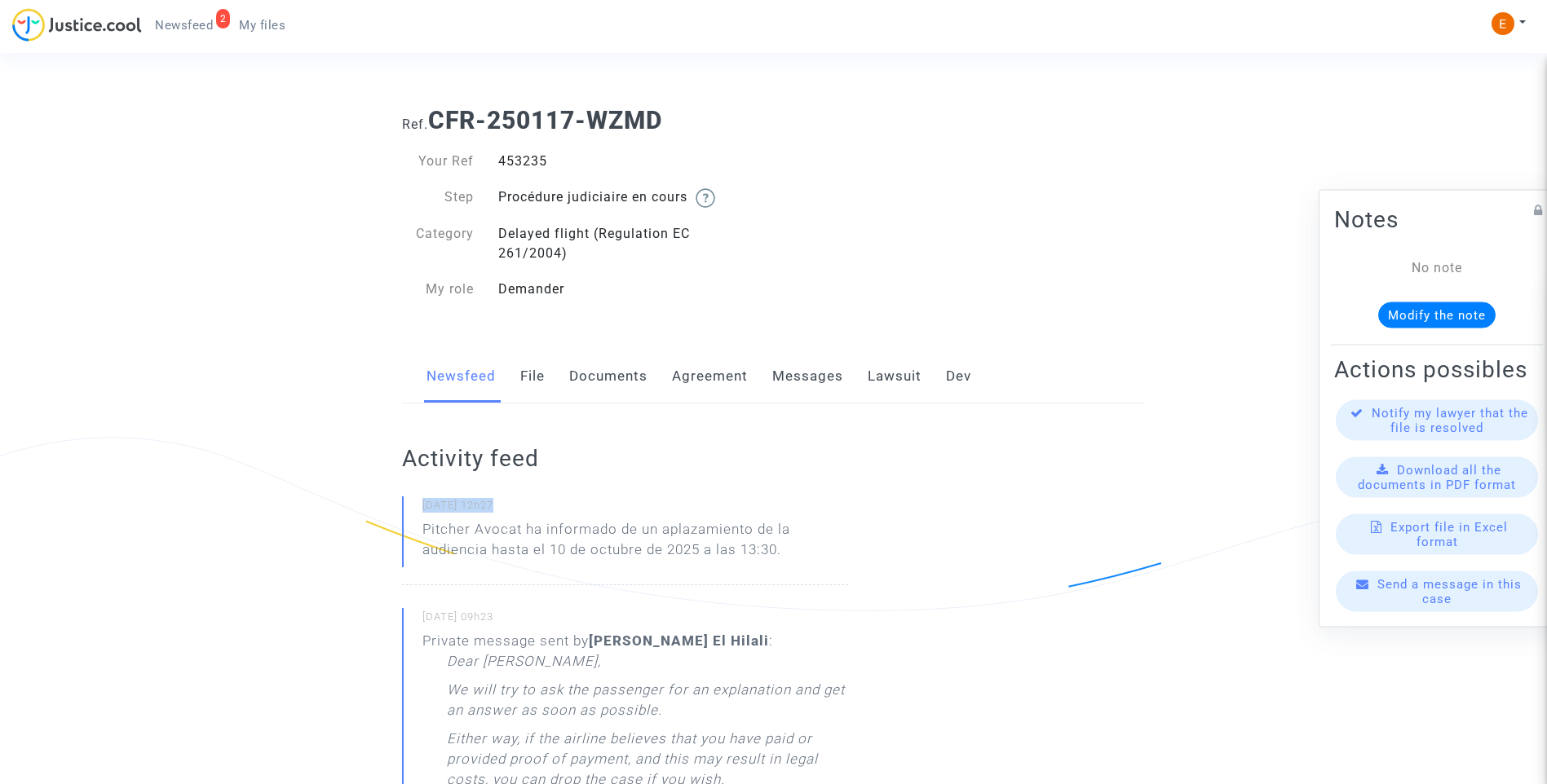
click at [572, 557] on p "Pitcher Avocat ha informado de un aplazamiento de la audiencia hasta el 10 de o…" at bounding box center [636, 543] width 426 height 49
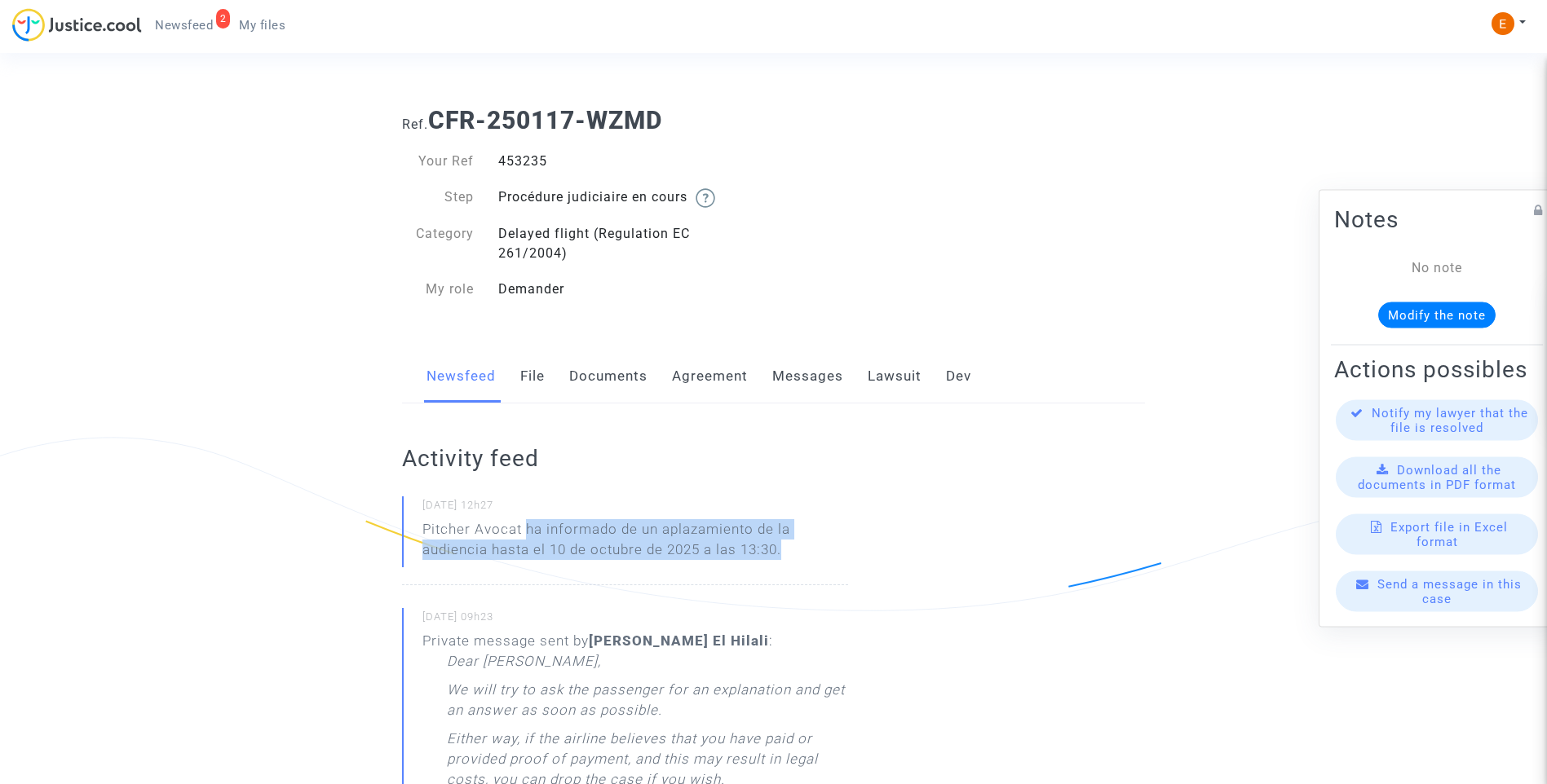
drag, startPoint x: 527, startPoint y: 524, endPoint x: 801, endPoint y: 546, distance: 274.9
click at [801, 546] on p "Pitcher Avocat ha informado de un aplazamiento de la audiencia hasta el 10 de o…" at bounding box center [636, 543] width 426 height 49
drag, startPoint x: 801, startPoint y: 546, endPoint x: 753, endPoint y: 548, distance: 48.0
copy p "ha informado de un aplazamiento de la audiencia hasta el 10 de octubre de 2025 …"
click at [791, 373] on link "Messages" at bounding box center [808, 377] width 71 height 54
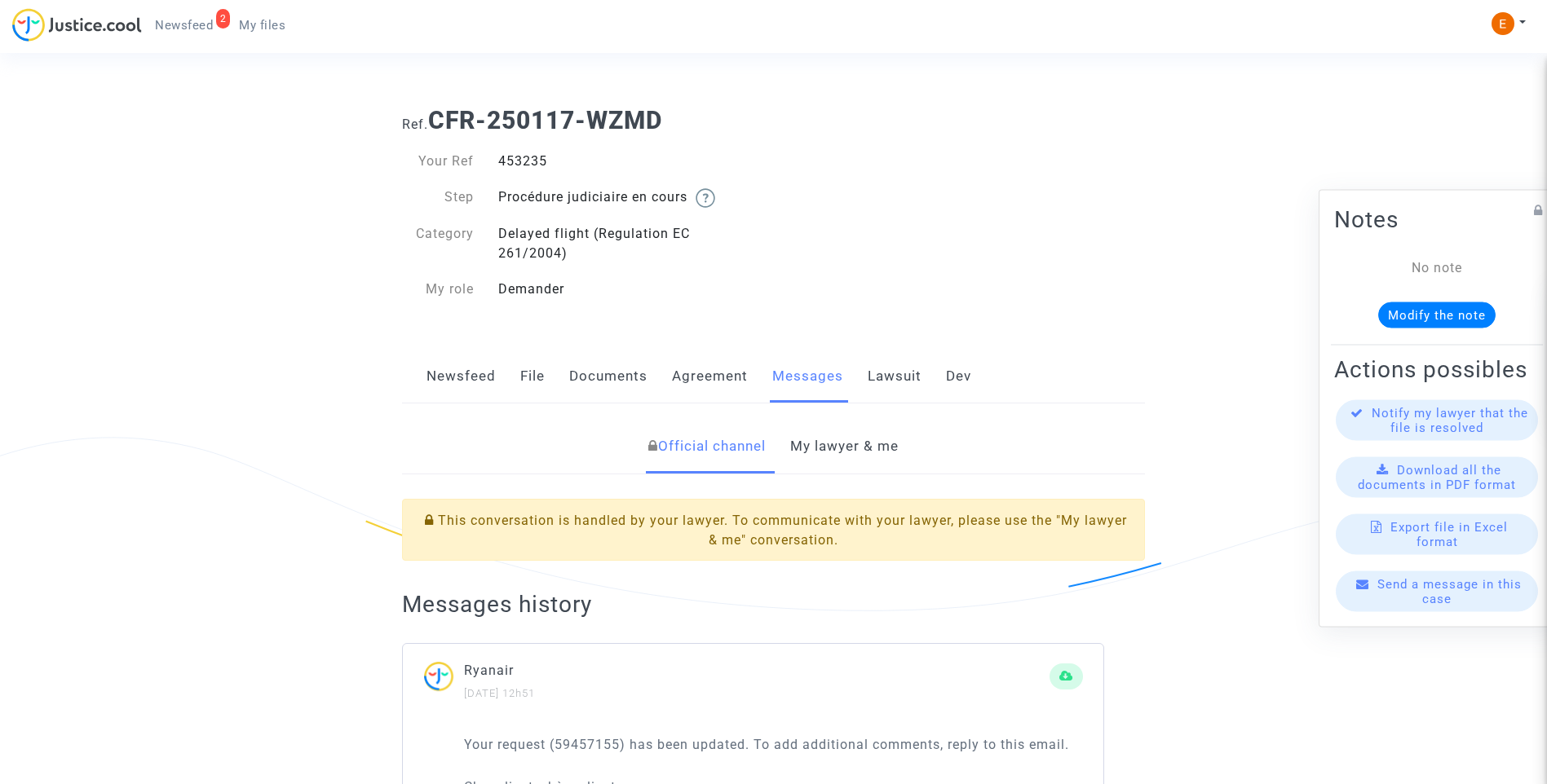
click at [831, 446] on link "My lawyer & me" at bounding box center [844, 447] width 108 height 54
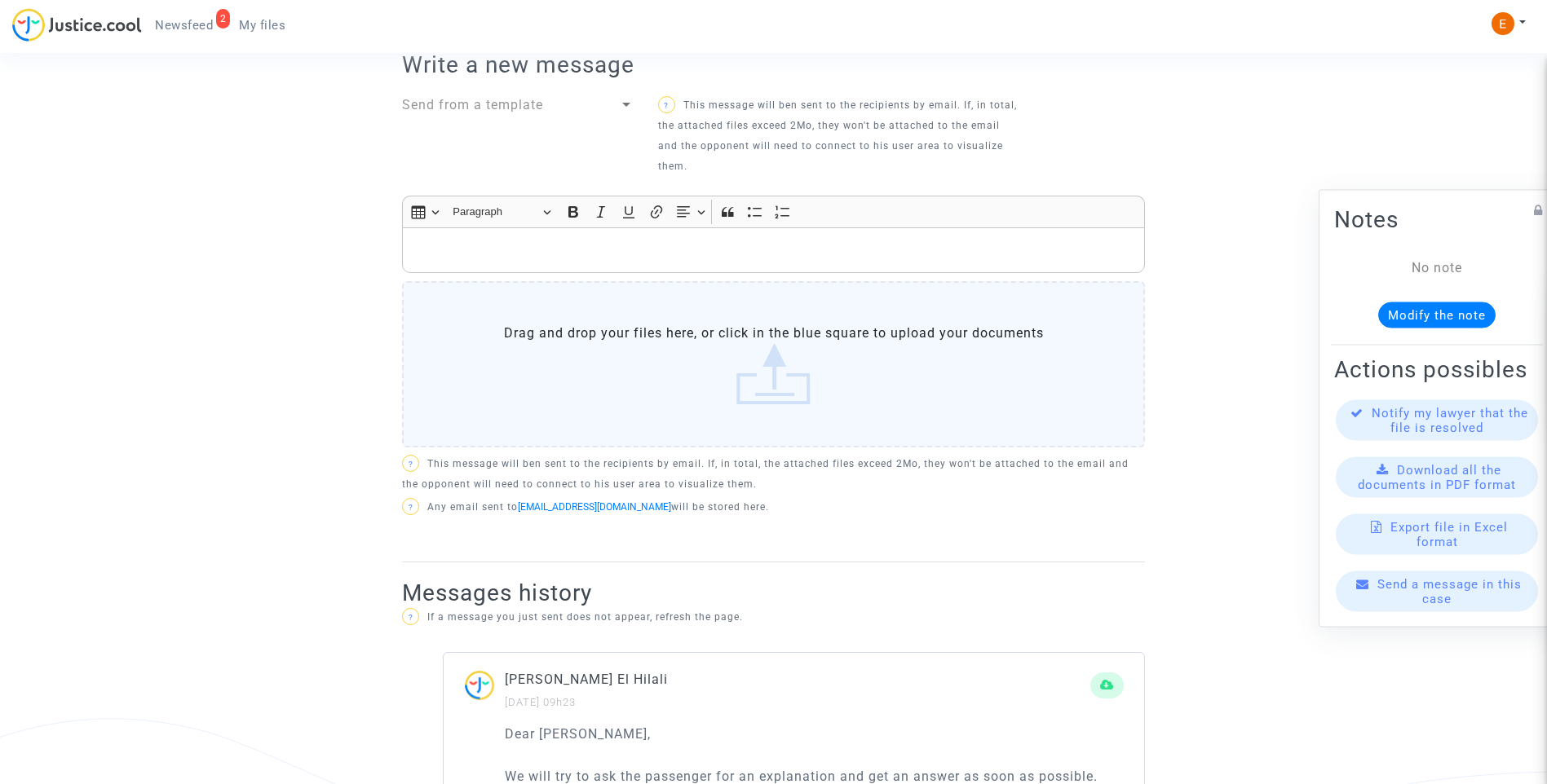
scroll to position [570, 0]
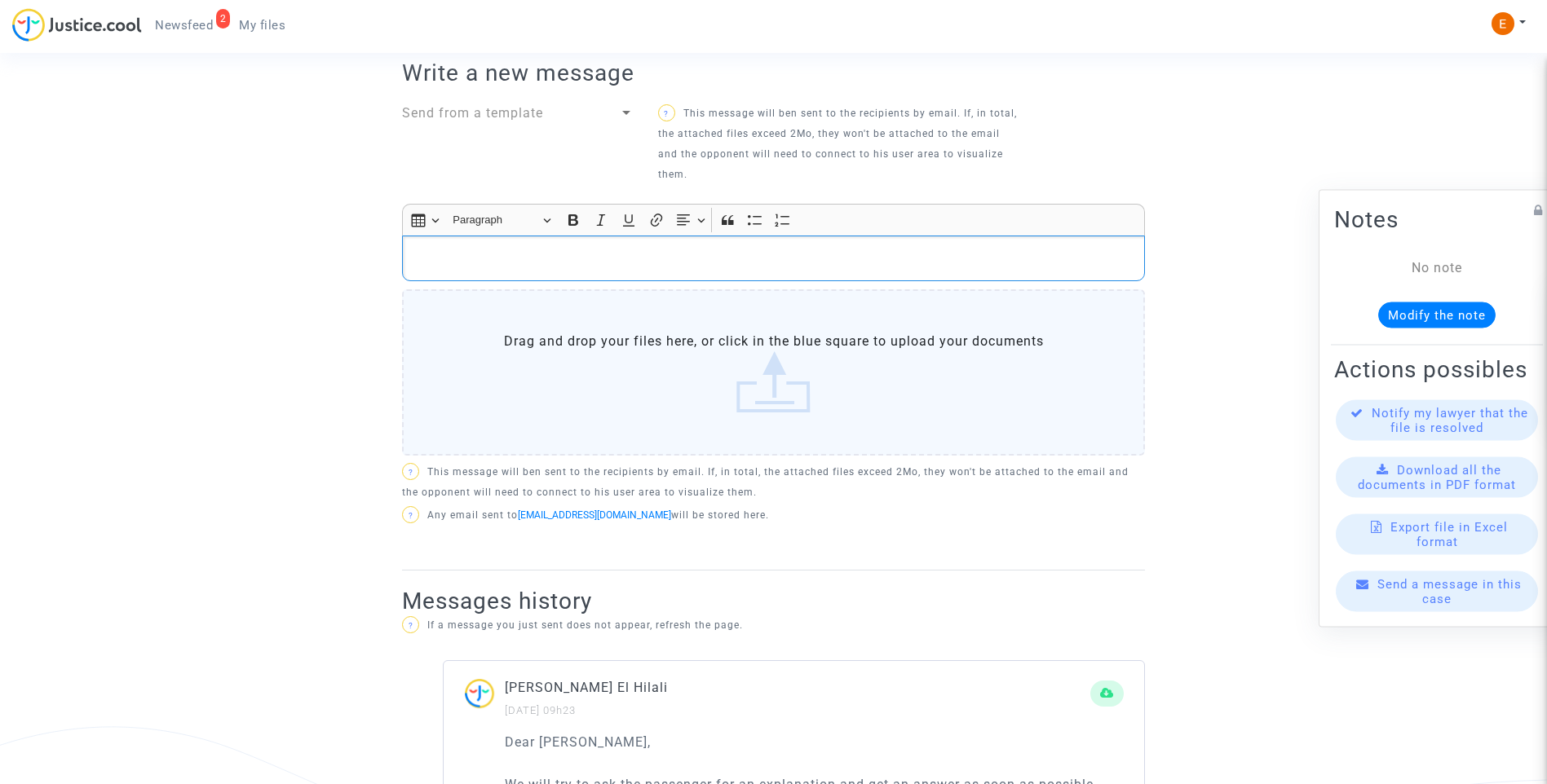
click at [710, 265] on p "Rich Text Editor, main" at bounding box center [774, 259] width 726 height 21
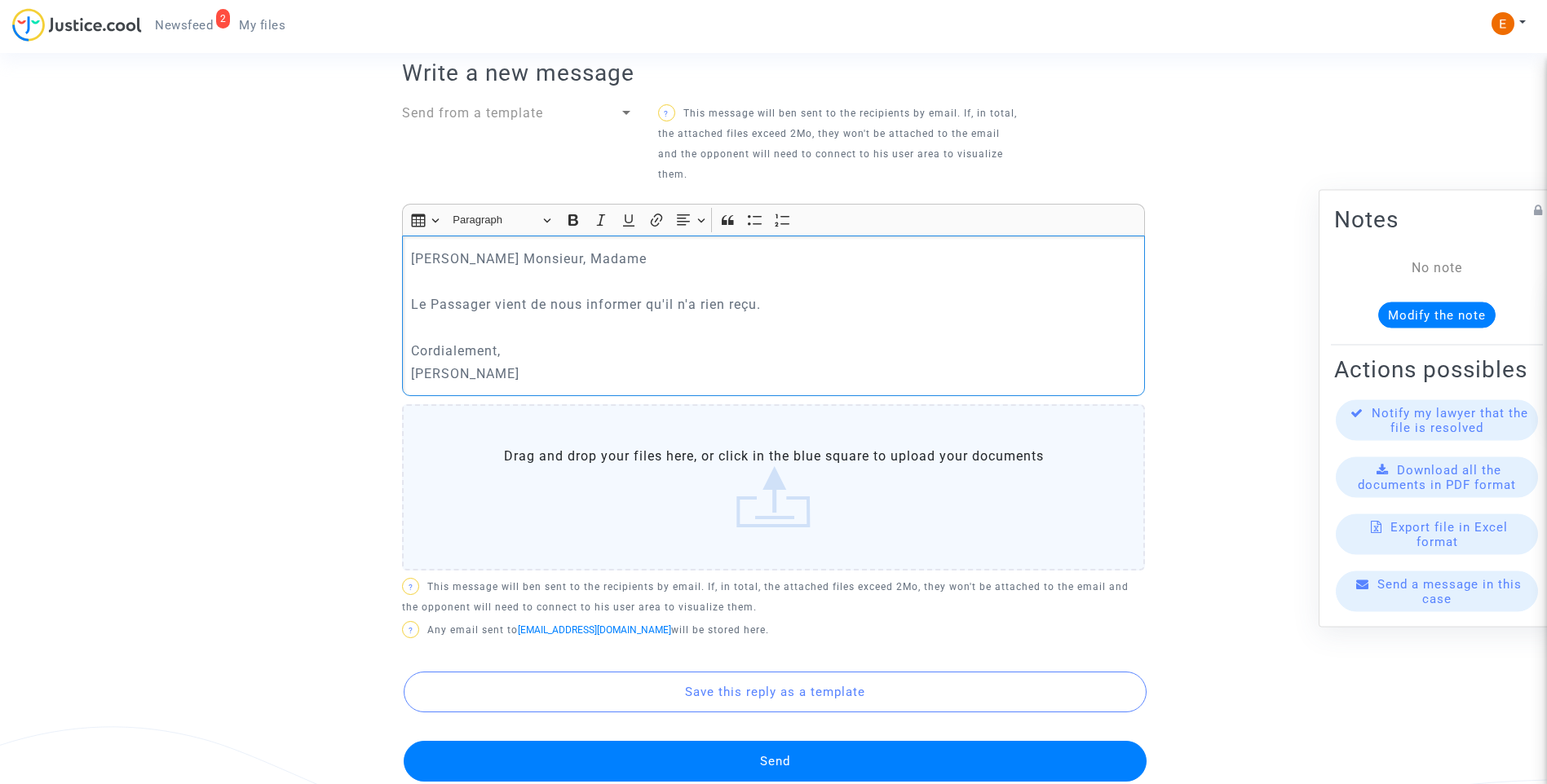
click at [783, 762] on button "Send" at bounding box center [775, 761] width 743 height 41
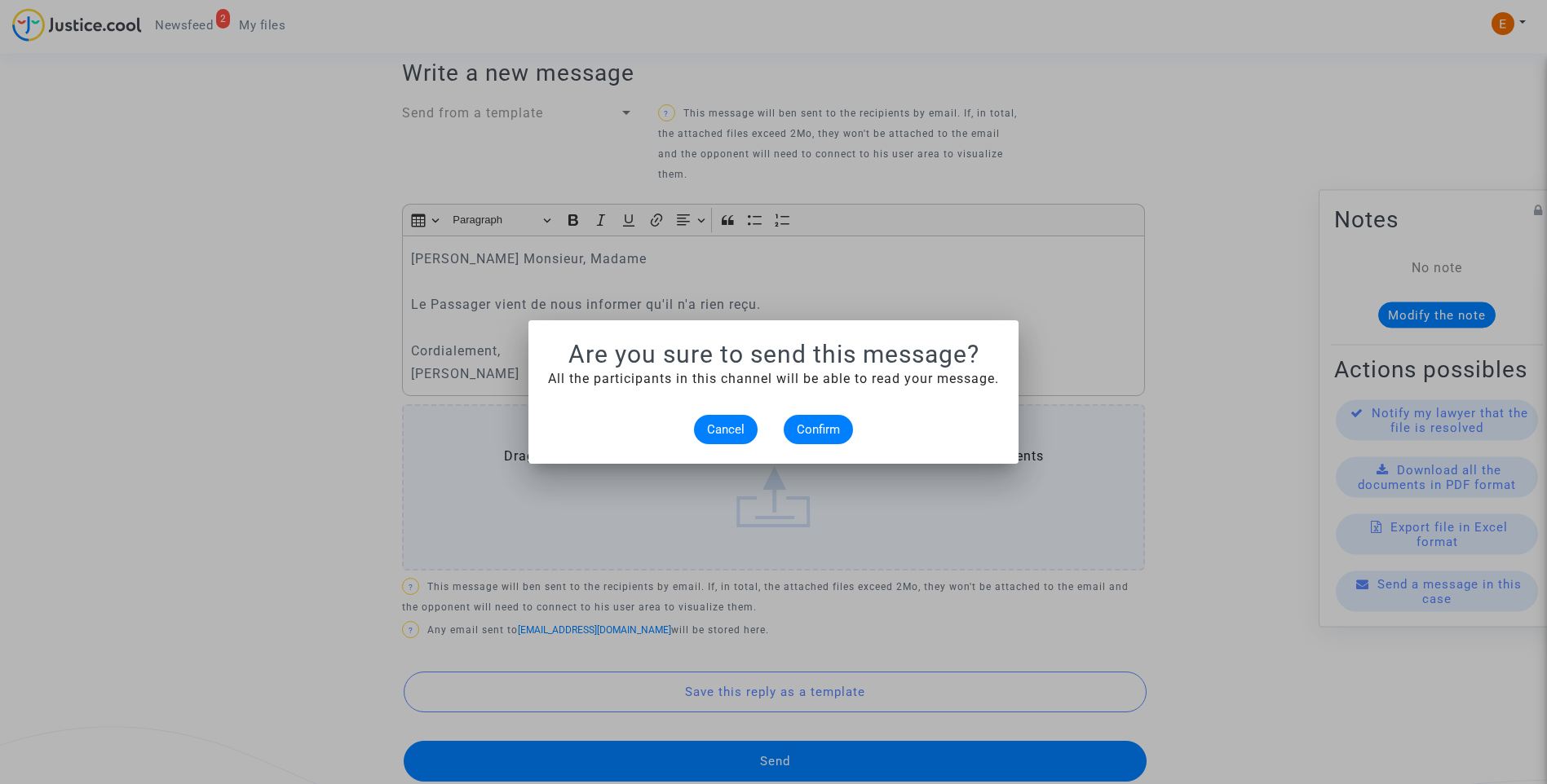
scroll to position [0, 0]
click at [828, 420] on button "Confirm" at bounding box center [818, 429] width 69 height 30
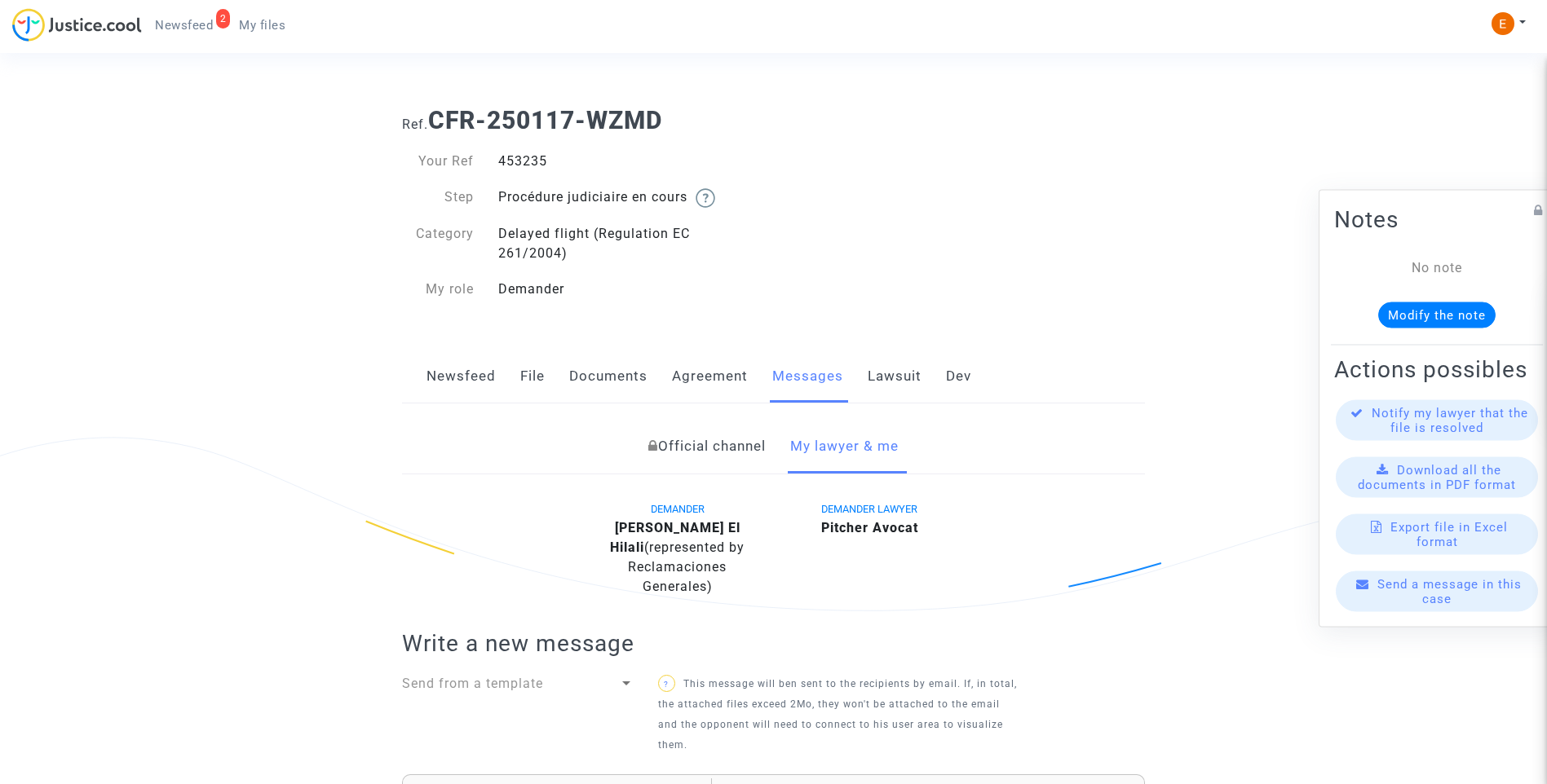
scroll to position [570, 0]
